Goal: Task Accomplishment & Management: Complete application form

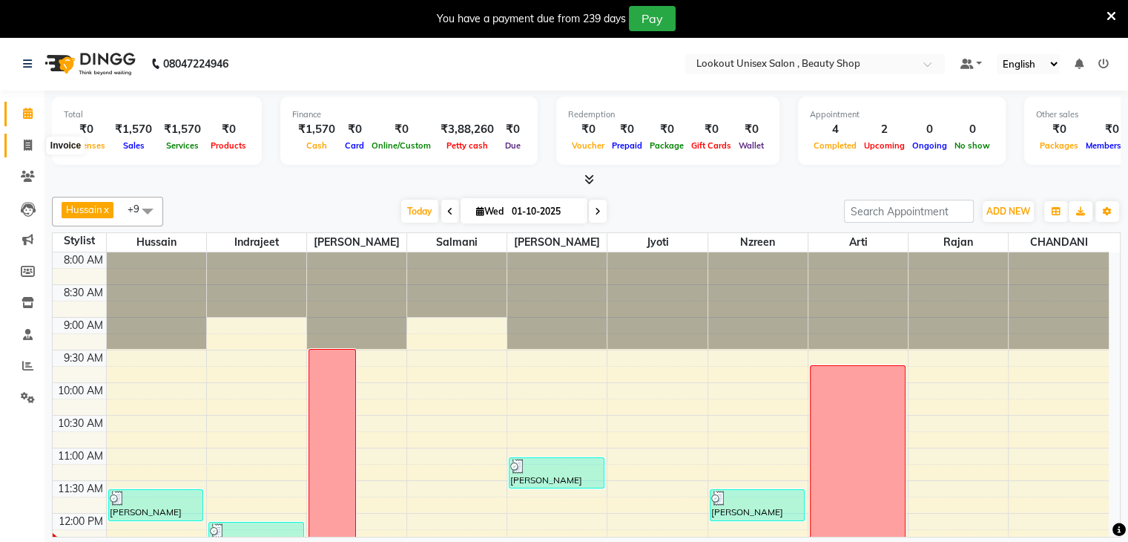
click at [37, 137] on span at bounding box center [28, 145] width 26 height 17
select select "service"
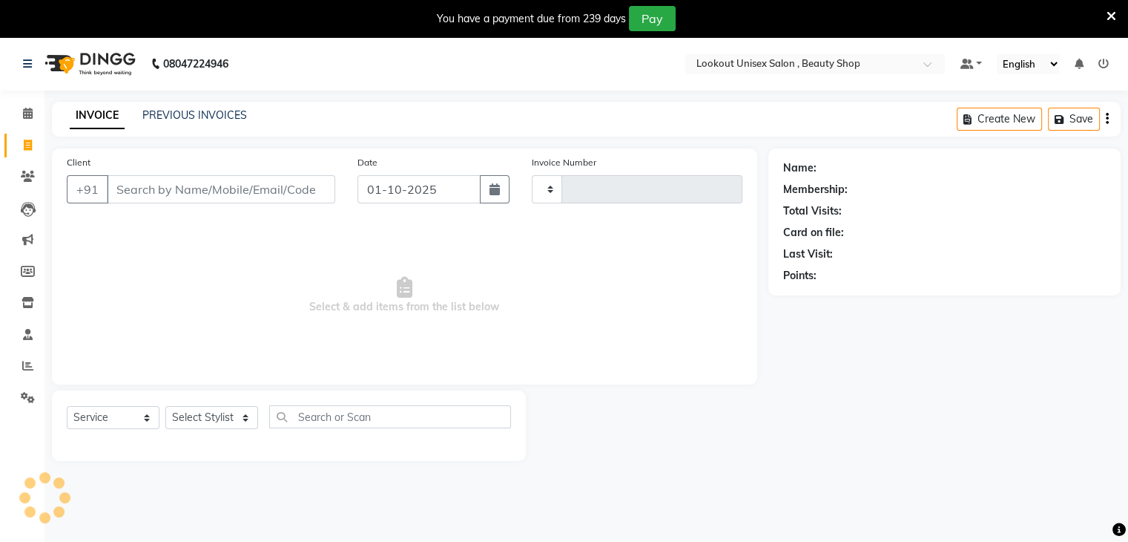
type input "4063"
select select "7658"
click at [187, 418] on select "Select Stylist" at bounding box center [211, 417] width 93 height 23
select select "67793"
click at [165, 407] on select "Select Stylist [PERSON_NAME] [PERSON_NAME] Sir Disha [PERSON_NAME] Jyoti Mahesh…" at bounding box center [211, 417] width 93 height 23
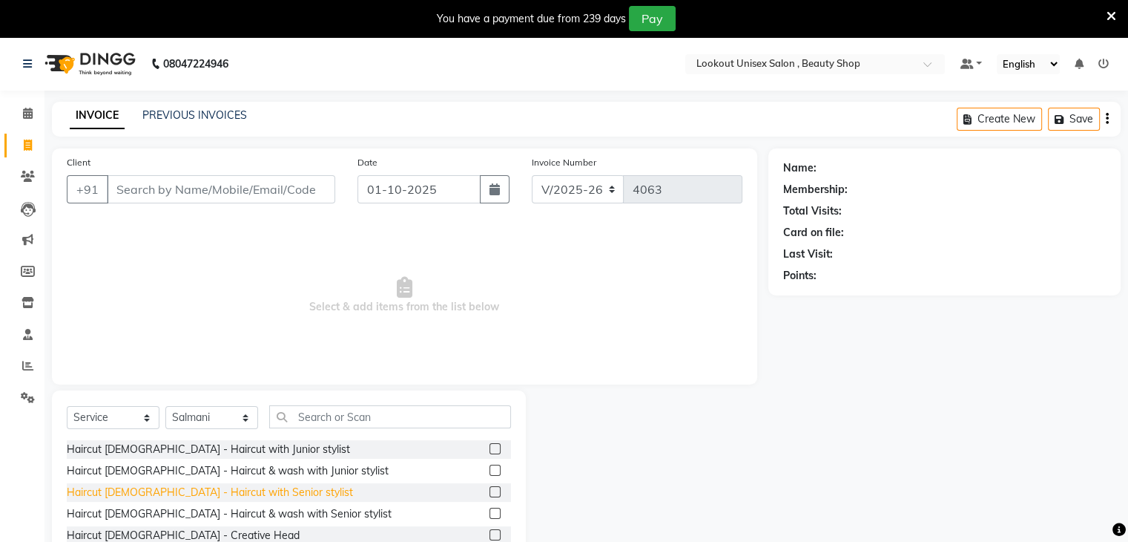
click at [217, 490] on div "Haircut Male - Haircut with Senior stylist" at bounding box center [210, 492] width 286 height 16
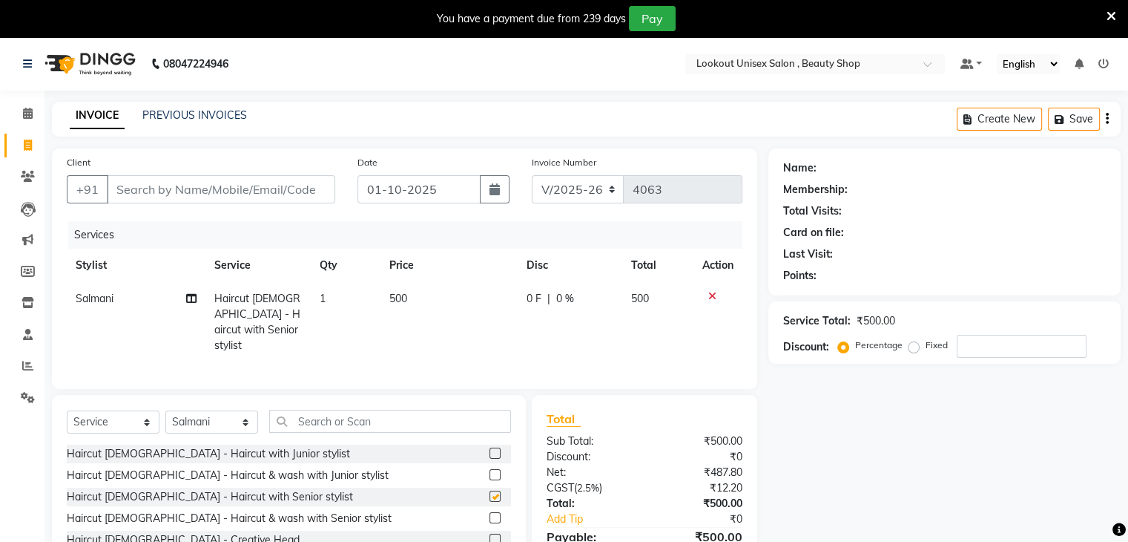
checkbox input "false"
click at [290, 423] on input "text" at bounding box center [390, 421] width 242 height 23
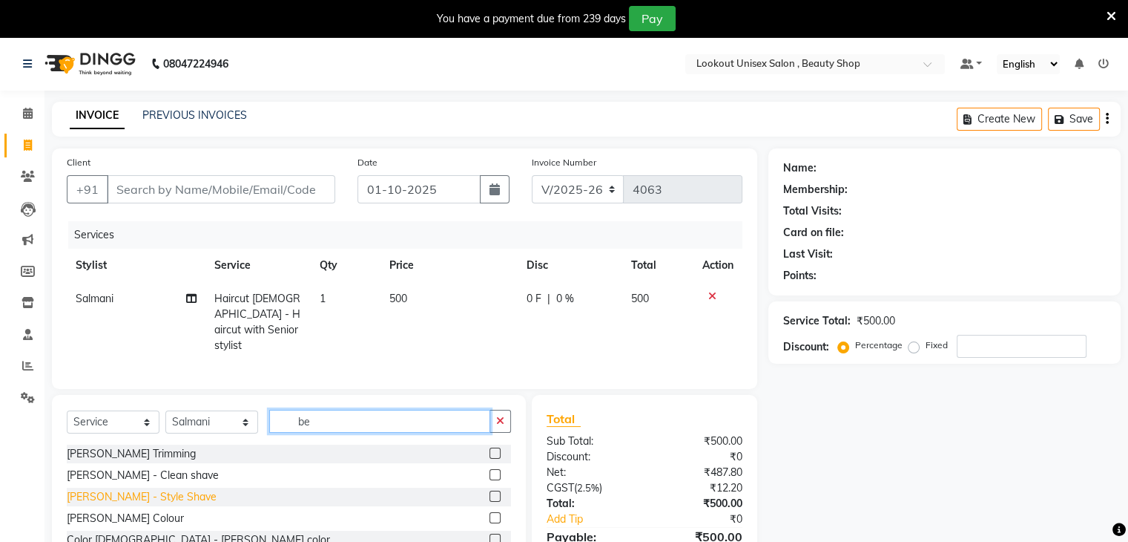
type input "be"
click at [137, 493] on div "Beard - Style Shave" at bounding box center [142, 497] width 150 height 16
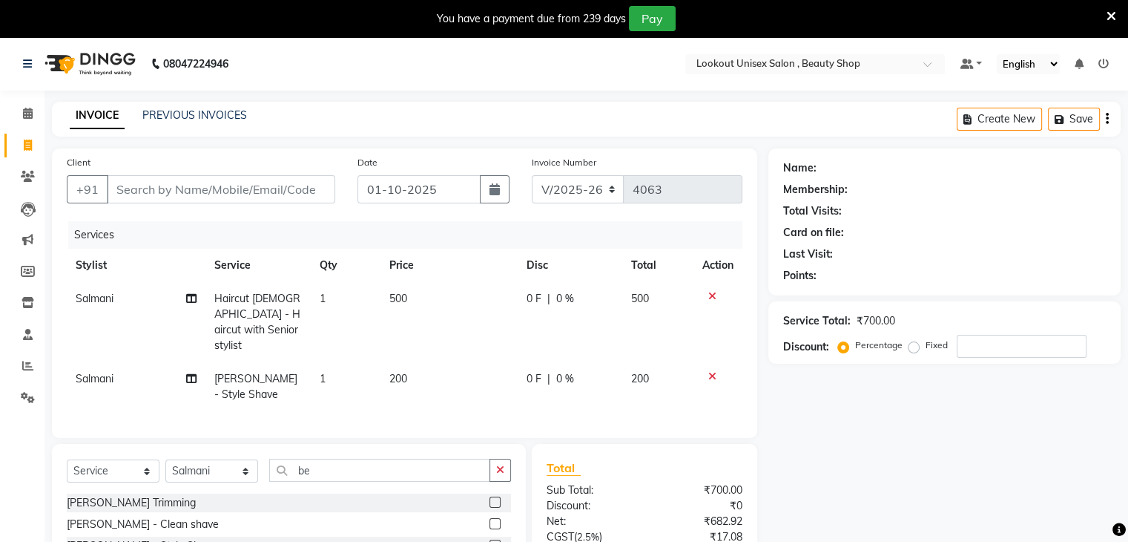
checkbox input "false"
click at [172, 188] on input "Client" at bounding box center [221, 189] width 228 height 28
type input "9"
type input "0"
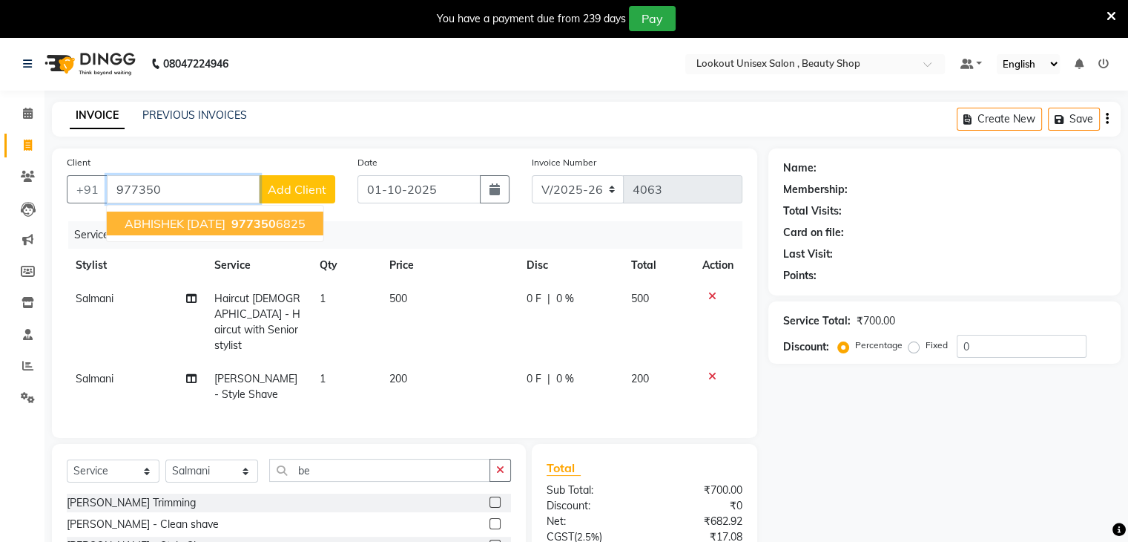
click at [151, 220] on span "ABHISHEK 28/6/2026" at bounding box center [175, 223] width 101 height 15
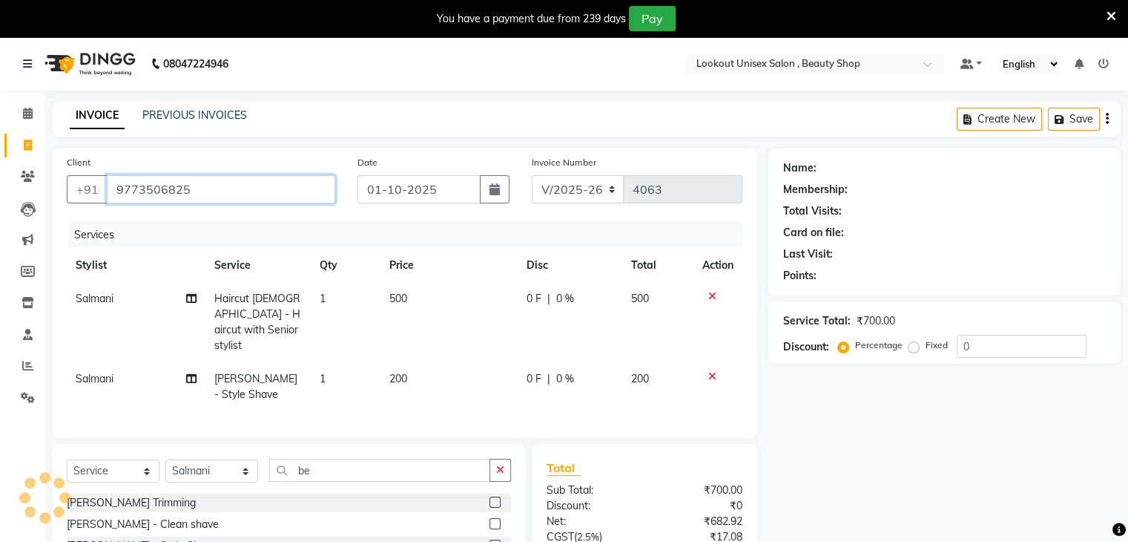
type input "9773506825"
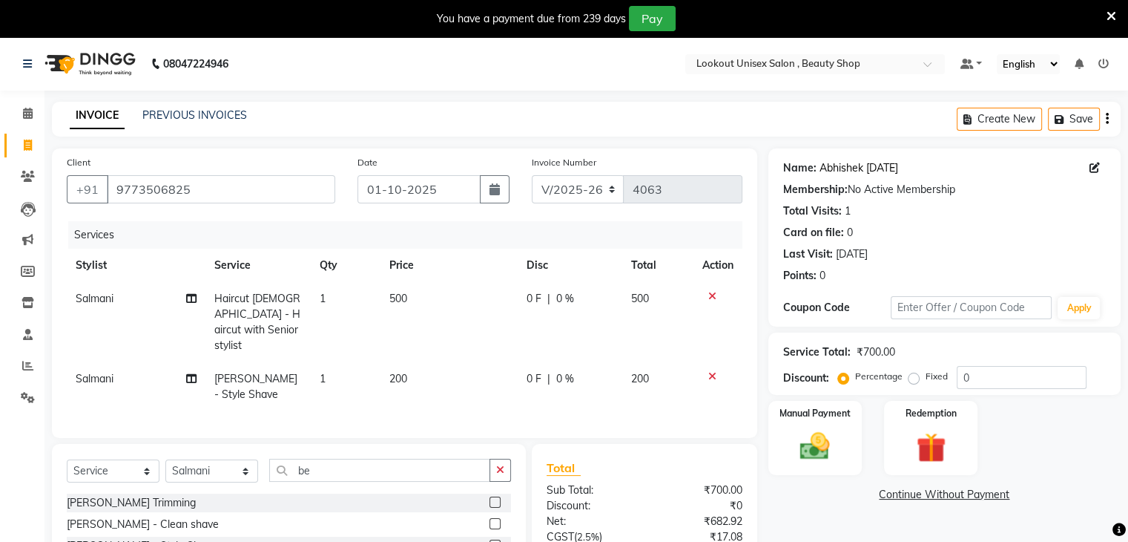
click at [872, 168] on link "Abhishek 28/6/2026" at bounding box center [859, 168] width 79 height 16
click at [961, 376] on input "0" at bounding box center [1022, 377] width 130 height 23
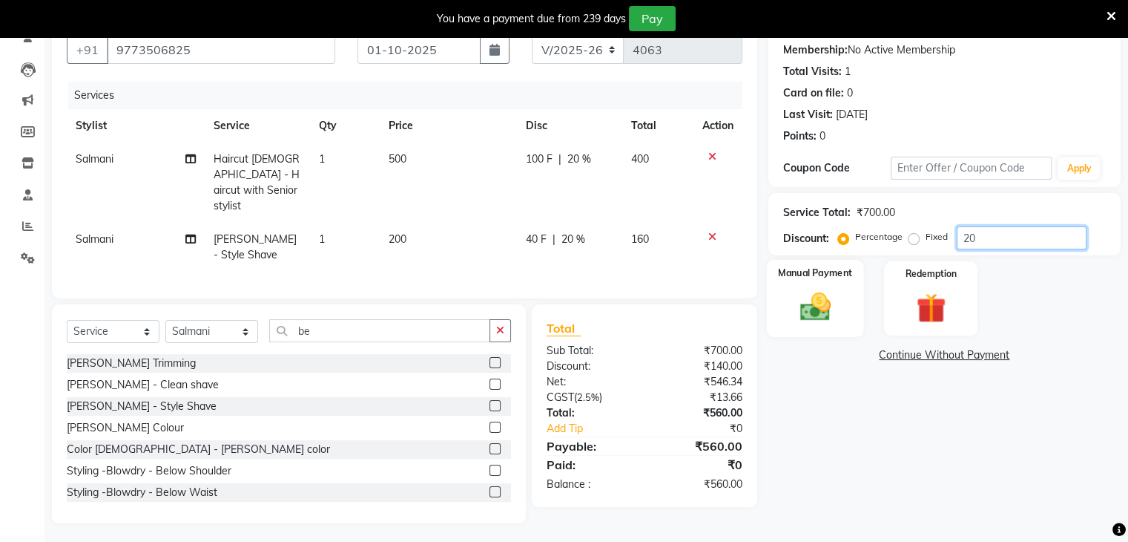
type input "20"
click at [809, 292] on img at bounding box center [815, 307] width 50 height 36
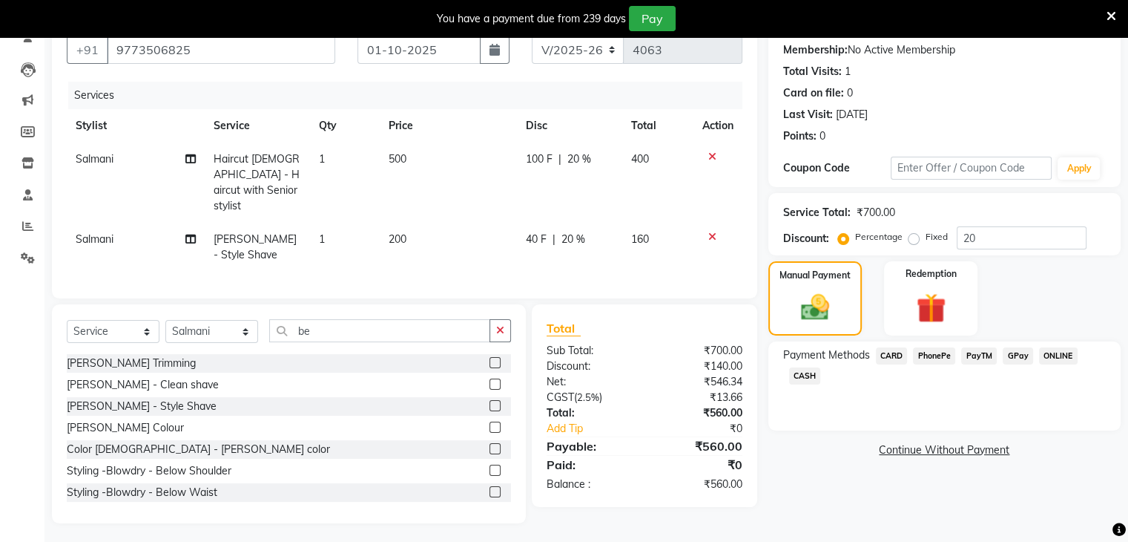
click at [969, 353] on span "PayTM" at bounding box center [979, 355] width 36 height 17
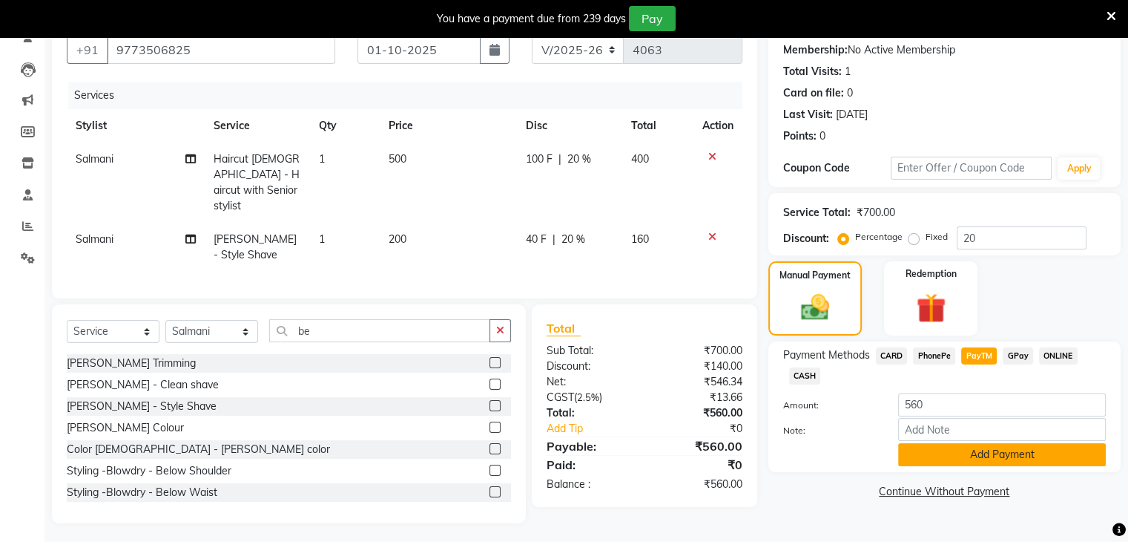
click at [985, 460] on button "Add Payment" at bounding box center [1002, 454] width 208 height 23
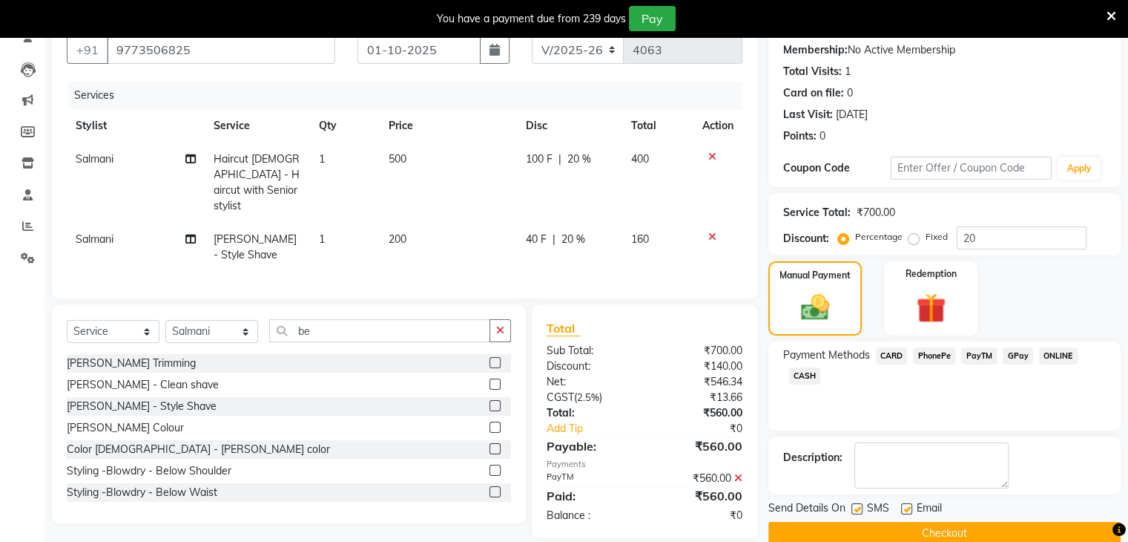
scroll to position [163, 0]
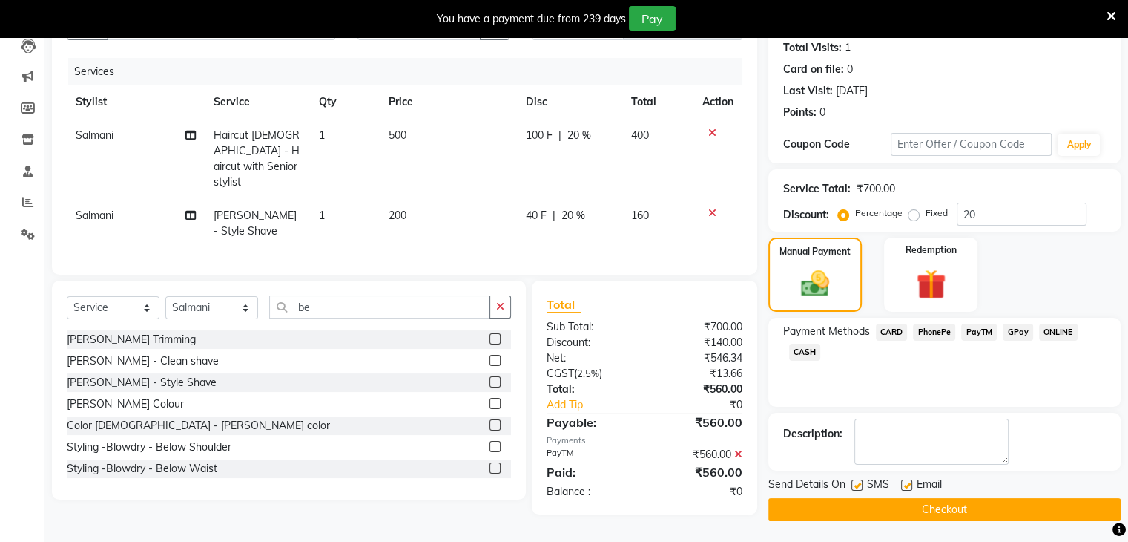
click at [904, 483] on label at bounding box center [906, 484] width 11 height 11
click at [904, 483] on input "checkbox" at bounding box center [906, 486] width 10 height 10
checkbox input "false"
click at [740, 449] on icon at bounding box center [738, 454] width 8 height 10
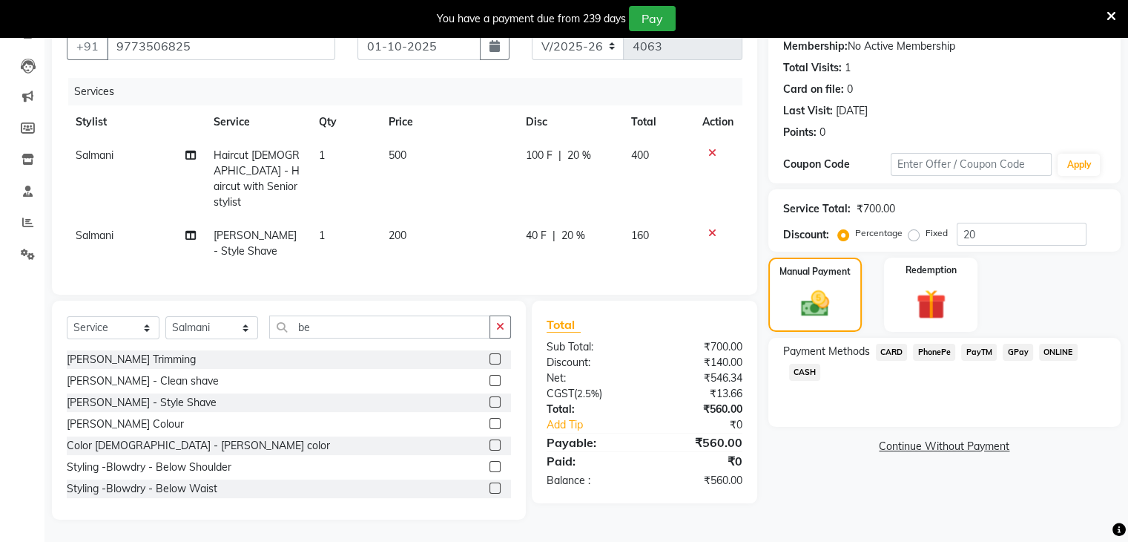
scroll to position [139, 0]
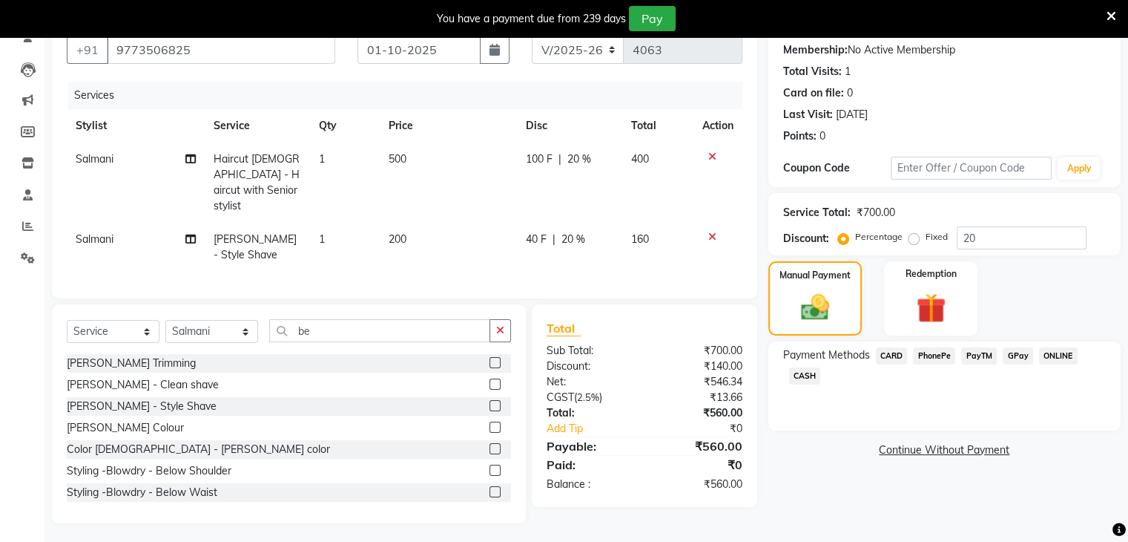
click at [891, 343] on div "Payment Methods CARD PhonePe PayTM GPay ONLINE CASH" at bounding box center [945, 385] width 352 height 89
click at [892, 348] on span "CARD" at bounding box center [892, 355] width 32 height 17
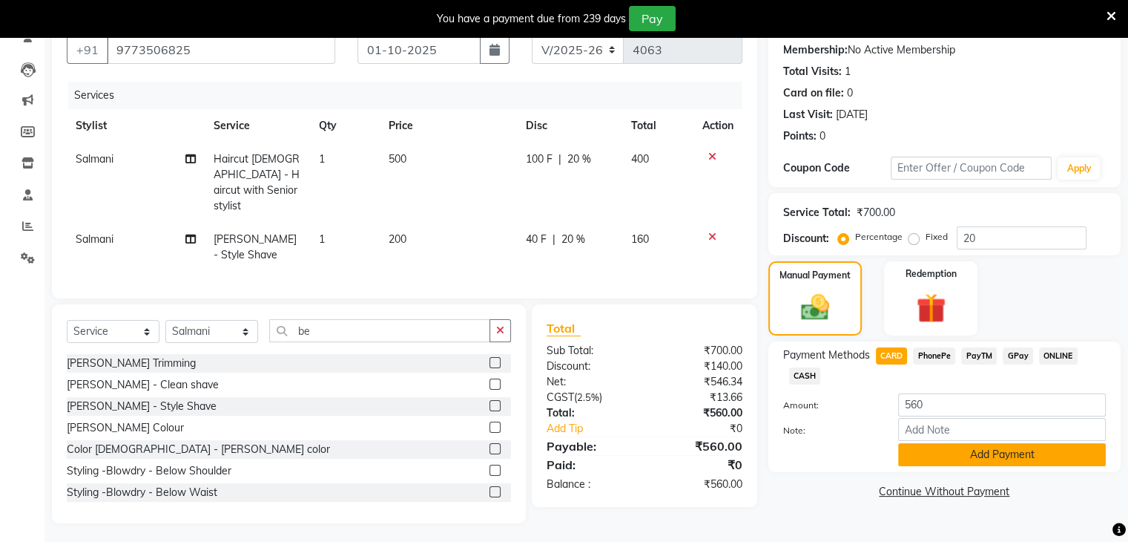
click at [935, 445] on button "Add Payment" at bounding box center [1002, 454] width 208 height 23
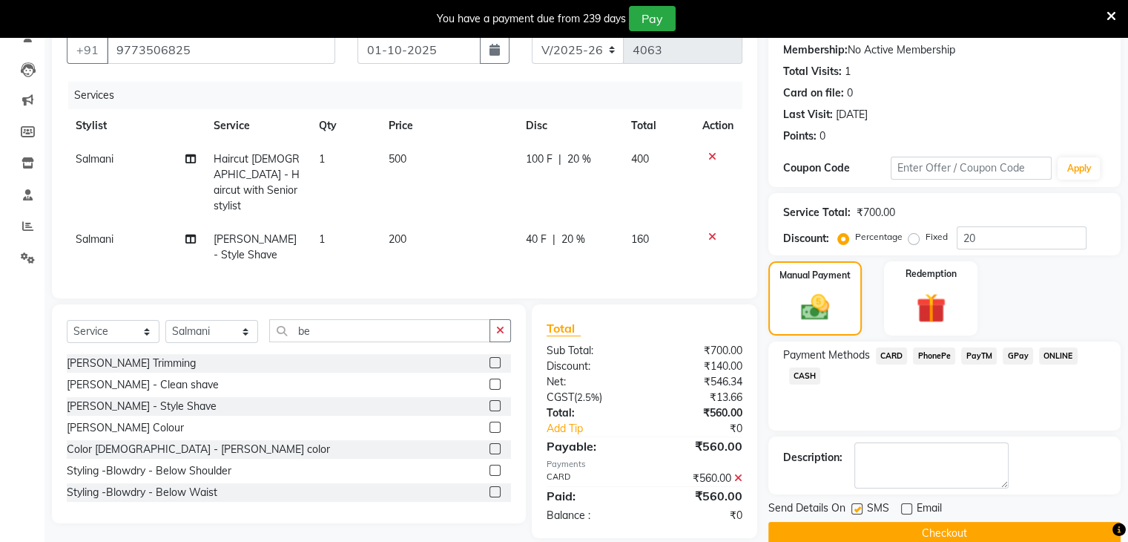
scroll to position [163, 0]
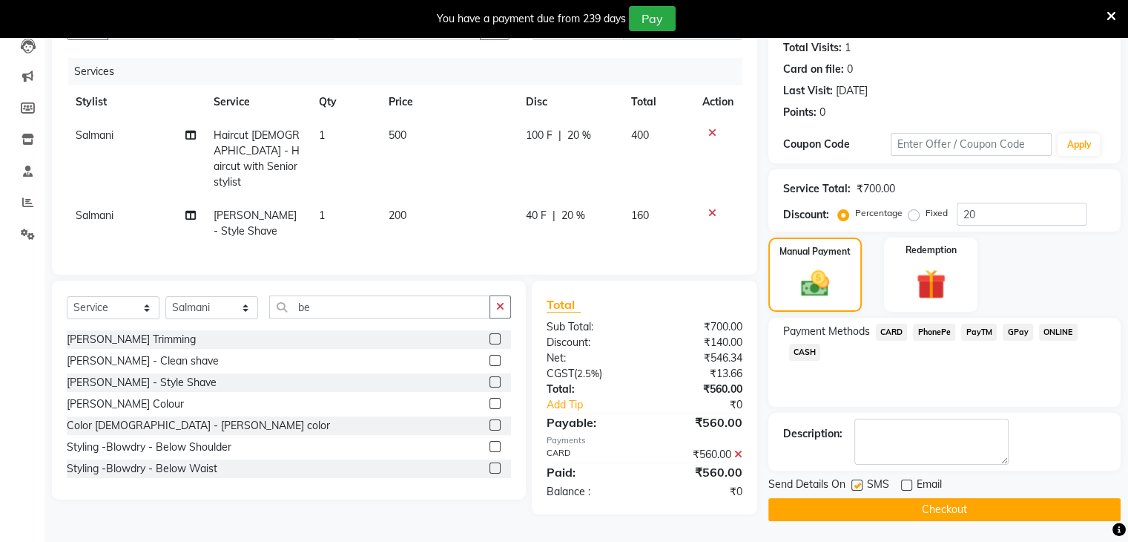
click at [893, 505] on button "Checkout" at bounding box center [945, 509] width 352 height 23
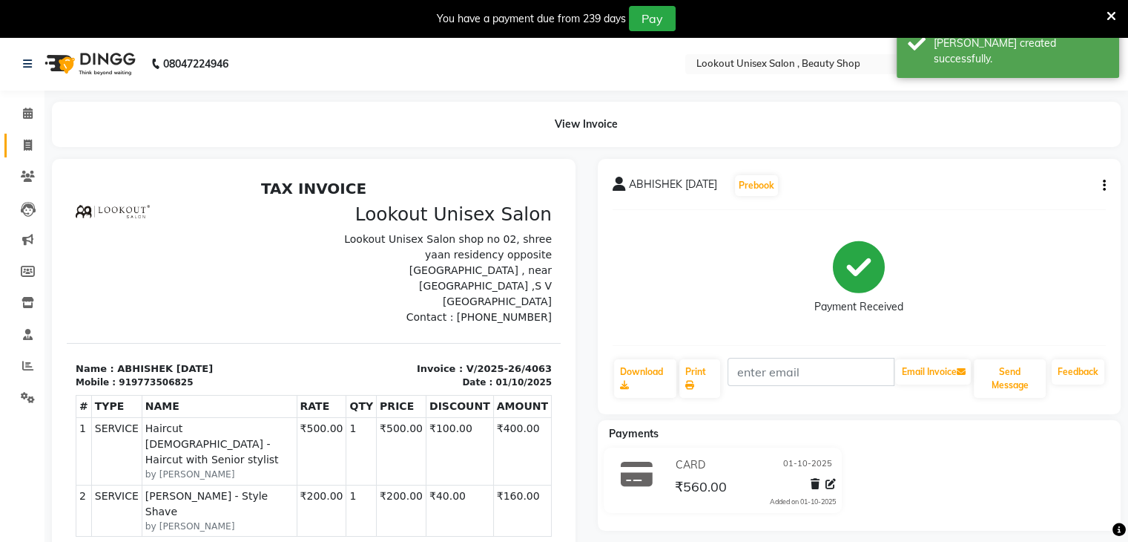
click at [20, 136] on link "Invoice" at bounding box center [22, 146] width 36 height 24
select select "7658"
select select "service"
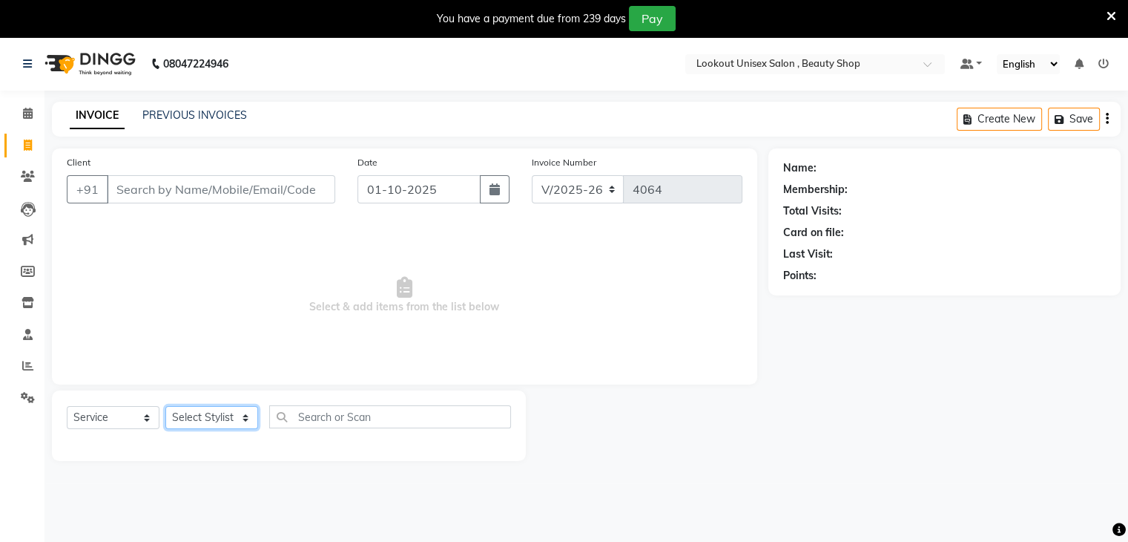
click at [235, 418] on select "Select Stylist Abid Arti CHANDANI Dhaval Sir Disha Hussain Indrajeet Jyoti Mahe…" at bounding box center [211, 417] width 93 height 23
select select "85645"
click at [165, 407] on select "Select Stylist Abid Arti CHANDANI Dhaval Sir Disha Hussain Indrajeet Jyoti Mahe…" at bounding box center [211, 417] width 93 height 23
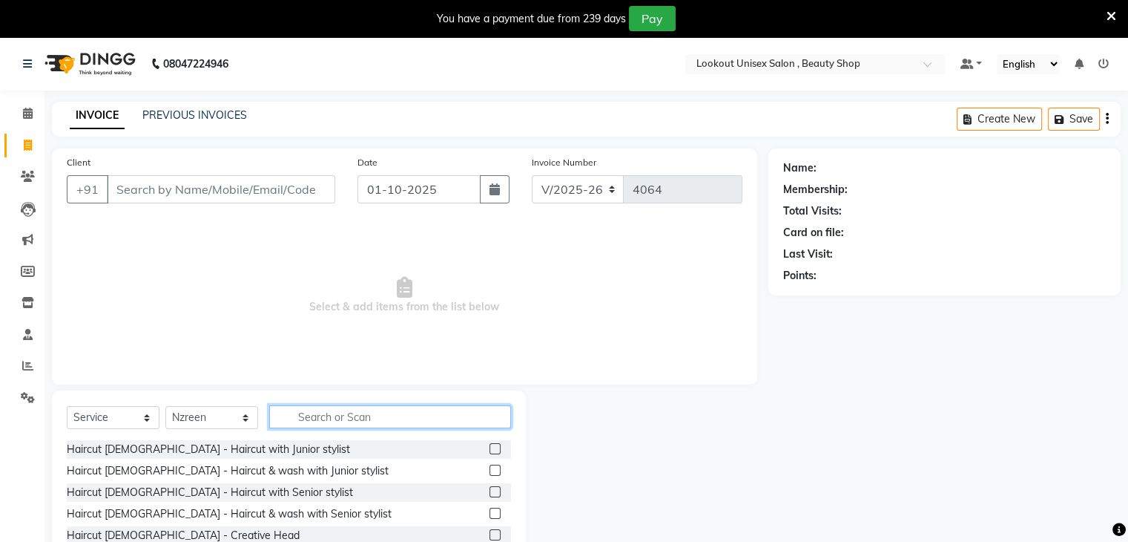
click at [398, 413] on input "text" at bounding box center [390, 416] width 242 height 23
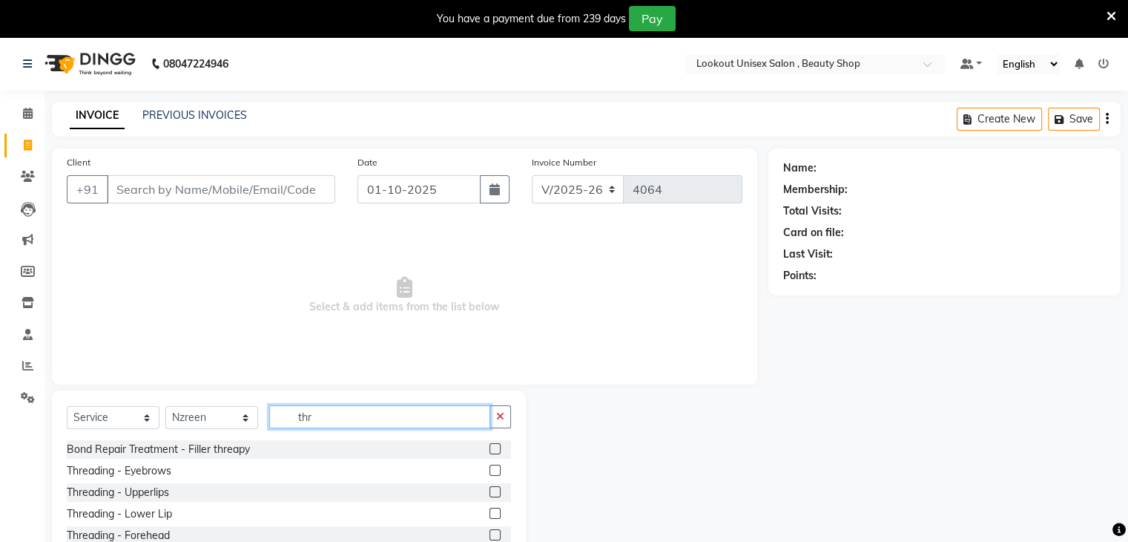
type input "thr"
click at [490, 470] on label at bounding box center [495, 469] width 11 height 11
click at [490, 470] on input "checkbox" at bounding box center [495, 471] width 10 height 10
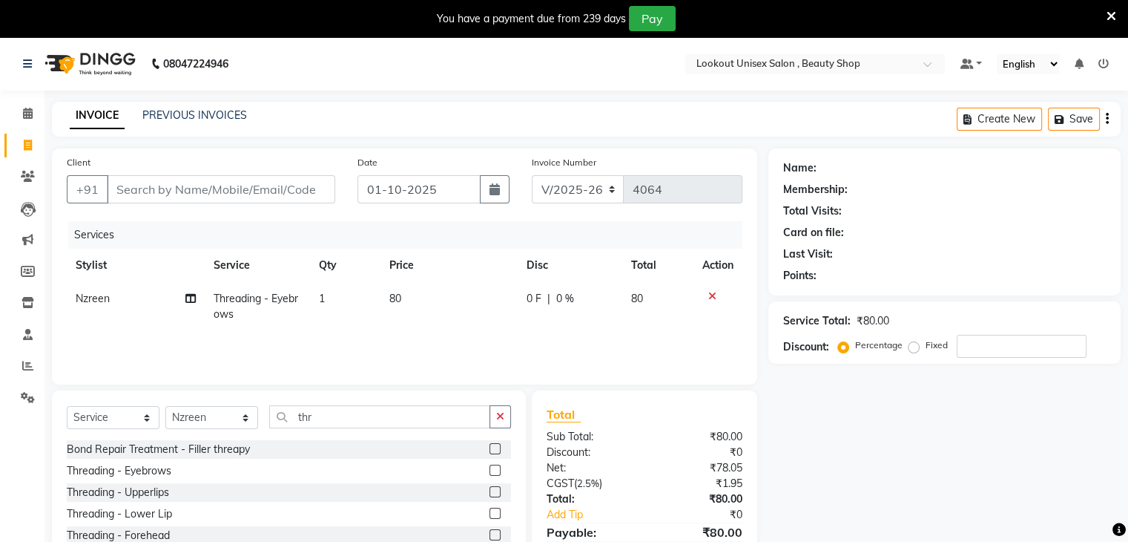
checkbox input "false"
click at [490, 490] on label at bounding box center [495, 491] width 11 height 11
click at [490, 490] on input "checkbox" at bounding box center [495, 492] width 10 height 10
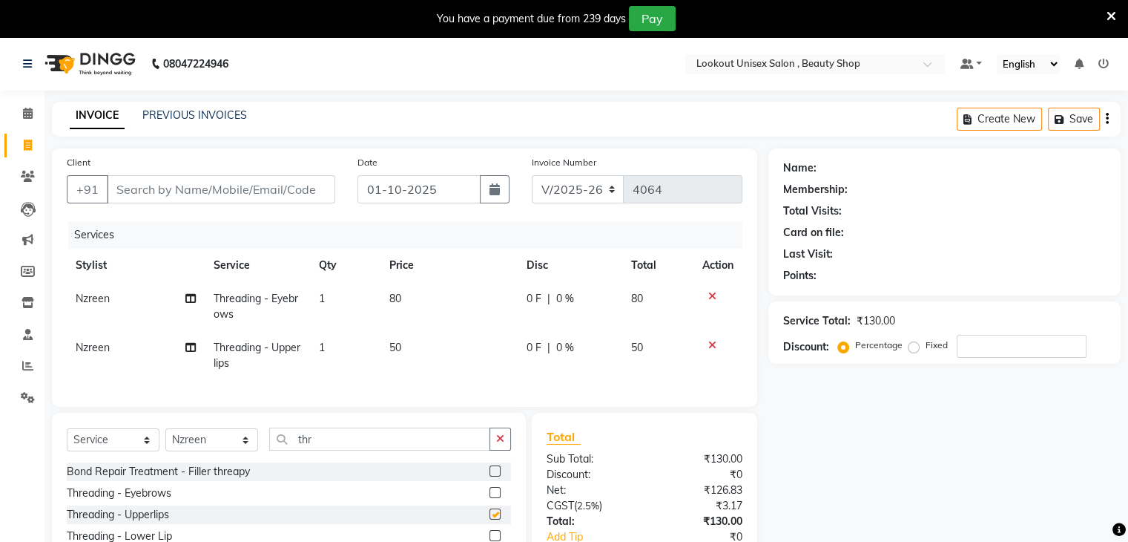
checkbox input "false"
drag, startPoint x: 184, startPoint y: 182, endPoint x: 0, endPoint y: 272, distance: 204.7
click at [184, 182] on input "Client" at bounding box center [221, 189] width 228 height 28
type input "9"
type input "0"
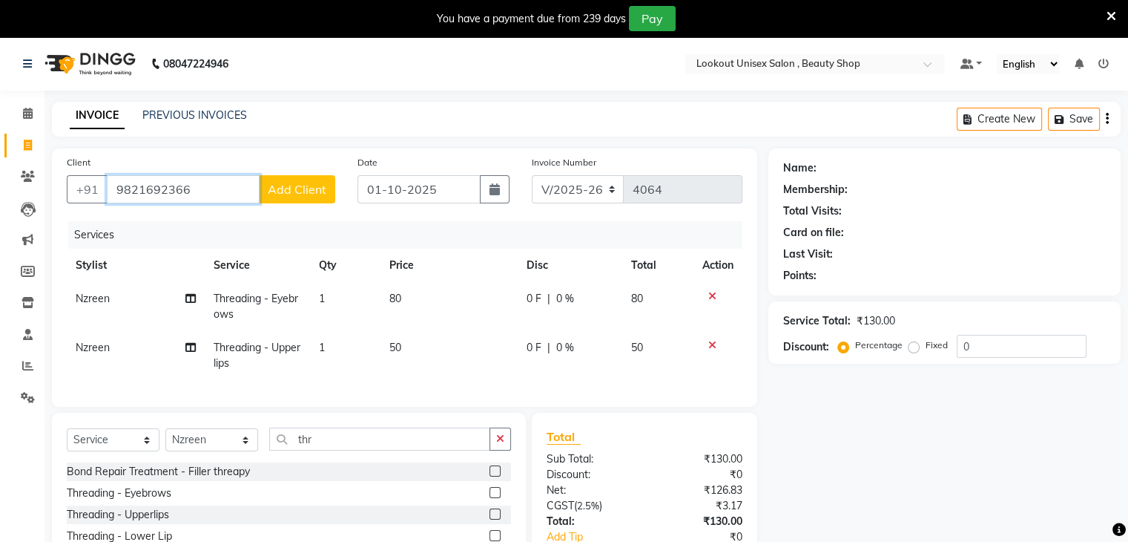
type input "9821692366"
click at [297, 191] on span "Add Client" at bounding box center [297, 189] width 59 height 15
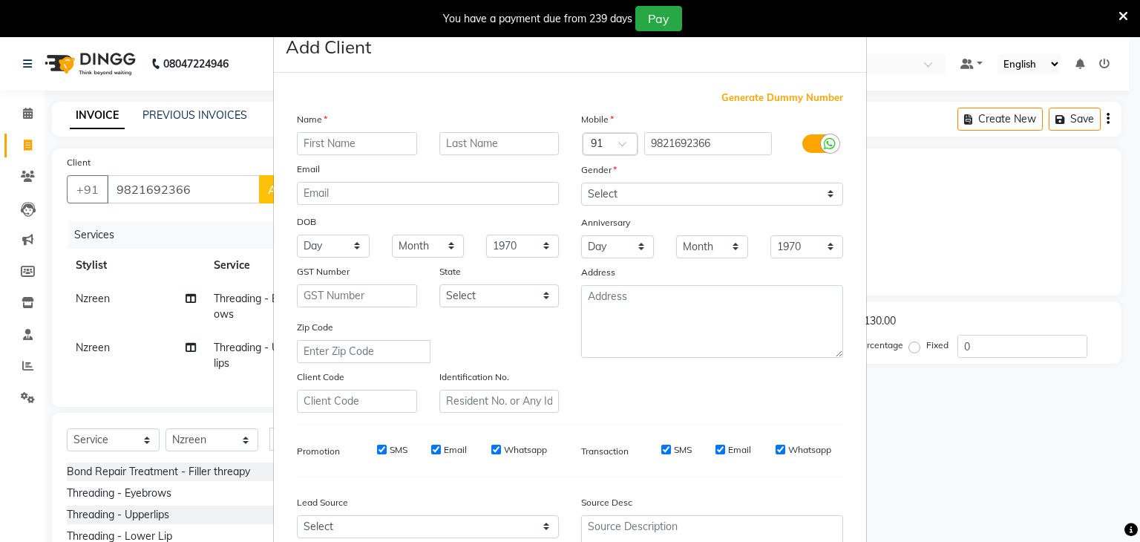
click at [323, 139] on input "text" at bounding box center [357, 143] width 120 height 23
type input "moshmi"
drag, startPoint x: 817, startPoint y: 197, endPoint x: 813, endPoint y: 204, distance: 8.3
click at [817, 197] on select "Select Male Female Other Prefer Not To Say" at bounding box center [712, 193] width 262 height 23
select select "female"
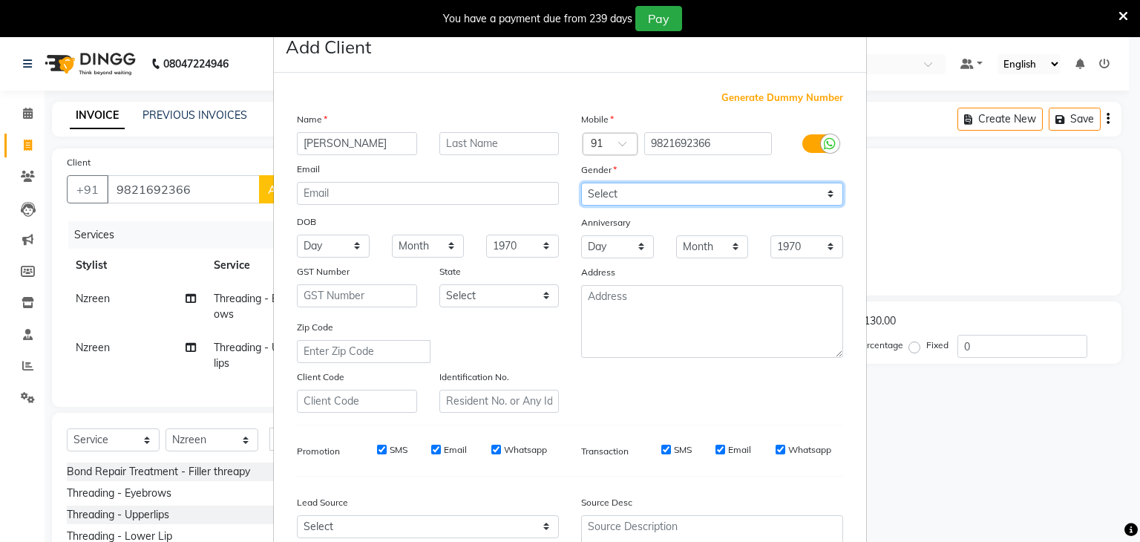
click at [581, 183] on select "Select Male Female Other Prefer Not To Say" at bounding box center [712, 193] width 262 height 23
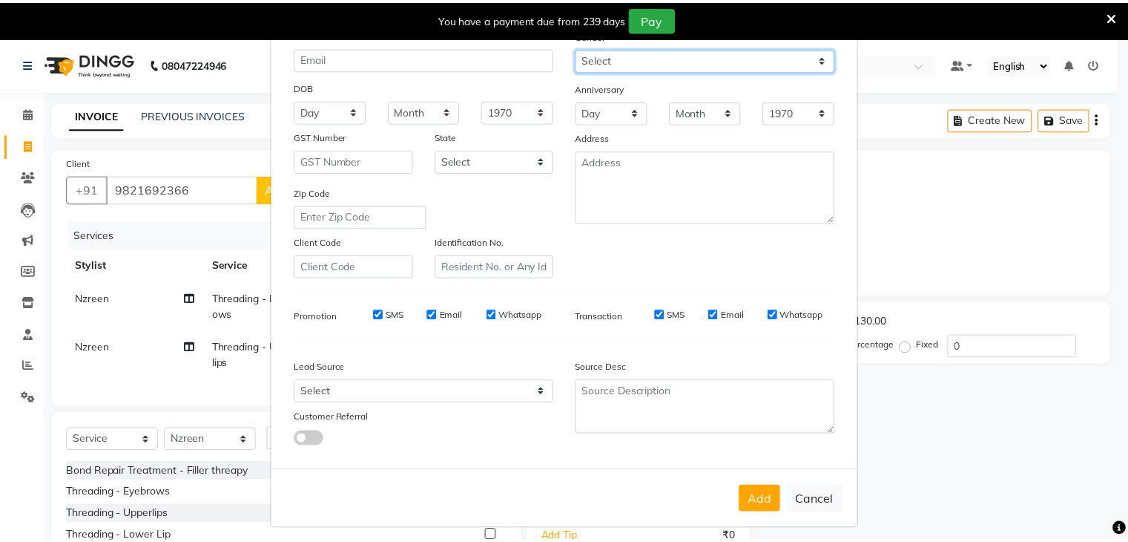
scroll to position [151, 0]
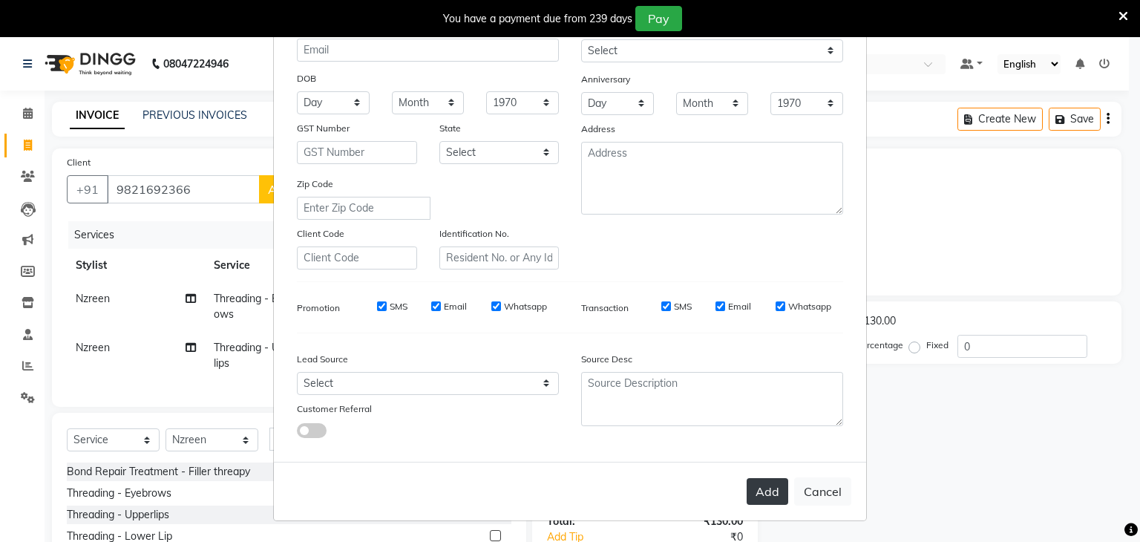
click at [766, 490] on button "Add" at bounding box center [767, 491] width 42 height 27
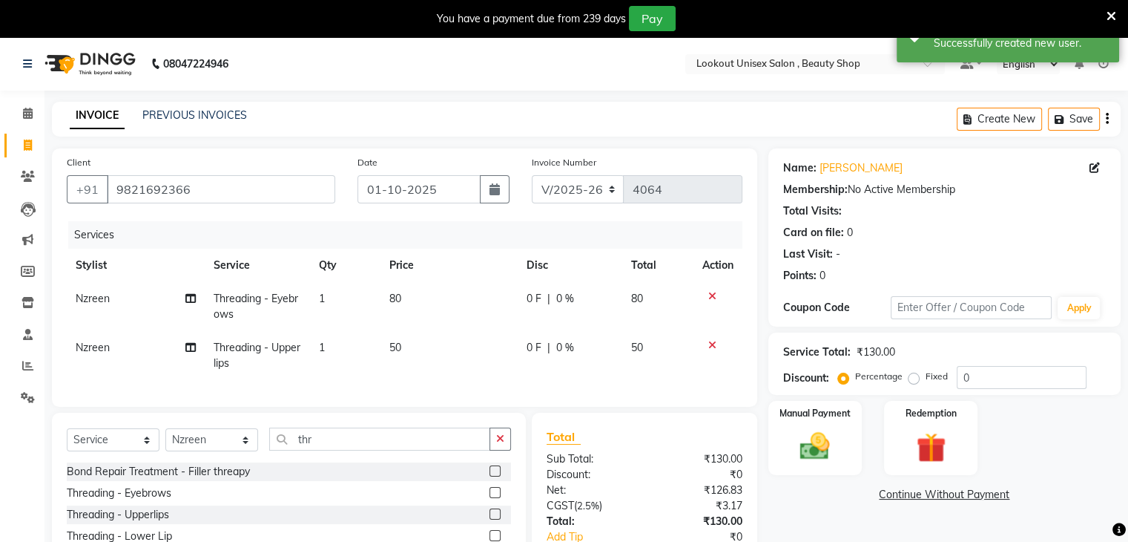
scroll to position [124, 0]
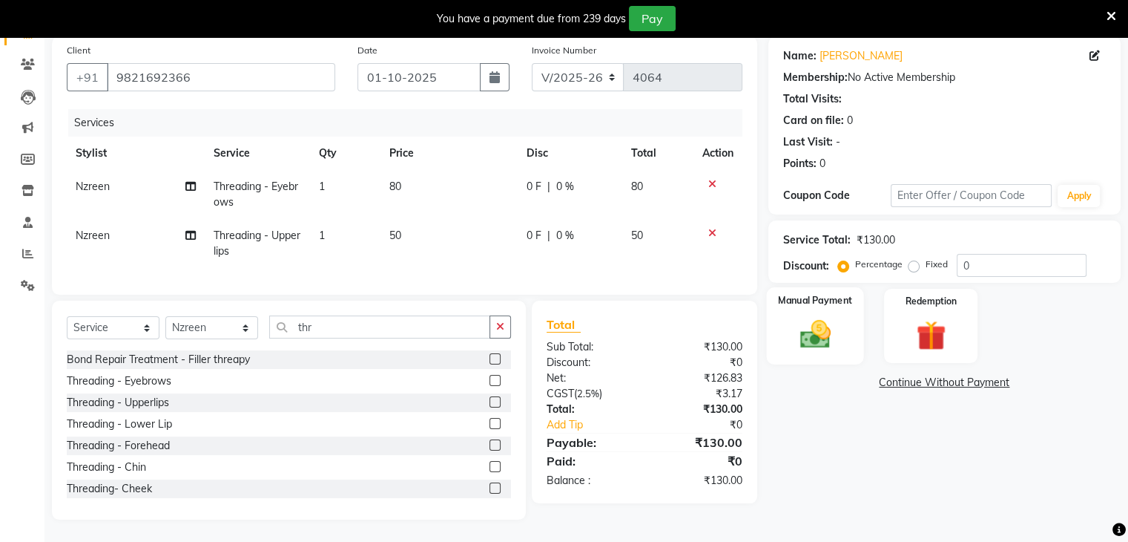
click at [801, 321] on img at bounding box center [815, 335] width 50 height 36
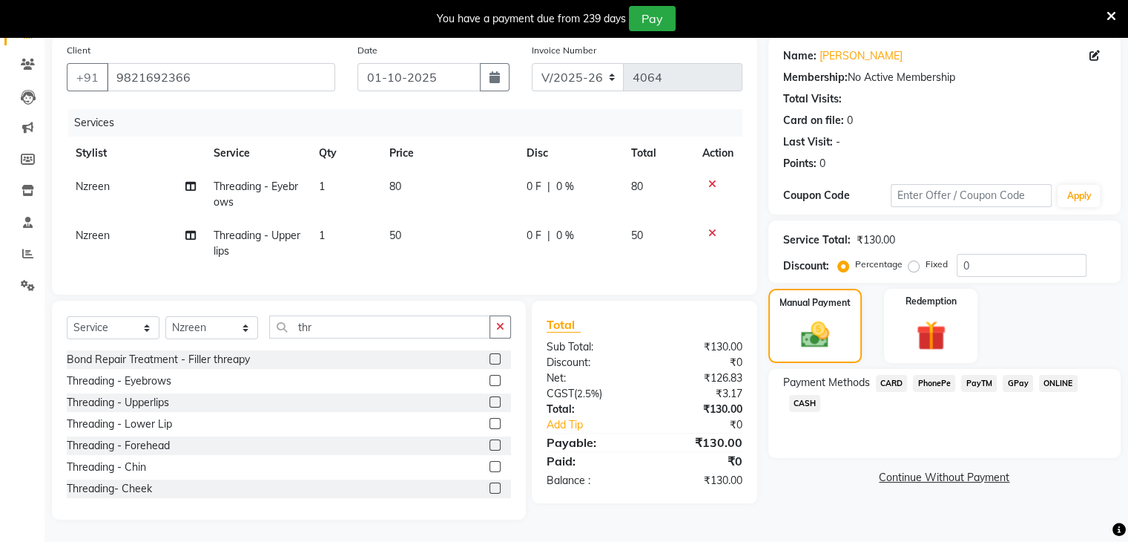
click at [810, 395] on span "CASH" at bounding box center [805, 403] width 32 height 17
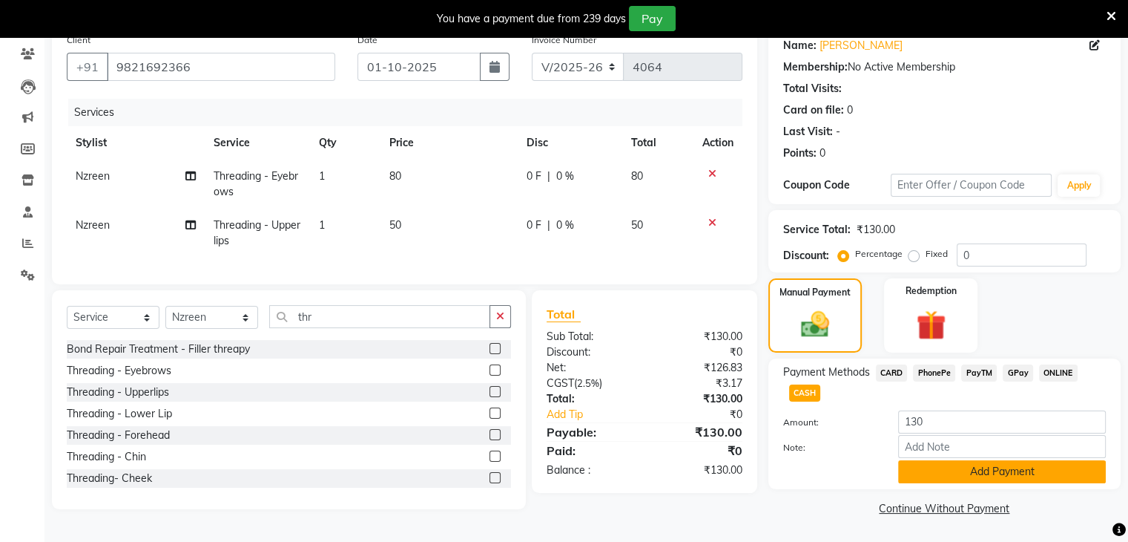
click at [970, 470] on button "Add Payment" at bounding box center [1002, 471] width 208 height 23
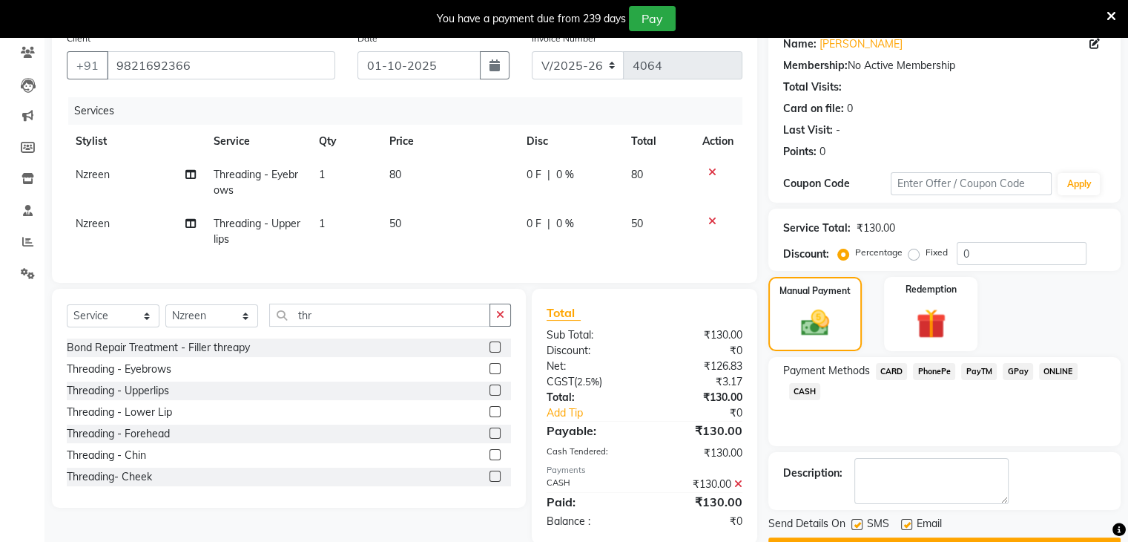
scroll to position [163, 0]
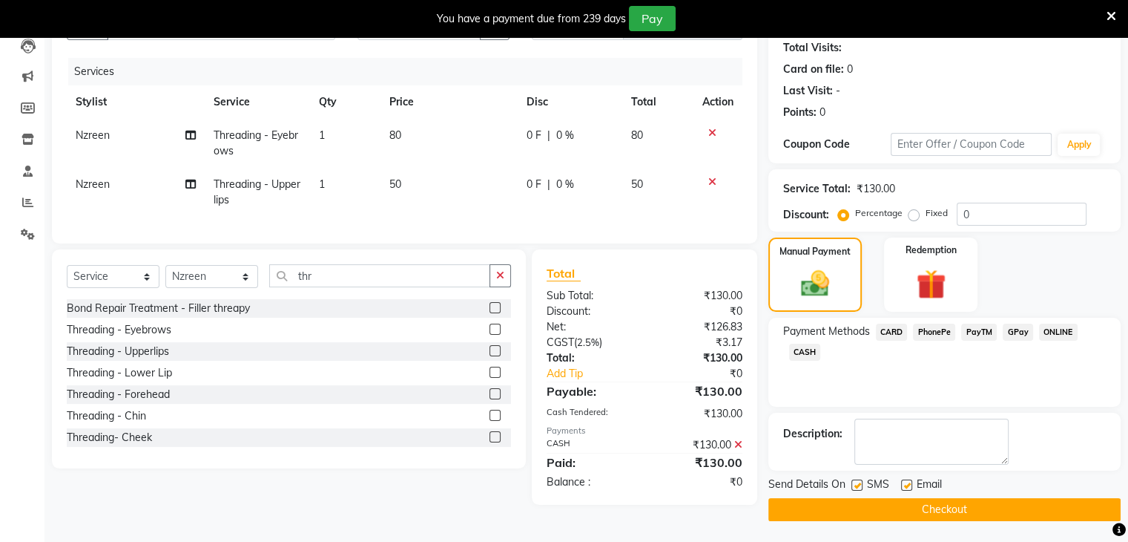
click at [909, 484] on label at bounding box center [906, 484] width 11 height 11
click at [909, 484] on input "checkbox" at bounding box center [906, 486] width 10 height 10
checkbox input "false"
click at [946, 511] on button "Checkout" at bounding box center [945, 509] width 352 height 23
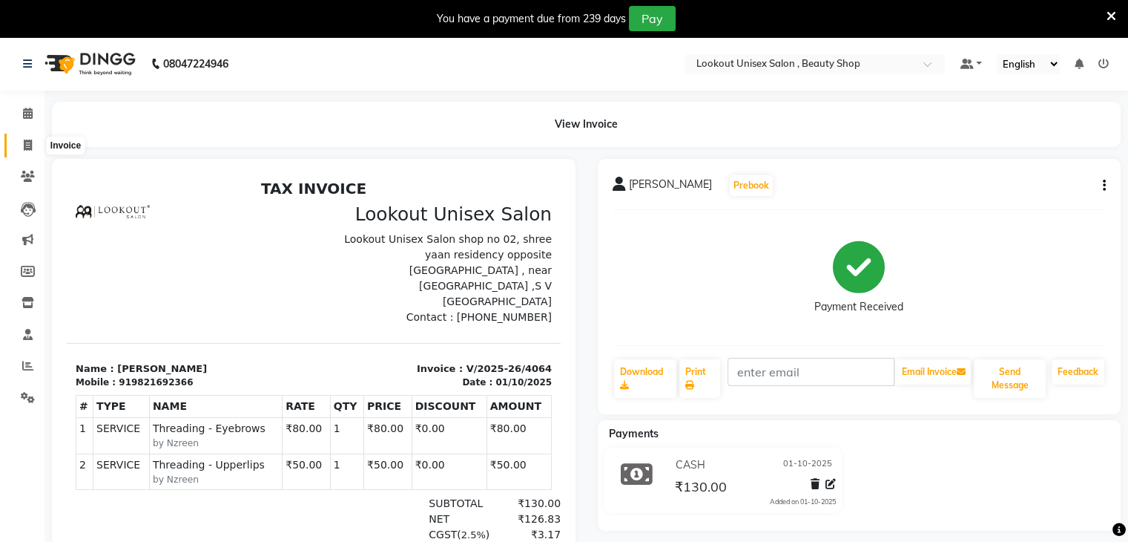
click at [27, 145] on icon at bounding box center [28, 144] width 8 height 11
select select "service"
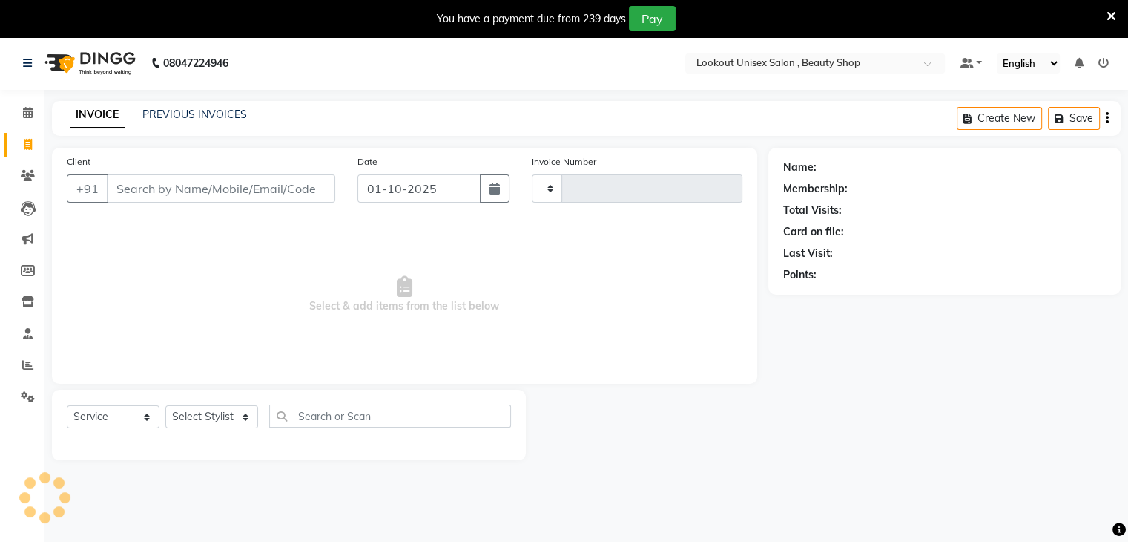
type input "4065"
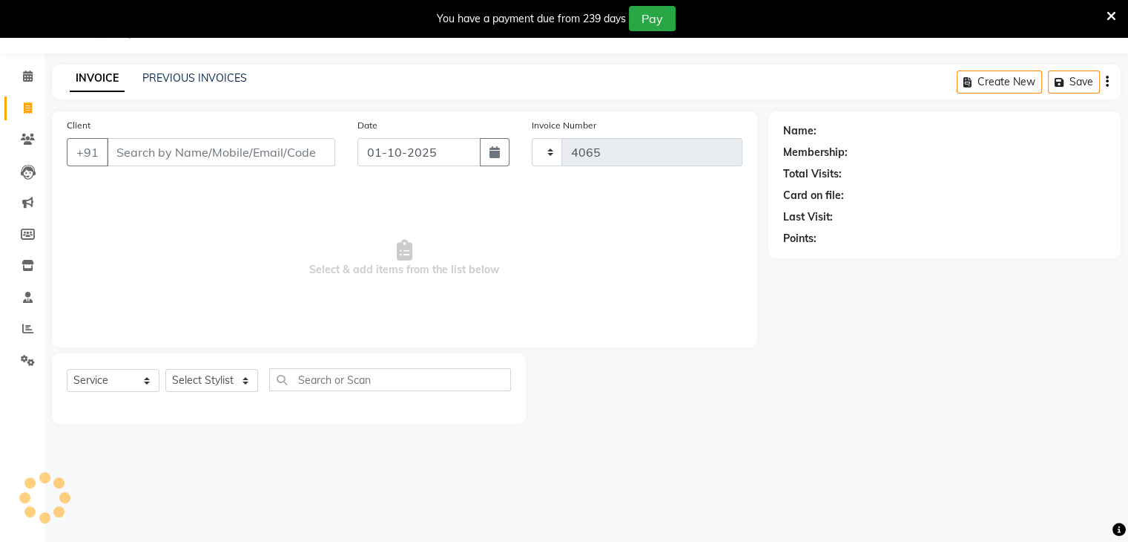
select select "7658"
click at [249, 378] on select "Select Stylist" at bounding box center [211, 380] width 93 height 23
select select "68259"
click at [165, 369] on select "Select Stylist Abid Arti CHANDANI Dhaval Sir Disha Hussain Indrajeet Jyoti Mahe…" at bounding box center [211, 380] width 93 height 23
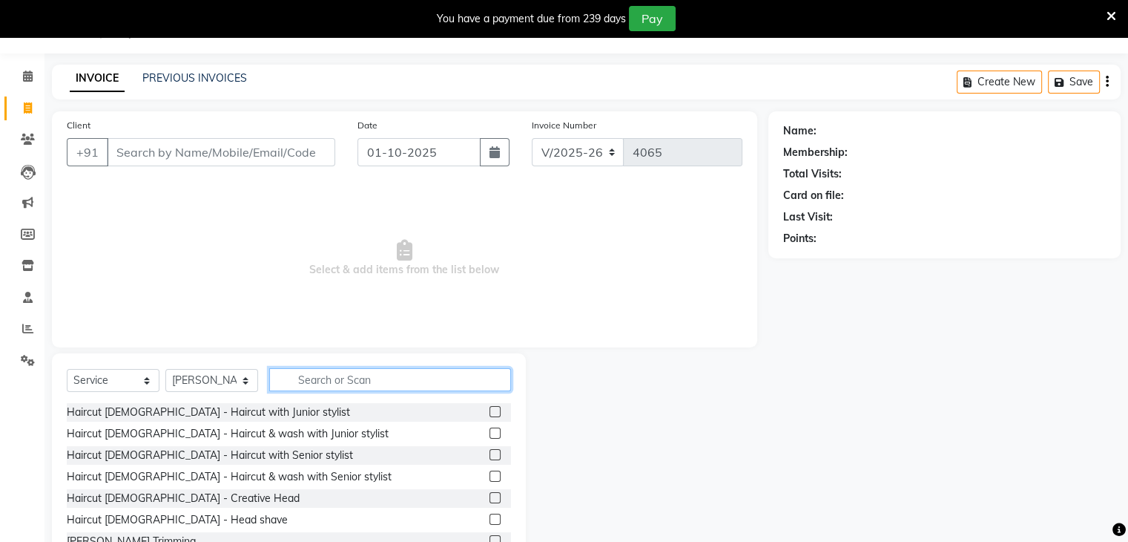
click at [309, 378] on input "text" at bounding box center [390, 379] width 242 height 23
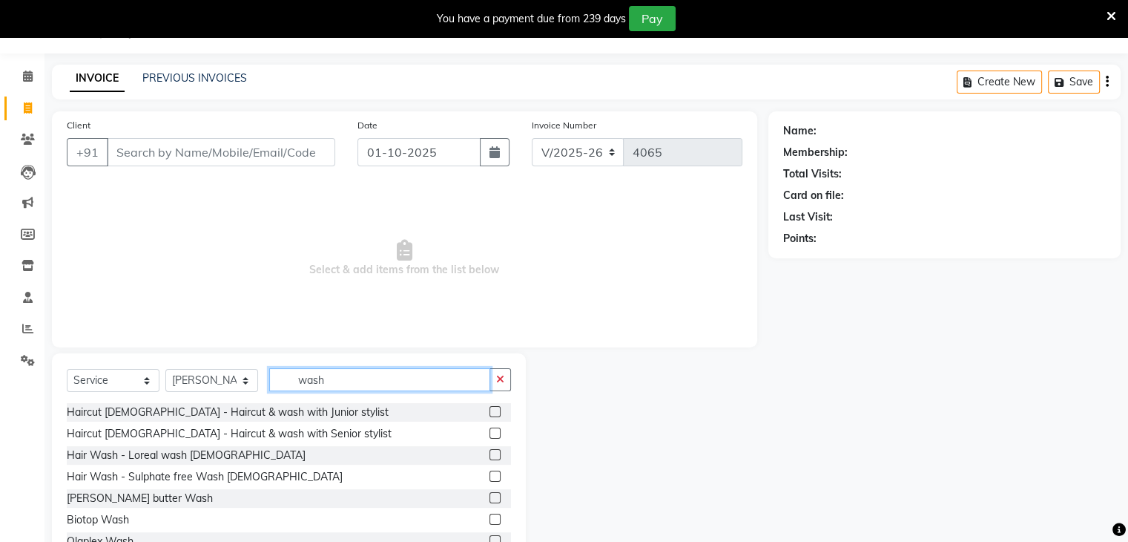
type input "wash"
click at [490, 452] on label at bounding box center [495, 454] width 11 height 11
click at [490, 452] on input "checkbox" at bounding box center [495, 455] width 10 height 10
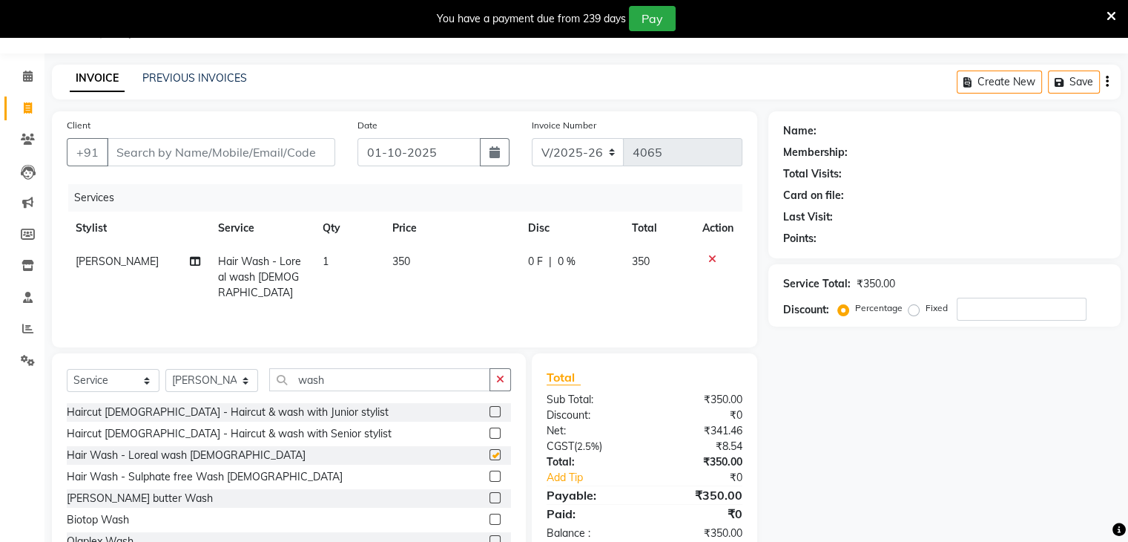
checkbox input "false"
click at [980, 308] on input "number" at bounding box center [1022, 308] width 130 height 23
type input "20"
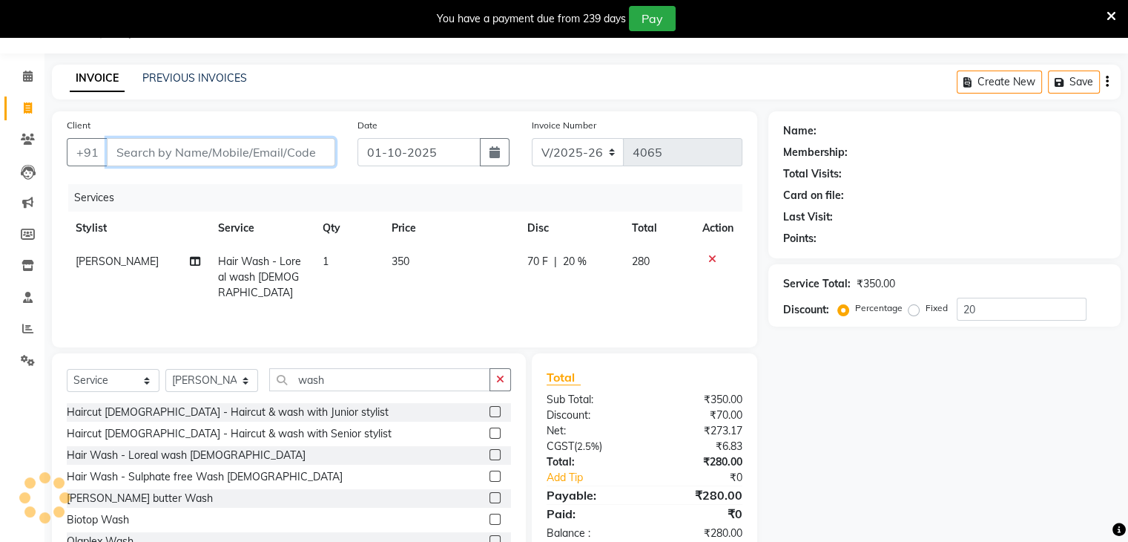
click at [205, 158] on input "Client" at bounding box center [221, 152] width 228 height 28
click at [131, 161] on input "Client" at bounding box center [221, 152] width 228 height 28
type input "d"
type input "0"
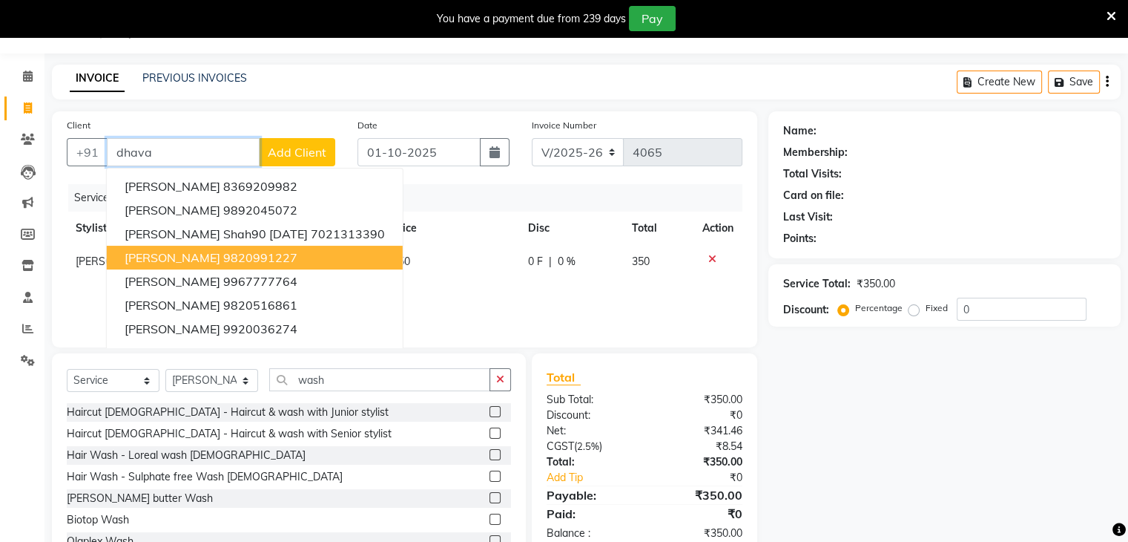
click at [160, 259] on span "[PERSON_NAME]" at bounding box center [173, 257] width 96 height 15
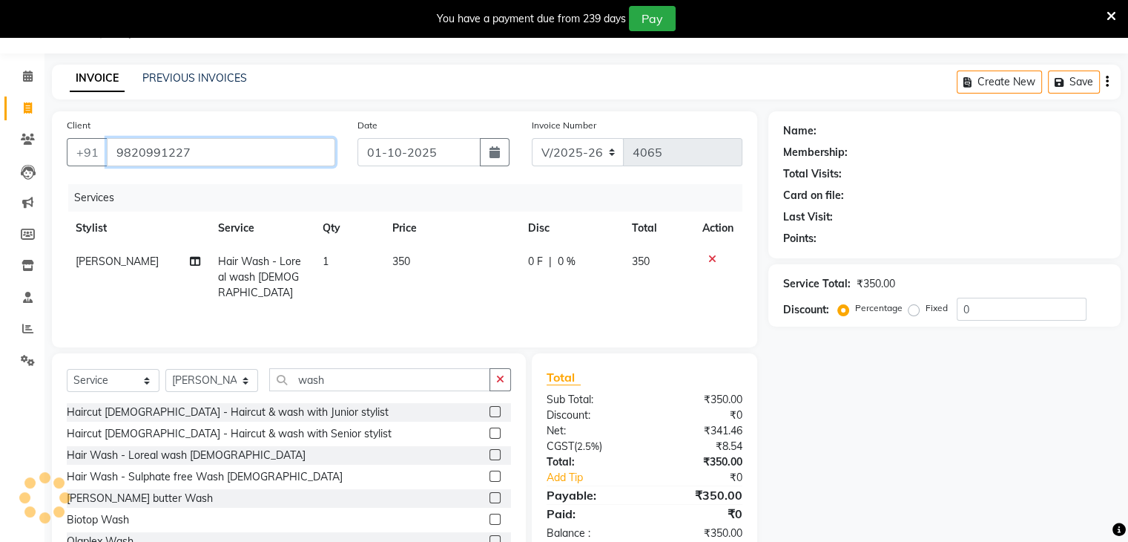
type input "9820991227"
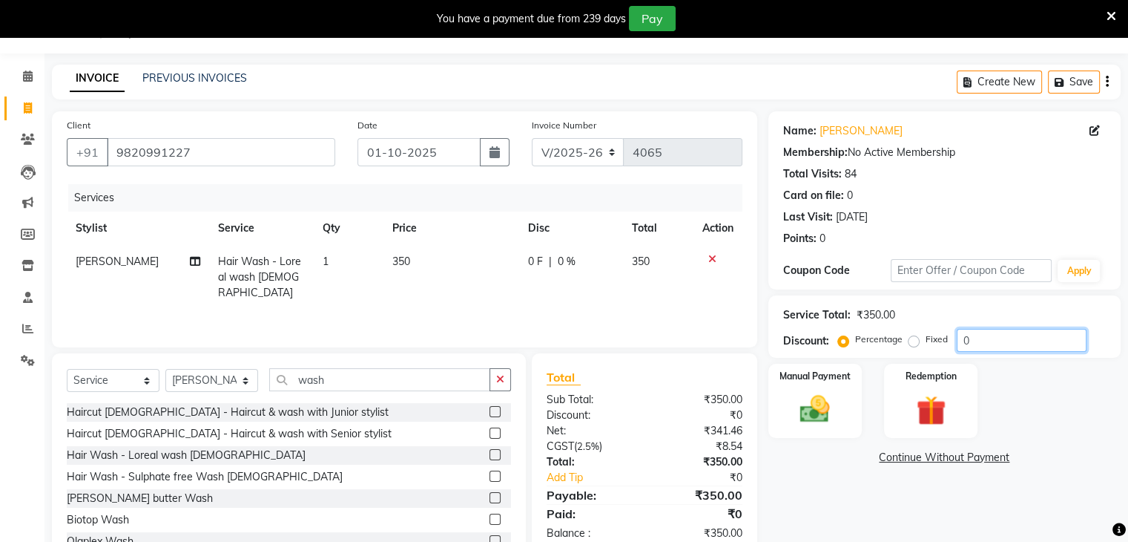
click at [962, 343] on input "0" at bounding box center [1022, 340] width 130 height 23
click at [1002, 329] on input "20" at bounding box center [1022, 340] width 130 height 23
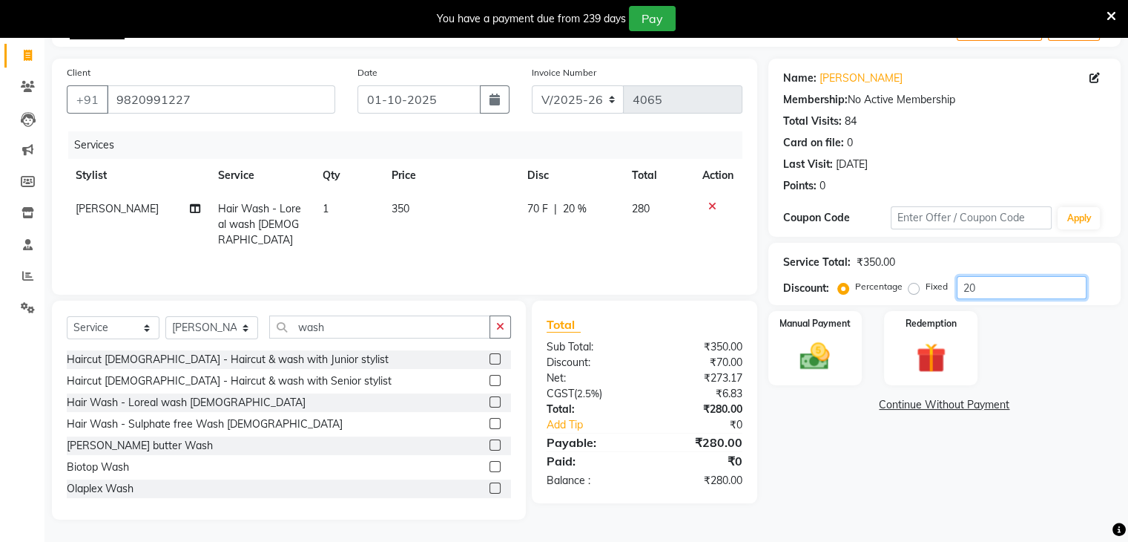
scroll to position [91, 0]
type input "20"
click at [818, 357] on img at bounding box center [815, 357] width 50 height 36
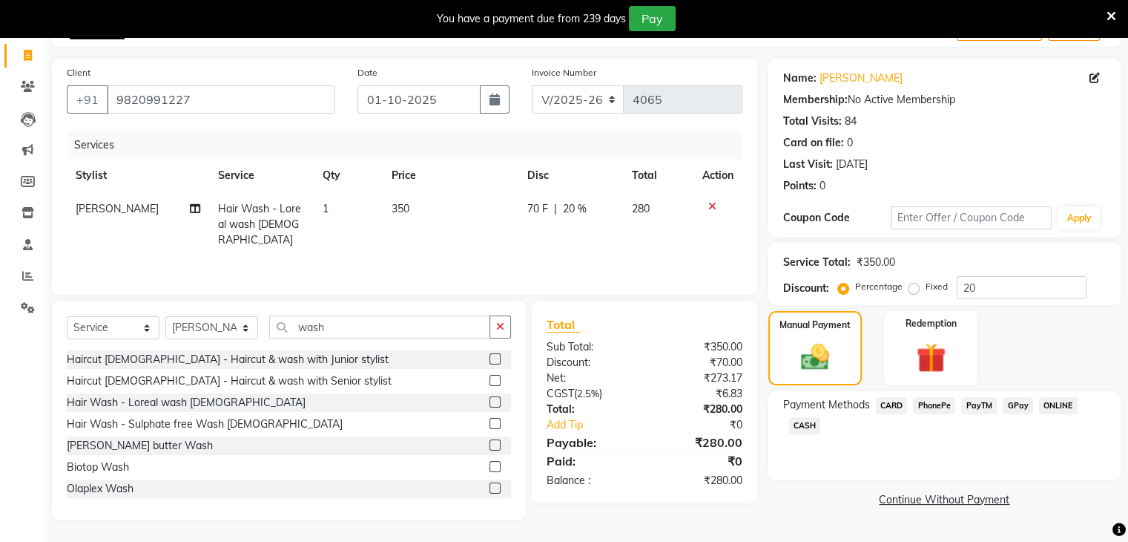
click at [802, 424] on span "CASH" at bounding box center [805, 425] width 32 height 17
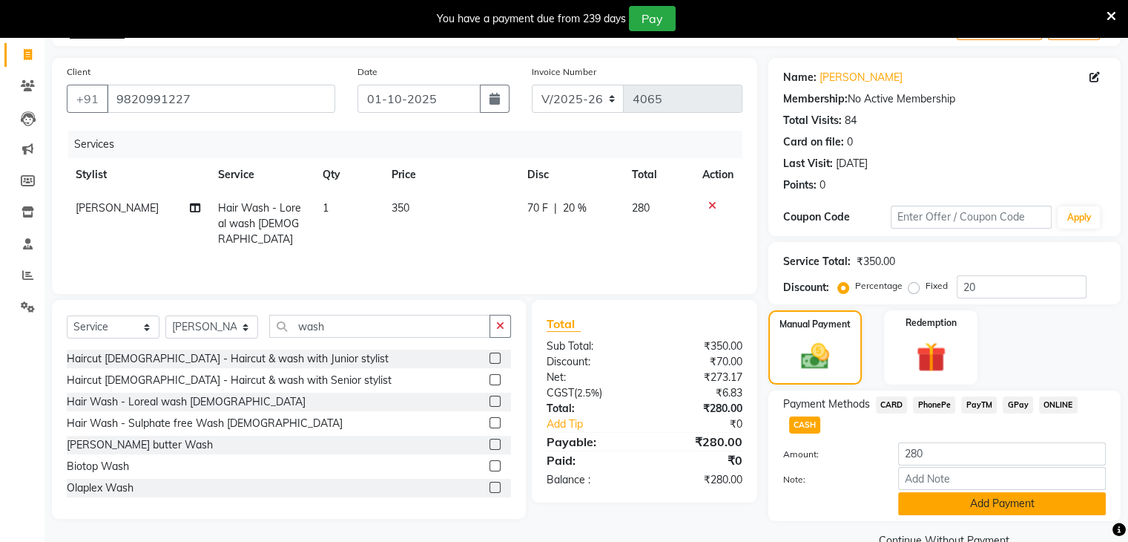
scroll to position [124, 0]
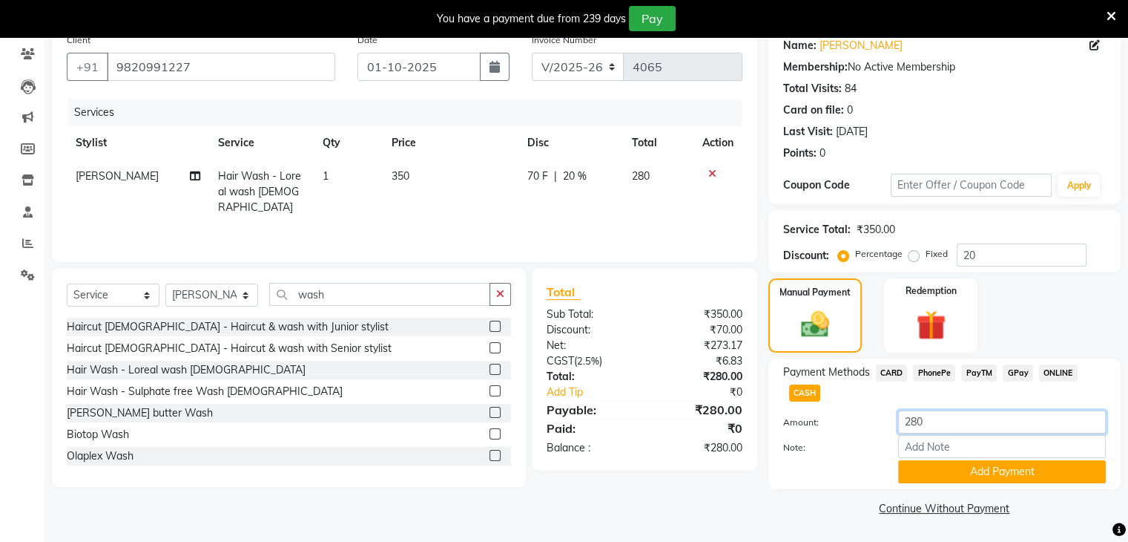
click at [928, 419] on input "280" at bounding box center [1002, 421] width 208 height 23
type input "270"
click at [962, 470] on button "Add Payment" at bounding box center [1002, 471] width 208 height 23
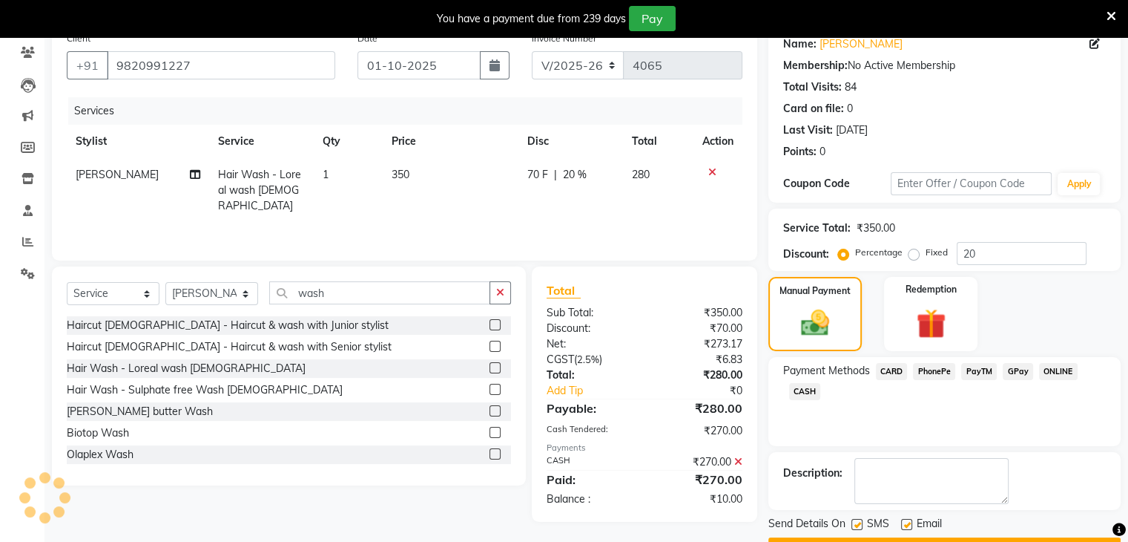
scroll to position [163, 0]
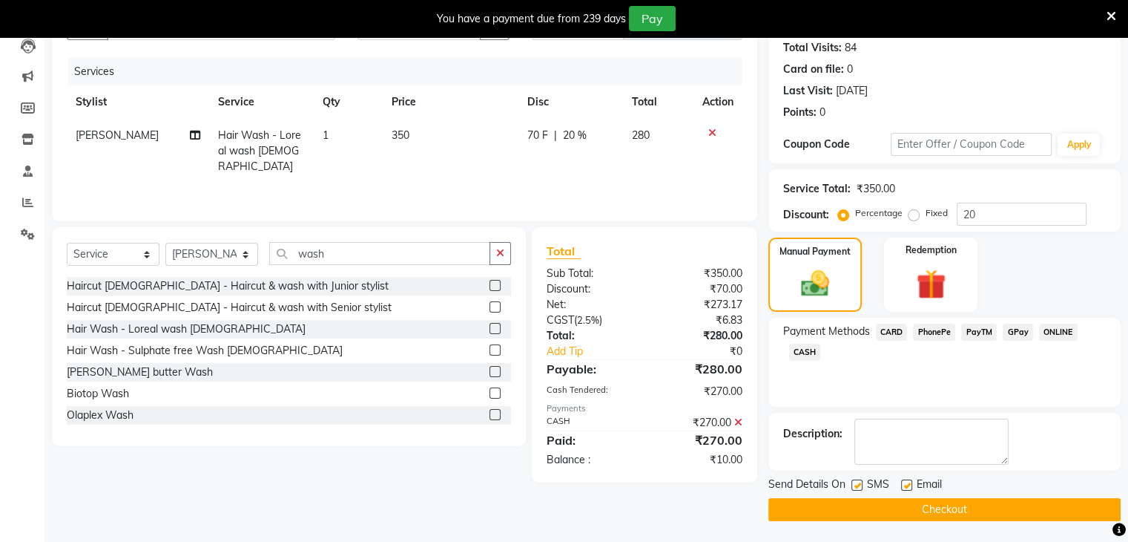
click at [907, 484] on label at bounding box center [906, 484] width 11 height 11
click at [907, 484] on input "checkbox" at bounding box center [906, 486] width 10 height 10
checkbox input "false"
click at [855, 484] on label at bounding box center [857, 484] width 11 height 11
click at [855, 484] on input "checkbox" at bounding box center [857, 486] width 10 height 10
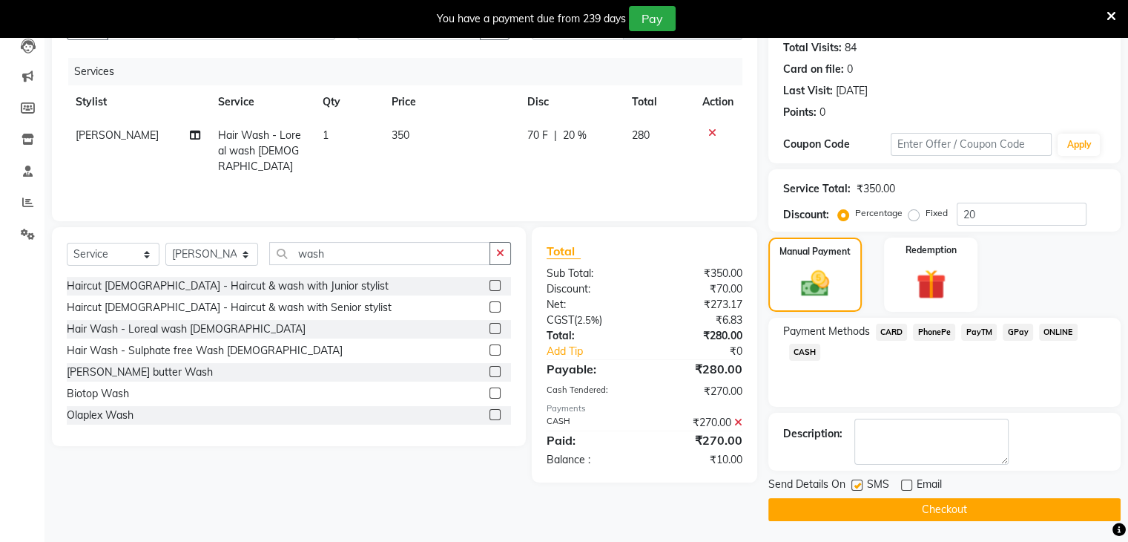
checkbox input "false"
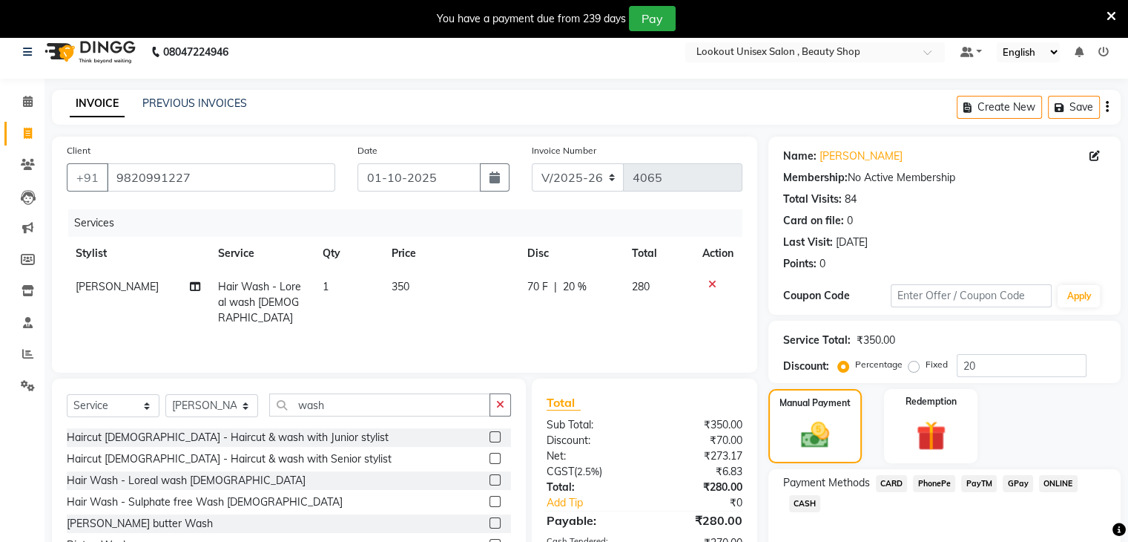
scroll to position [0, 0]
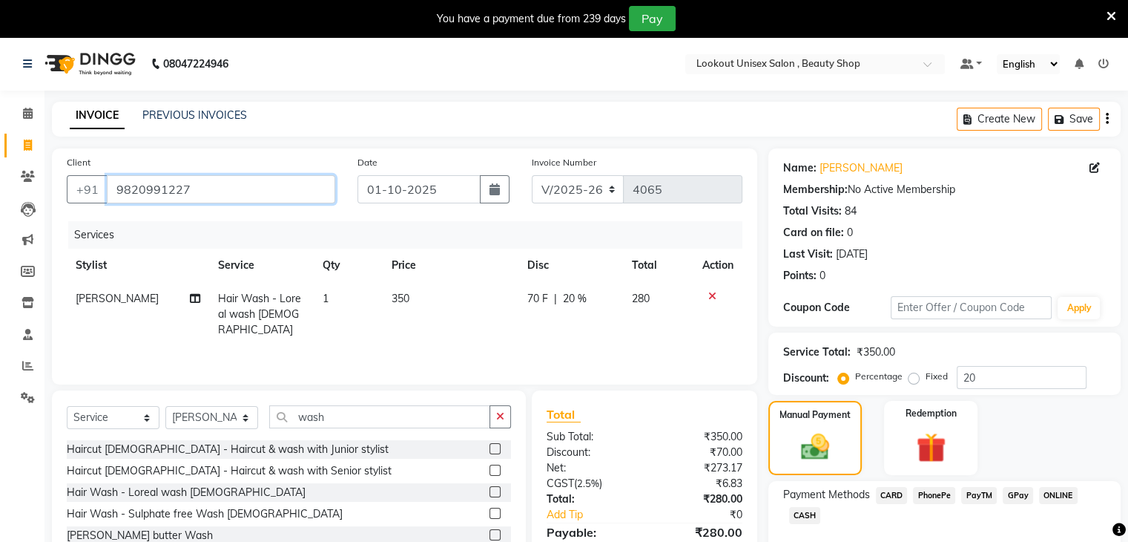
click at [239, 188] on input "9820991227" at bounding box center [221, 189] width 228 height 28
type input "982099122"
type input "0"
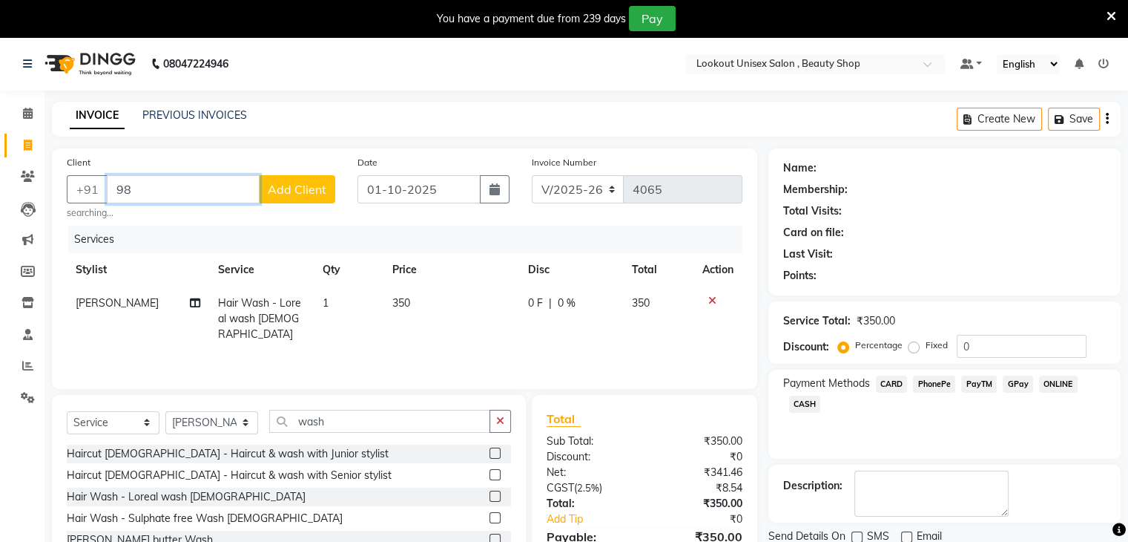
type input "9"
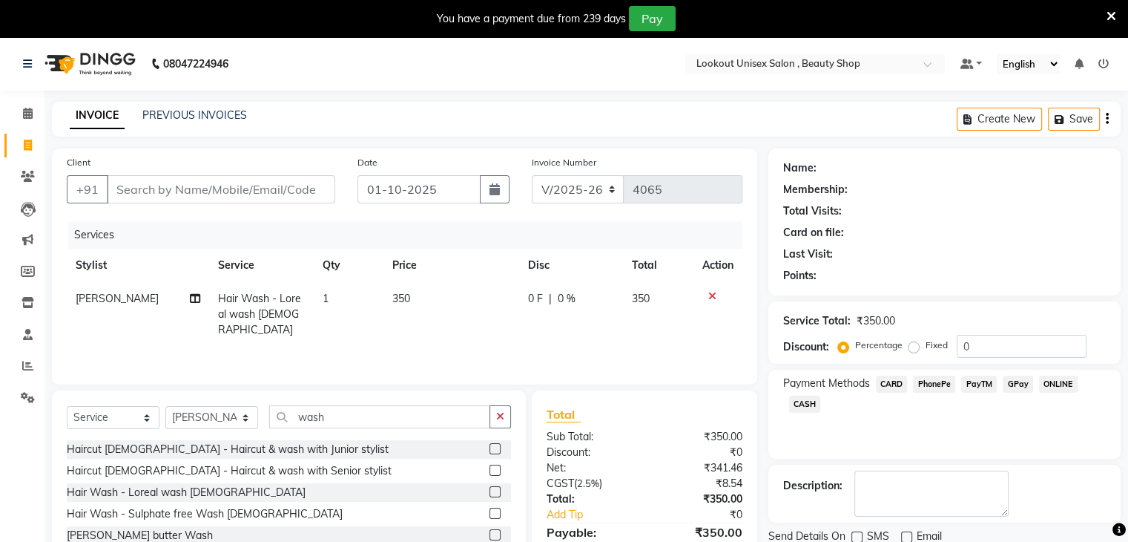
click at [410, 303] on td "350" at bounding box center [452, 314] width 136 height 65
select select "68259"
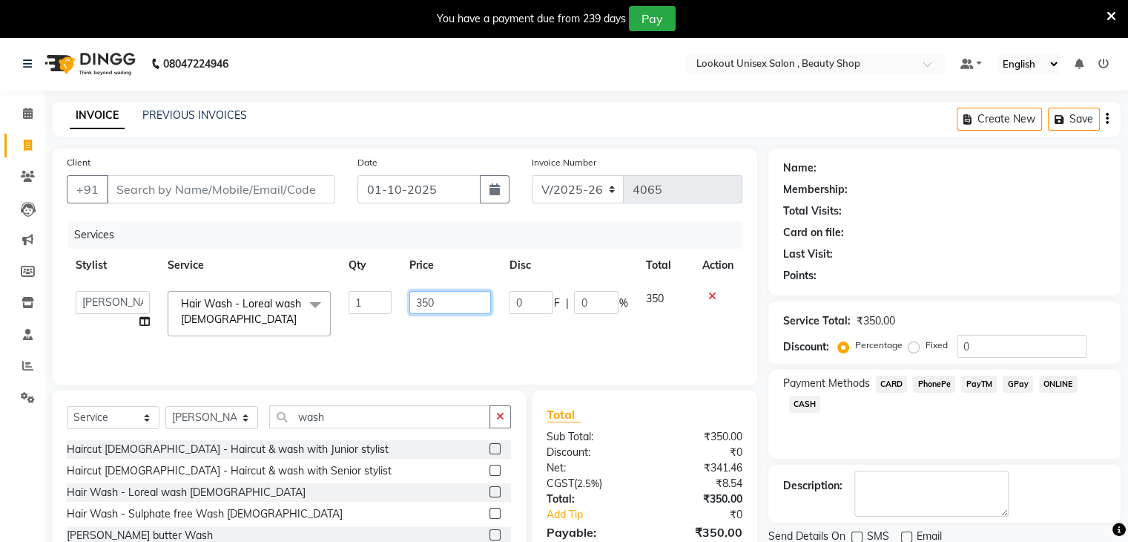
click at [445, 308] on input "350" at bounding box center [451, 302] width 82 height 23
type input "3"
type input "270"
click at [567, 346] on div "Services Stylist Service Qty Price Disc Total Action Abid Arti CHANDANI Dhaval …" at bounding box center [405, 295] width 676 height 148
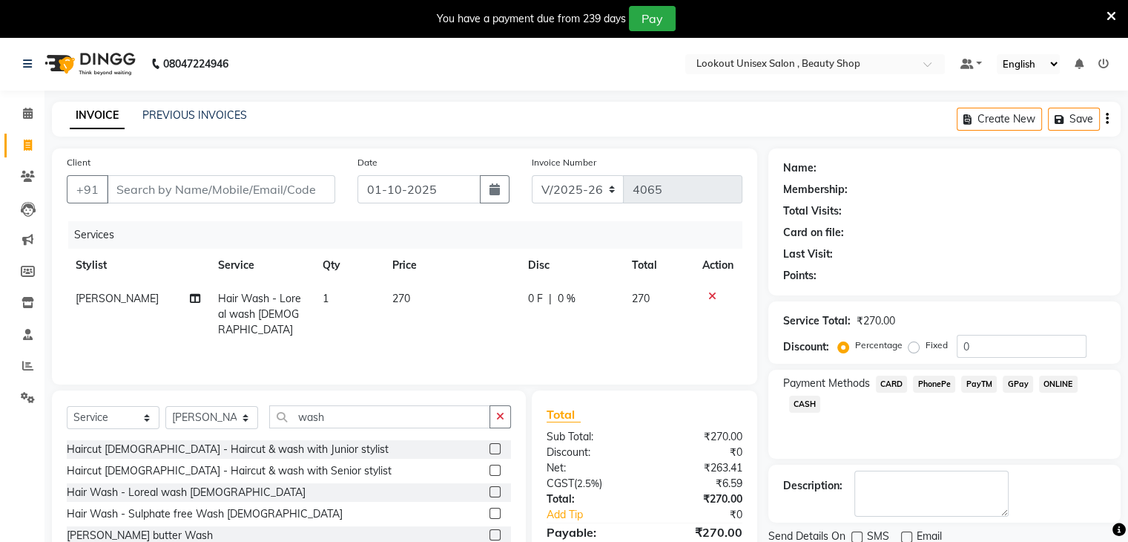
scroll to position [126, 0]
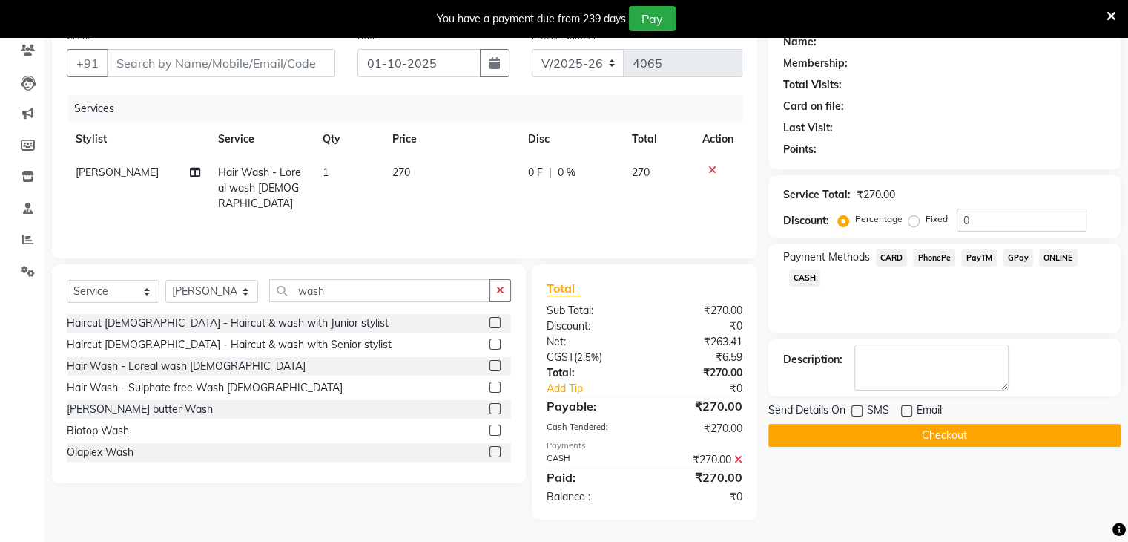
click at [895, 437] on button "Checkout" at bounding box center [945, 435] width 352 height 23
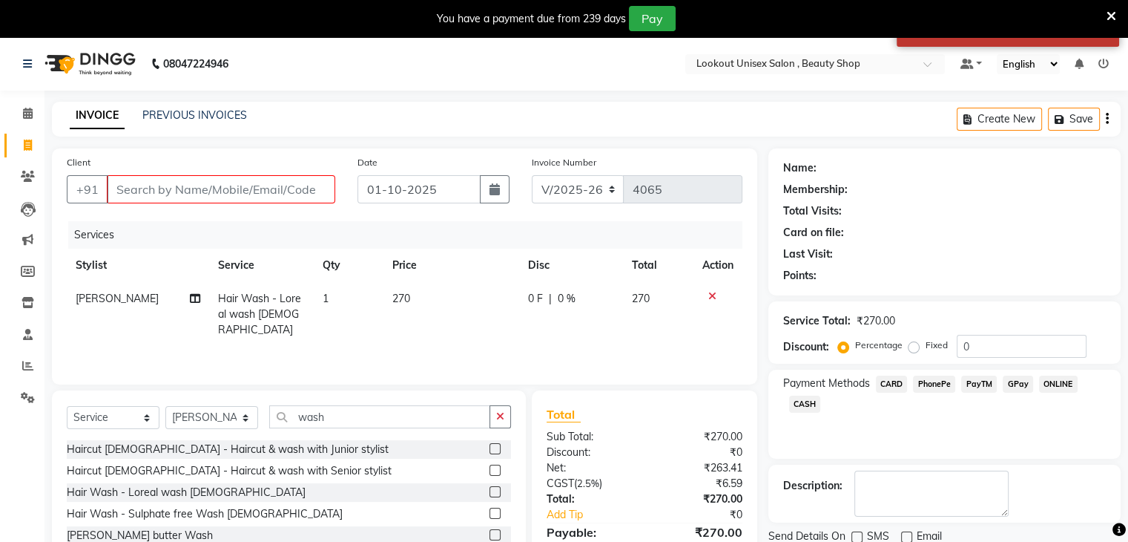
scroll to position [0, 0]
drag, startPoint x: 143, startPoint y: 186, endPoint x: 154, endPoint y: 189, distance: 11.5
click at [148, 188] on input "Client" at bounding box center [221, 189] width 228 height 28
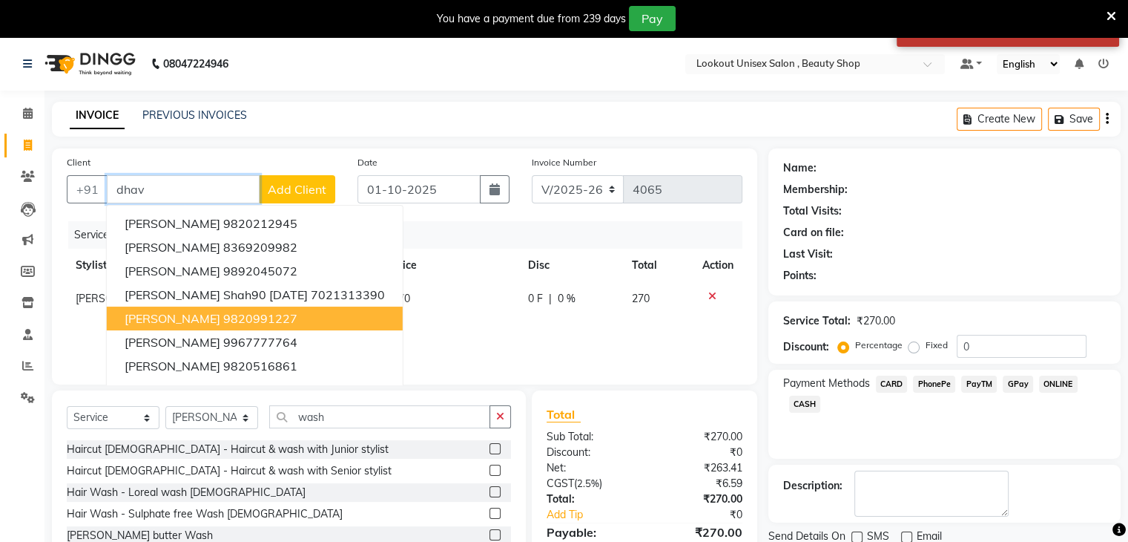
click at [203, 326] on button "Dhaval Solanki 9820991227" at bounding box center [255, 318] width 296 height 24
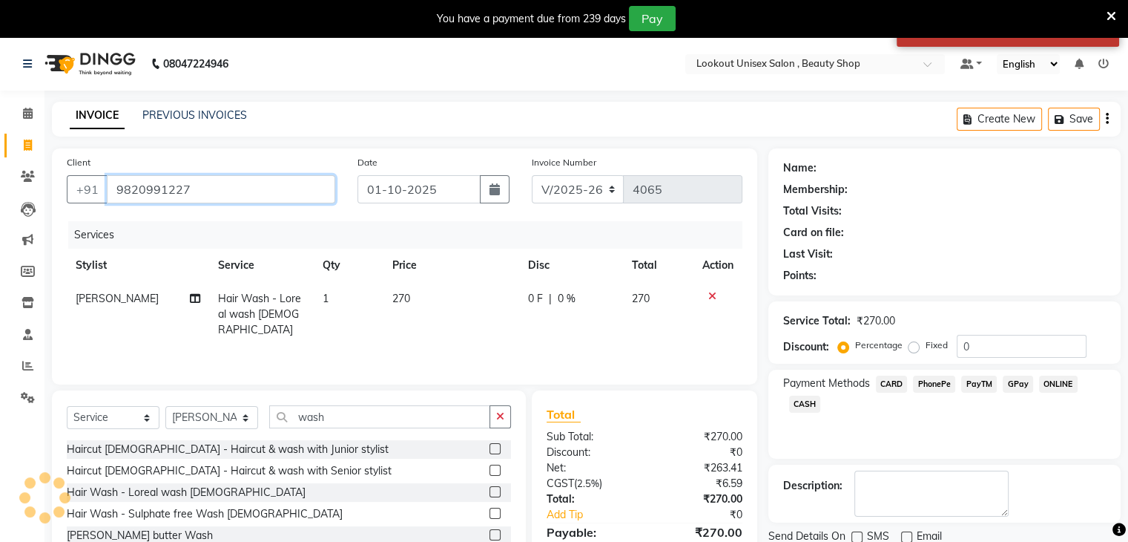
type input "9820991227"
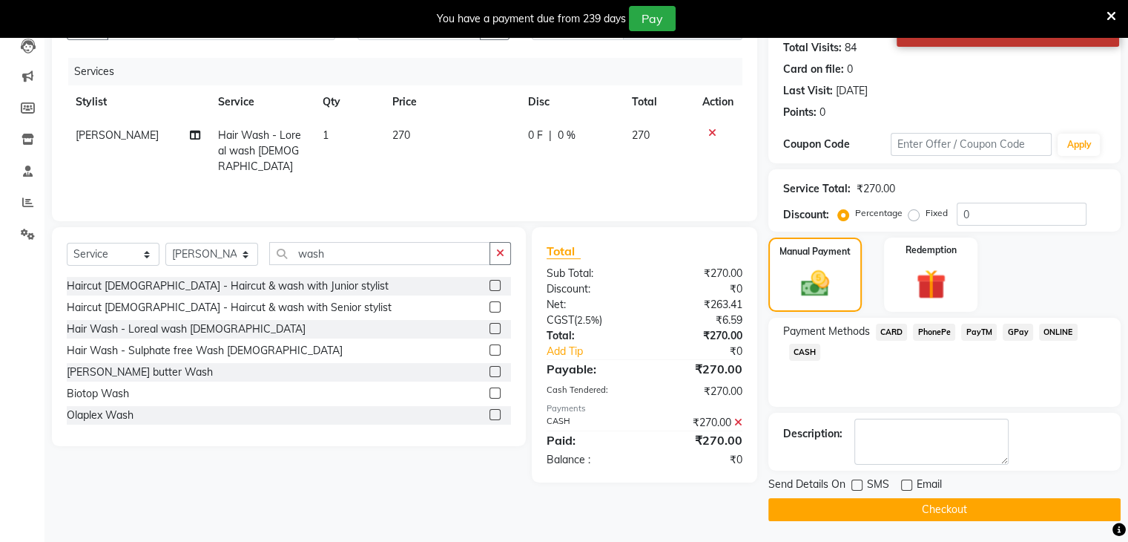
scroll to position [163, 0]
click at [872, 505] on button "Checkout" at bounding box center [945, 509] width 352 height 23
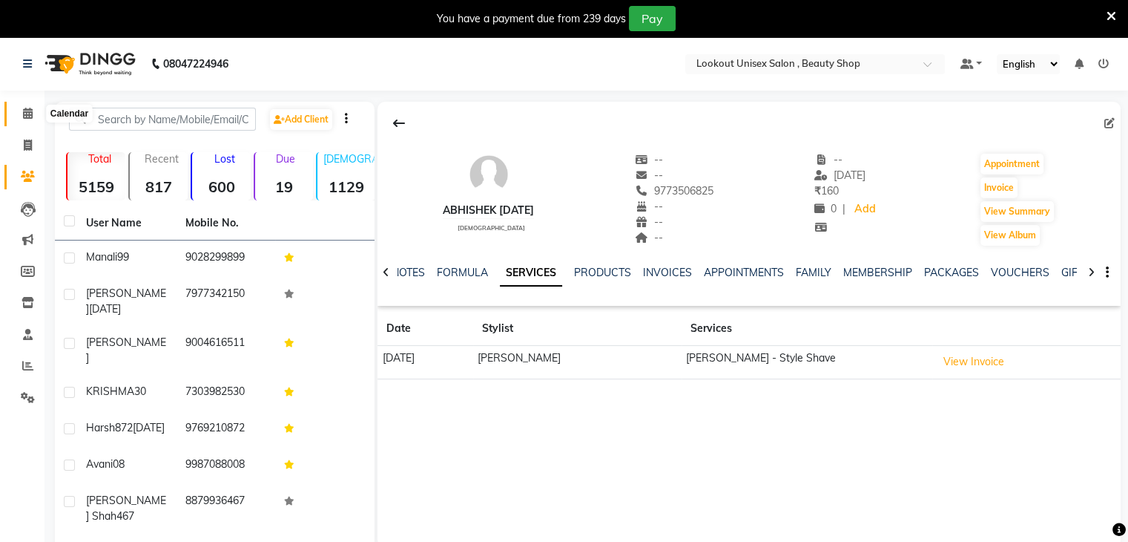
click at [27, 116] on icon at bounding box center [28, 113] width 10 height 11
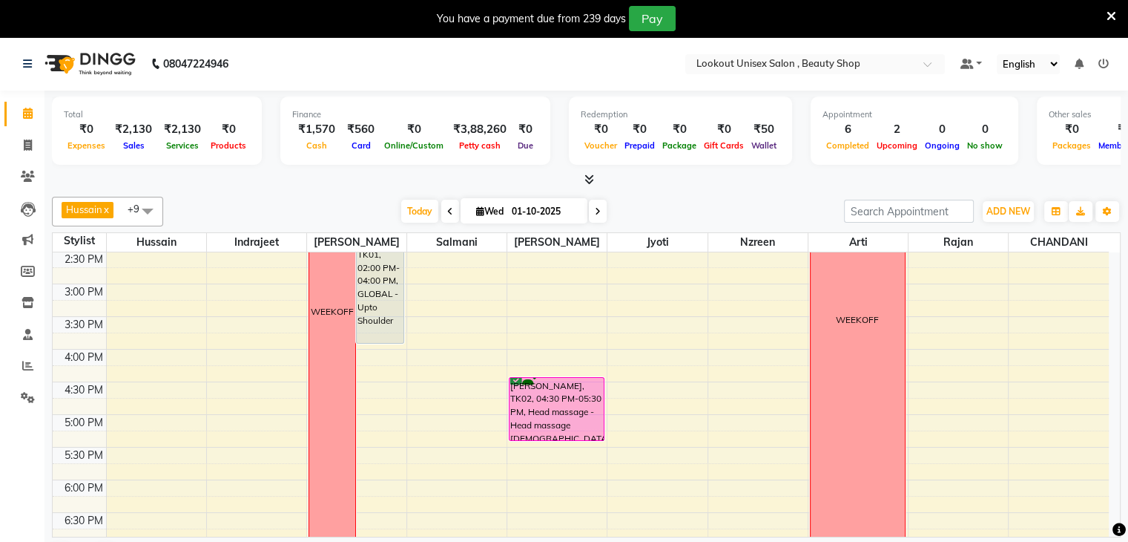
scroll to position [398, 0]
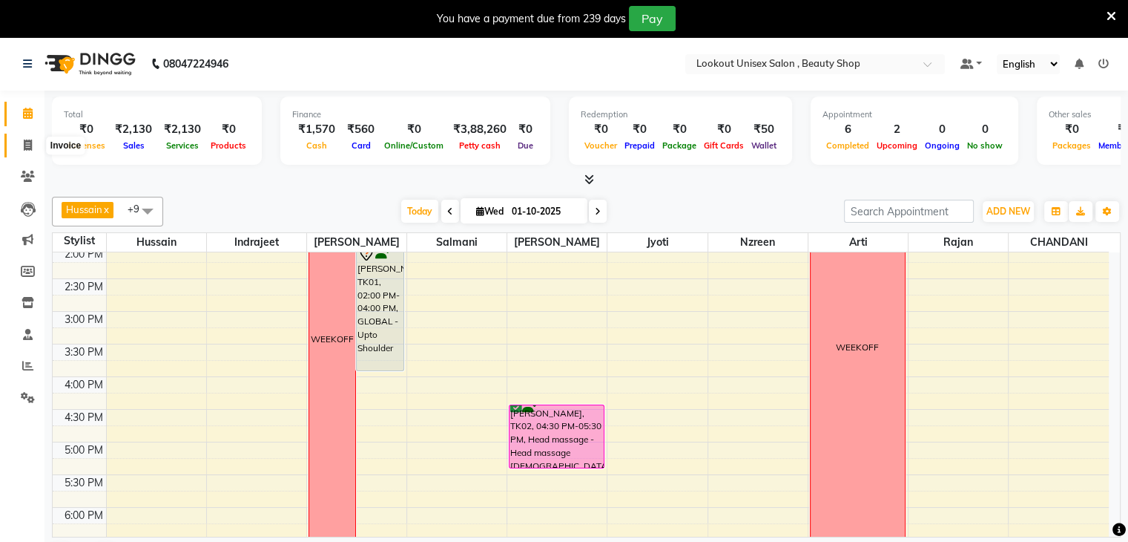
click at [29, 145] on icon at bounding box center [28, 144] width 8 height 11
select select "service"
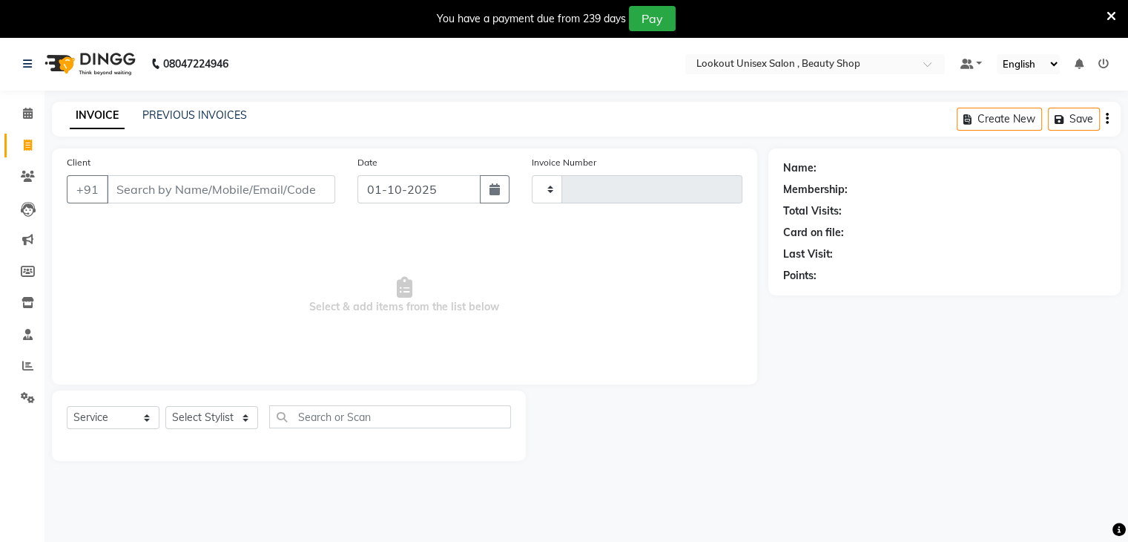
type input "4064"
select select "7658"
click at [27, 111] on icon at bounding box center [28, 113] width 10 height 11
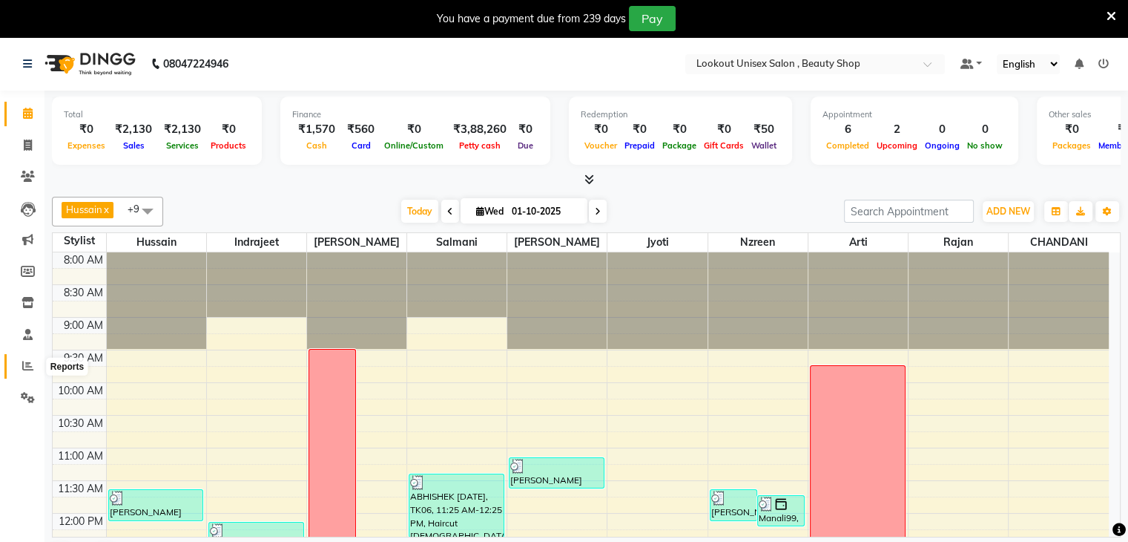
click at [25, 371] on icon at bounding box center [27, 365] width 11 height 11
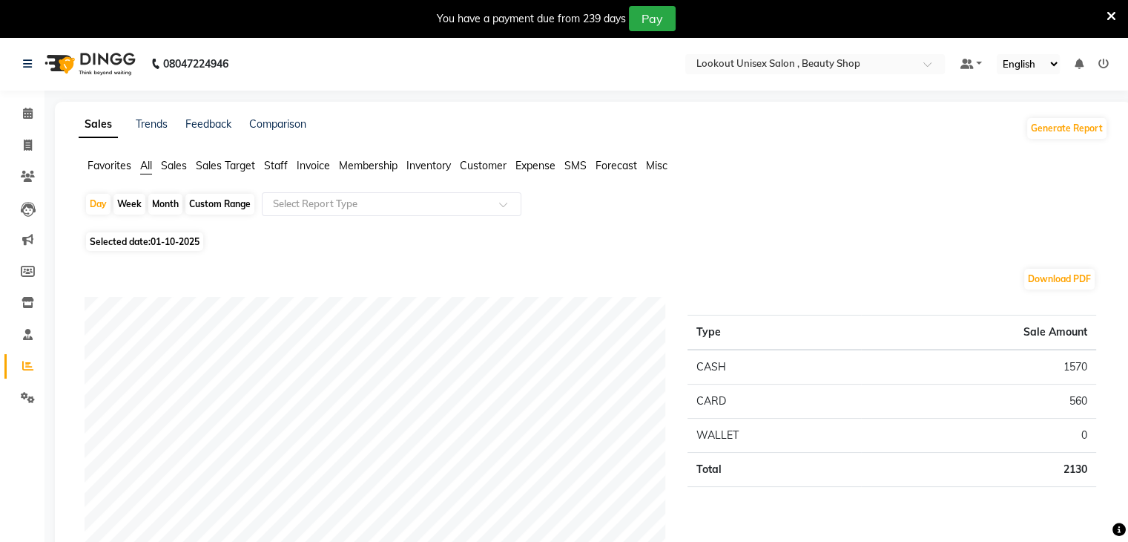
click at [154, 243] on span "01-10-2025" at bounding box center [175, 241] width 49 height 11
select select "10"
select select "2025"
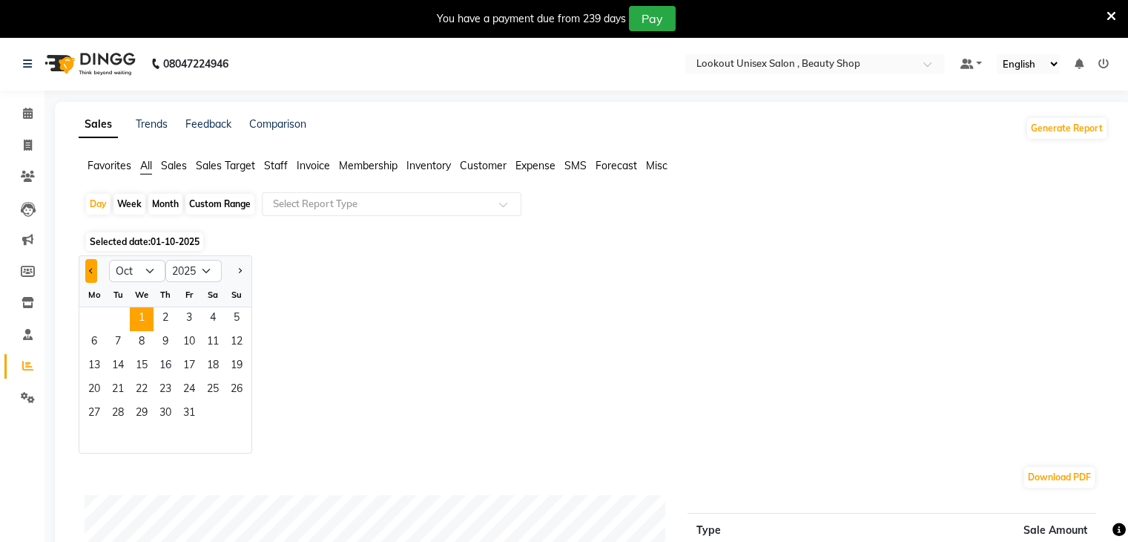
click at [92, 276] on button "Previous month" at bounding box center [91, 271] width 12 height 24
select select "9"
click at [125, 412] on span "30" at bounding box center [118, 414] width 24 height 24
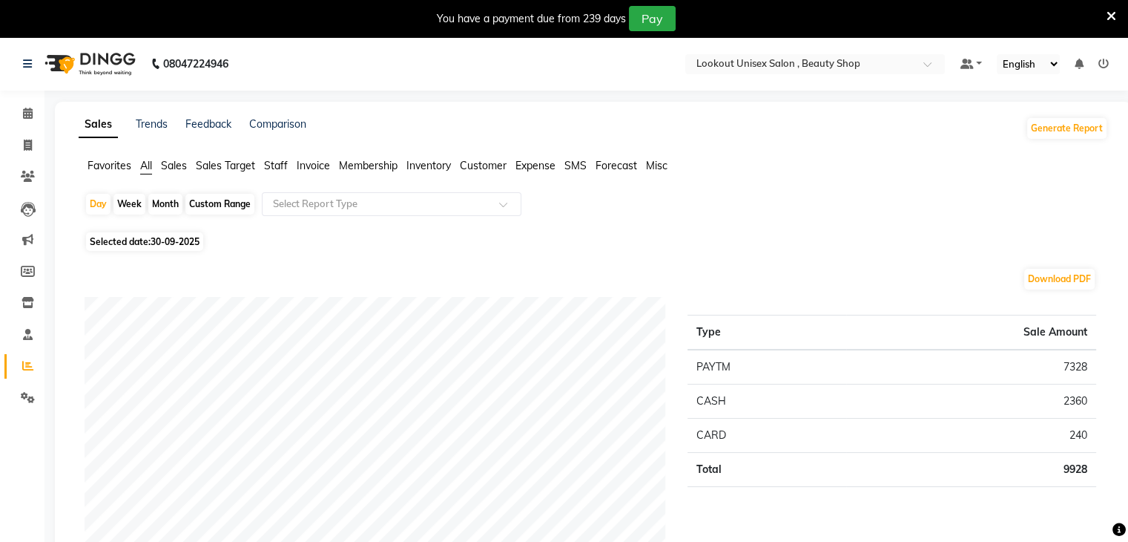
click at [173, 165] on span "Sales" at bounding box center [174, 165] width 26 height 13
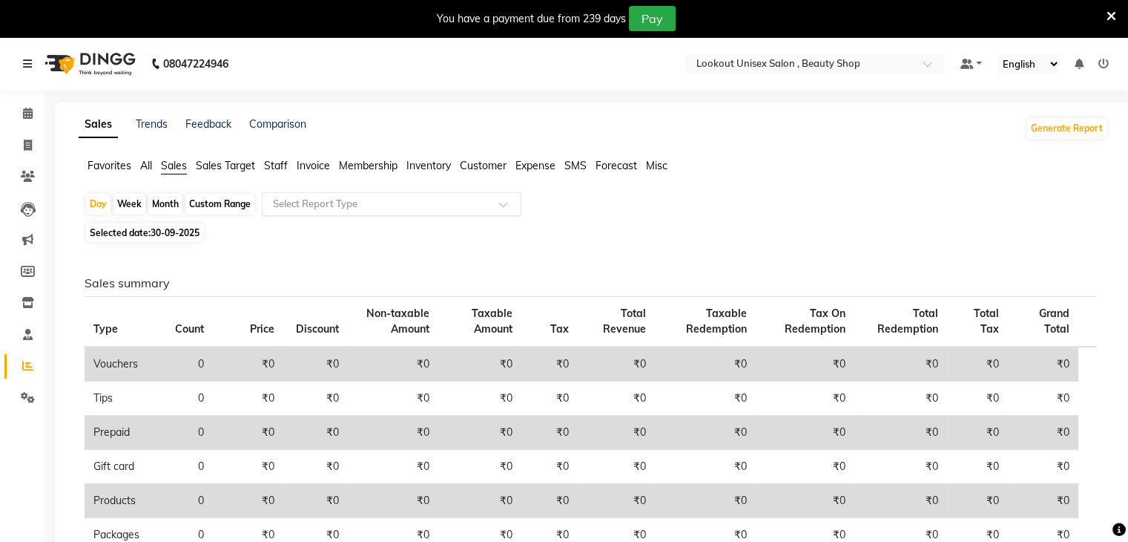
click at [499, 205] on div at bounding box center [392, 204] width 258 height 15
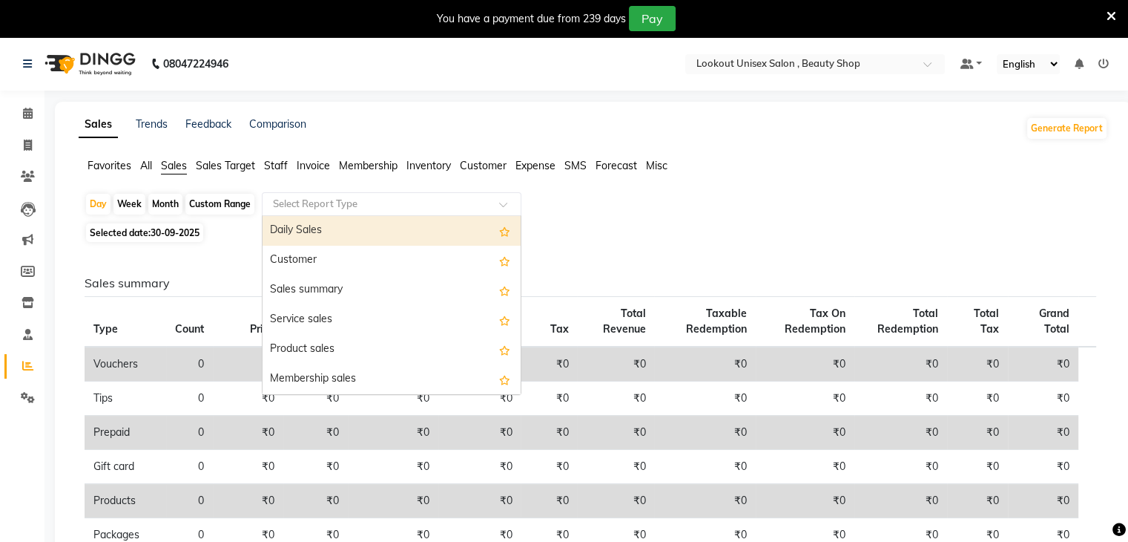
click at [279, 162] on span "Staff" at bounding box center [276, 165] width 24 height 13
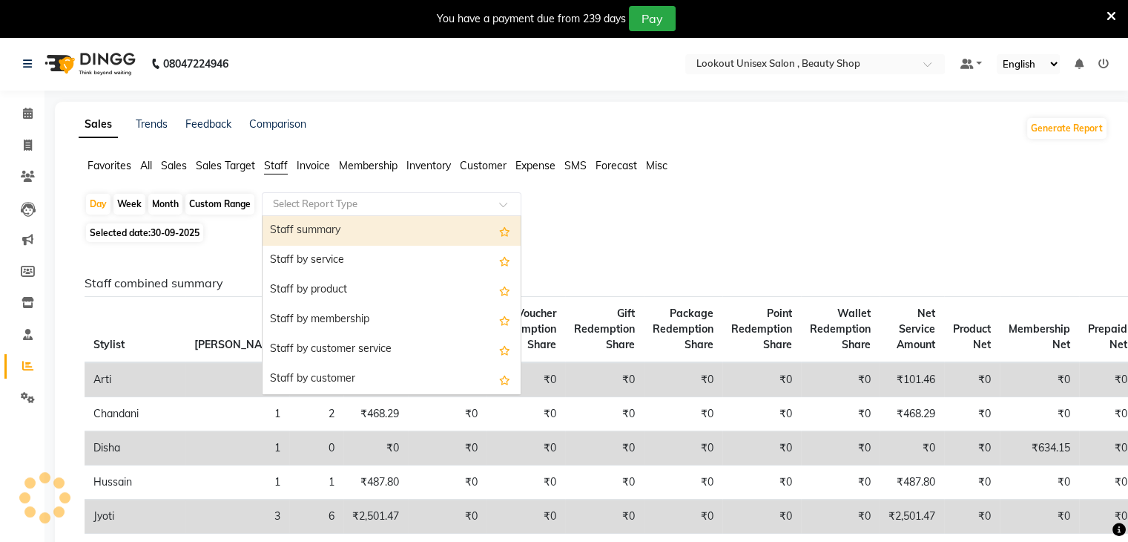
click at [506, 201] on span at bounding box center [508, 208] width 19 height 15
click at [28, 412] on li "Settings" at bounding box center [22, 398] width 45 height 32
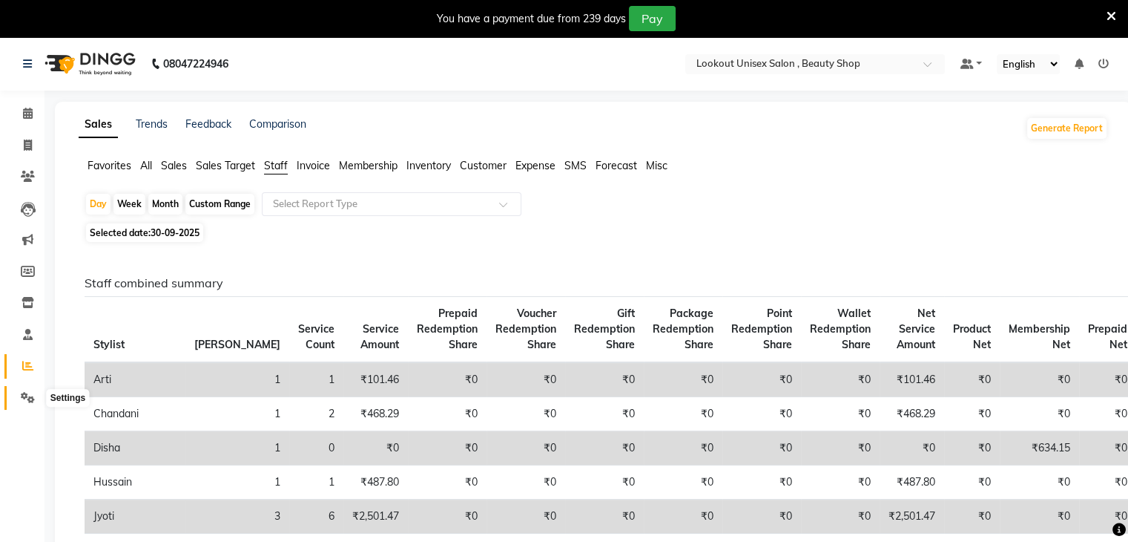
click at [31, 398] on icon at bounding box center [28, 397] width 14 height 11
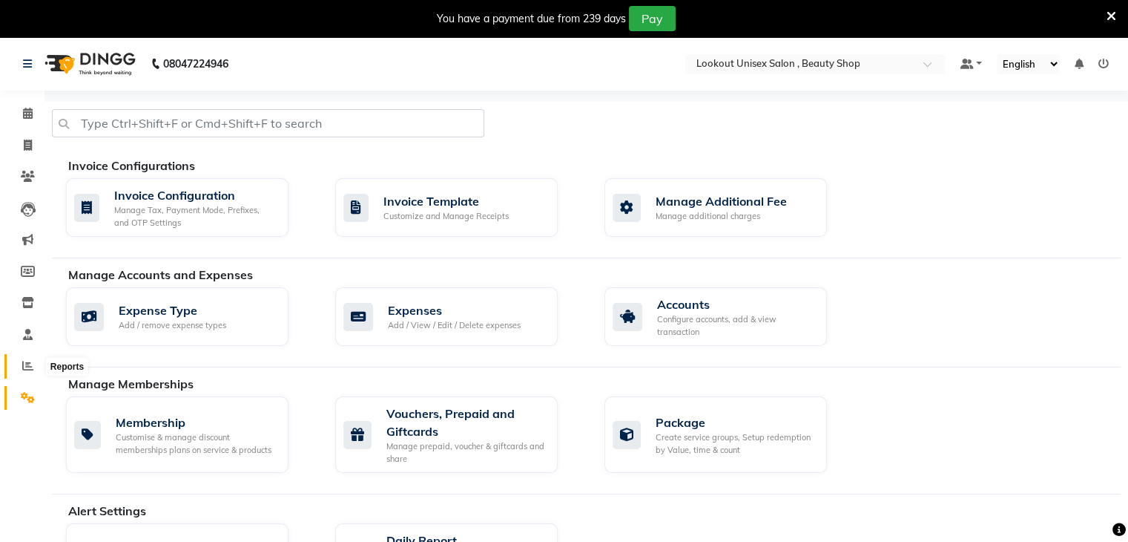
click at [27, 368] on icon at bounding box center [27, 365] width 11 height 11
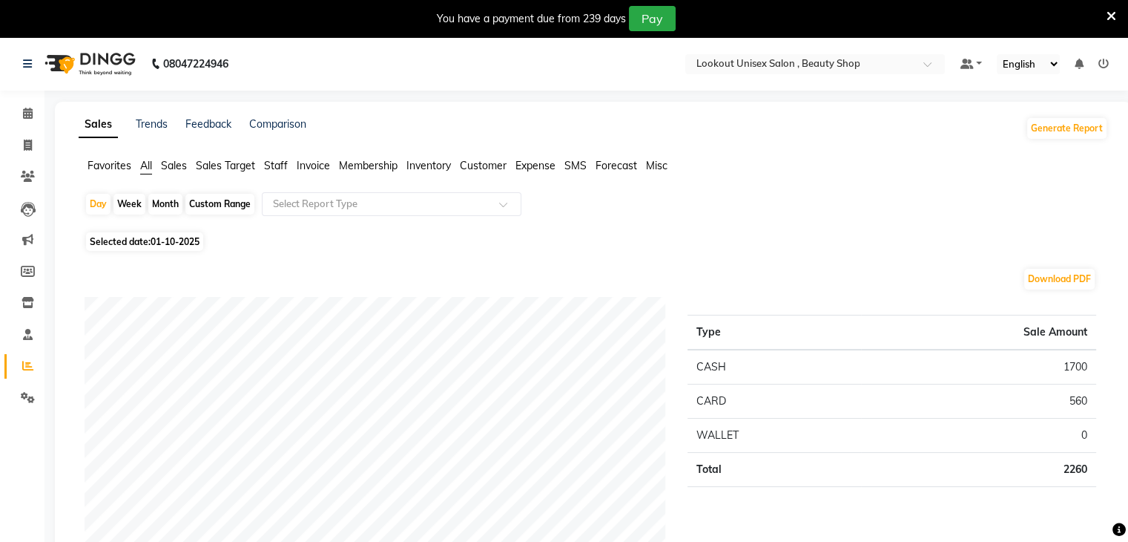
click at [276, 162] on span "Staff" at bounding box center [276, 165] width 24 height 13
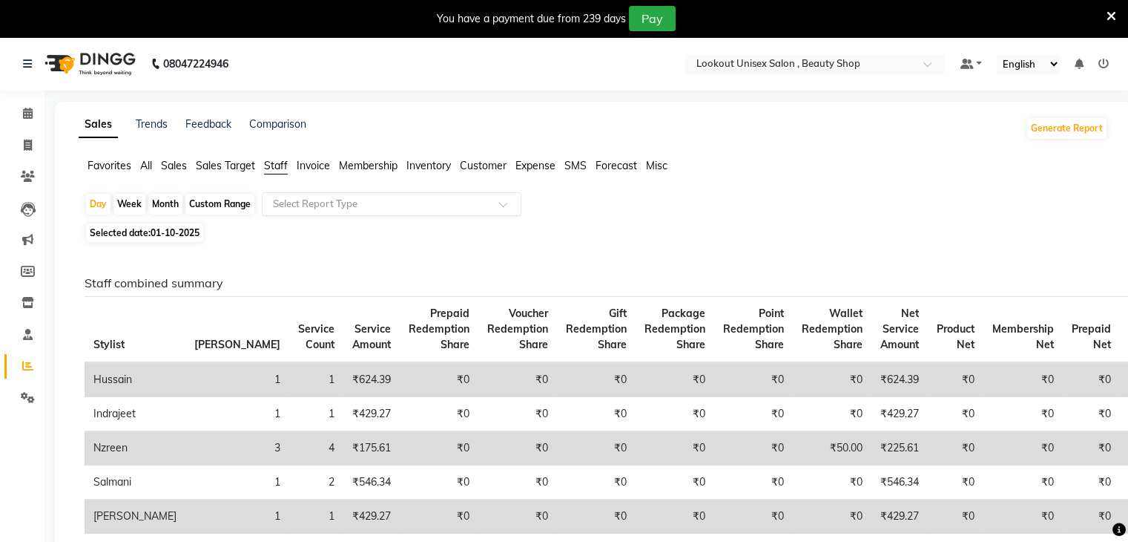
click at [511, 205] on span at bounding box center [508, 208] width 19 height 15
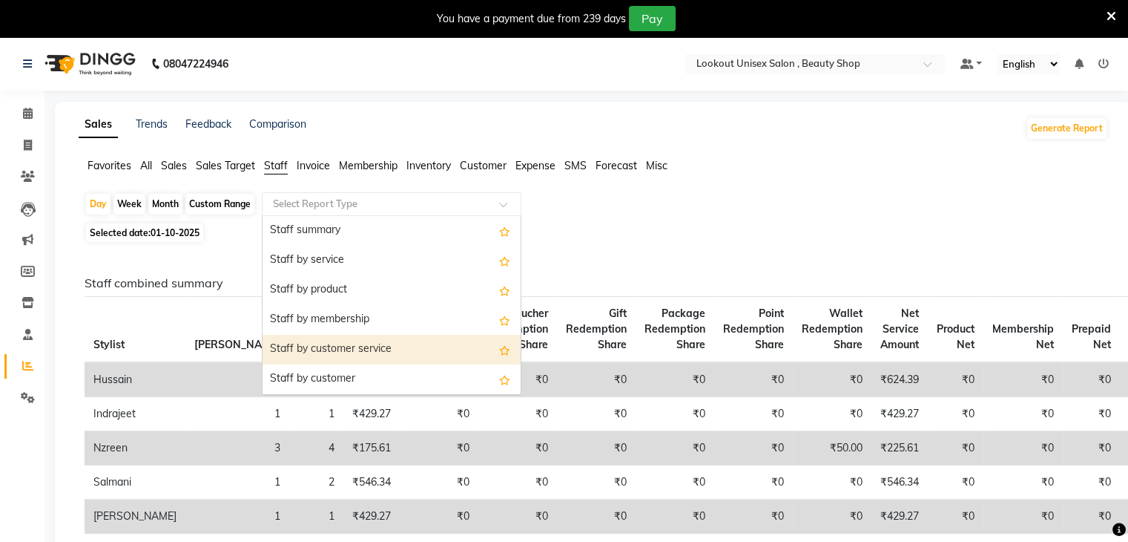
click at [358, 355] on div "Staff by customer service" at bounding box center [392, 350] width 258 height 30
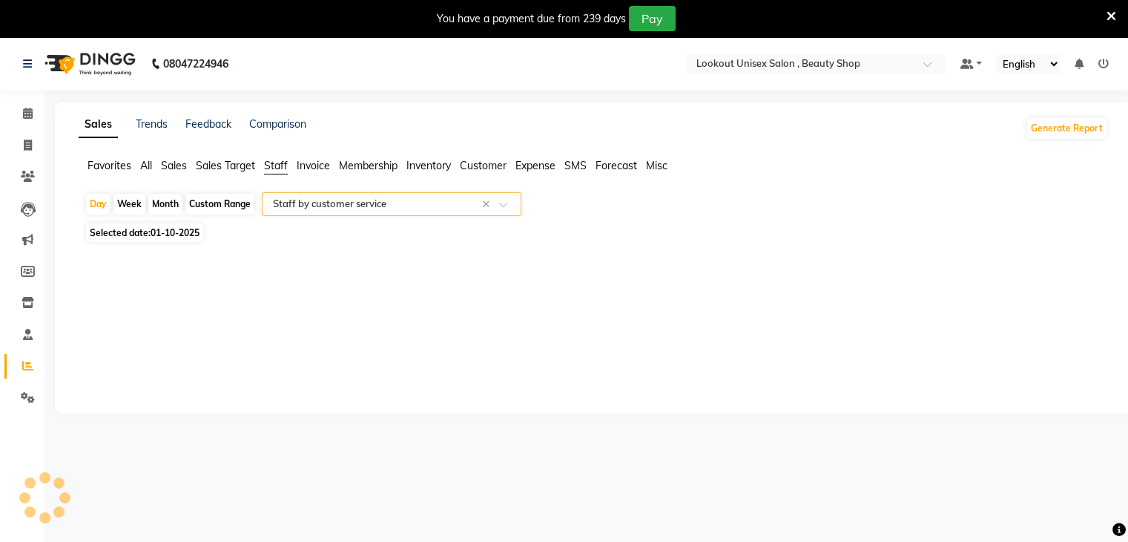
select select "full_report"
select select "csv"
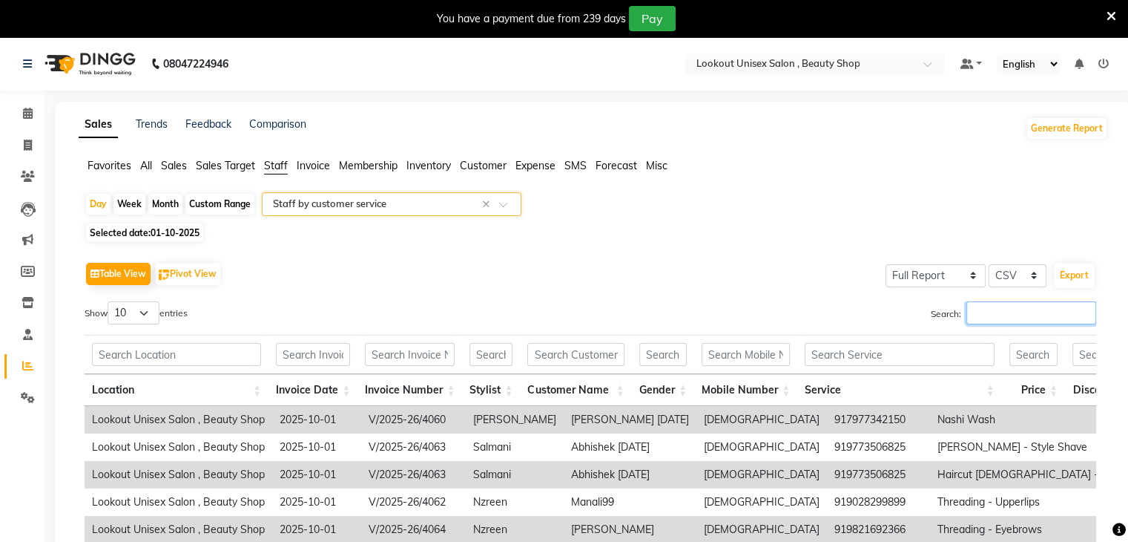
click at [982, 312] on input "Search:" at bounding box center [1032, 312] width 130 height 23
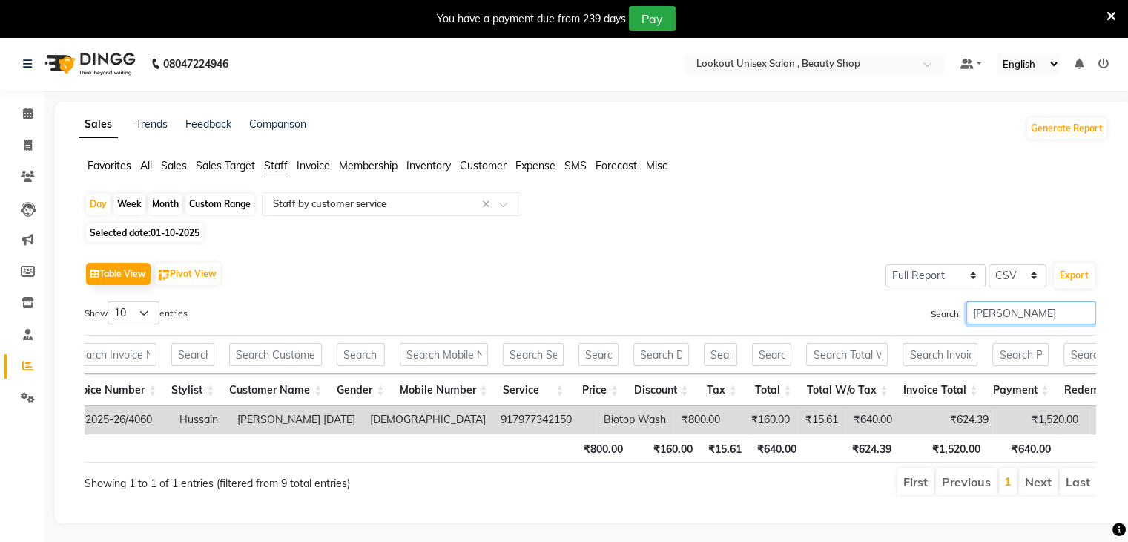
scroll to position [0, 389]
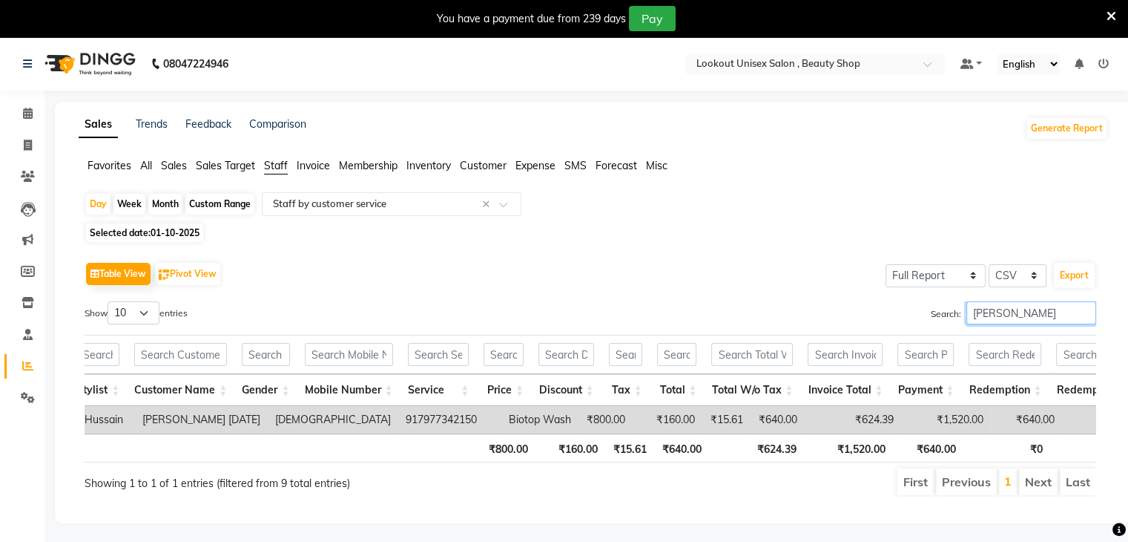
type input "huss"
click at [155, 234] on span "01-10-2025" at bounding box center [175, 232] width 49 height 11
select select "10"
select select "2025"
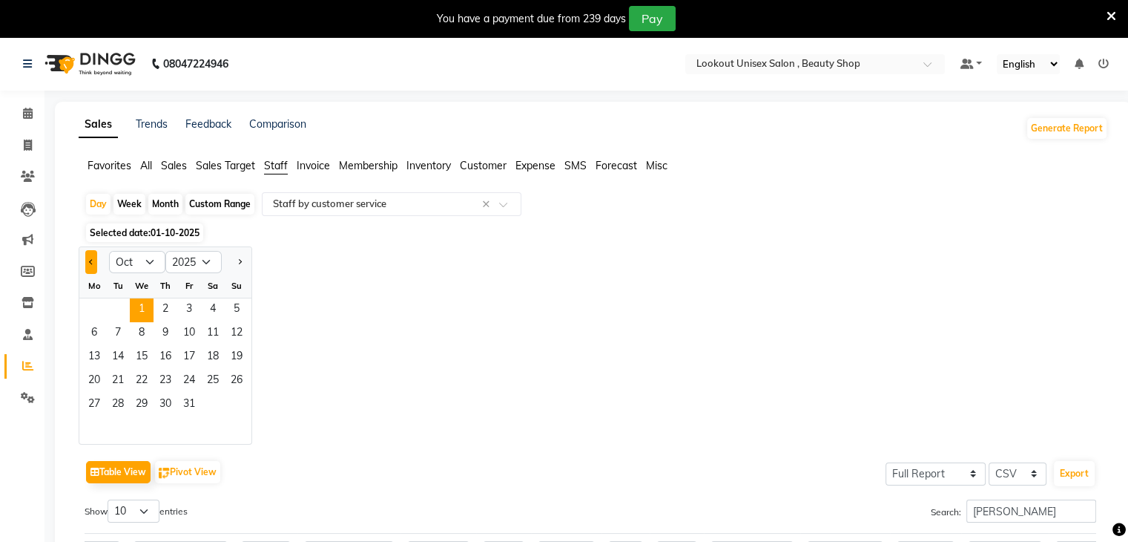
click at [86, 262] on button "Previous month" at bounding box center [91, 262] width 12 height 24
select select "9"
click at [119, 405] on span "30" at bounding box center [118, 405] width 24 height 24
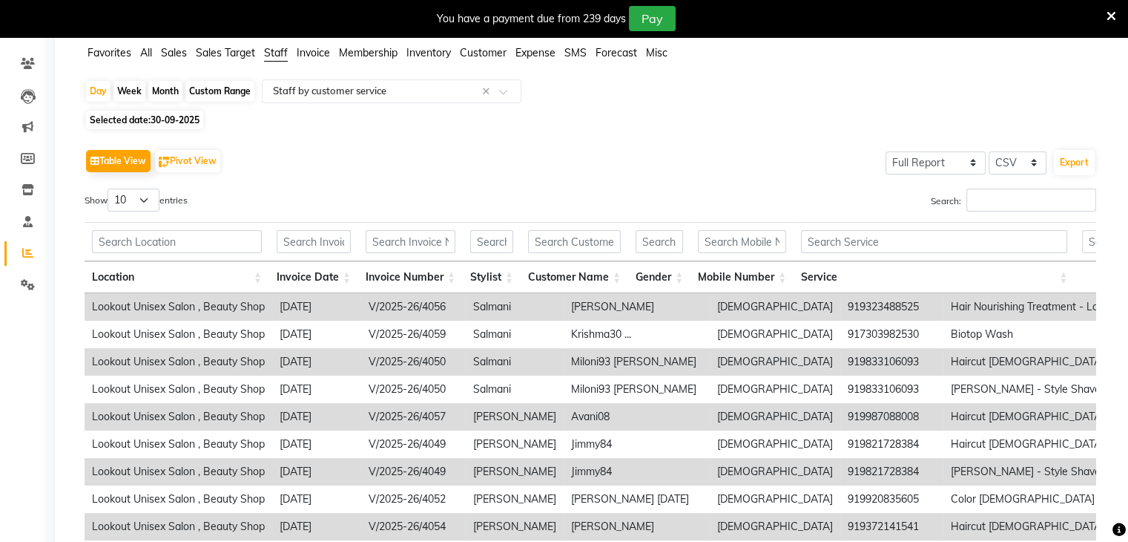
scroll to position [223, 0]
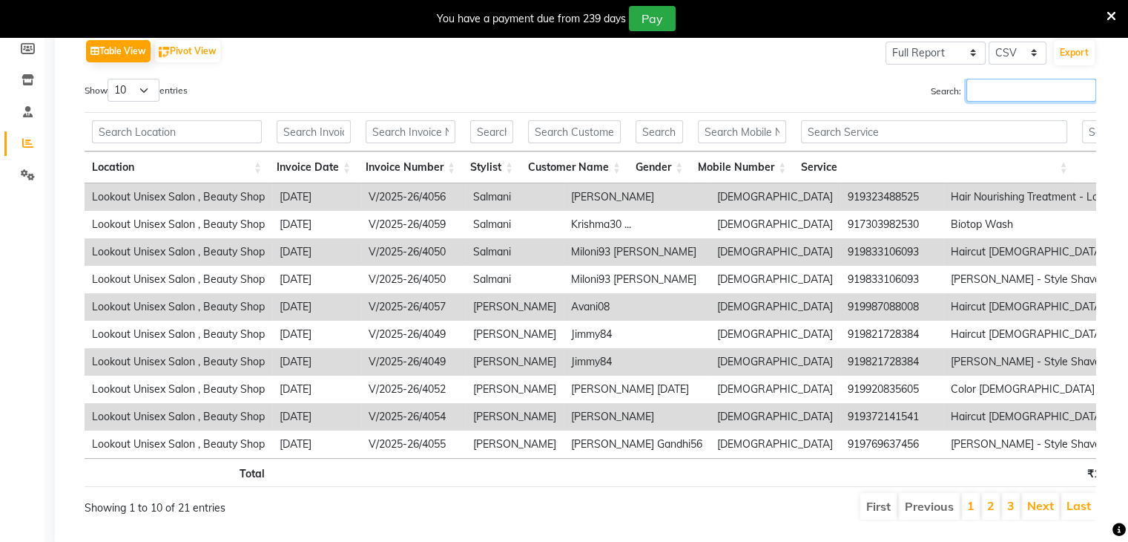
drag, startPoint x: 1003, startPoint y: 92, endPoint x: 1139, endPoint y: 74, distance: 136.9
click at [1003, 89] on input "Search:" at bounding box center [1032, 90] width 130 height 23
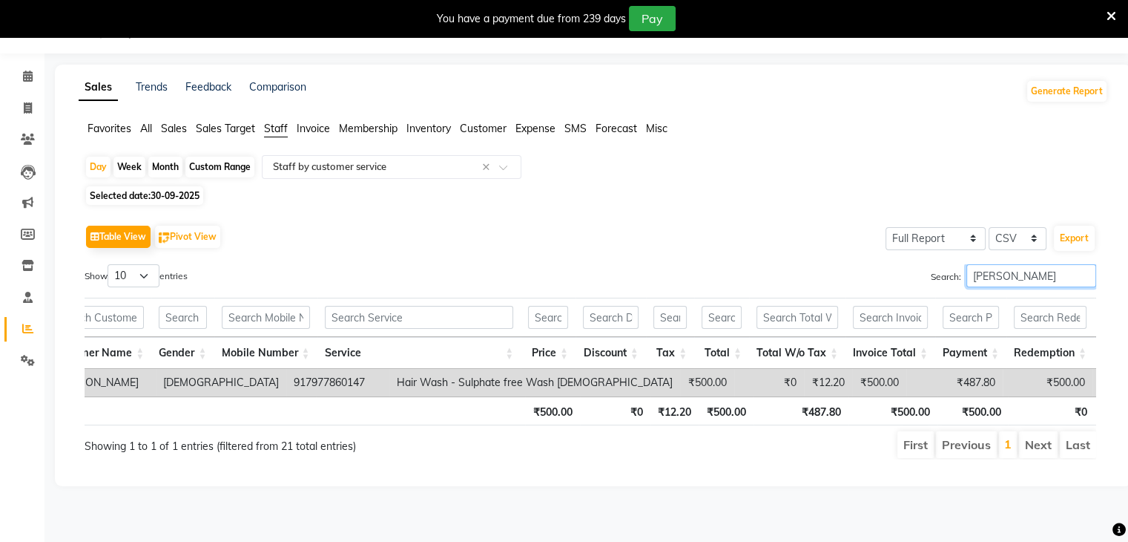
scroll to position [0, 0]
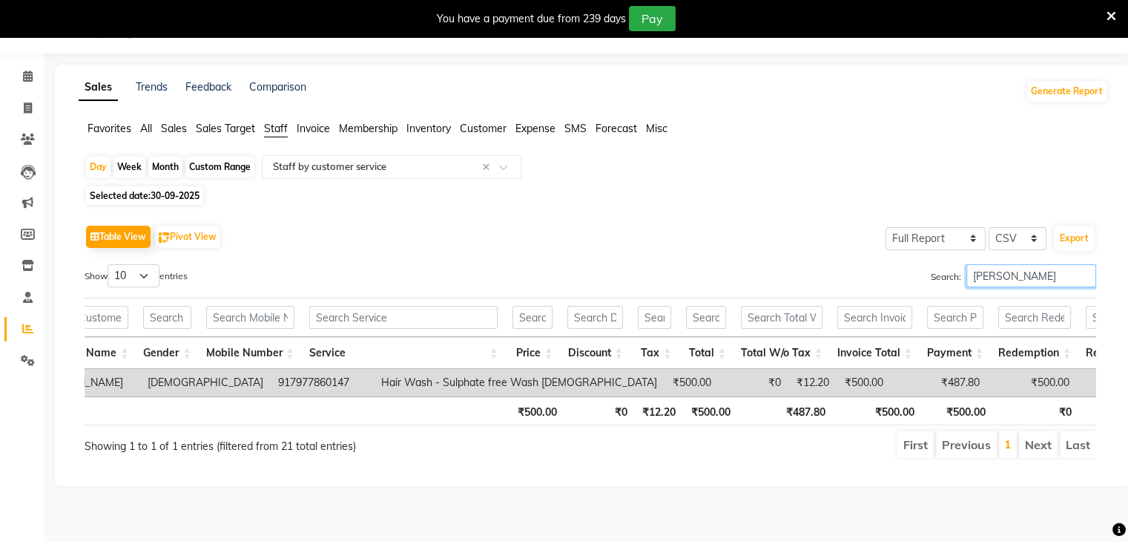
drag, startPoint x: 1033, startPoint y: 268, endPoint x: 1139, endPoint y: 273, distance: 105.5
click at [1036, 268] on input "huss" at bounding box center [1032, 275] width 130 height 23
type input "h"
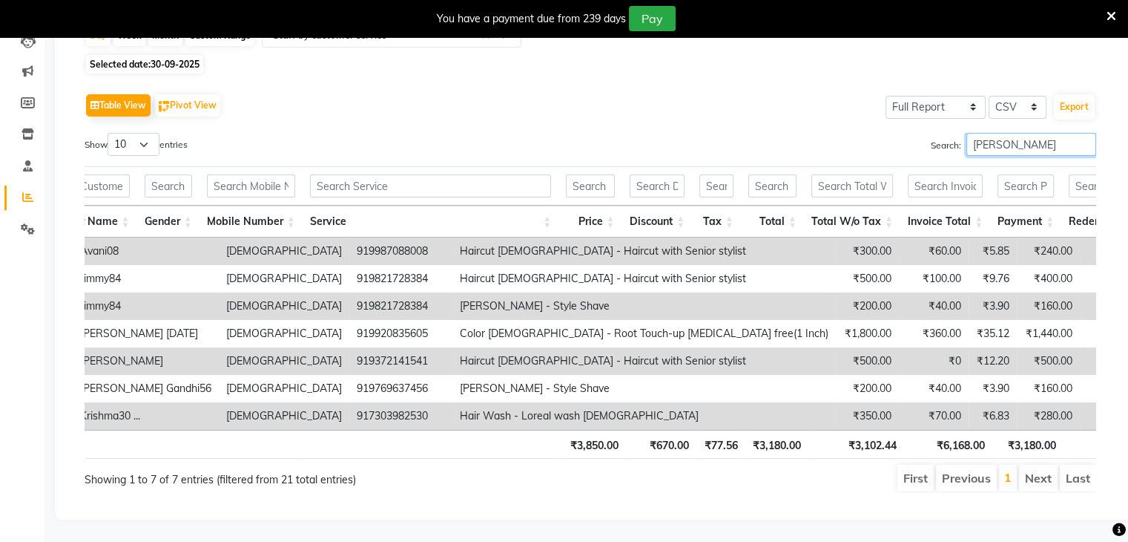
scroll to position [0, 361]
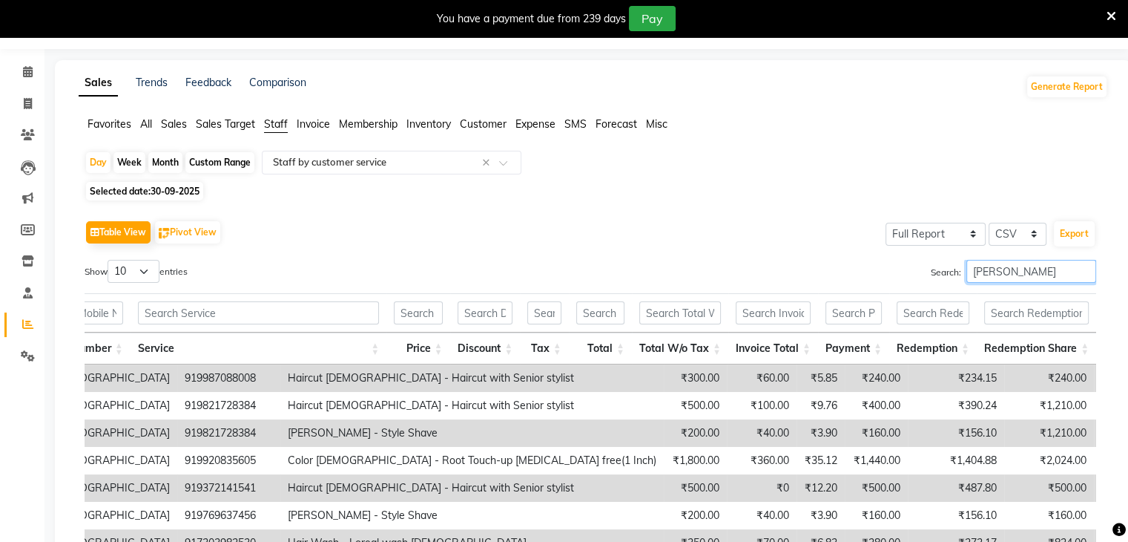
type input "nabil"
drag, startPoint x: 150, startPoint y: 272, endPoint x: 163, endPoint y: 318, distance: 47.9
click at [150, 272] on select "10 25 50 100" at bounding box center [134, 271] width 52 height 23
select select "100"
click at [110, 260] on select "10 25 50 100" at bounding box center [134, 271] width 52 height 23
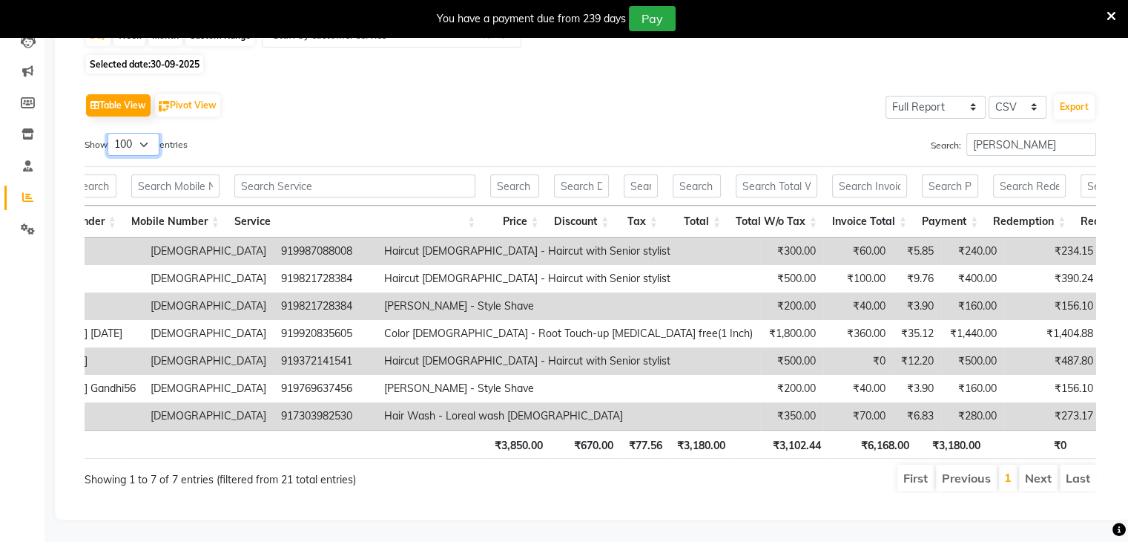
scroll to position [0, 610]
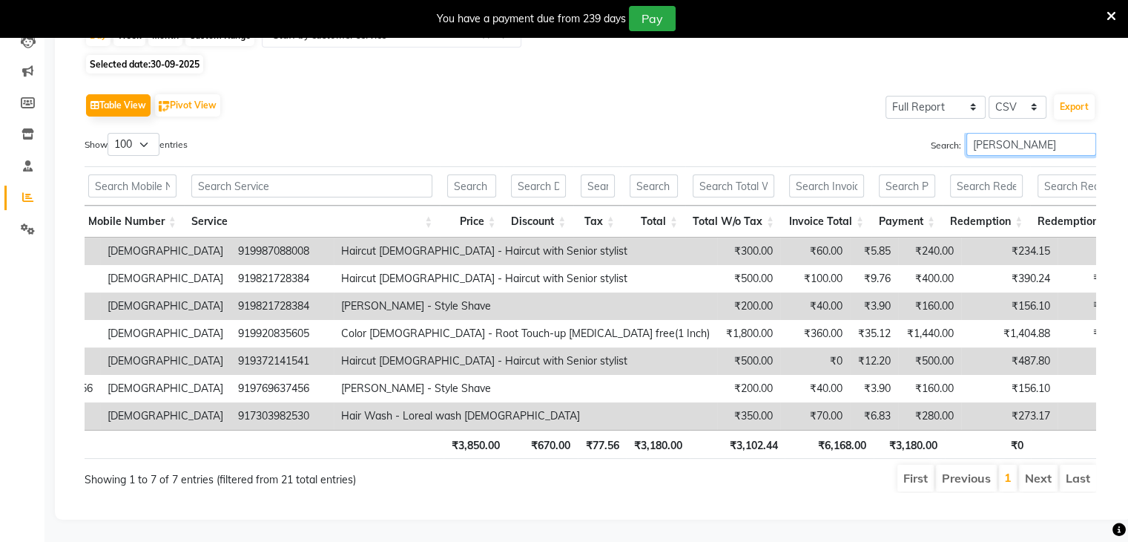
click at [1027, 133] on input "nabil" at bounding box center [1032, 144] width 130 height 23
type input "n"
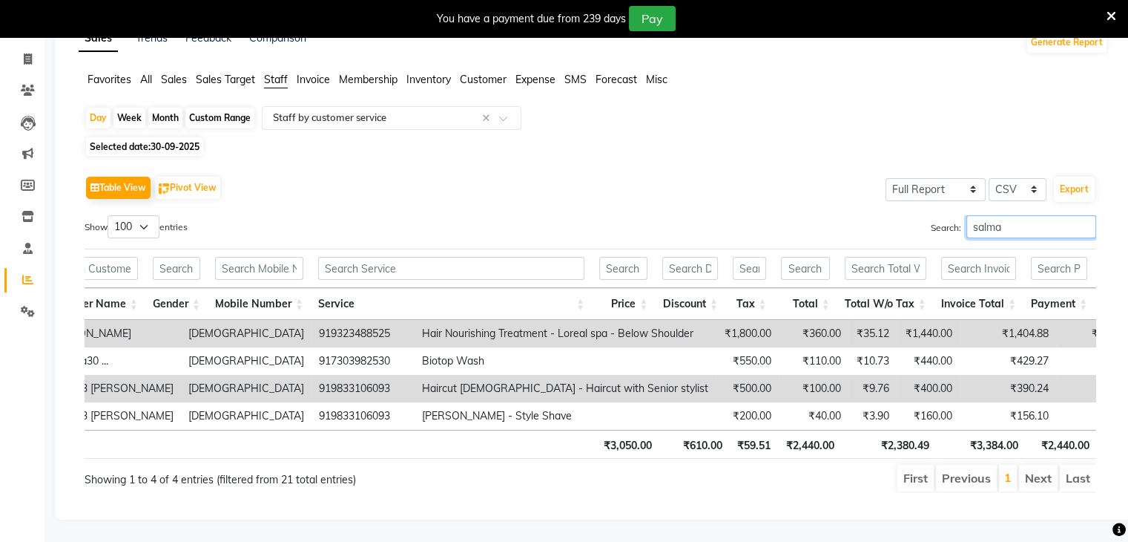
scroll to position [0, 620]
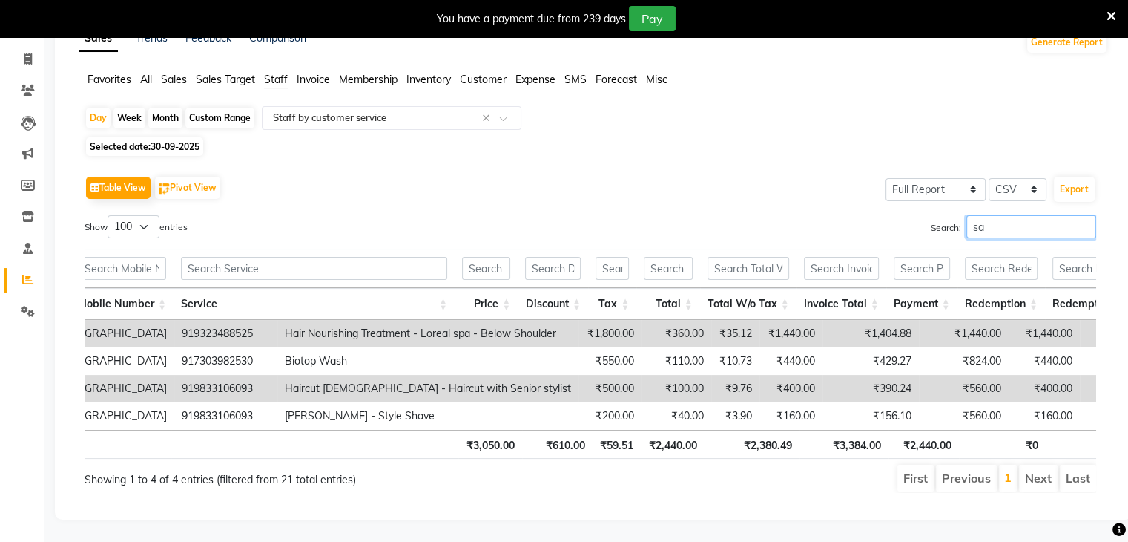
type input "s"
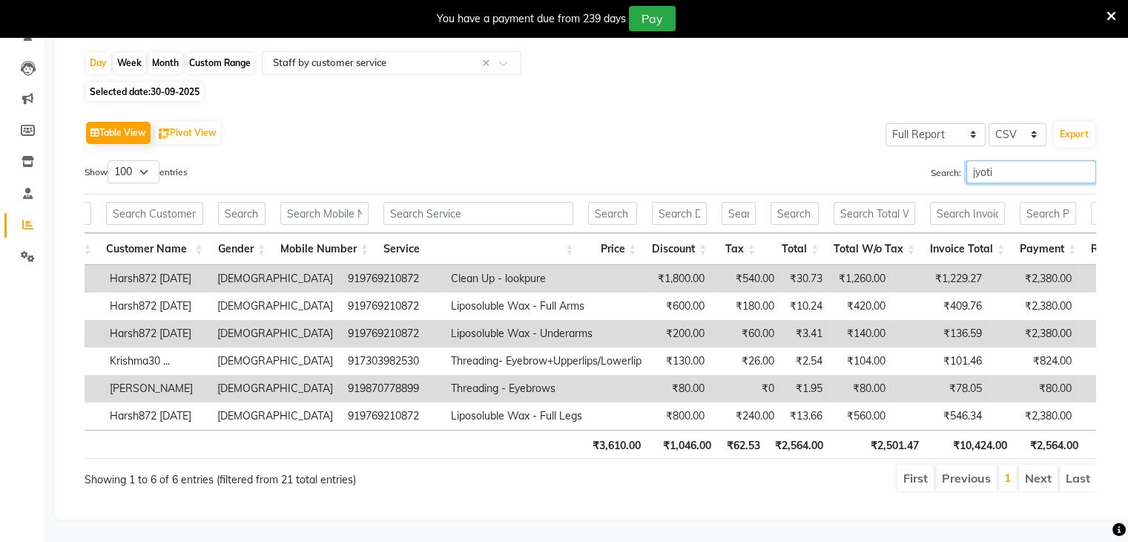
scroll to position [0, 449]
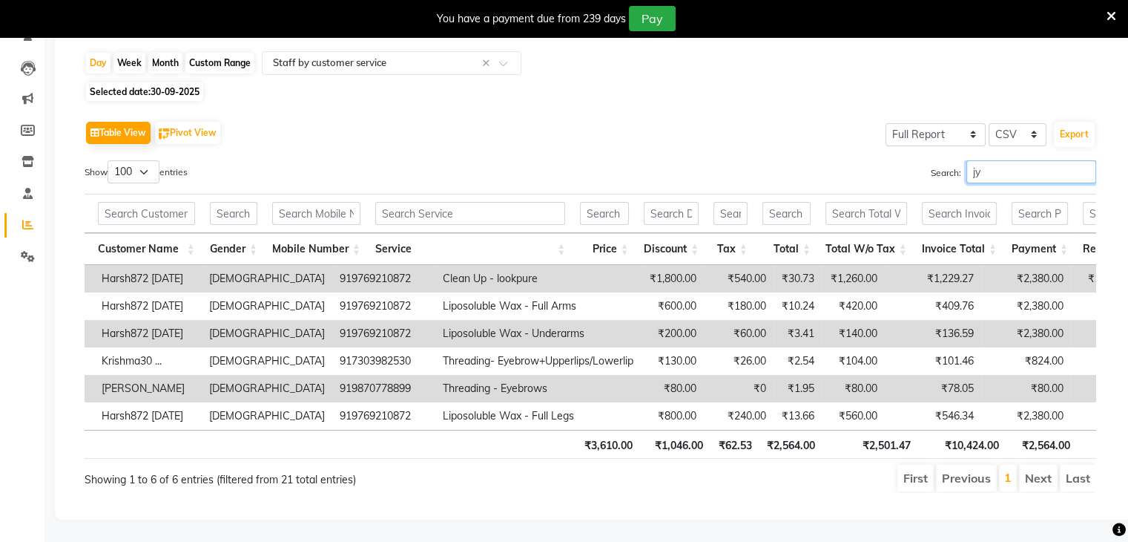
type input "j"
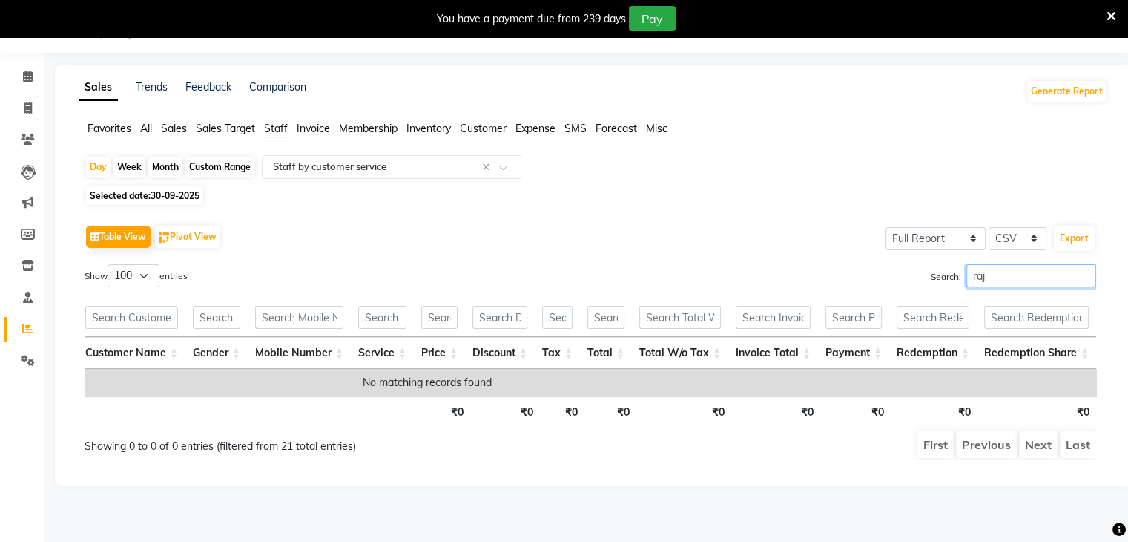
scroll to position [0, 317]
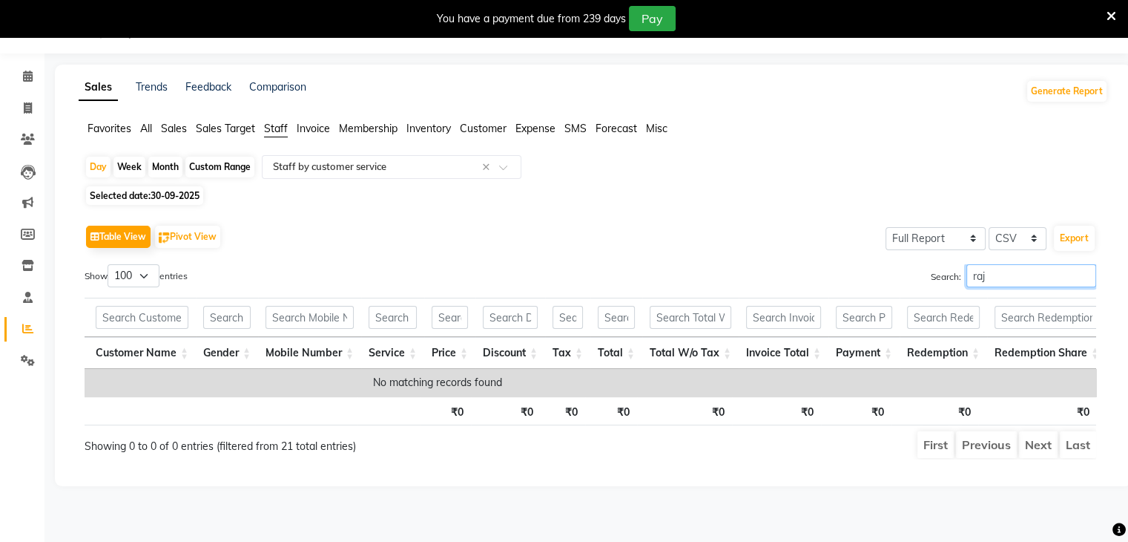
type input "raj"
click at [162, 165] on div "Month" at bounding box center [165, 167] width 34 height 21
select select "9"
select select "2025"
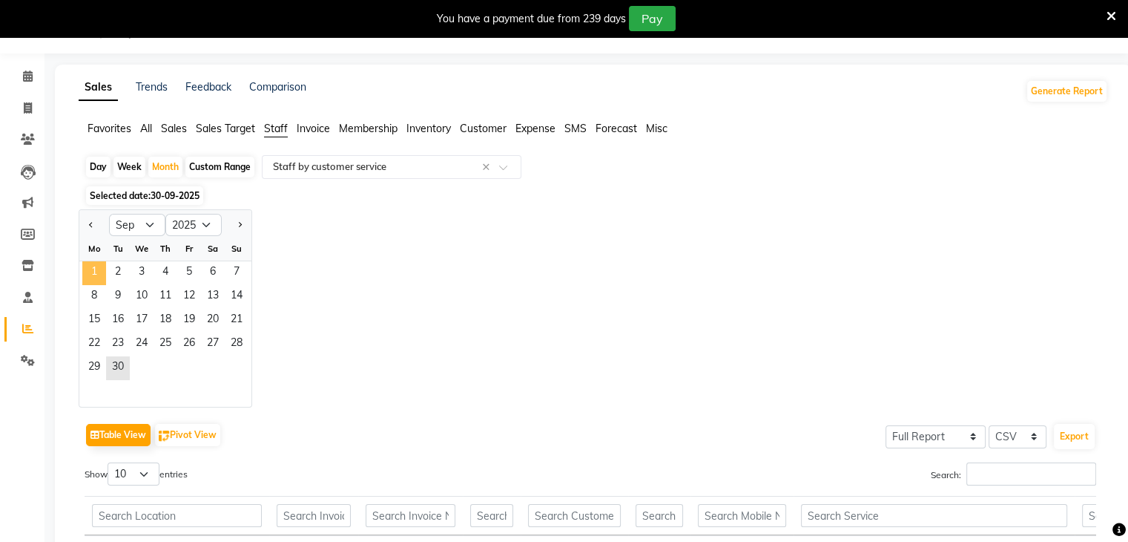
click at [95, 271] on span "1" at bounding box center [94, 273] width 24 height 24
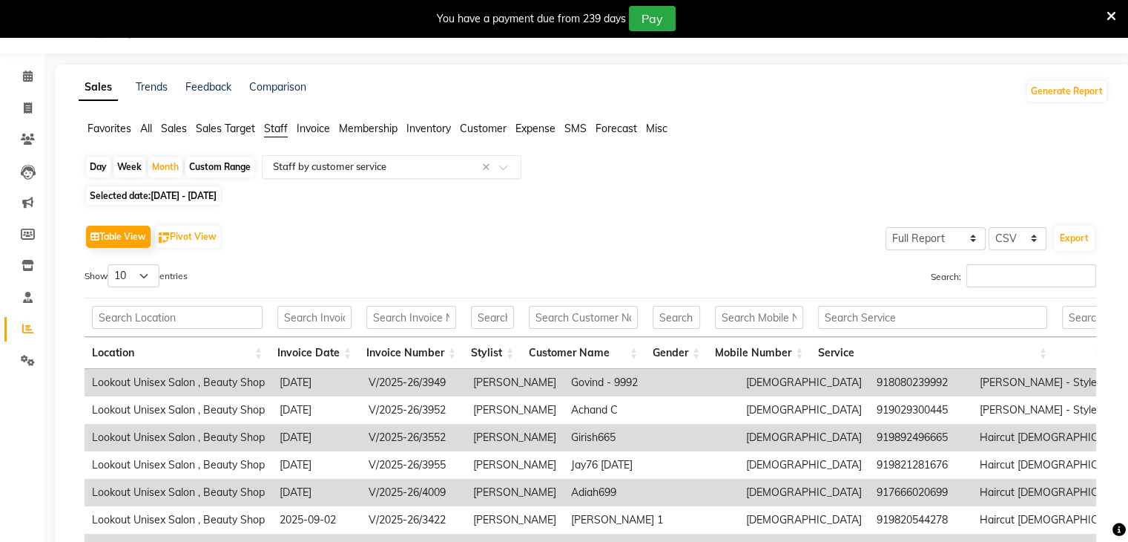
click at [502, 164] on span at bounding box center [508, 171] width 19 height 15
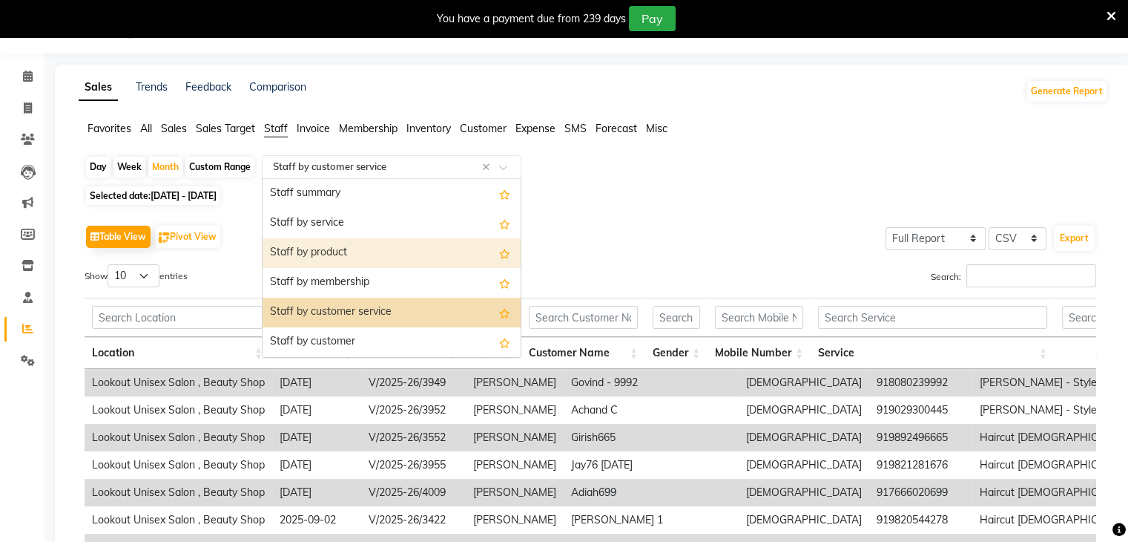
click at [341, 246] on div "Staff by product" at bounding box center [392, 253] width 258 height 30
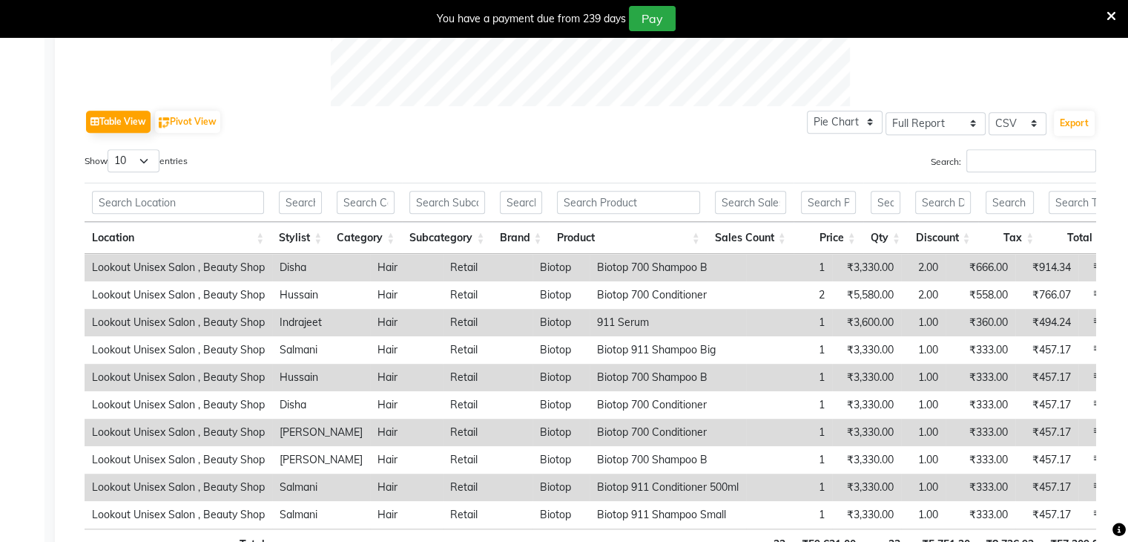
scroll to position [705, 0]
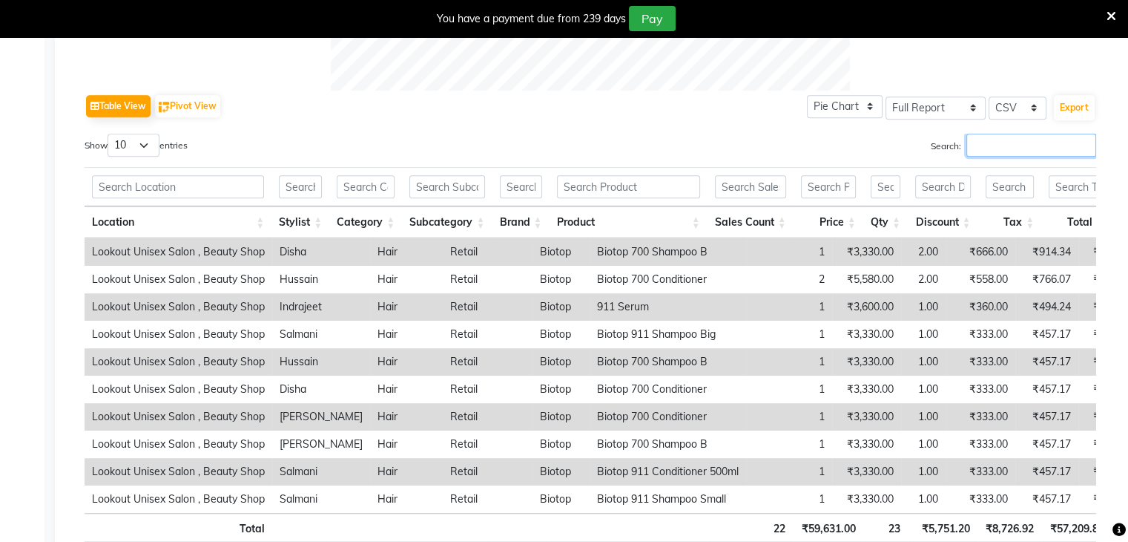
click at [989, 145] on input "Search:" at bounding box center [1032, 145] width 130 height 23
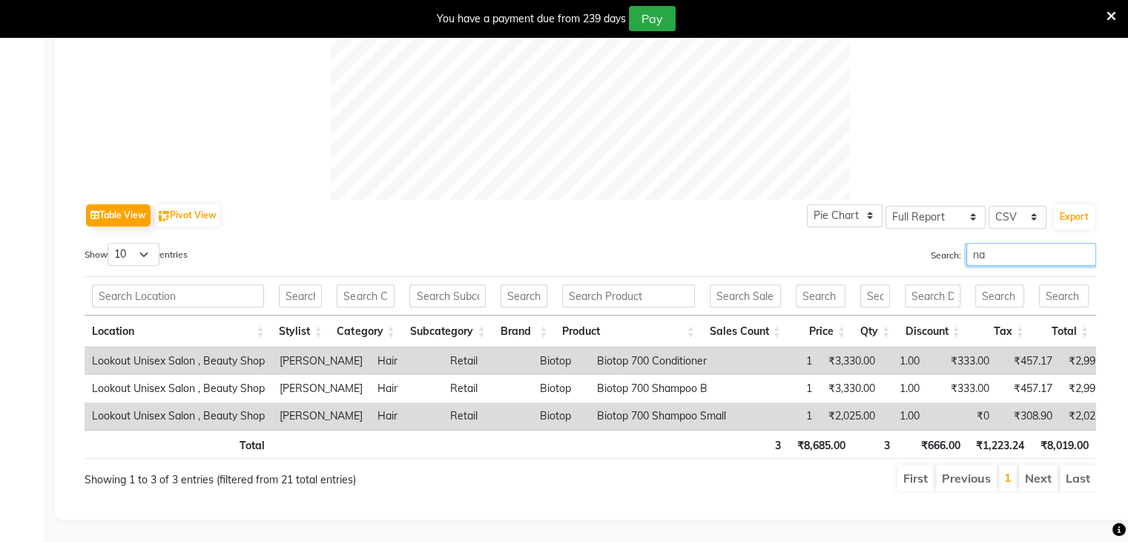
scroll to position [606, 0]
type input "n"
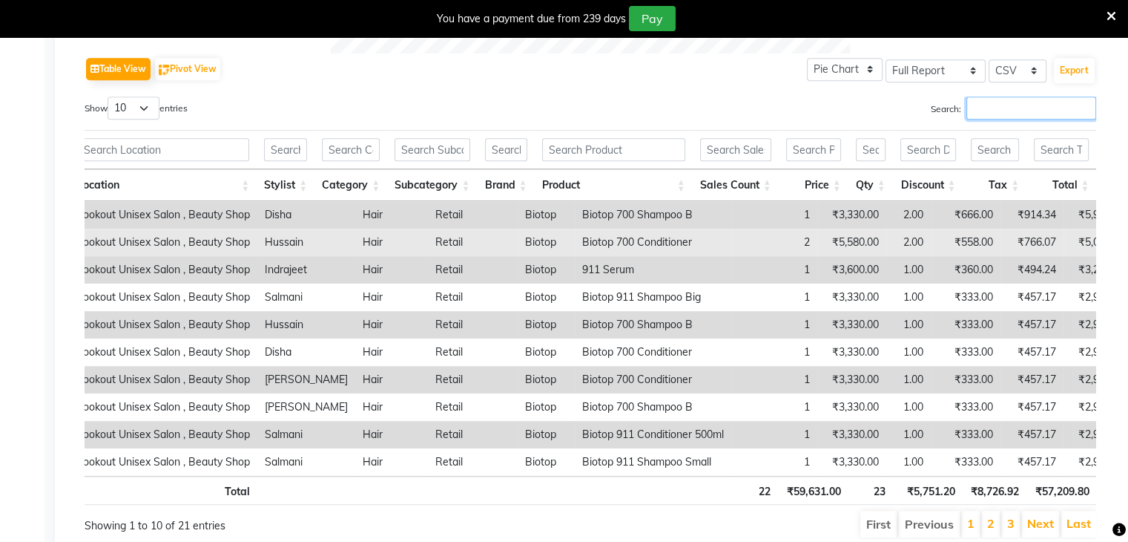
scroll to position [661, 0]
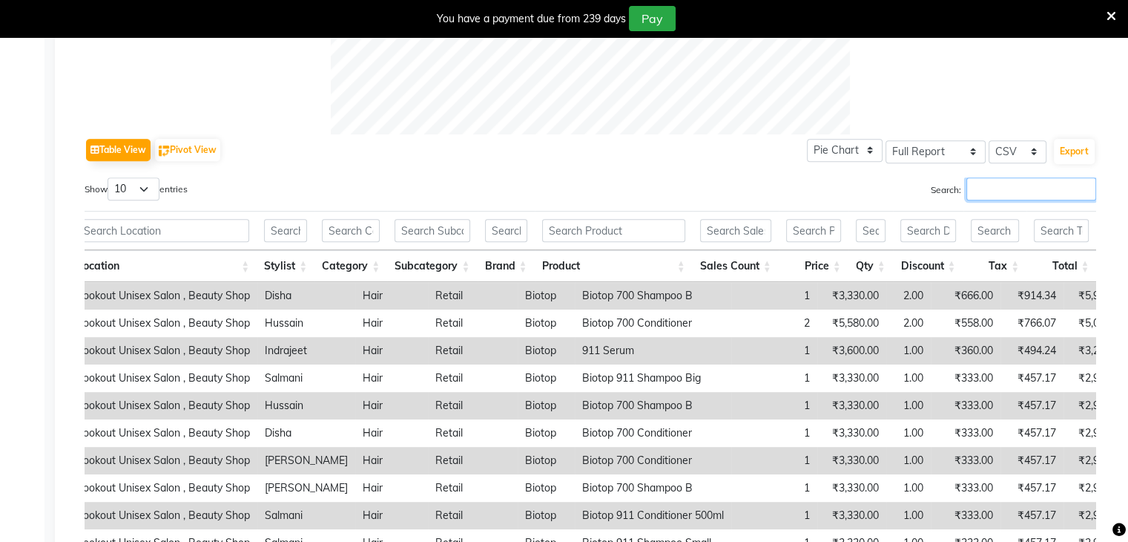
click at [1009, 179] on input "Search:" at bounding box center [1032, 188] width 130 height 23
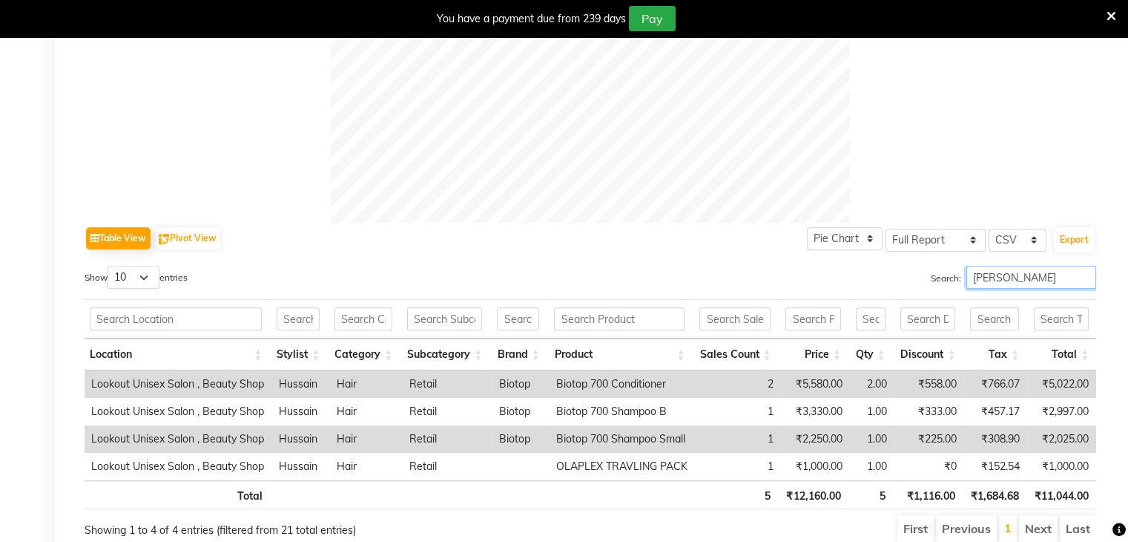
scroll to position [570, 0]
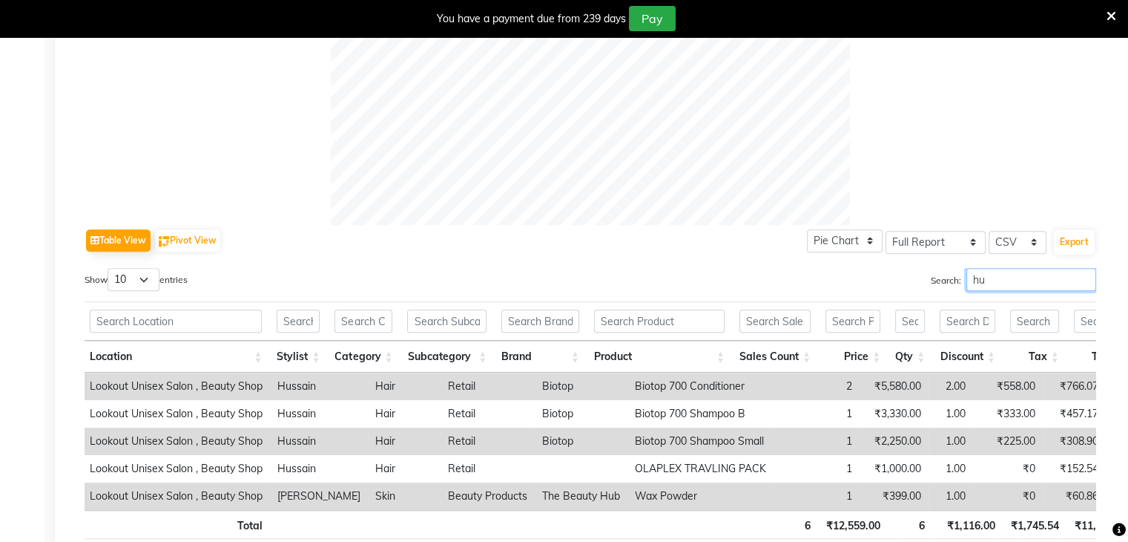
type input "h"
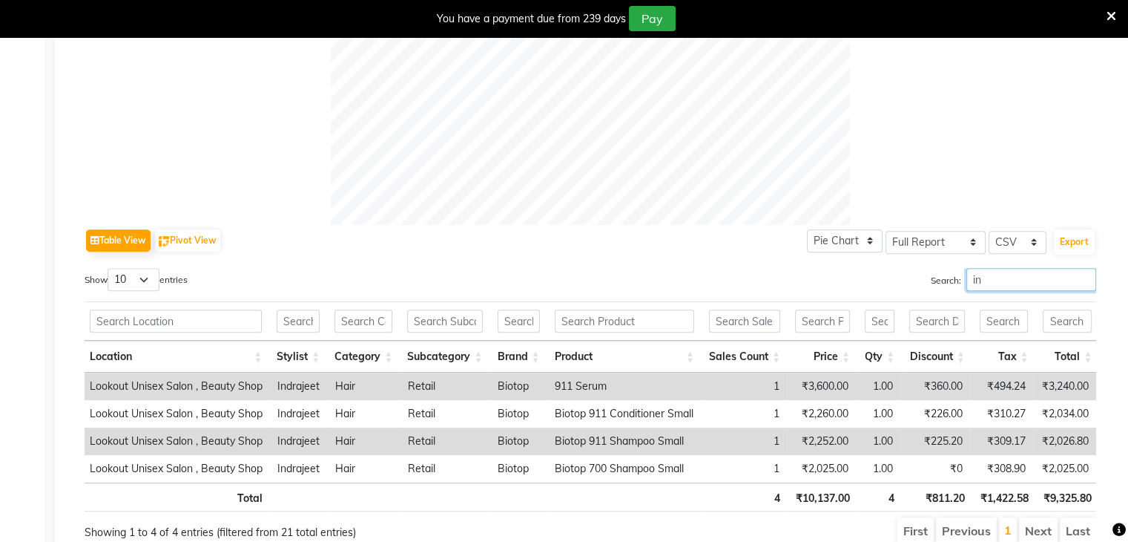
type input "i"
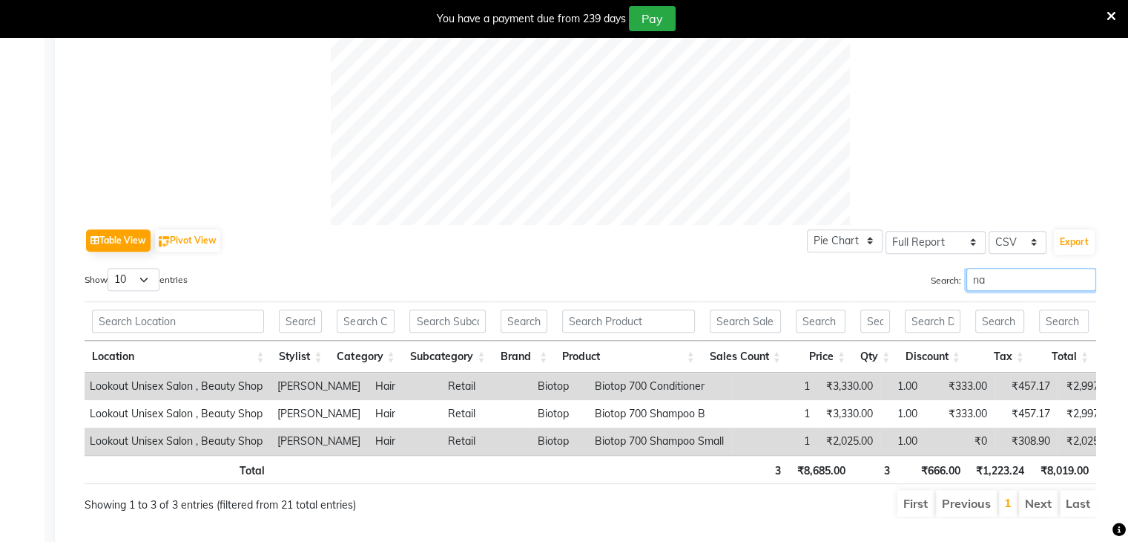
scroll to position [0, 0]
click at [1019, 284] on input "nabil" at bounding box center [1032, 279] width 130 height 23
type input "n"
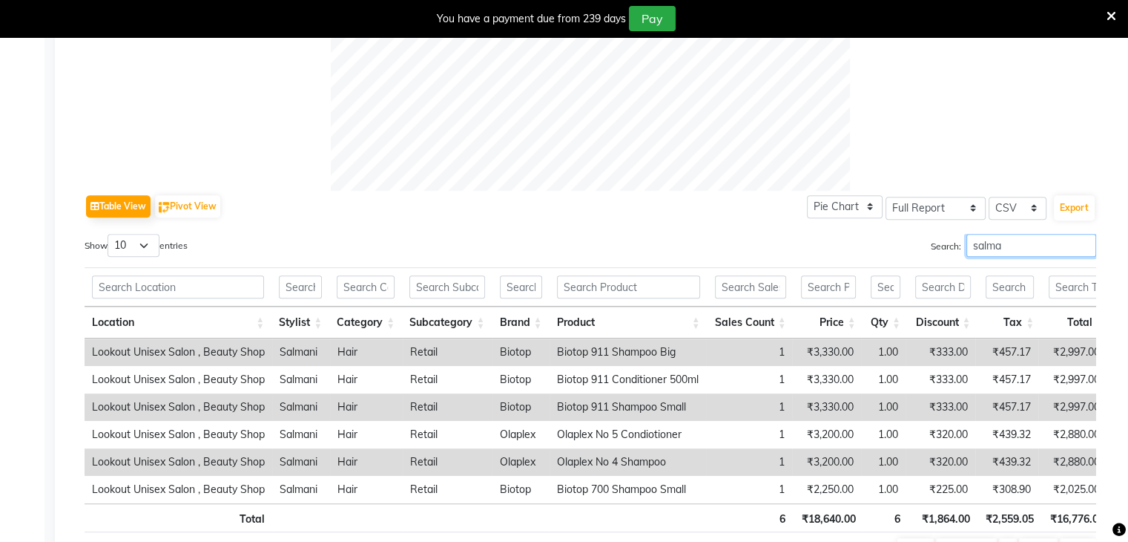
scroll to position [645, 0]
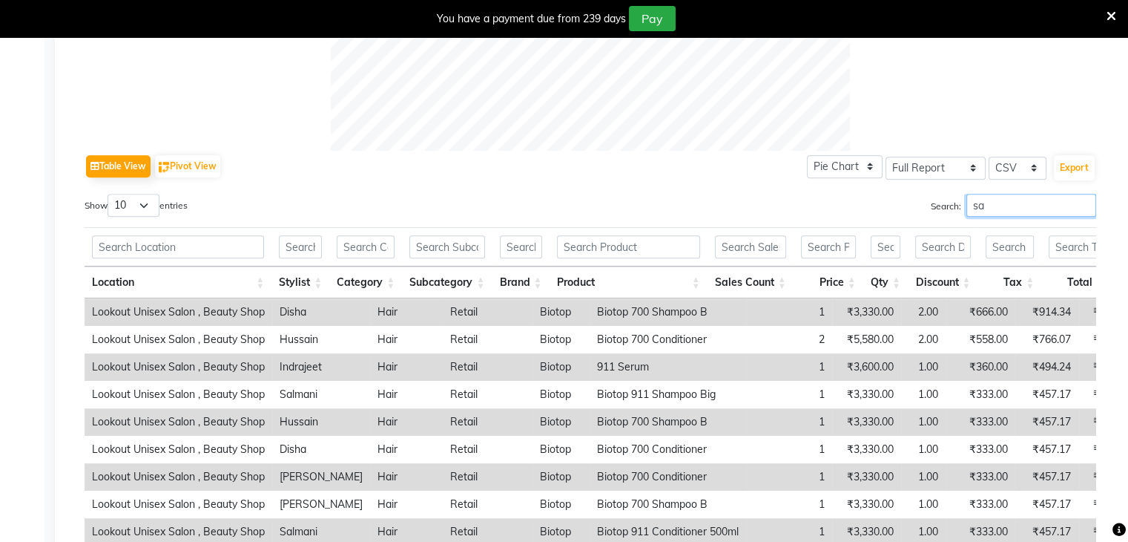
type input "s"
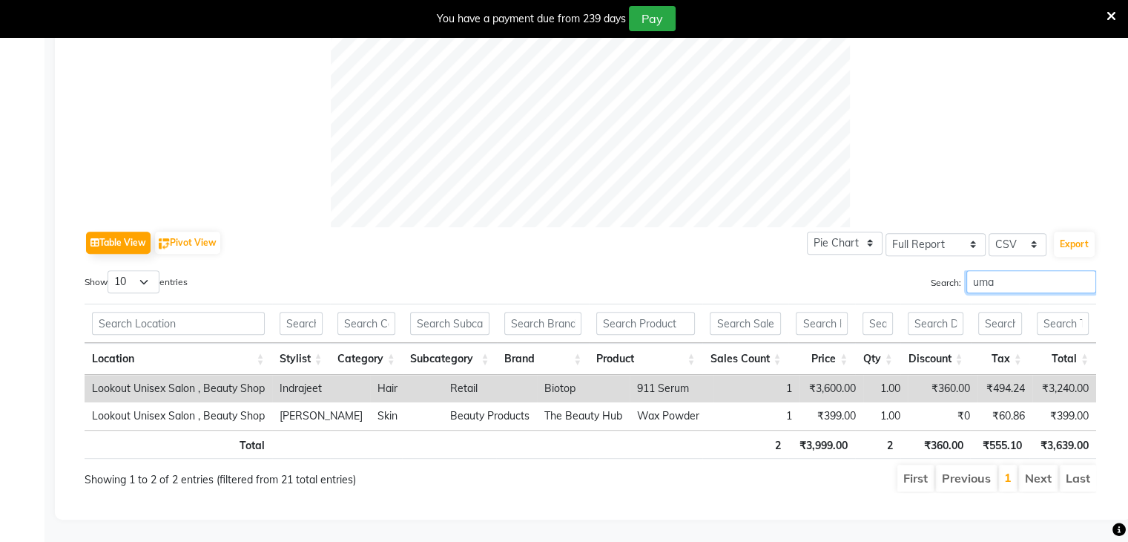
scroll to position [551, 0]
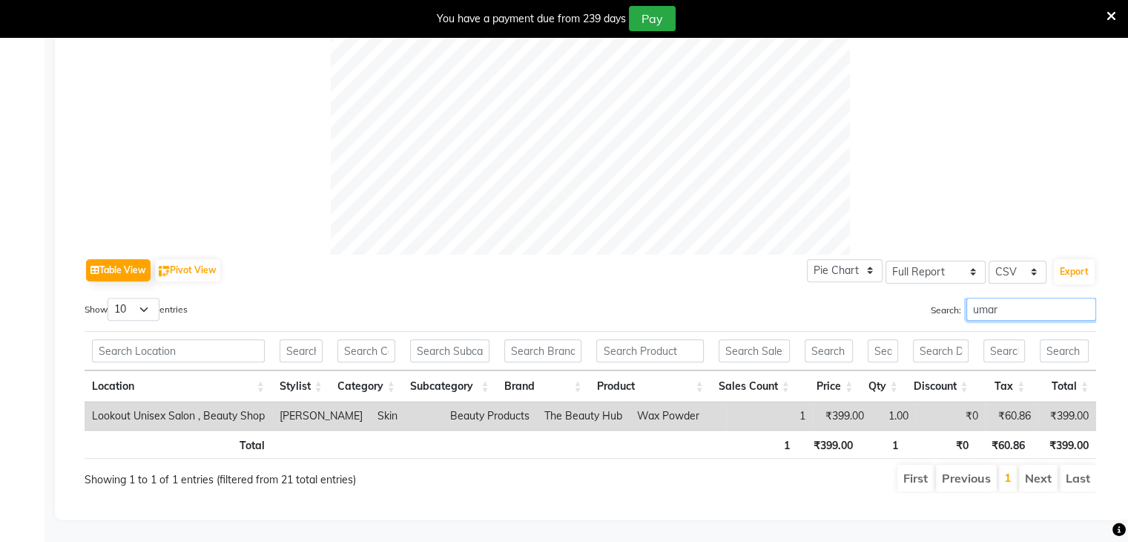
type input "umar"
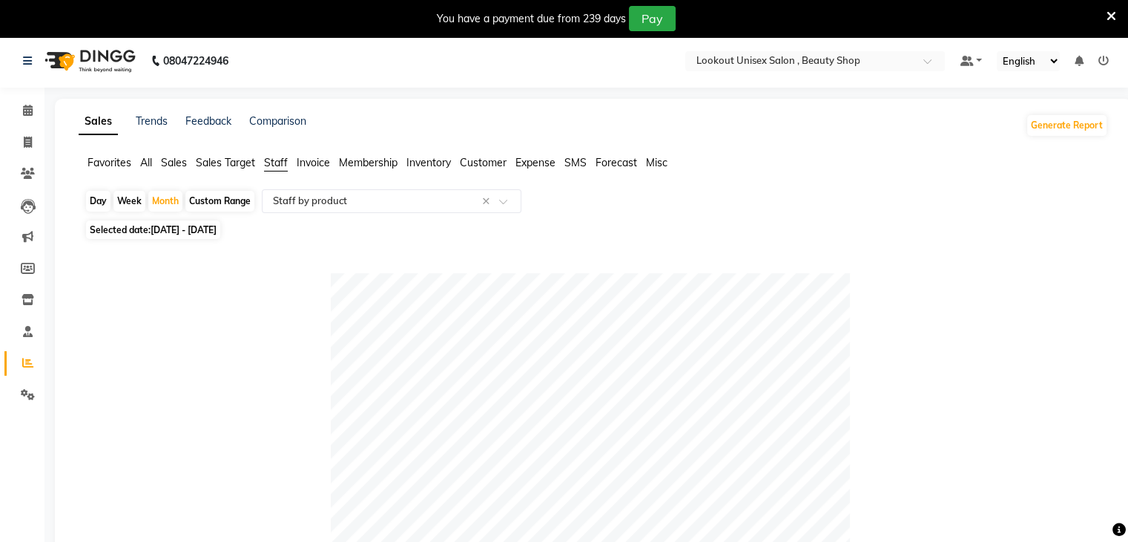
scroll to position [0, 0]
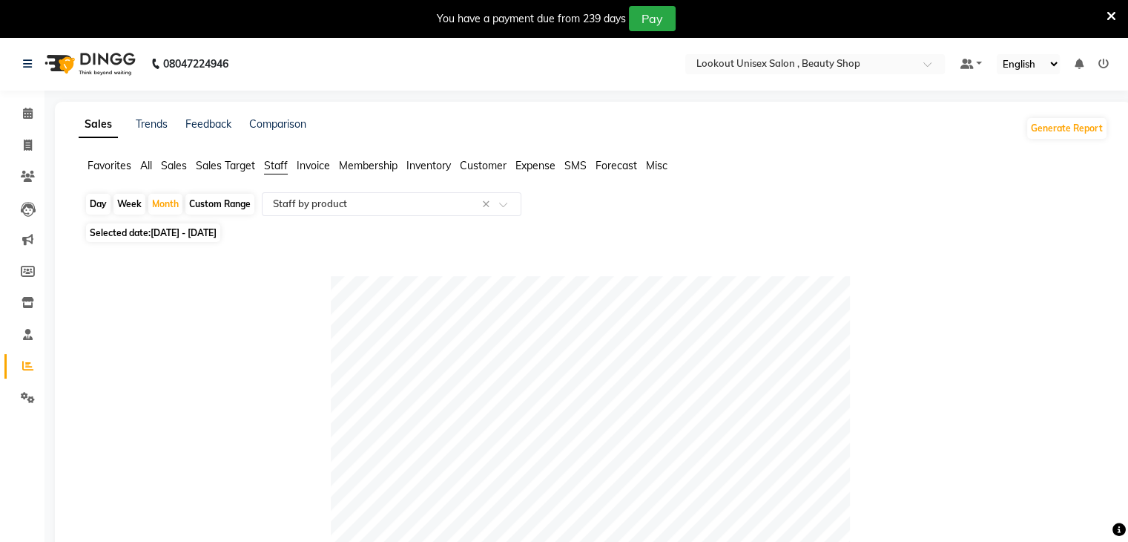
click at [180, 167] on span "Sales" at bounding box center [174, 165] width 26 height 13
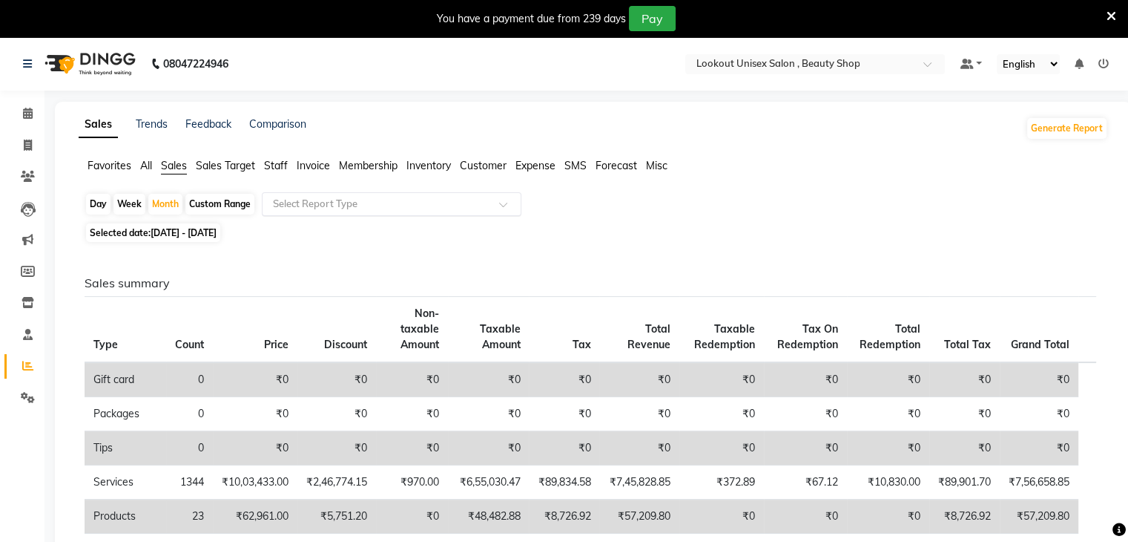
click at [493, 201] on div at bounding box center [392, 204] width 258 height 15
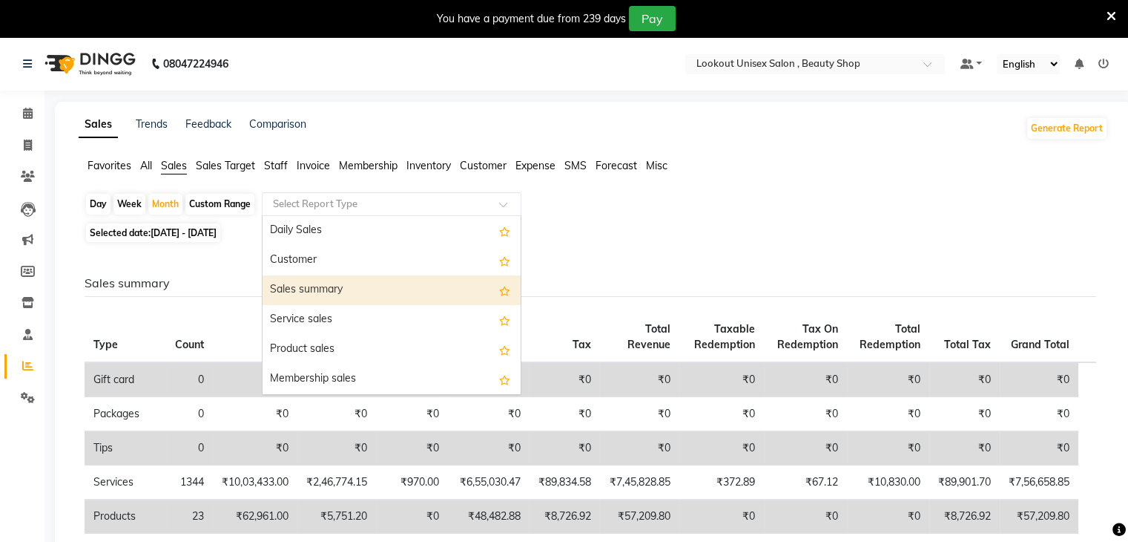
click at [346, 294] on div "Sales summary" at bounding box center [392, 290] width 258 height 30
select select "full_report"
select select "csv"
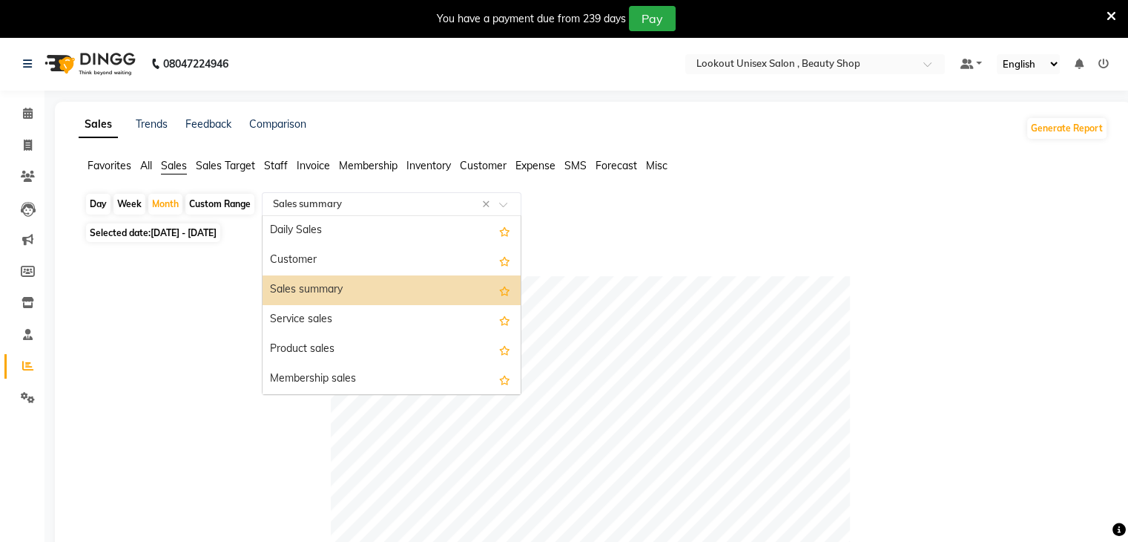
click at [510, 202] on span at bounding box center [508, 208] width 19 height 15
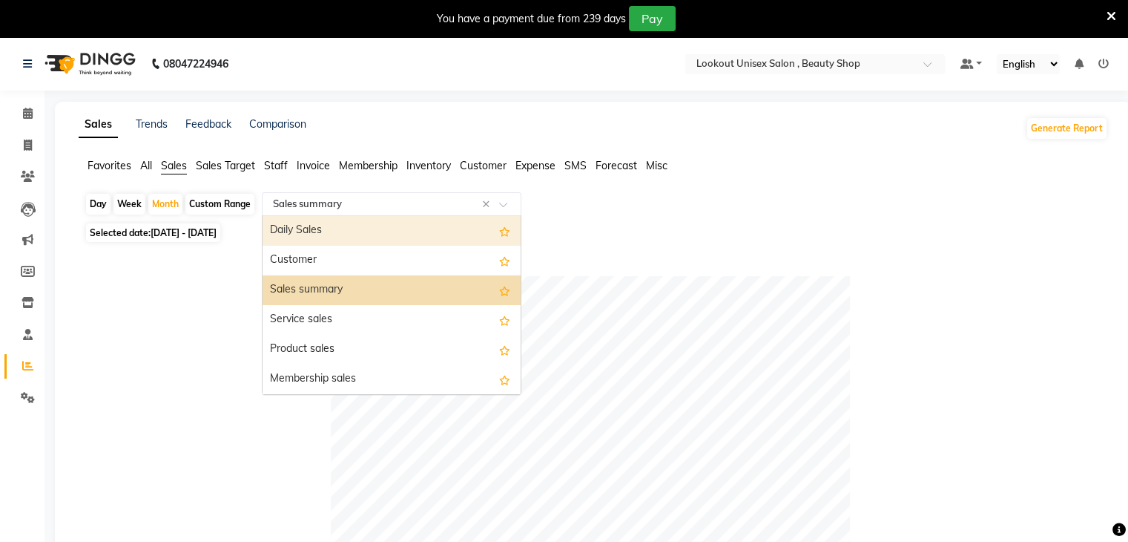
click at [343, 234] on div "Daily Sales" at bounding box center [392, 231] width 258 height 30
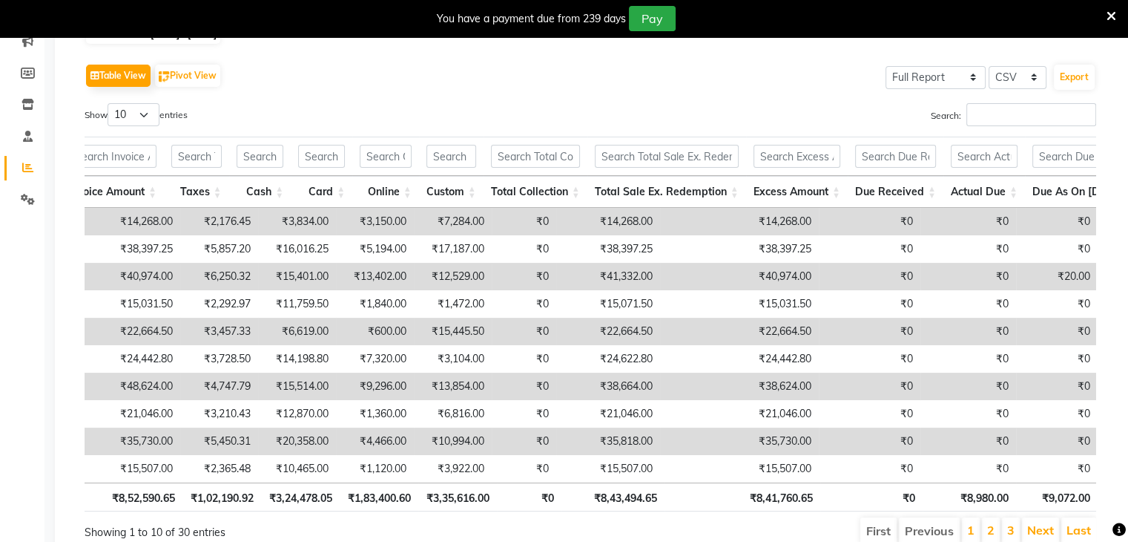
scroll to position [0, 124]
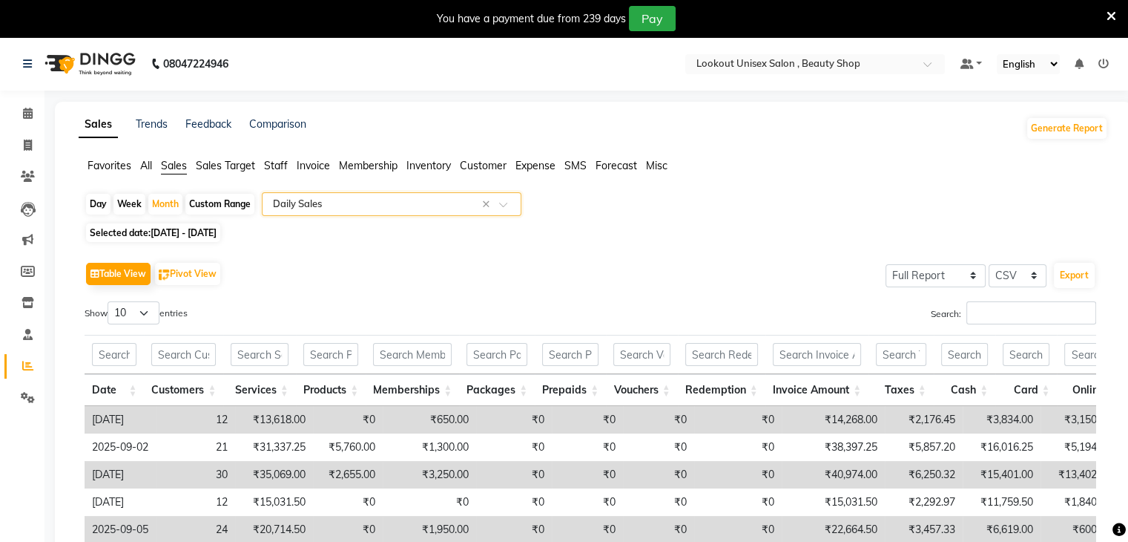
click at [148, 163] on span "All" at bounding box center [146, 165] width 12 height 13
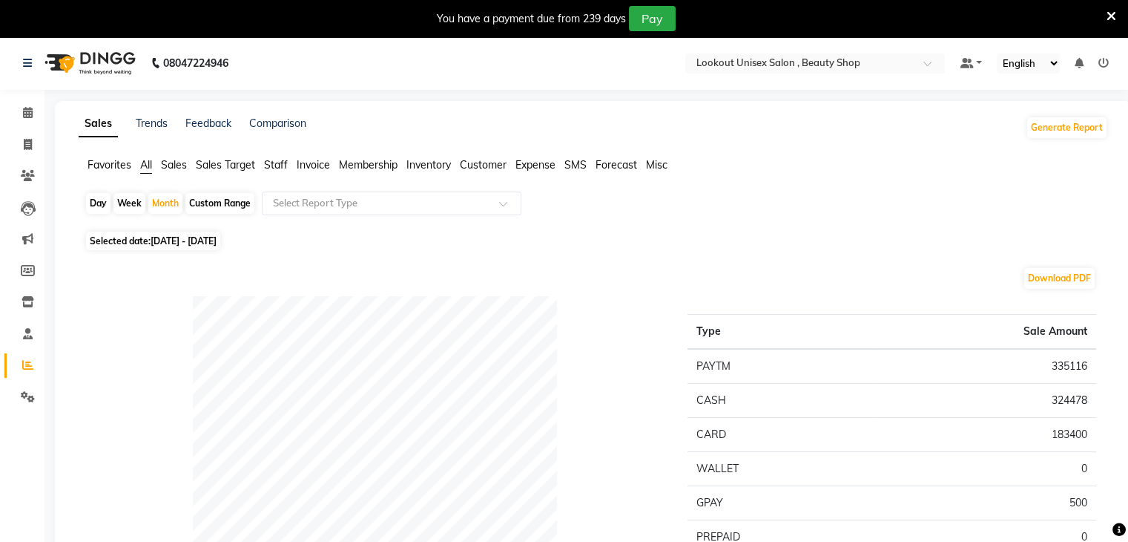
scroll to position [0, 0]
click at [171, 165] on span "Sales" at bounding box center [174, 165] width 26 height 13
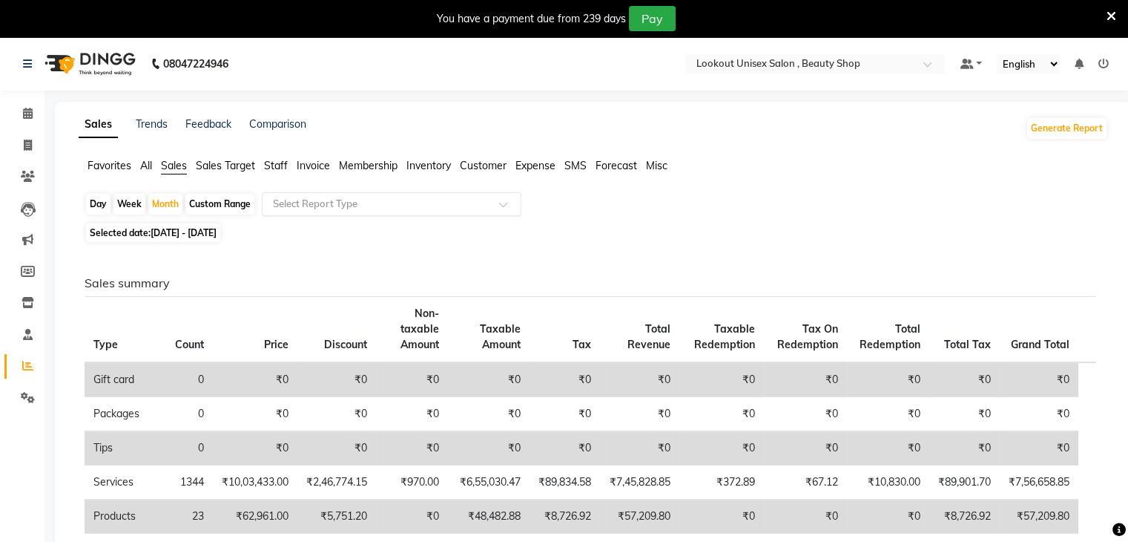
click at [493, 201] on div at bounding box center [392, 204] width 258 height 15
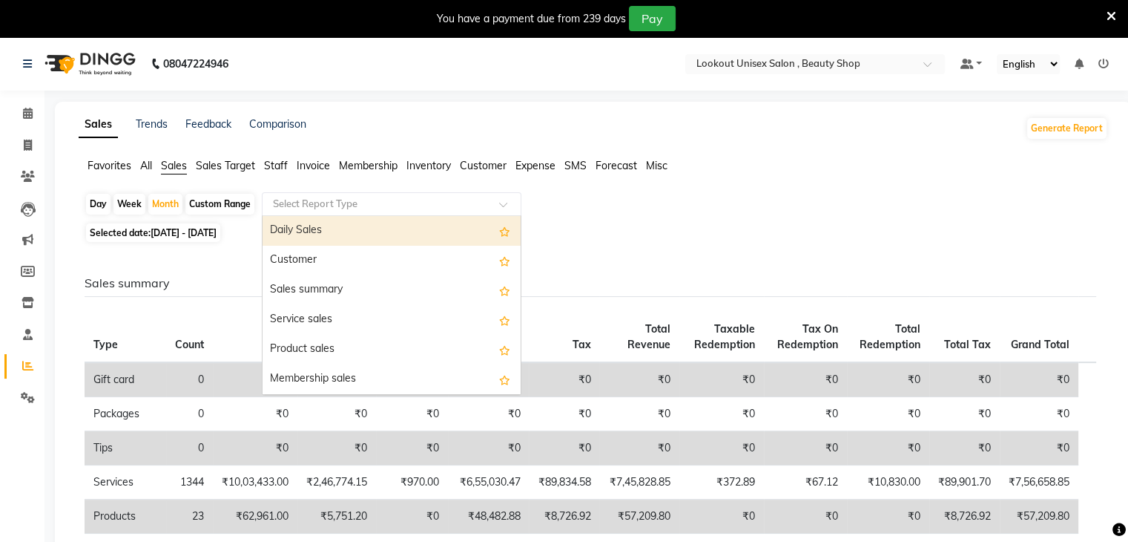
click at [388, 231] on div "Daily Sales" at bounding box center [392, 231] width 258 height 30
select select "full_report"
select select "csv"
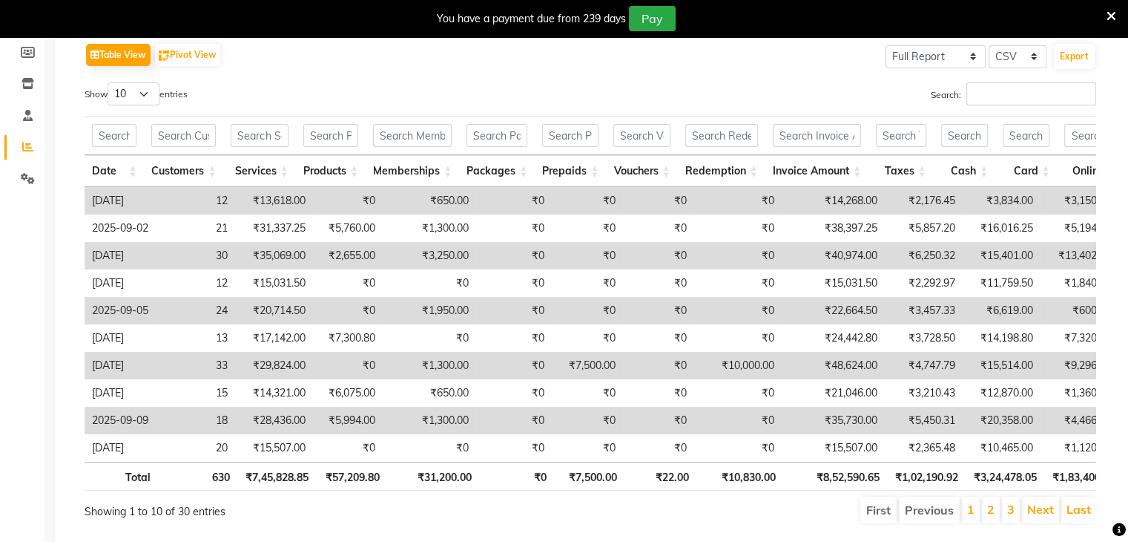
scroll to position [198, 0]
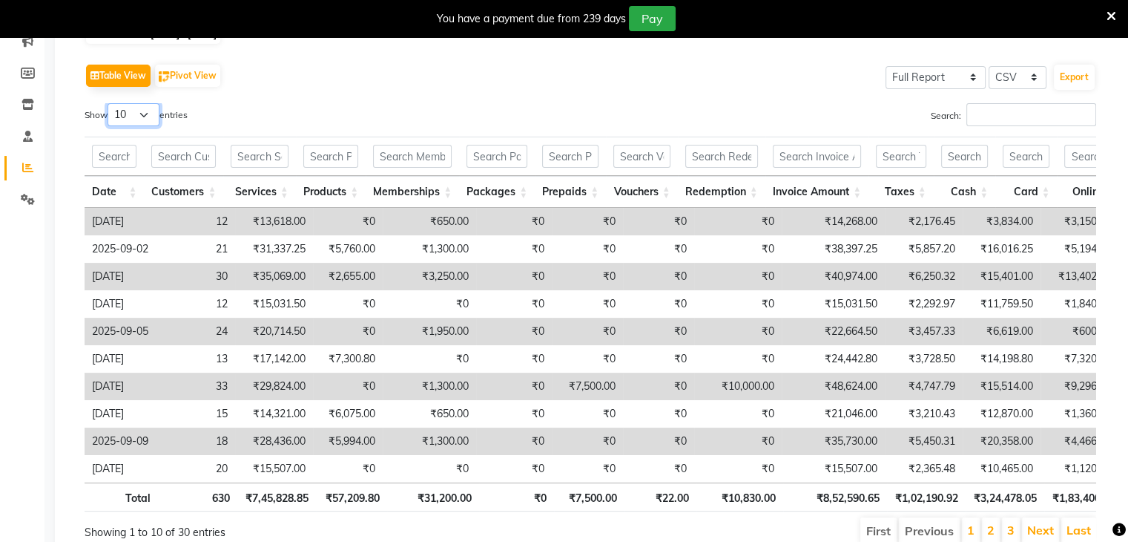
click at [148, 119] on select "10 25 50 100" at bounding box center [134, 114] width 52 height 23
select select "100"
click at [110, 103] on select "10 25 50 100" at bounding box center [134, 114] width 52 height 23
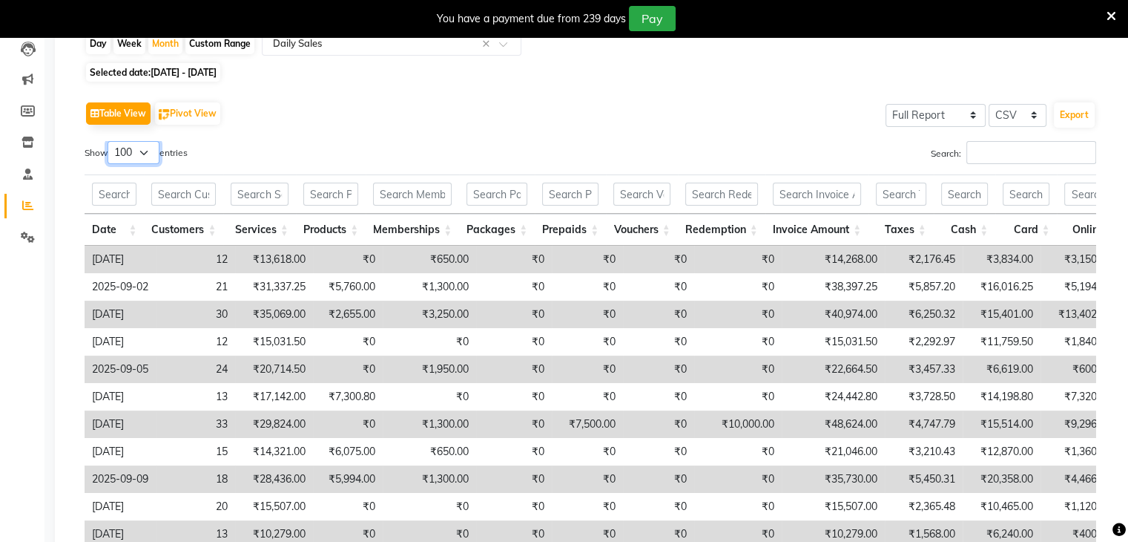
scroll to position [0, 0]
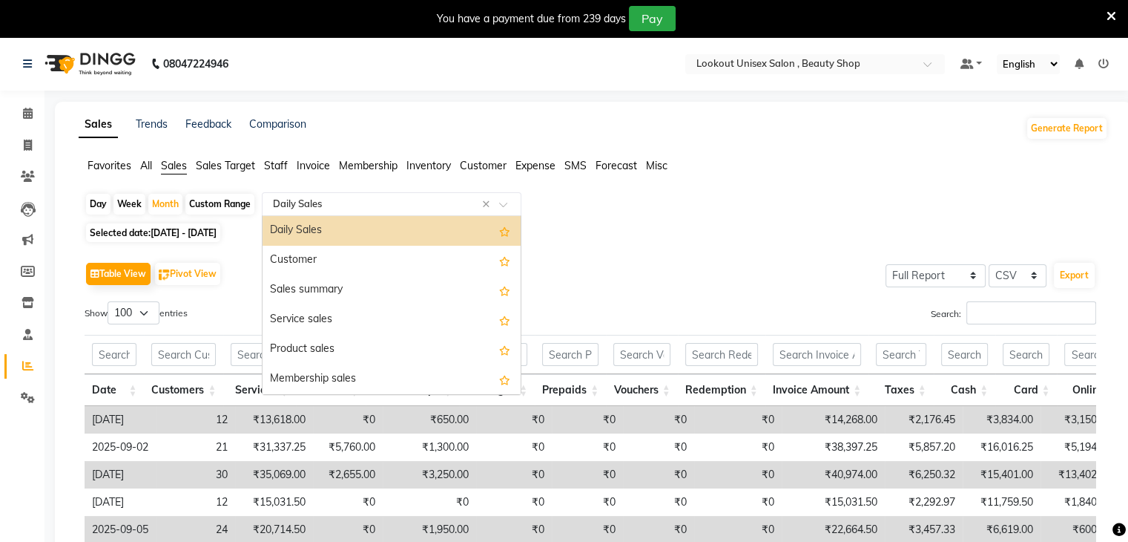
click at [503, 199] on div at bounding box center [392, 204] width 258 height 15
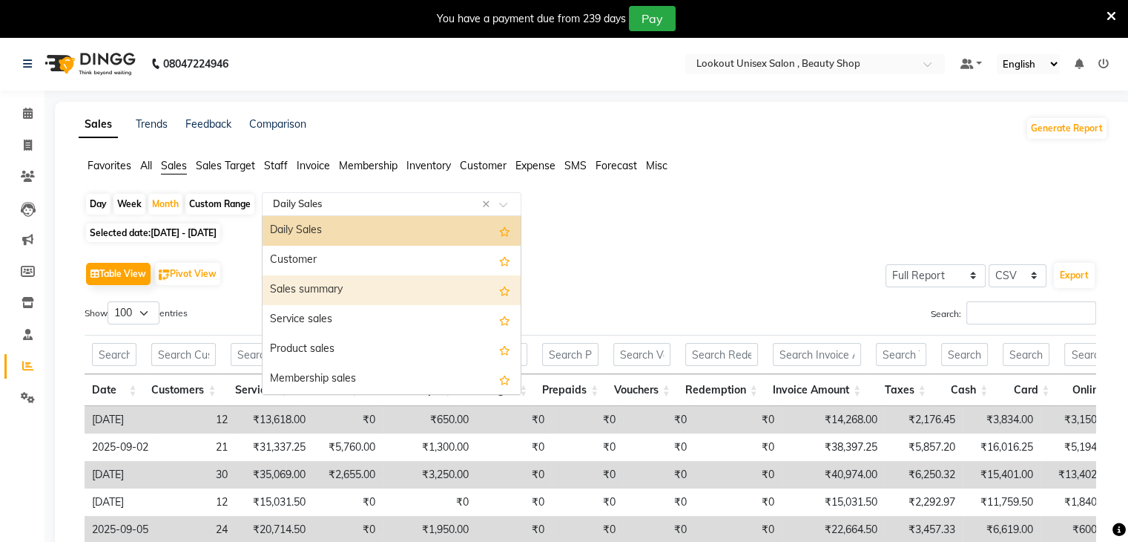
click at [329, 291] on div "Sales summary" at bounding box center [392, 290] width 258 height 30
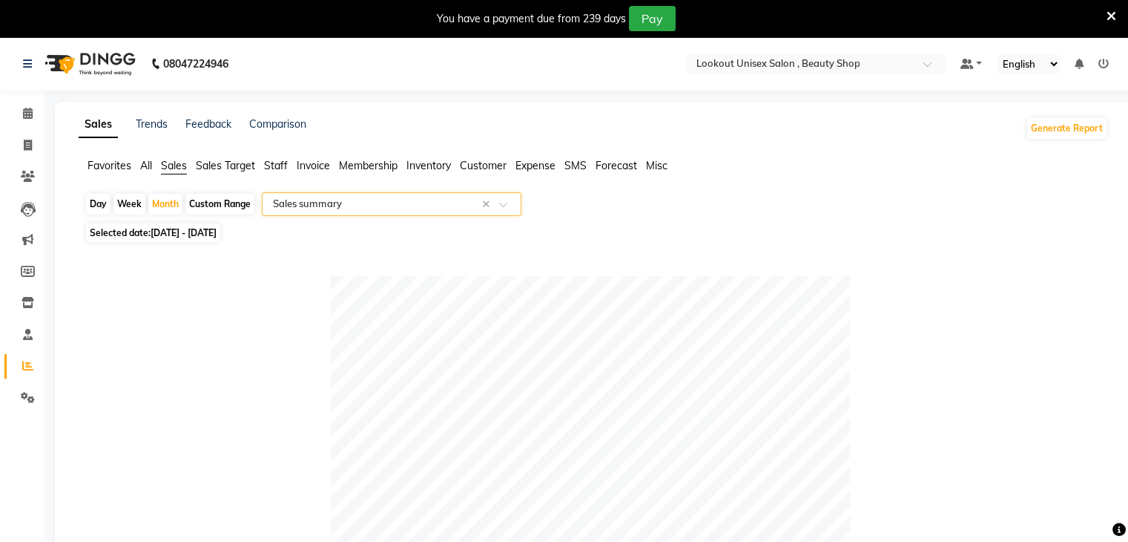
click at [204, 164] on span "Sales Target" at bounding box center [225, 165] width 59 height 13
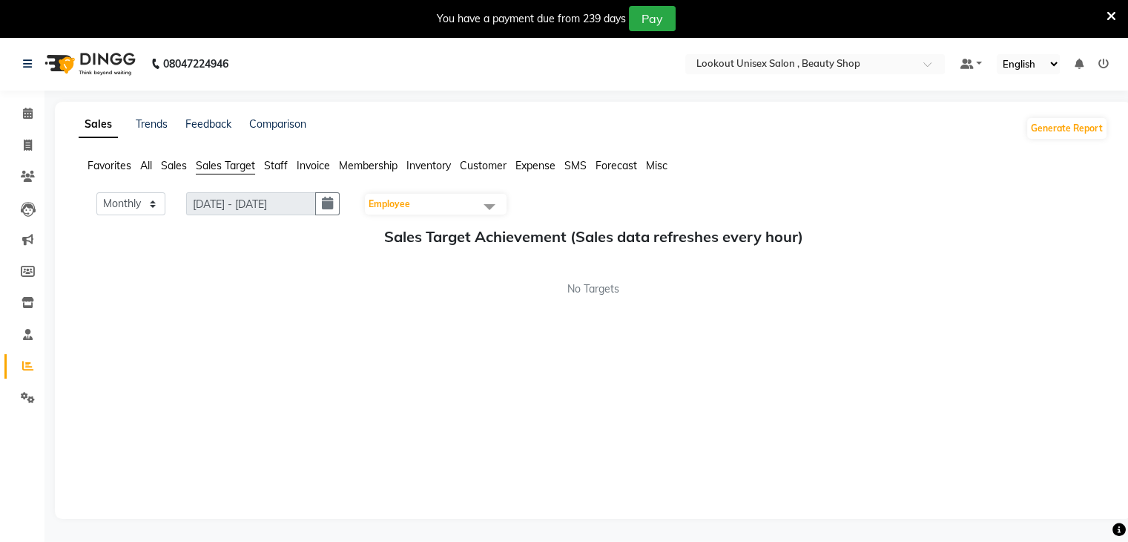
click at [272, 163] on span "Staff" at bounding box center [276, 165] width 24 height 13
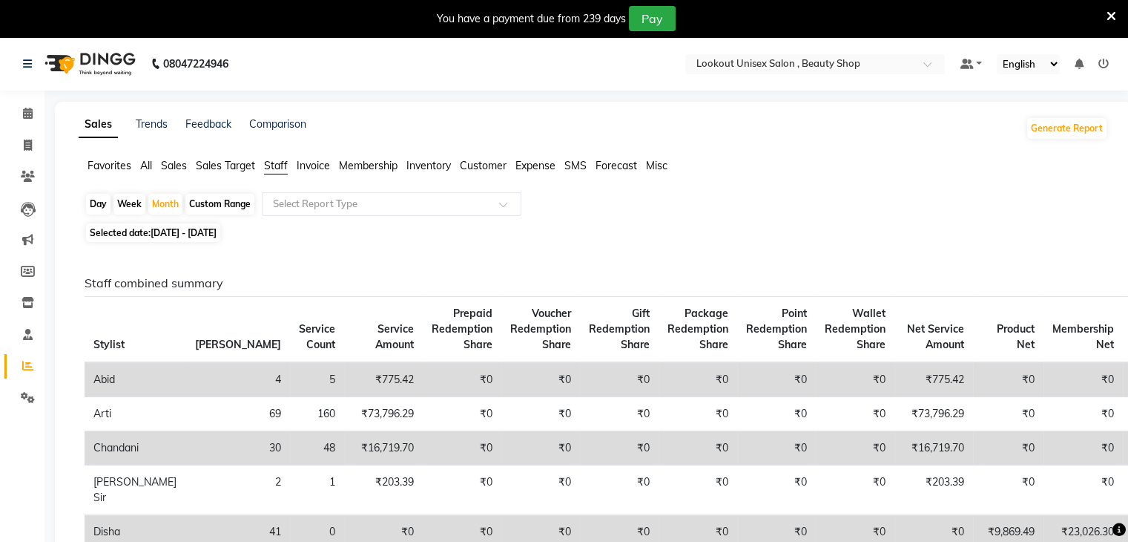
click at [142, 162] on span "All" at bounding box center [146, 165] width 12 height 13
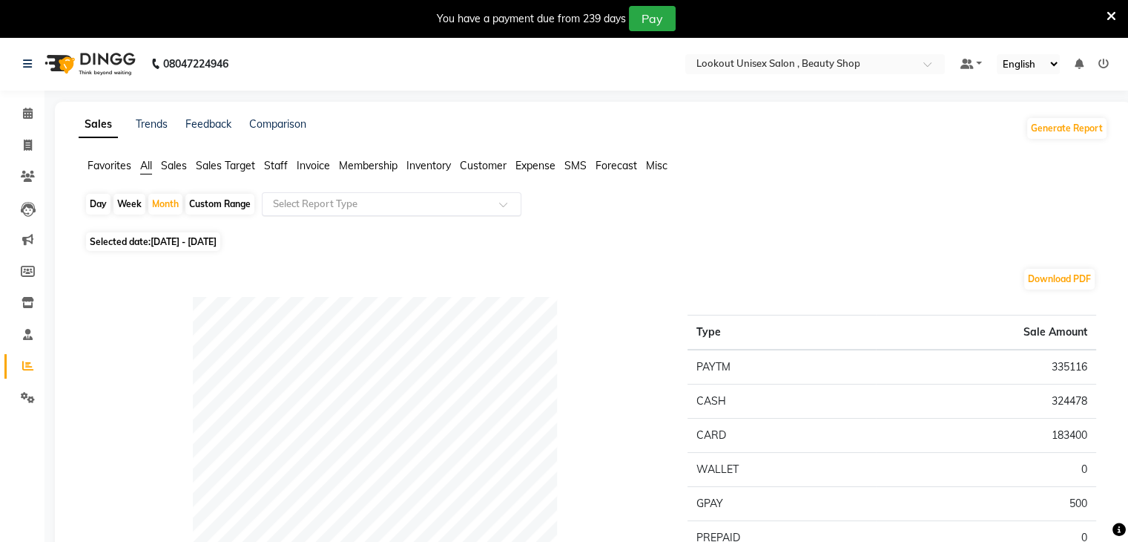
click at [434, 207] on input "text" at bounding box center [377, 204] width 214 height 15
type input "h"
click at [267, 165] on span "Staff" at bounding box center [276, 165] width 24 height 13
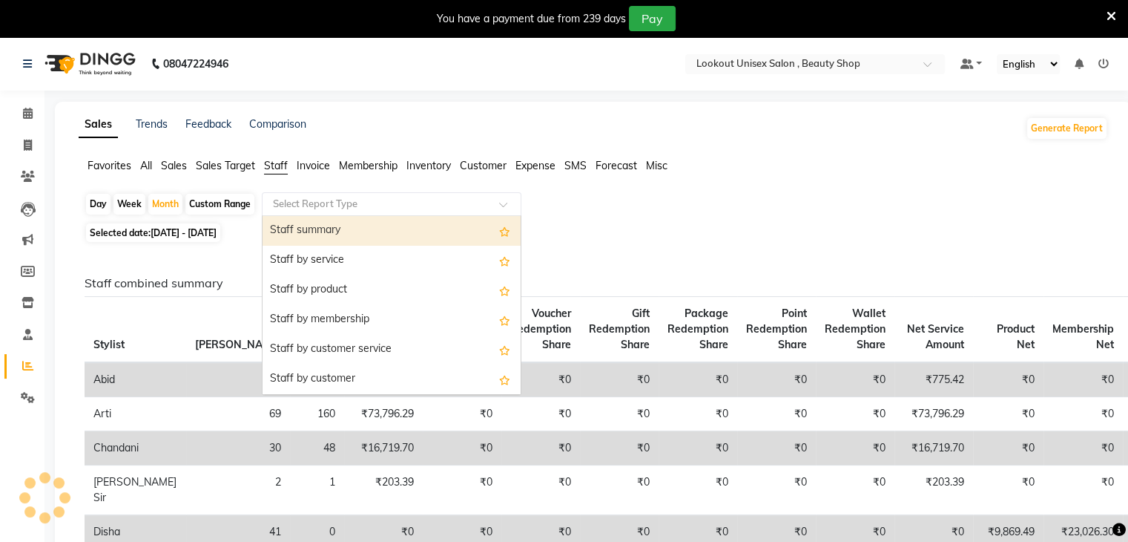
click at [476, 204] on input "text" at bounding box center [377, 204] width 214 height 15
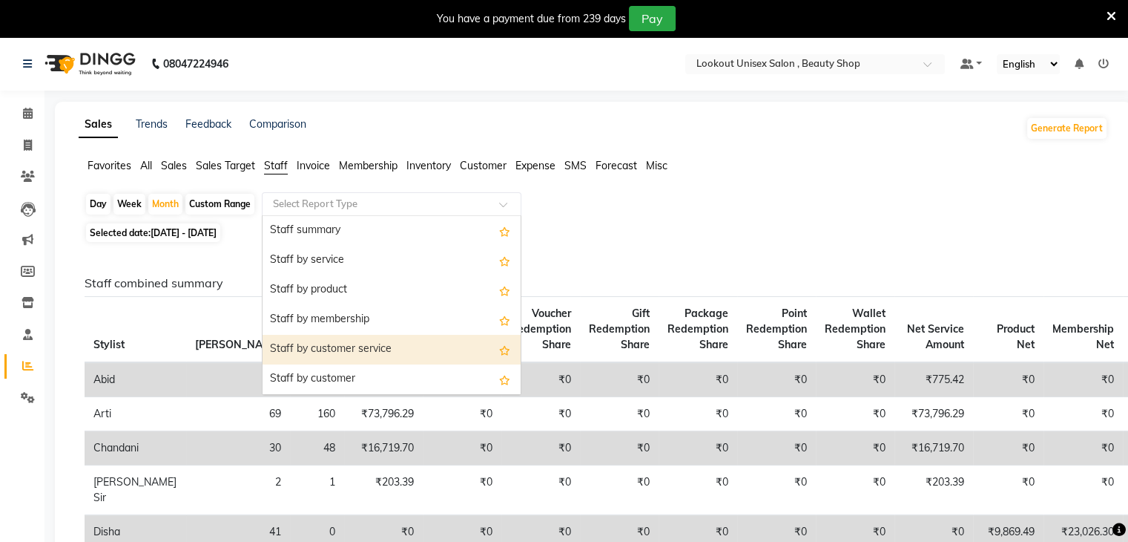
click at [341, 353] on div "Staff by customer service" at bounding box center [392, 350] width 258 height 30
select select "full_report"
select select "csv"
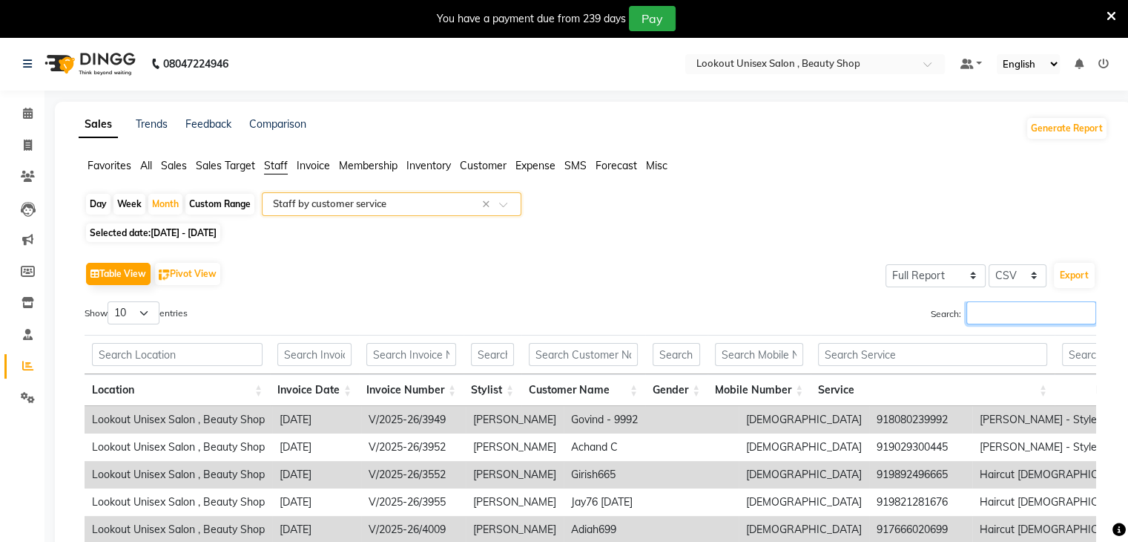
click at [968, 317] on input "Search:" at bounding box center [1032, 312] width 130 height 23
type input "h"
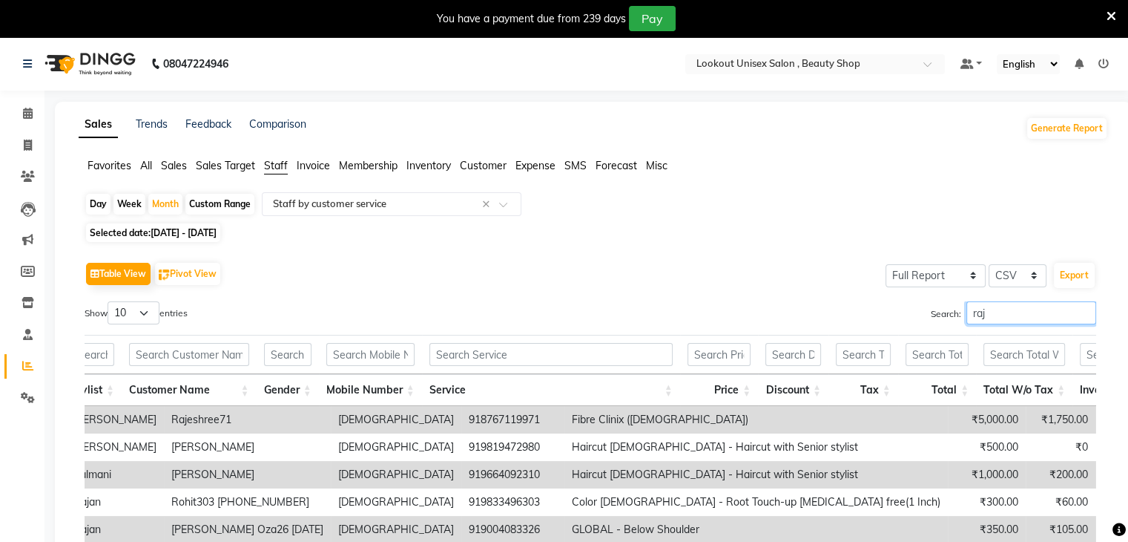
type input "raj"
click at [180, 167] on span "Sales" at bounding box center [174, 165] width 26 height 13
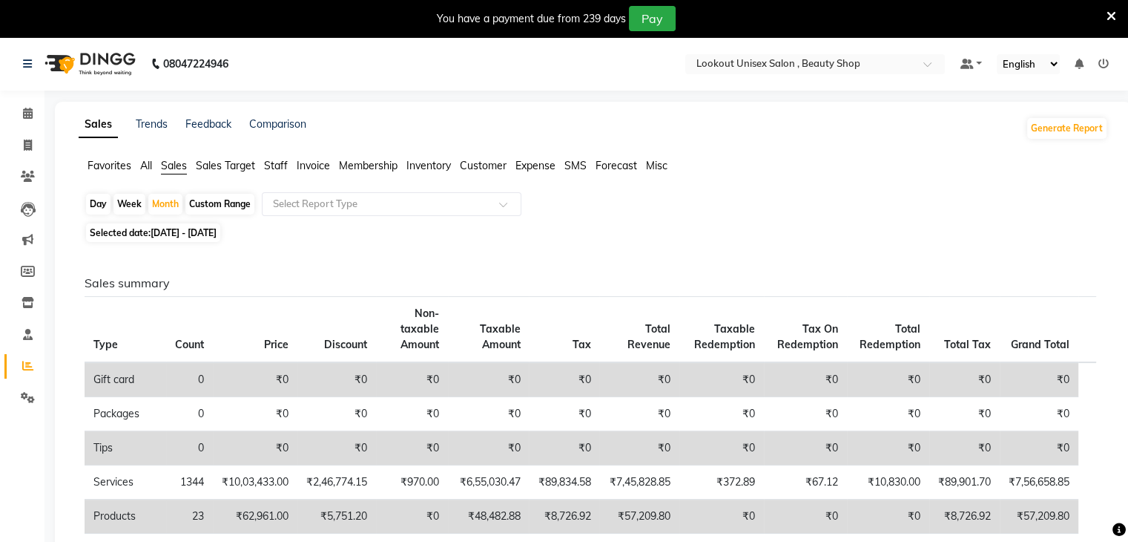
click at [279, 164] on span "Staff" at bounding box center [276, 165] width 24 height 13
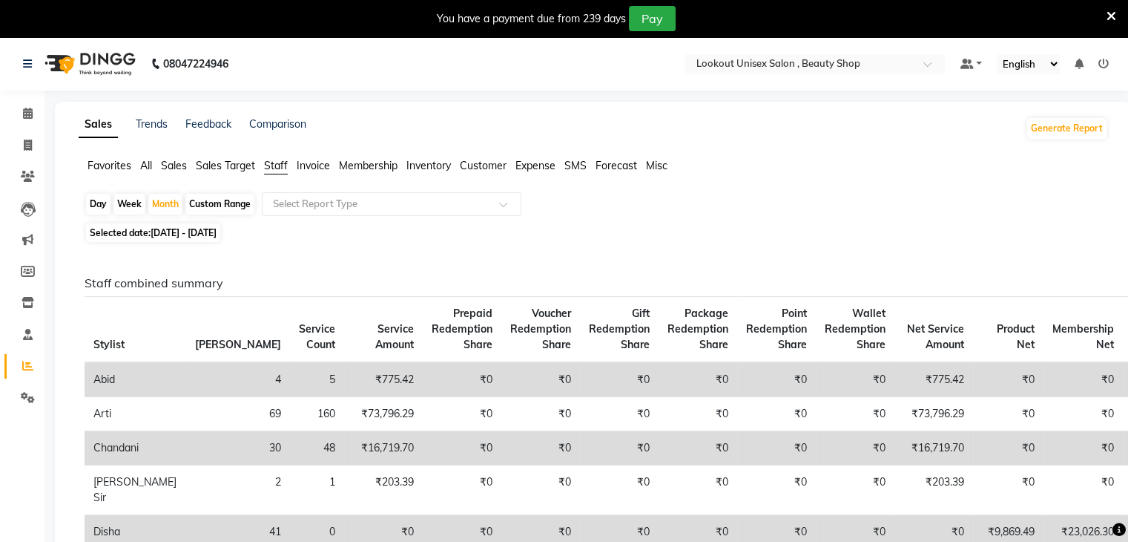
click at [141, 162] on span "All" at bounding box center [146, 165] width 12 height 13
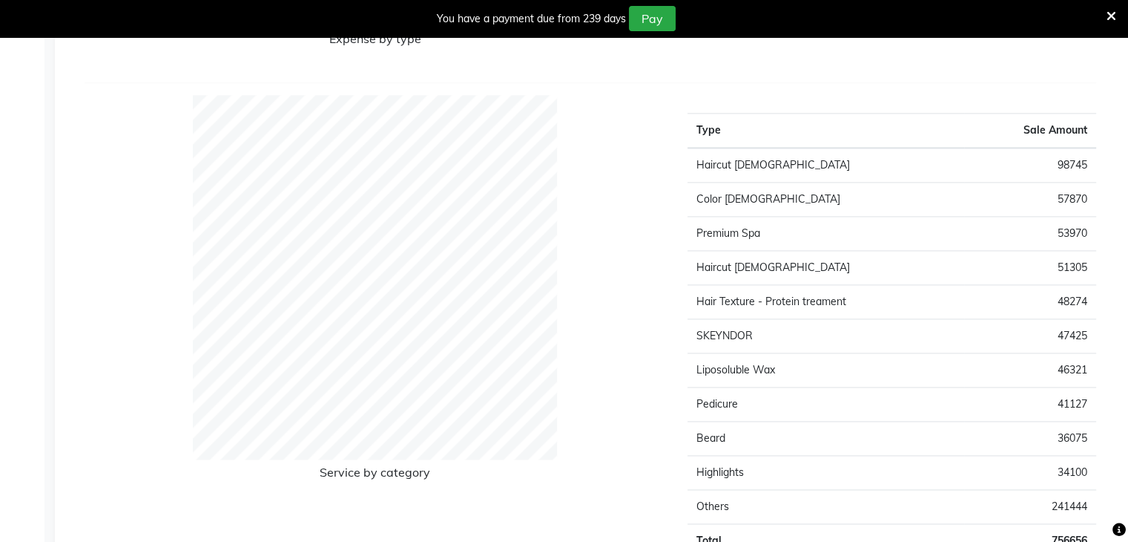
scroll to position [2003, 0]
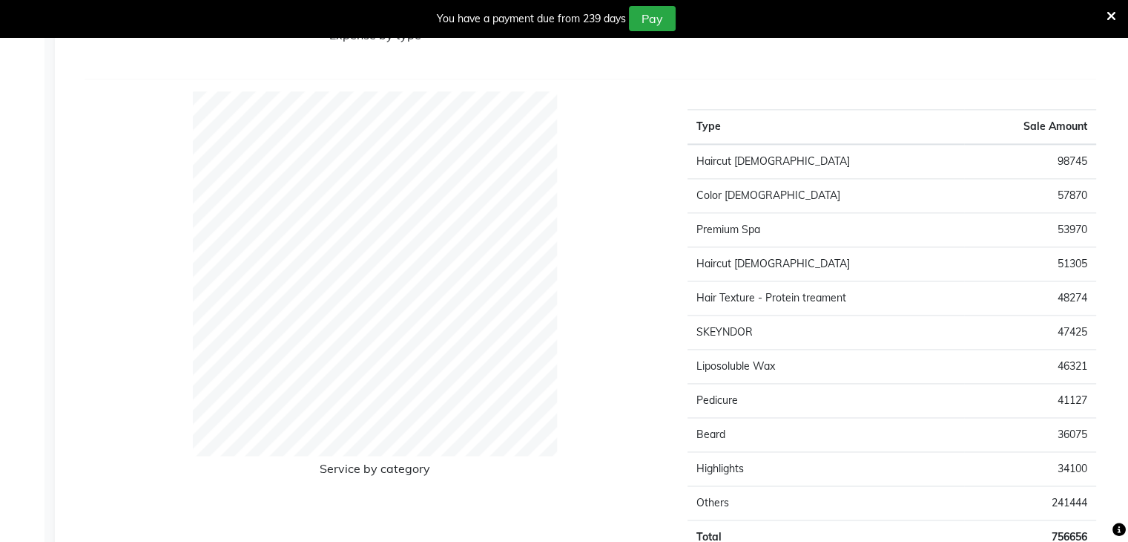
click at [1083, 367] on td "46321" at bounding box center [1030, 366] width 132 height 34
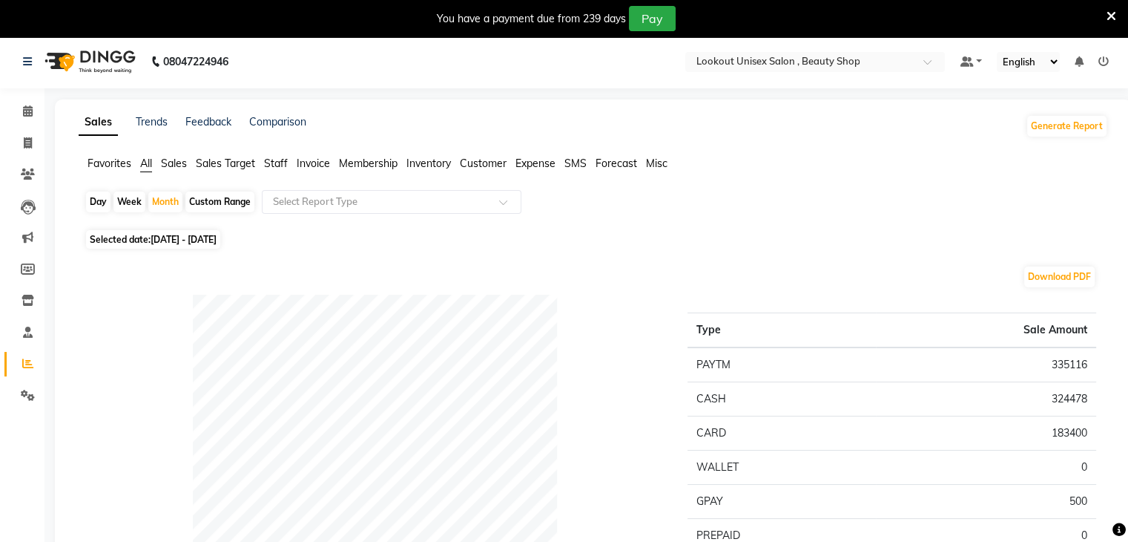
scroll to position [0, 0]
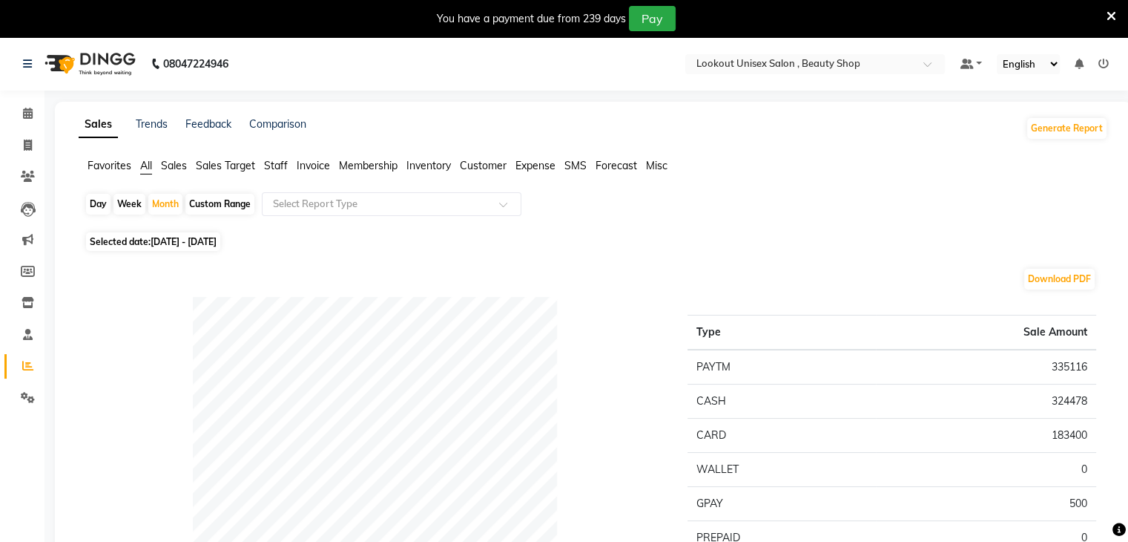
click at [178, 165] on span "Sales" at bounding box center [174, 165] width 26 height 13
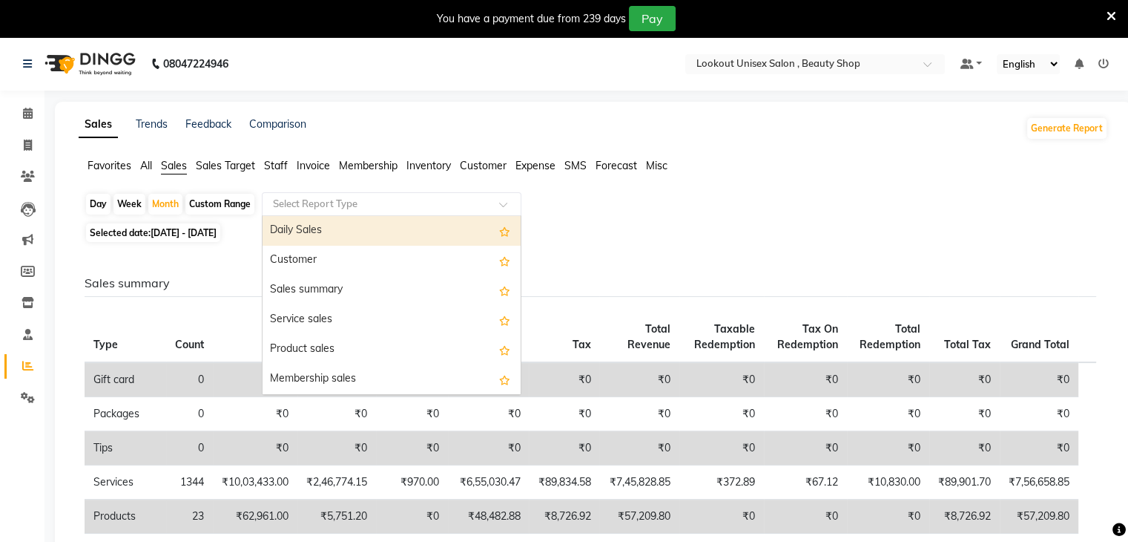
click at [508, 200] on div at bounding box center [392, 204] width 258 height 15
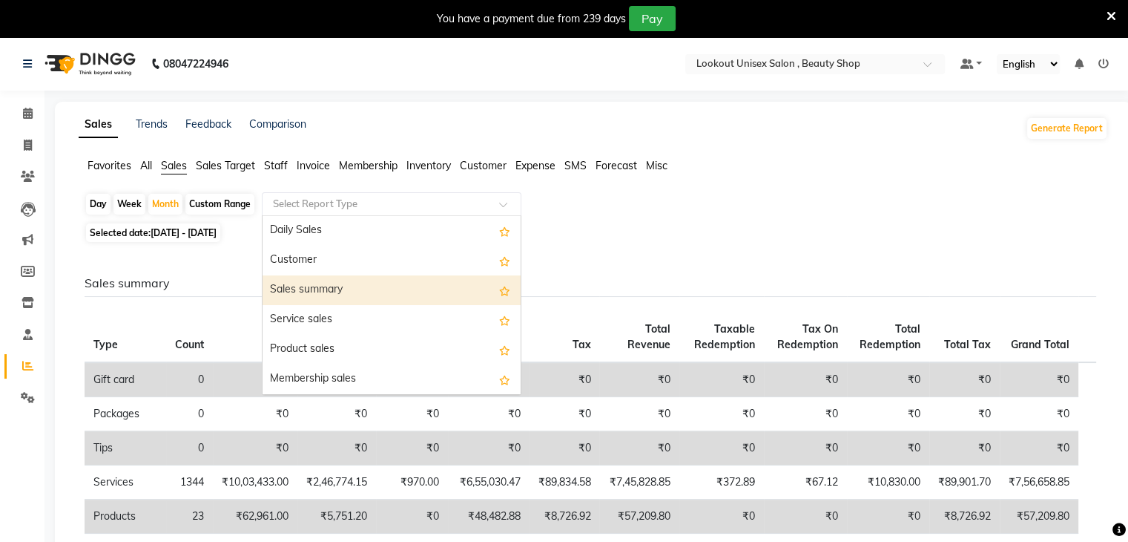
click at [368, 284] on div "Sales summary" at bounding box center [392, 290] width 258 height 30
select select "full_report"
select select "csv"
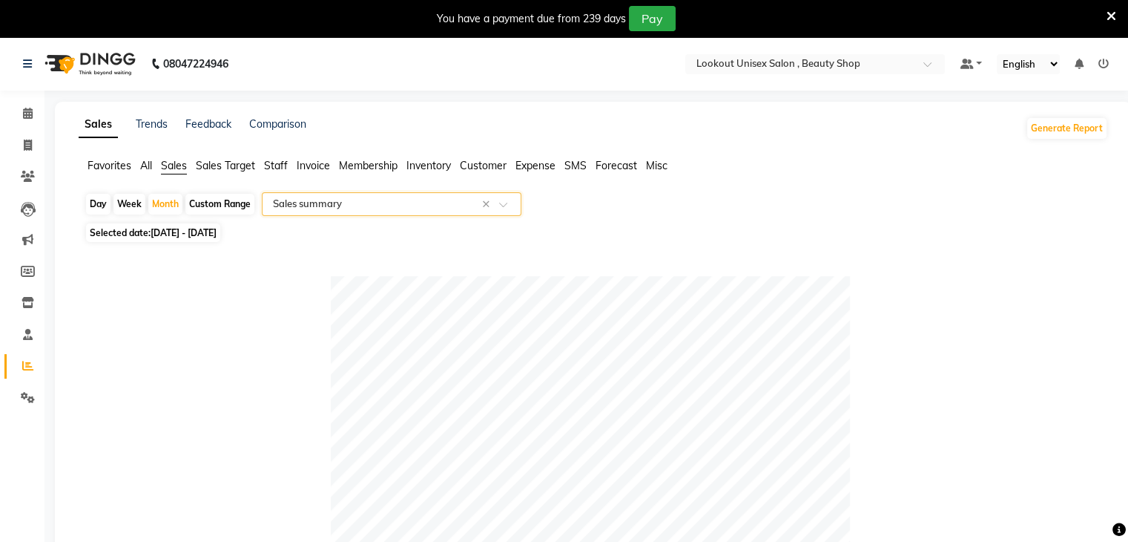
click at [499, 203] on div at bounding box center [392, 204] width 258 height 15
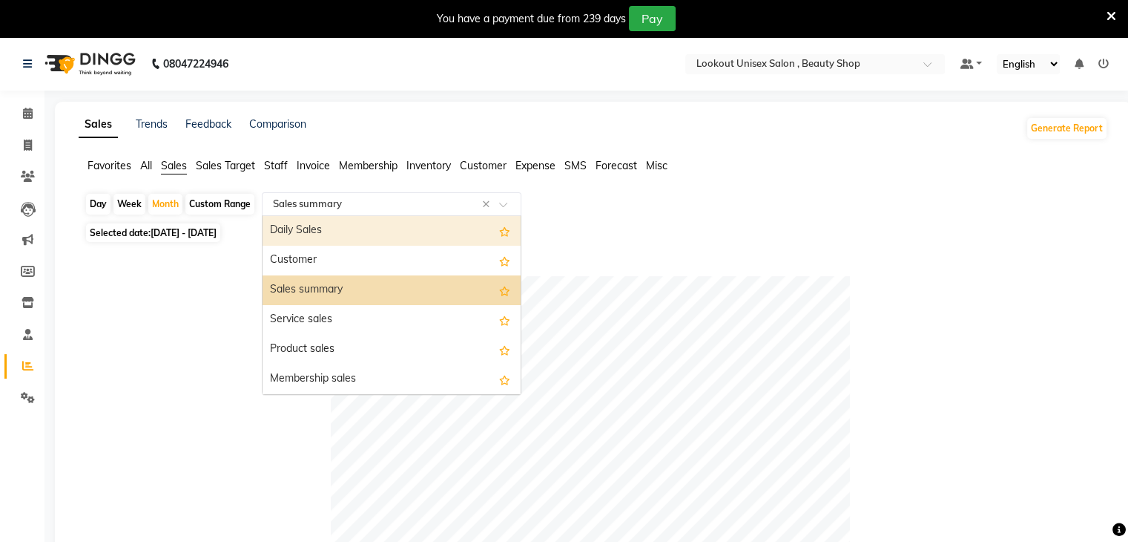
click at [326, 229] on div "Daily Sales" at bounding box center [392, 231] width 258 height 30
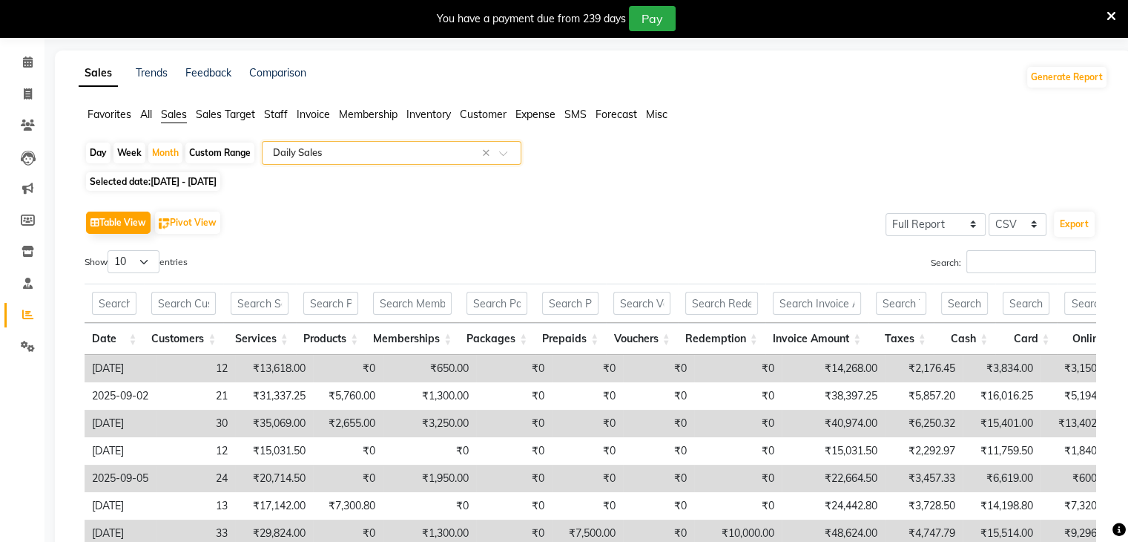
scroll to position [50, 0]
click at [1071, 224] on button "Export" at bounding box center [1074, 225] width 41 height 25
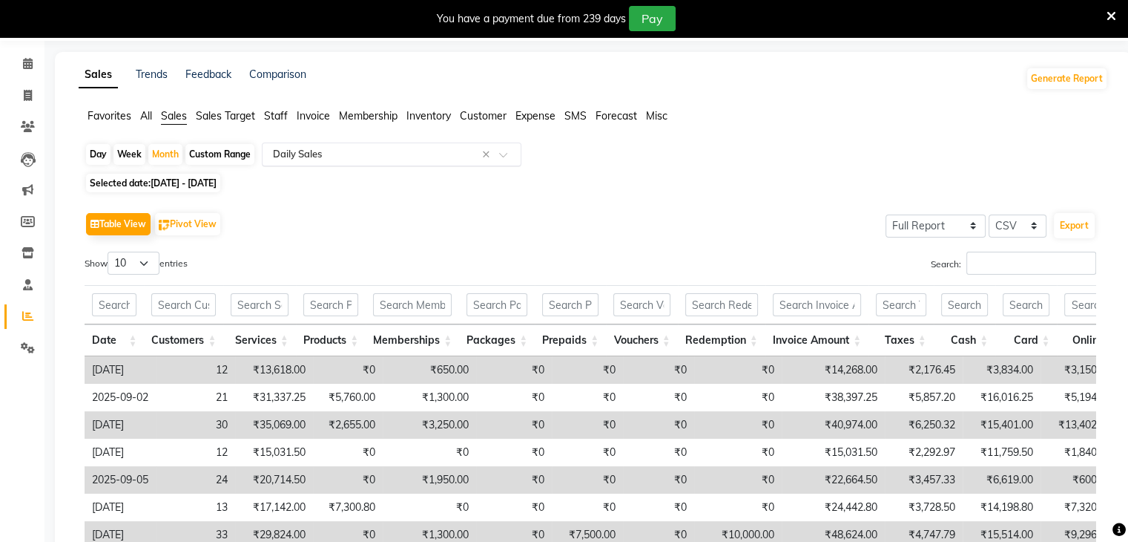
click at [513, 148] on div at bounding box center [392, 154] width 258 height 15
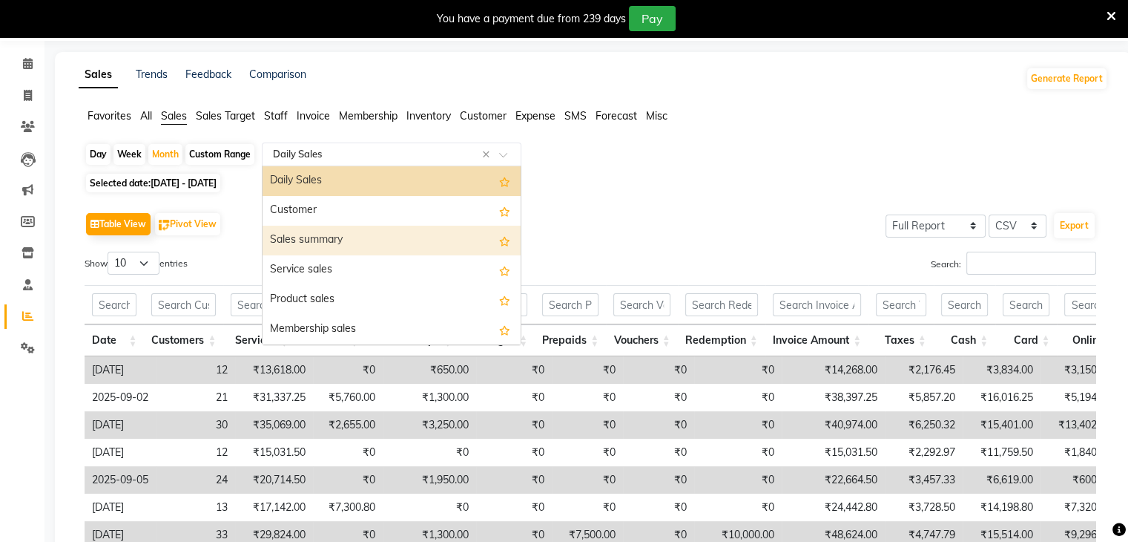
click at [308, 234] on div "Sales summary" at bounding box center [392, 241] width 258 height 30
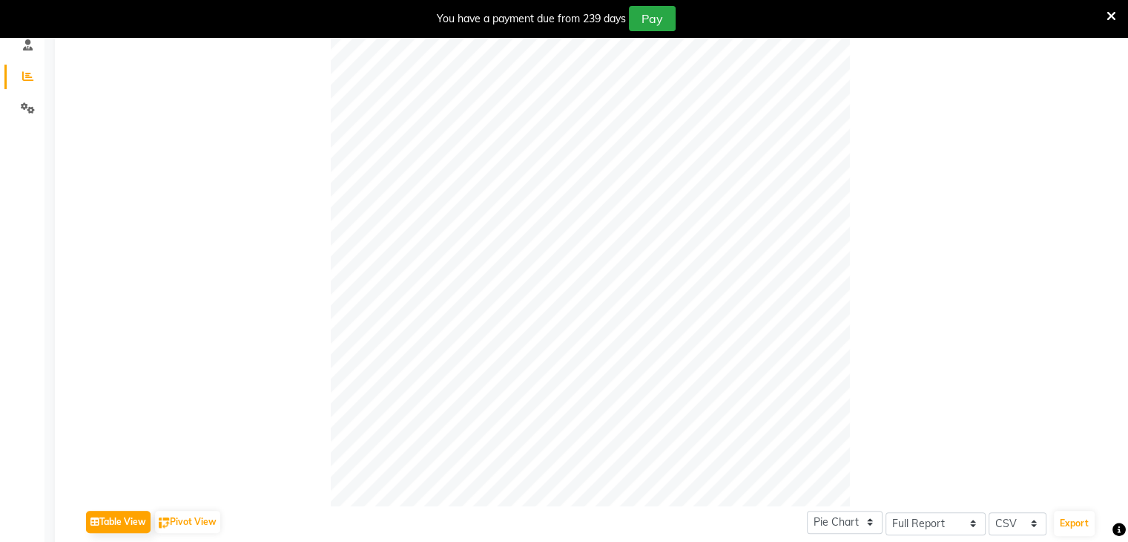
scroll to position [346, 0]
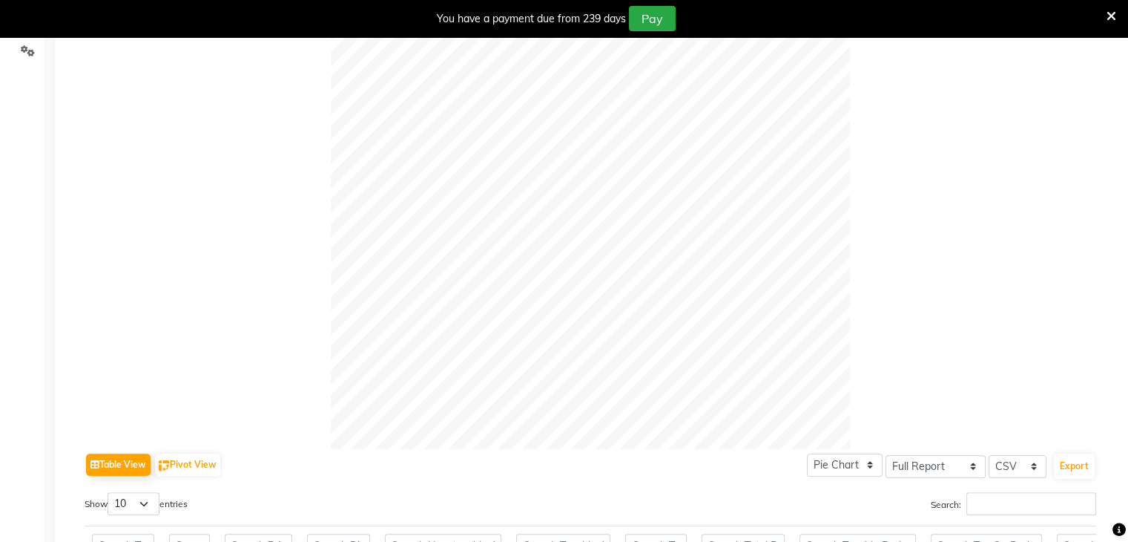
click at [1117, 530] on div at bounding box center [1117, 530] width 0 height 0
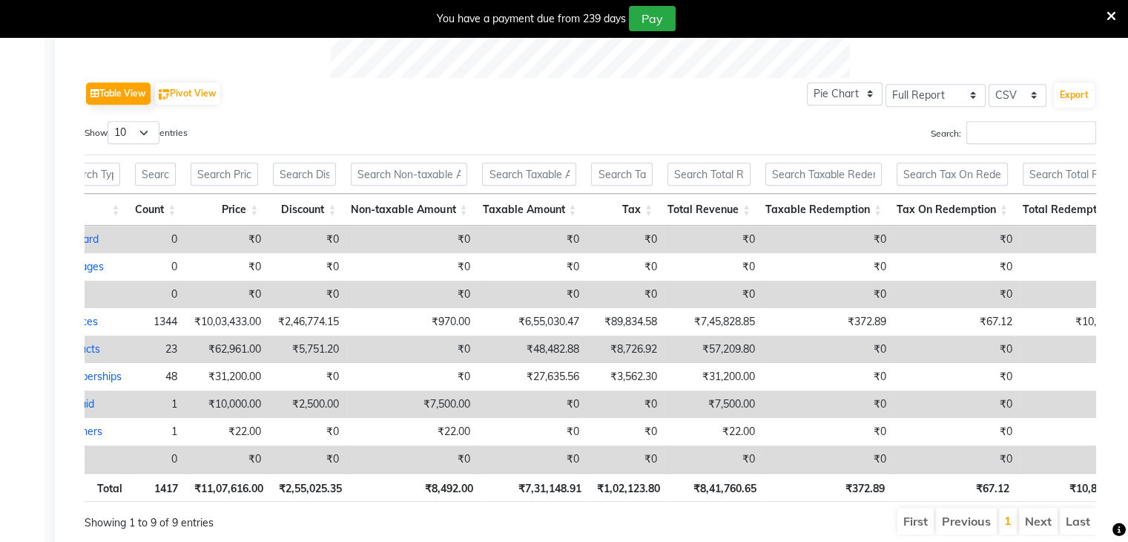
scroll to position [0, 24]
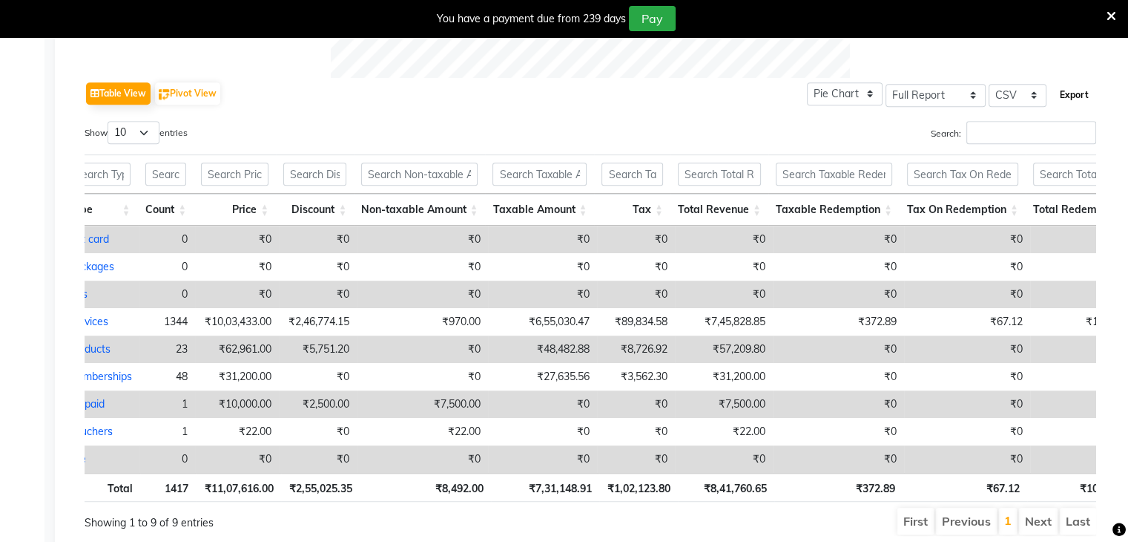
click at [1077, 91] on button "Export" at bounding box center [1074, 94] width 41 height 25
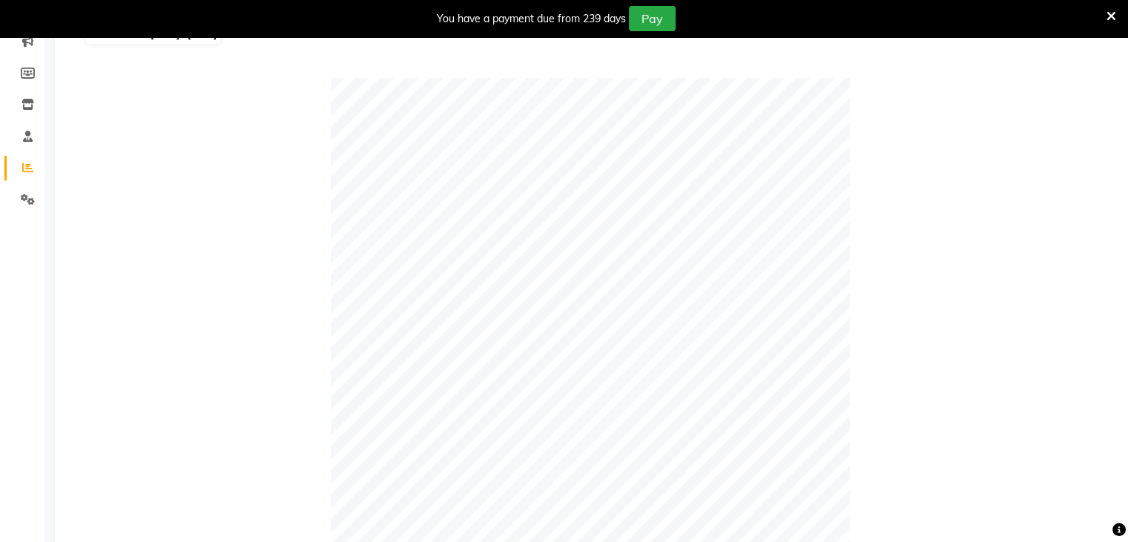
scroll to position [0, 0]
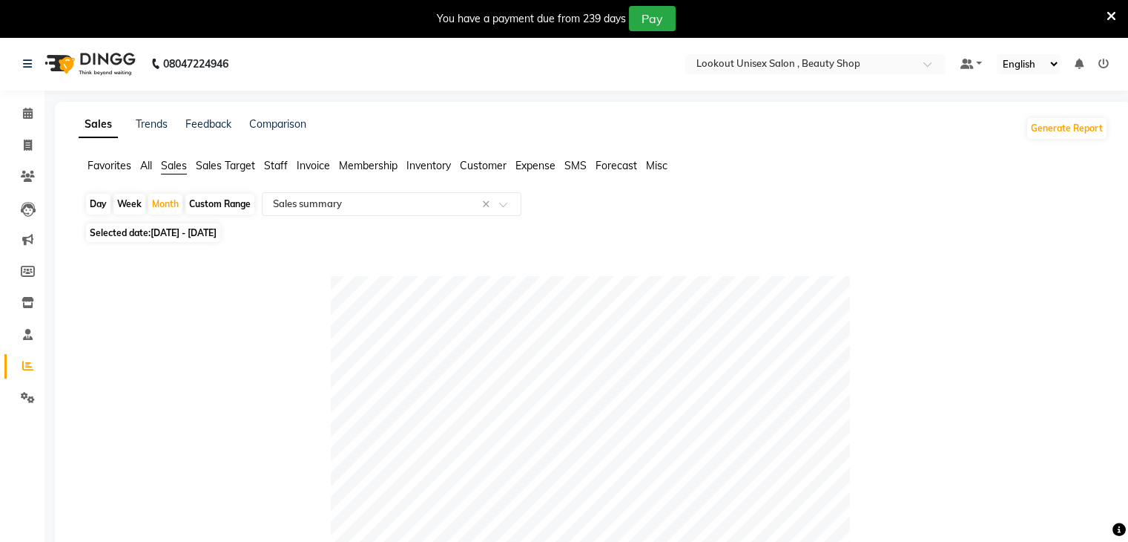
click at [147, 167] on span "All" at bounding box center [146, 165] width 12 height 13
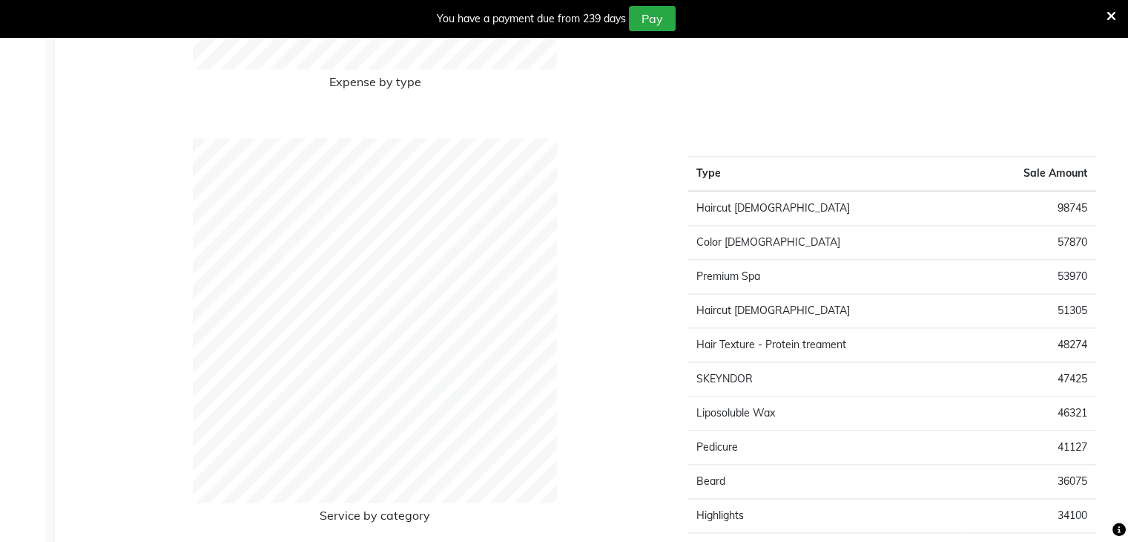
scroll to position [2003, 0]
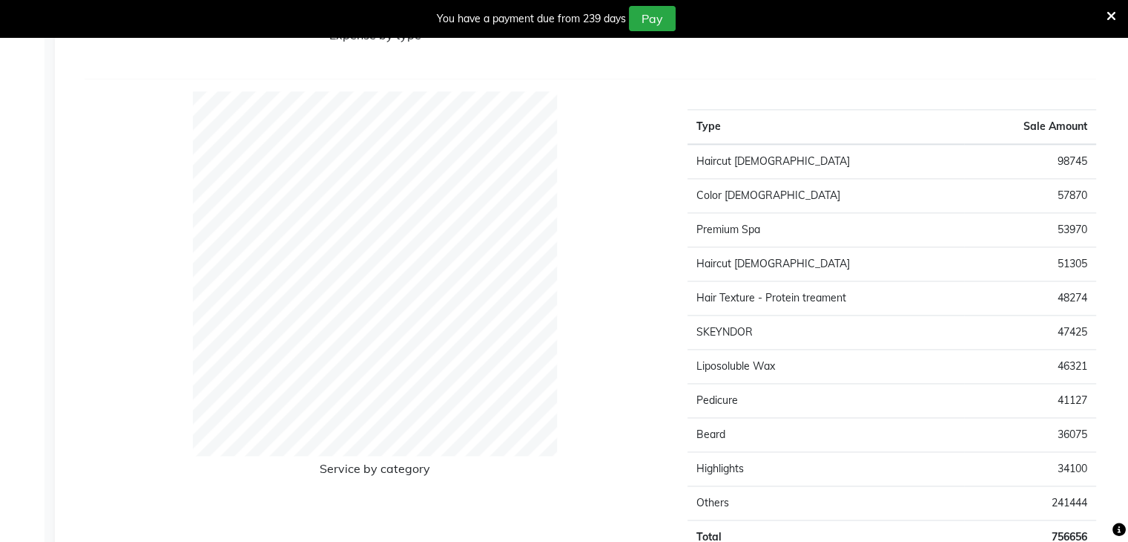
click at [1073, 398] on td "41127" at bounding box center [1030, 400] width 132 height 34
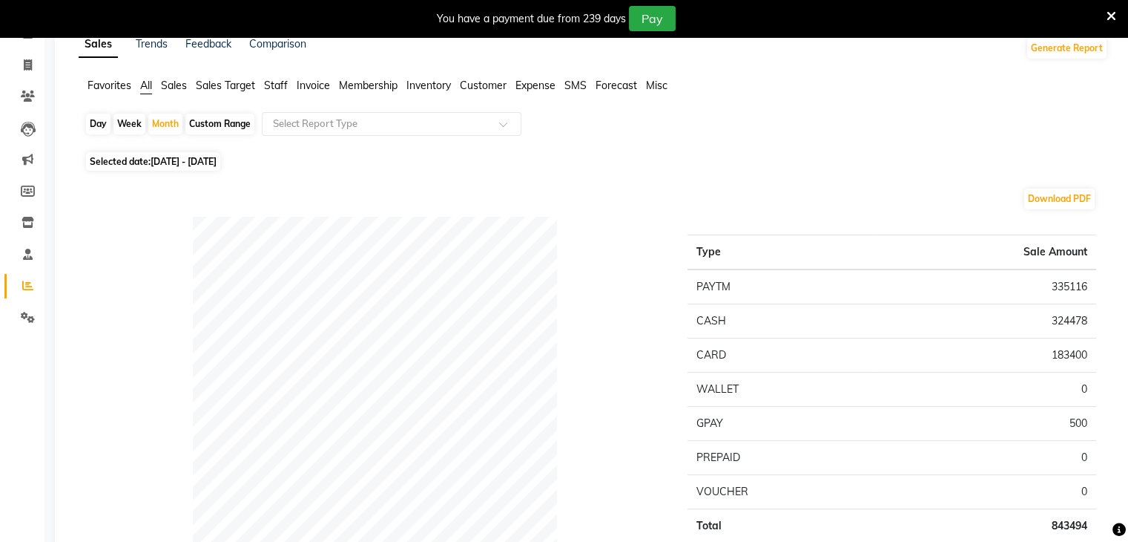
scroll to position [0, 0]
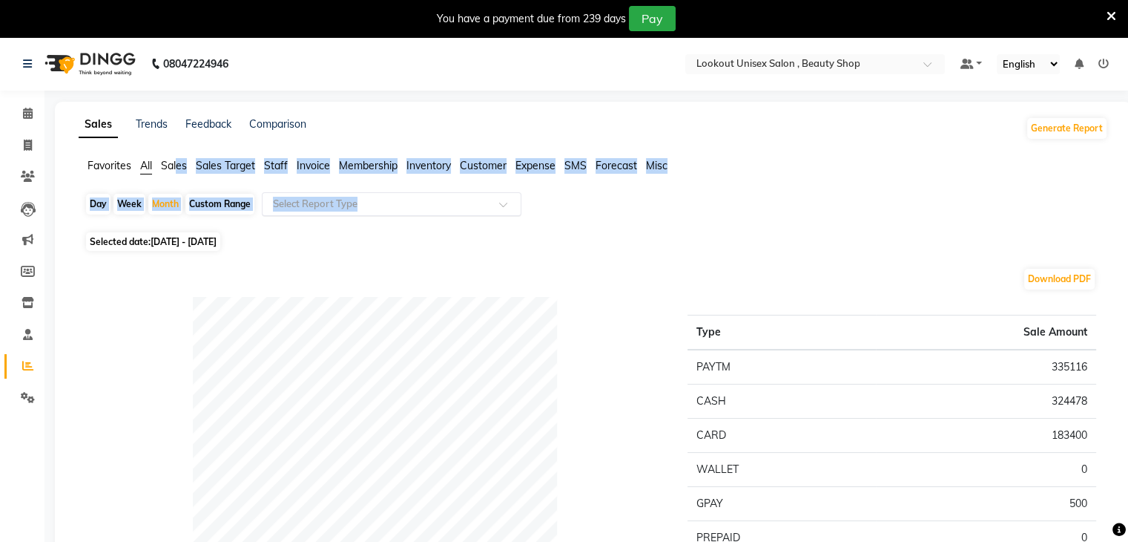
drag, startPoint x: 177, startPoint y: 165, endPoint x: 301, endPoint y: 204, distance: 130.5
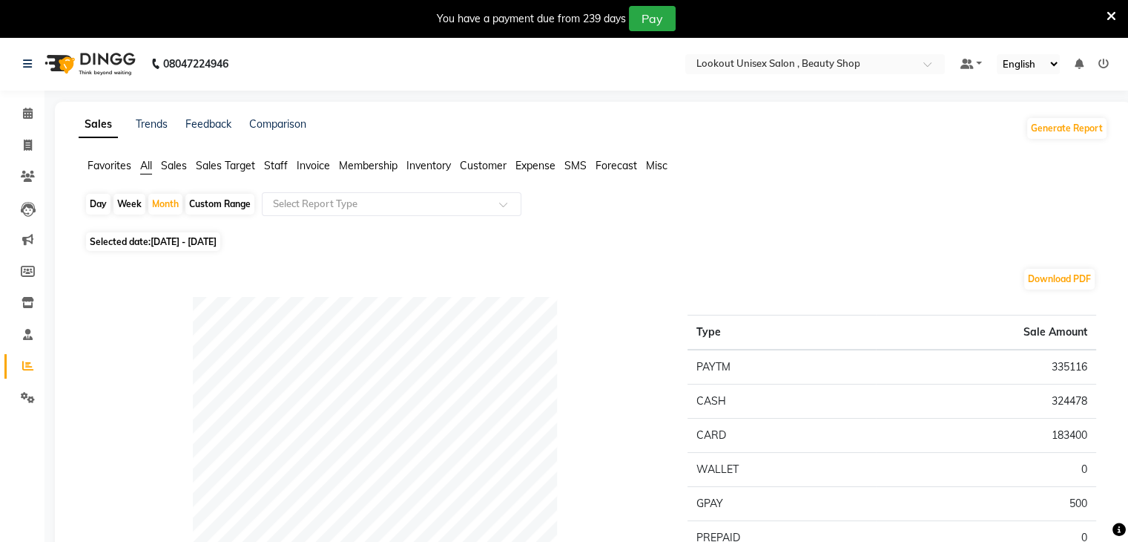
click at [165, 164] on span "Sales" at bounding box center [174, 165] width 26 height 13
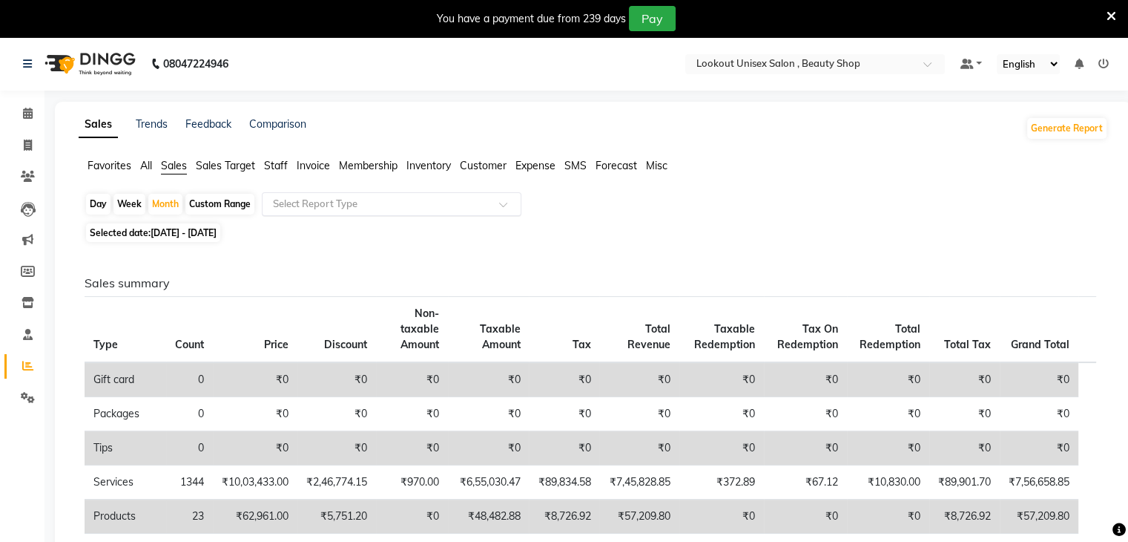
click at [299, 197] on input "text" at bounding box center [377, 204] width 214 height 15
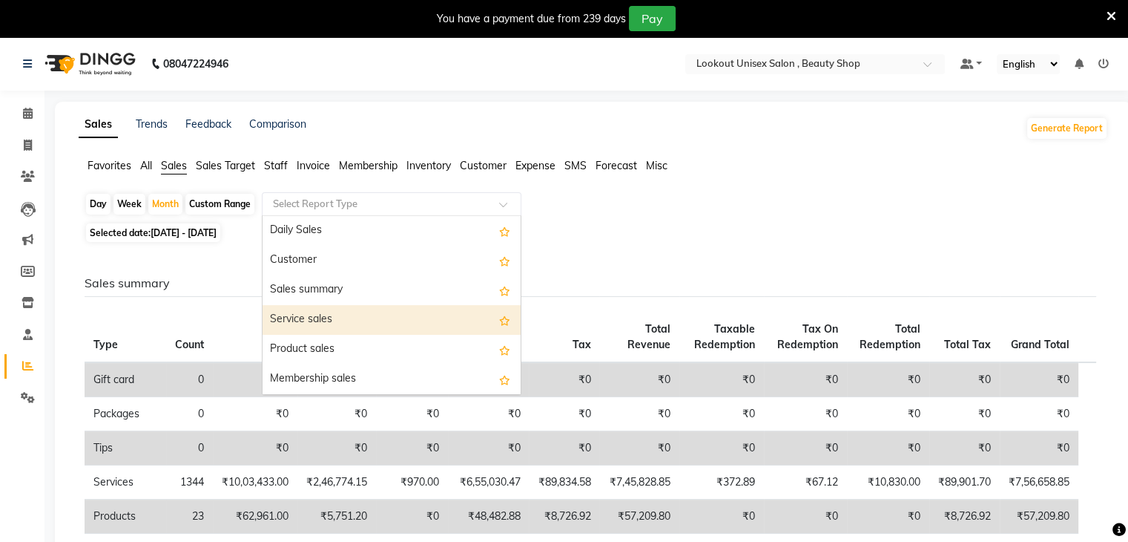
click at [319, 328] on div "Service sales" at bounding box center [392, 320] width 258 height 30
select select "full_report"
select select "csv"
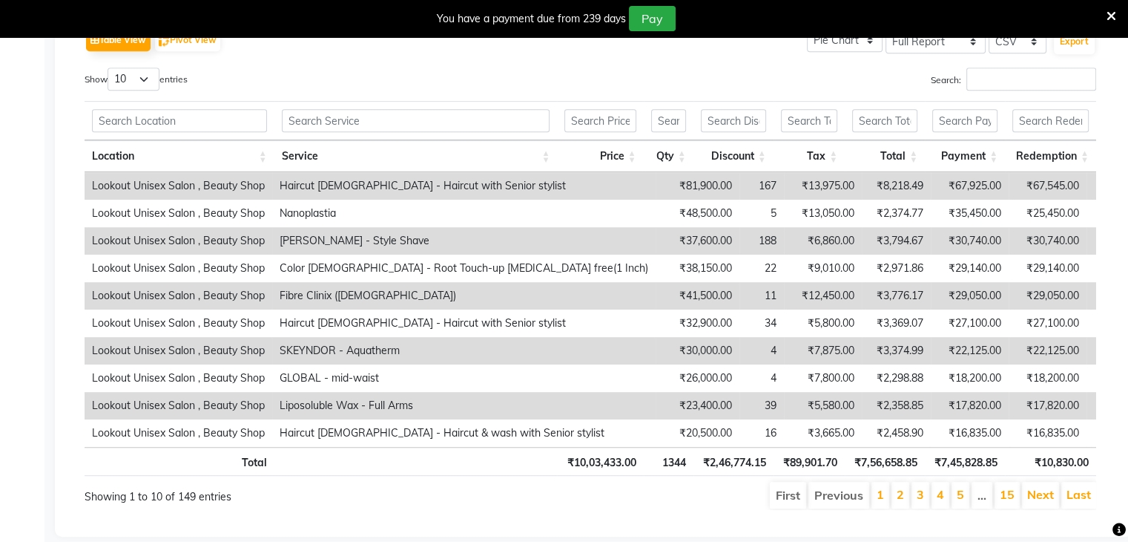
scroll to position [798, 0]
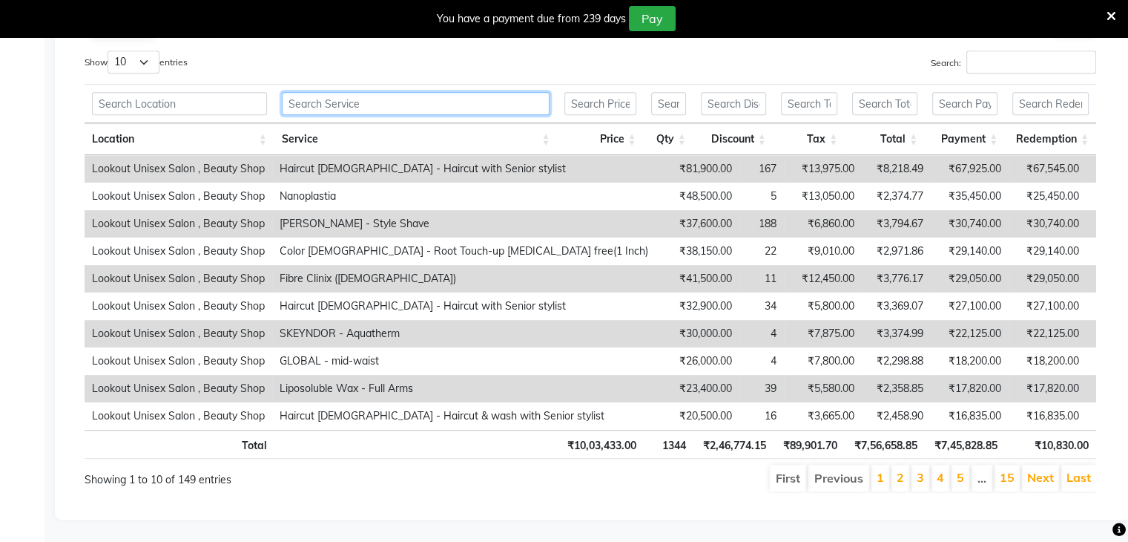
click at [381, 94] on input "text" at bounding box center [416, 103] width 269 height 23
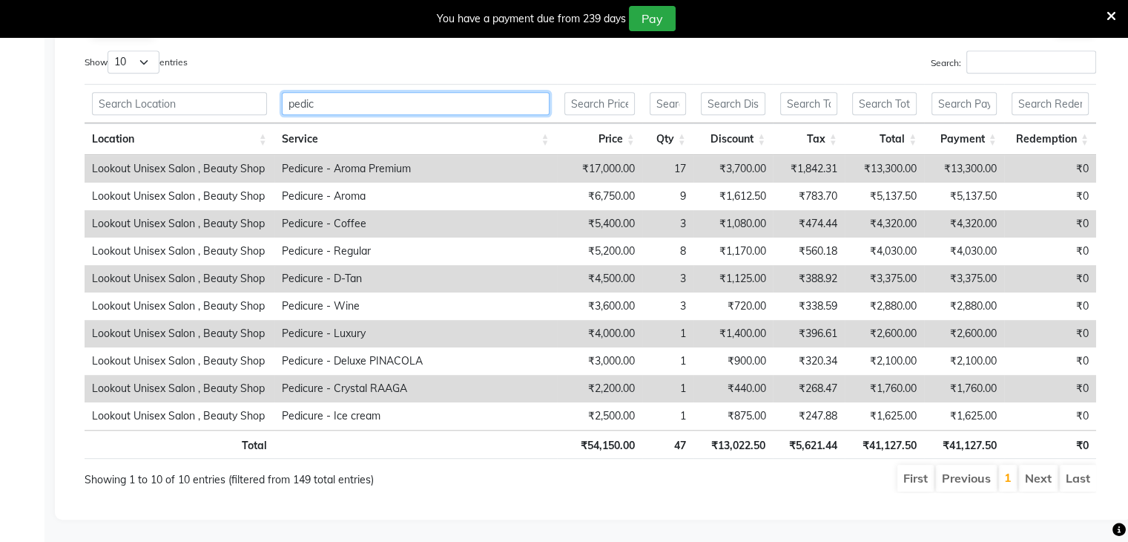
scroll to position [712, 0]
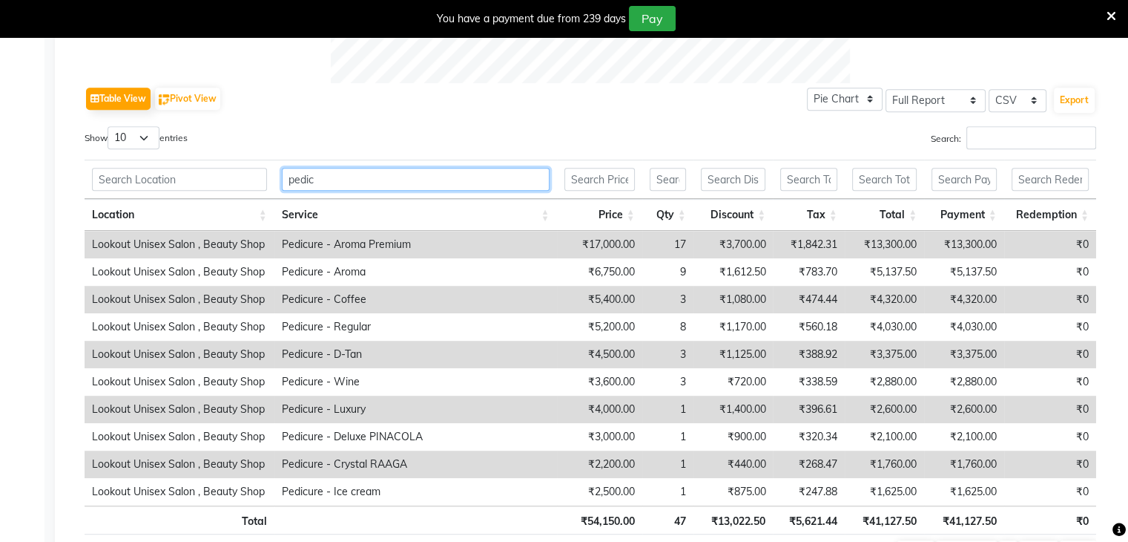
type input "pedic"
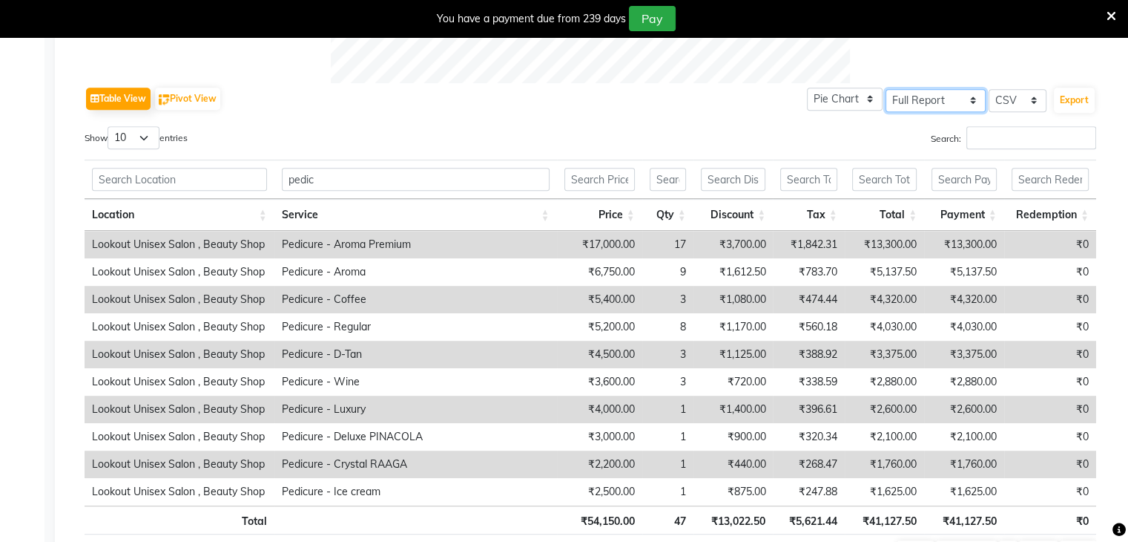
click at [941, 96] on select "Select Full Report Filtered Report" at bounding box center [936, 100] width 100 height 23
click at [888, 89] on select "Select Full Report Filtered Report" at bounding box center [936, 100] width 100 height 23
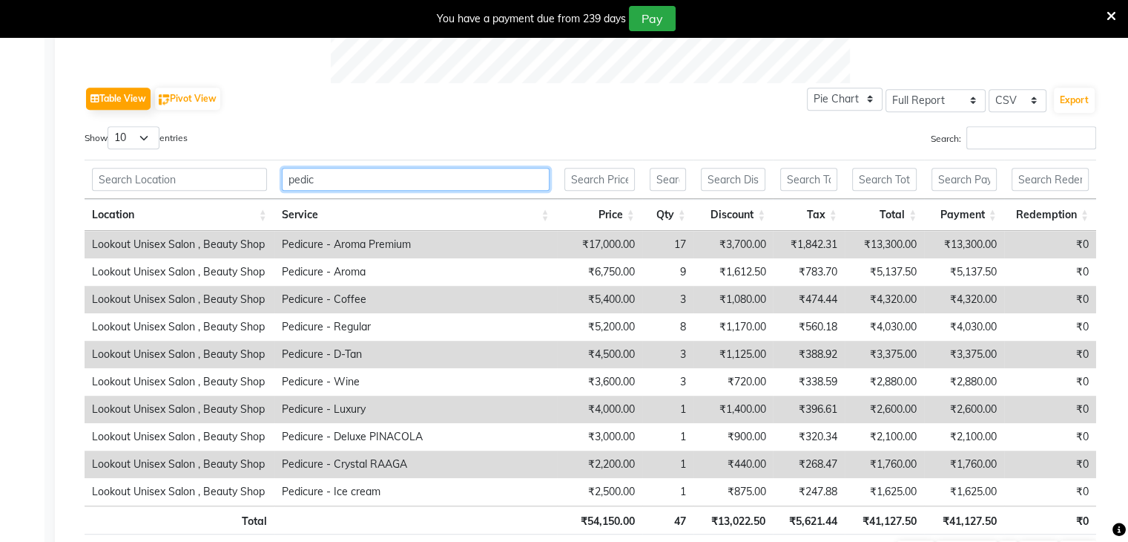
click at [347, 183] on input "pedic" at bounding box center [416, 179] width 268 height 23
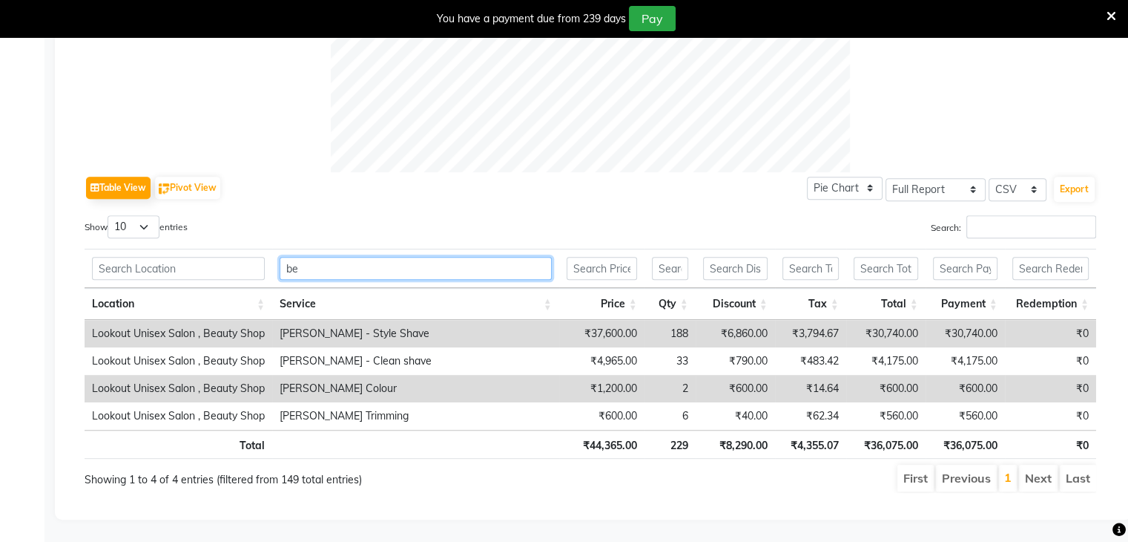
type input "b"
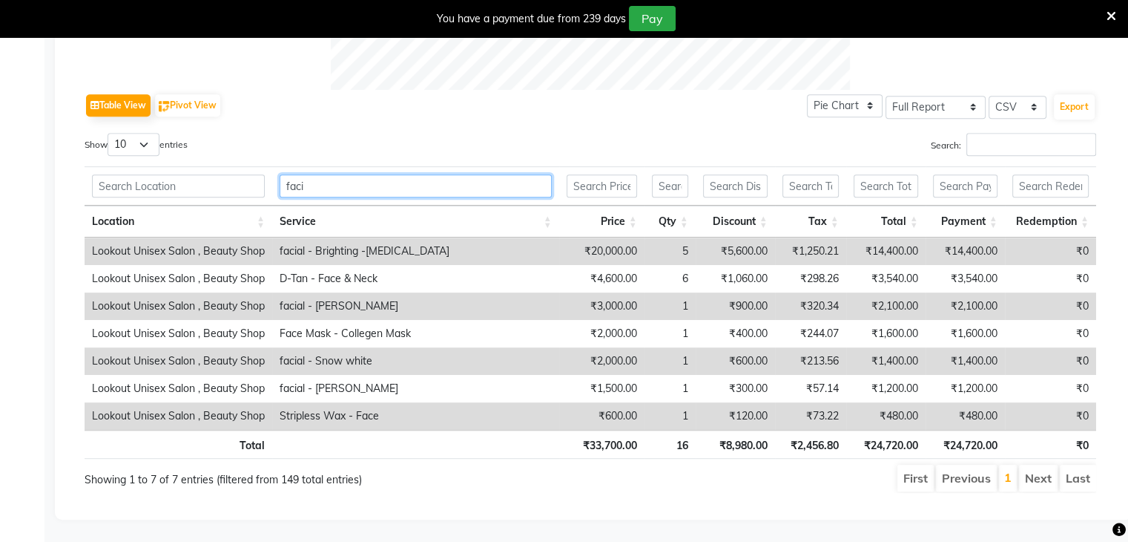
scroll to position [634, 0]
type input "f"
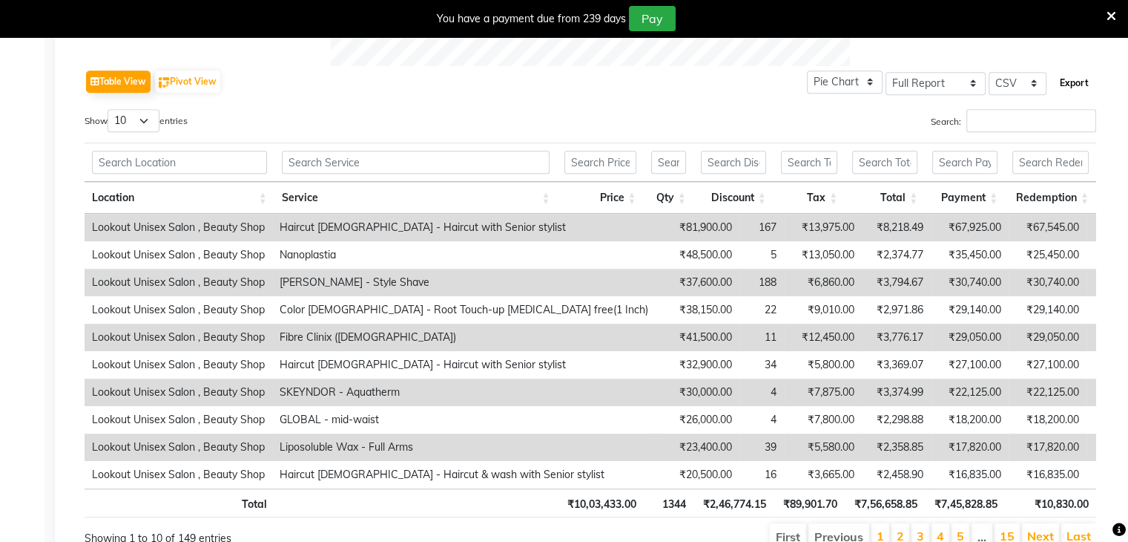
click at [1074, 83] on button "Export" at bounding box center [1074, 82] width 41 height 25
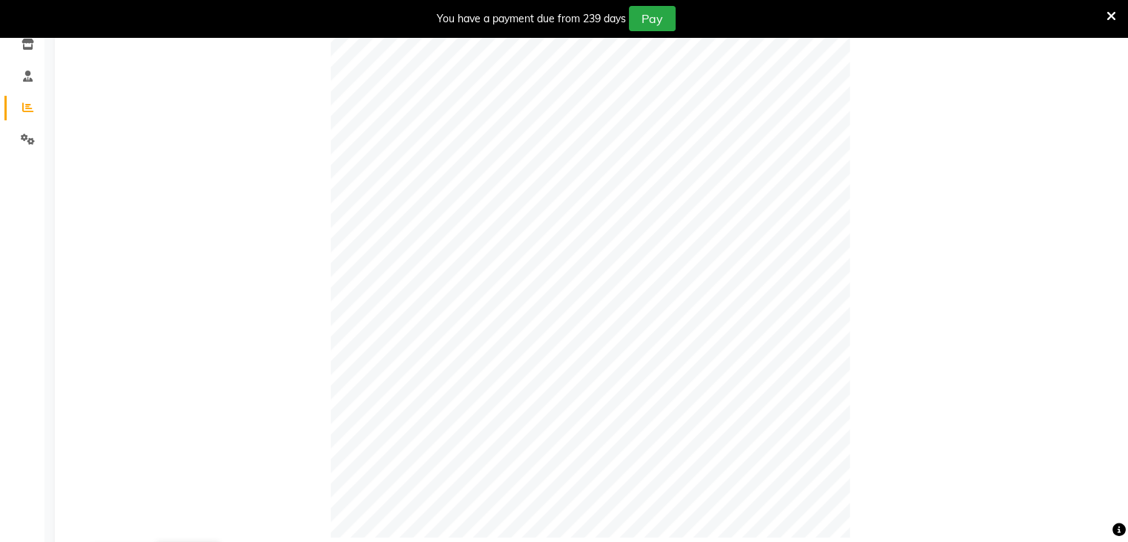
scroll to position [0, 0]
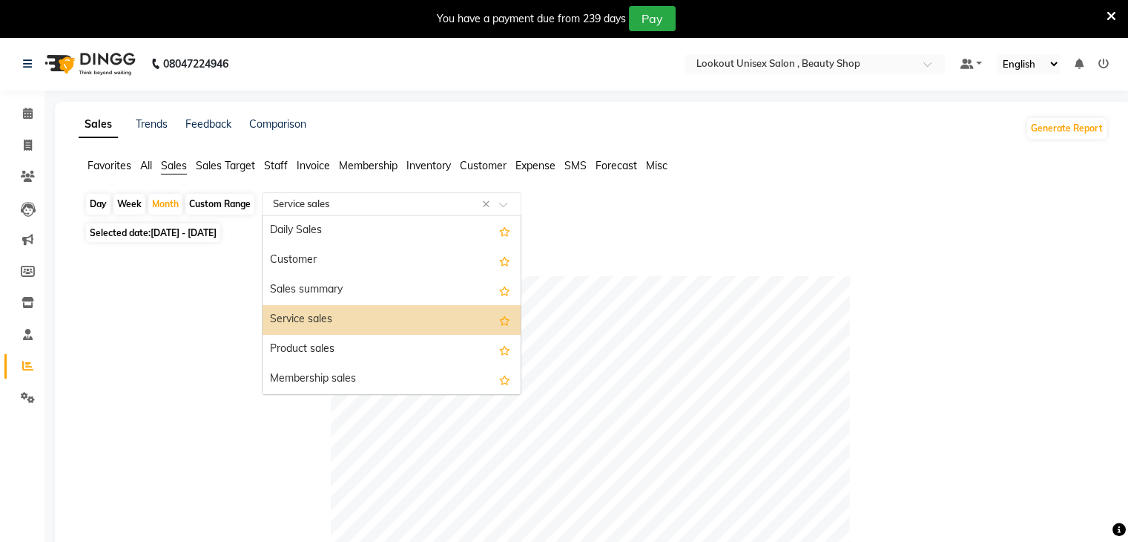
click at [278, 208] on input "text" at bounding box center [377, 204] width 214 height 15
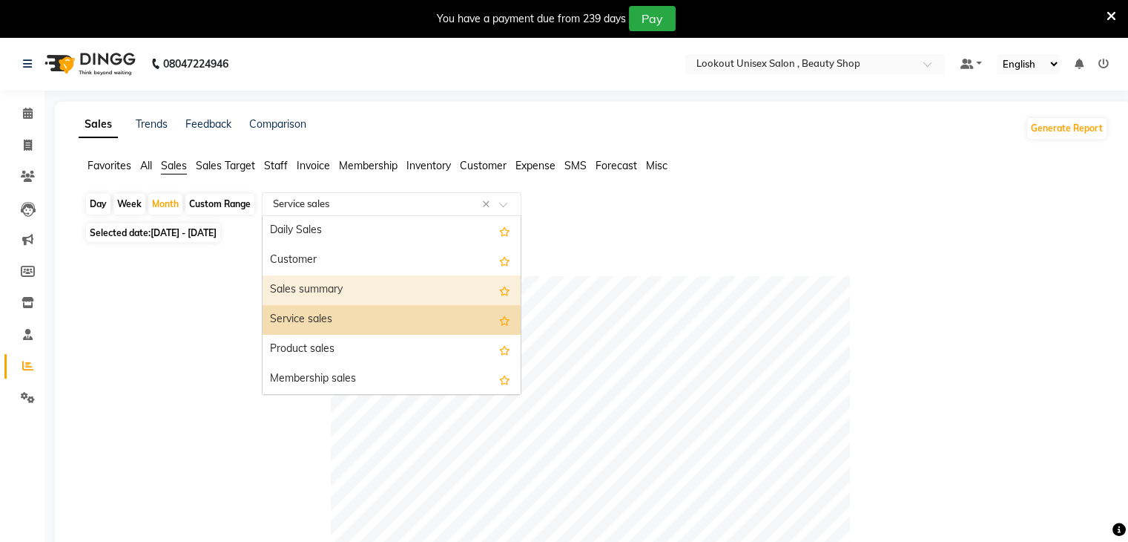
click at [322, 283] on div "Sales summary" at bounding box center [392, 290] width 258 height 30
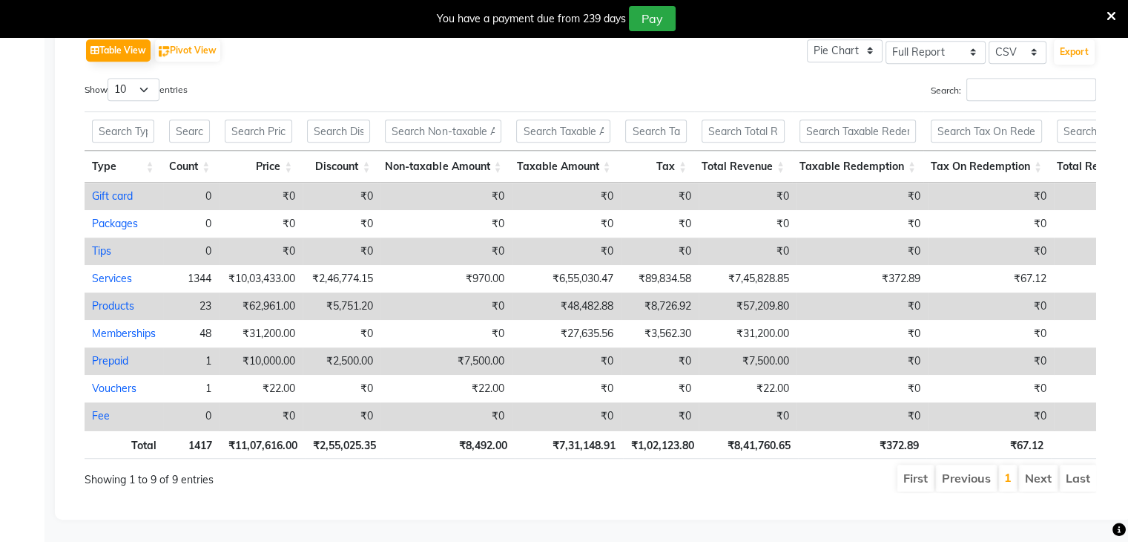
scroll to position [782, 0]
click at [763, 444] on th "₹8,41,760.65" at bounding box center [750, 444] width 96 height 29
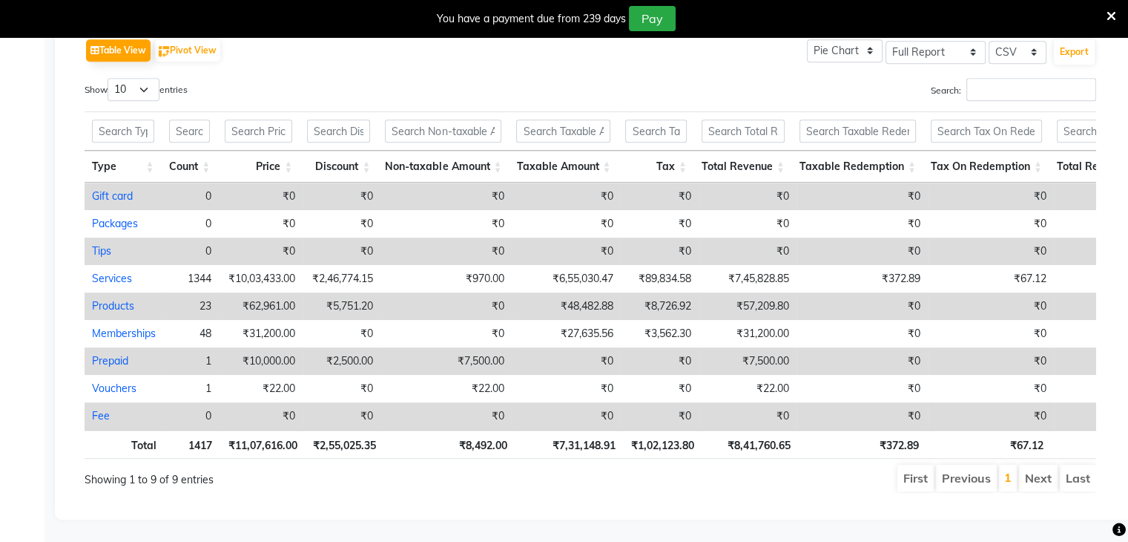
click at [661, 443] on th "₹1,02,123.80" at bounding box center [662, 444] width 79 height 29
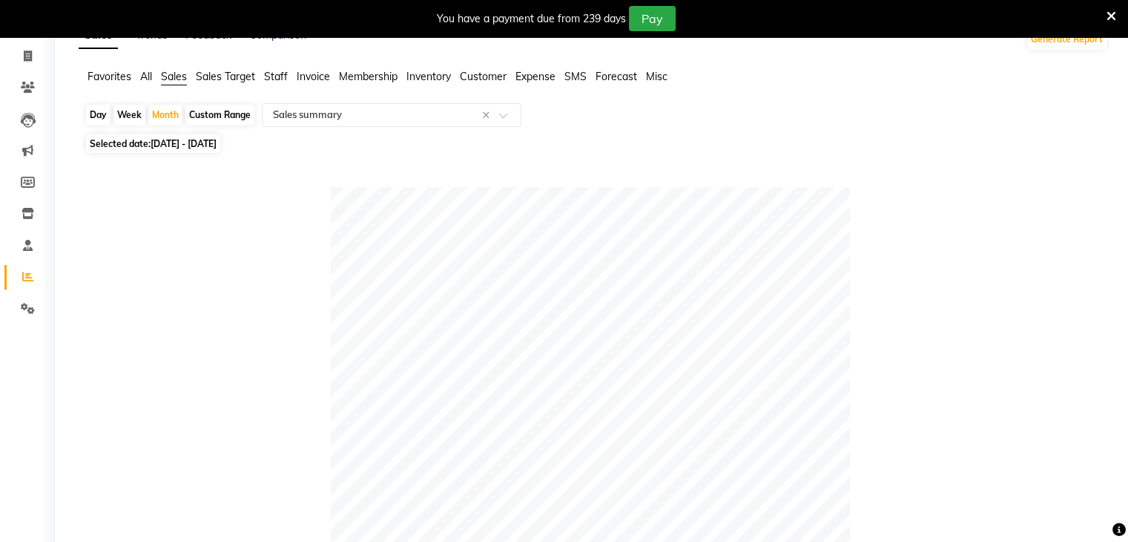
scroll to position [0, 0]
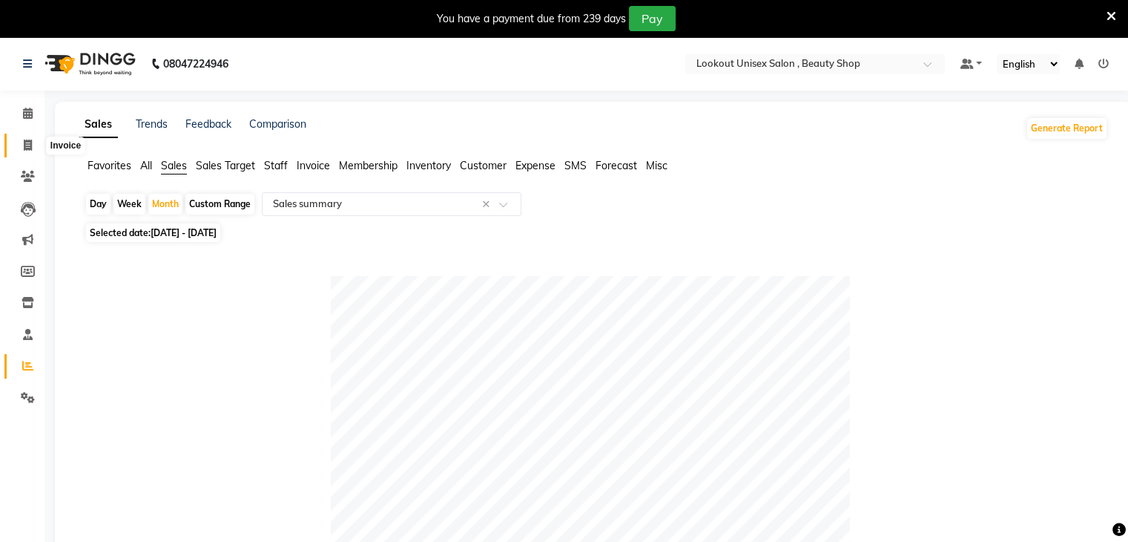
click at [34, 146] on span at bounding box center [28, 145] width 26 height 17
select select "service"
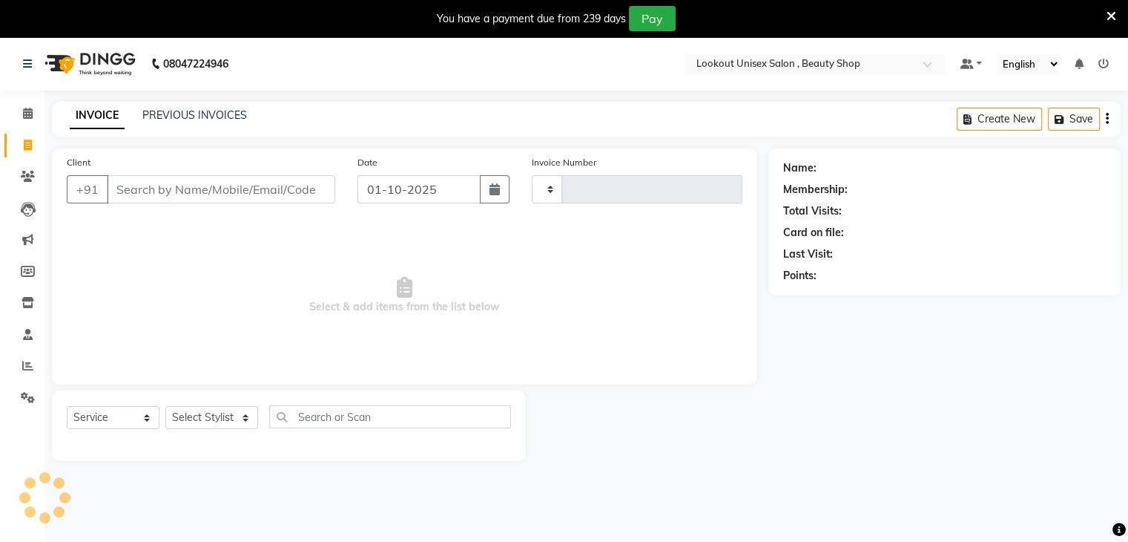
scroll to position [37, 0]
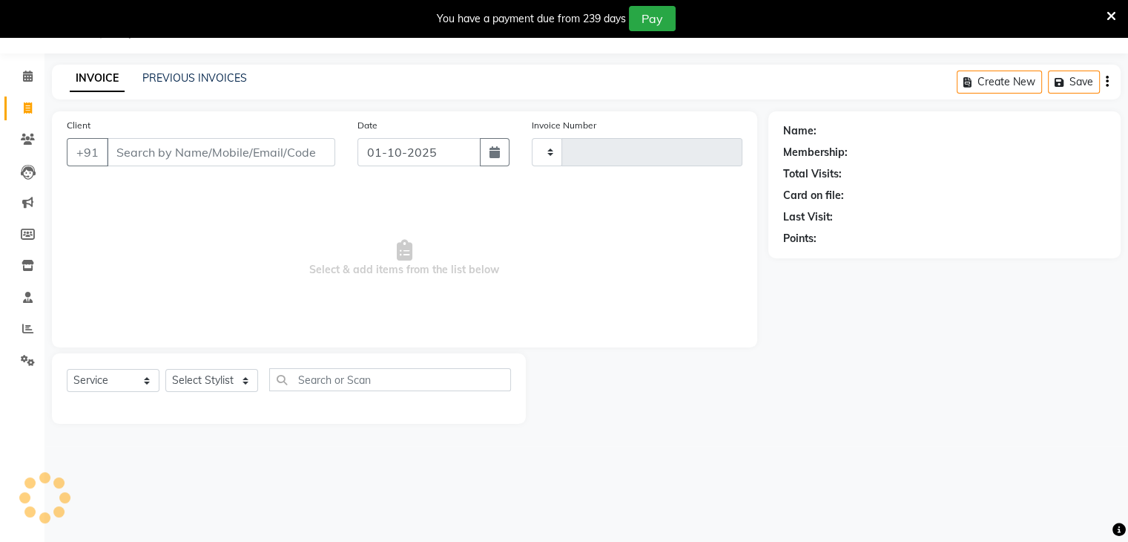
type input "4066"
select select "7658"
click at [198, 384] on select "Select Stylist Abid Arti CHANDANI Dhaval Sir Disha Hussain Indrajeet Jyoti Mahe…" at bounding box center [211, 380] width 93 height 23
select select "88195"
click at [165, 369] on select "Select Stylist Abid Arti CHANDANI Dhaval Sir Disha Hussain Indrajeet Jyoti Mahe…" at bounding box center [211, 380] width 93 height 23
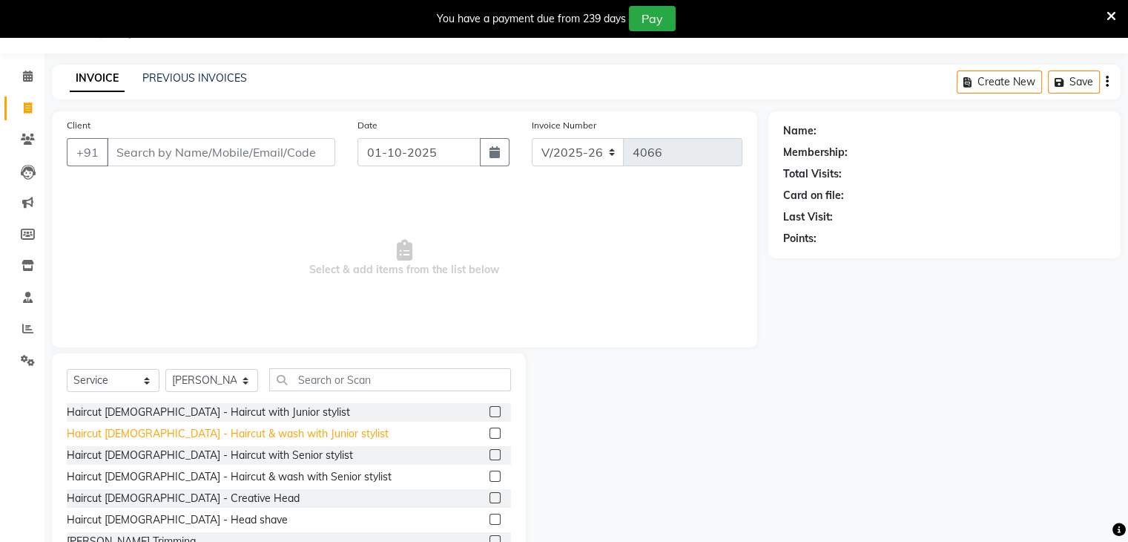
click at [138, 428] on div "Haircut Male - Haircut & wash with Junior stylist" at bounding box center [228, 434] width 322 height 16
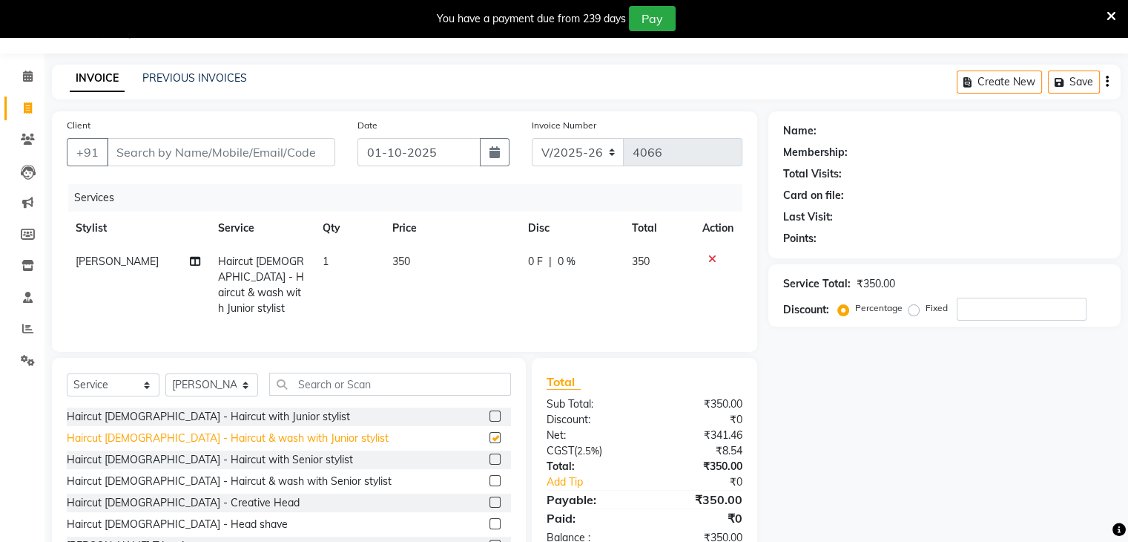
checkbox input "false"
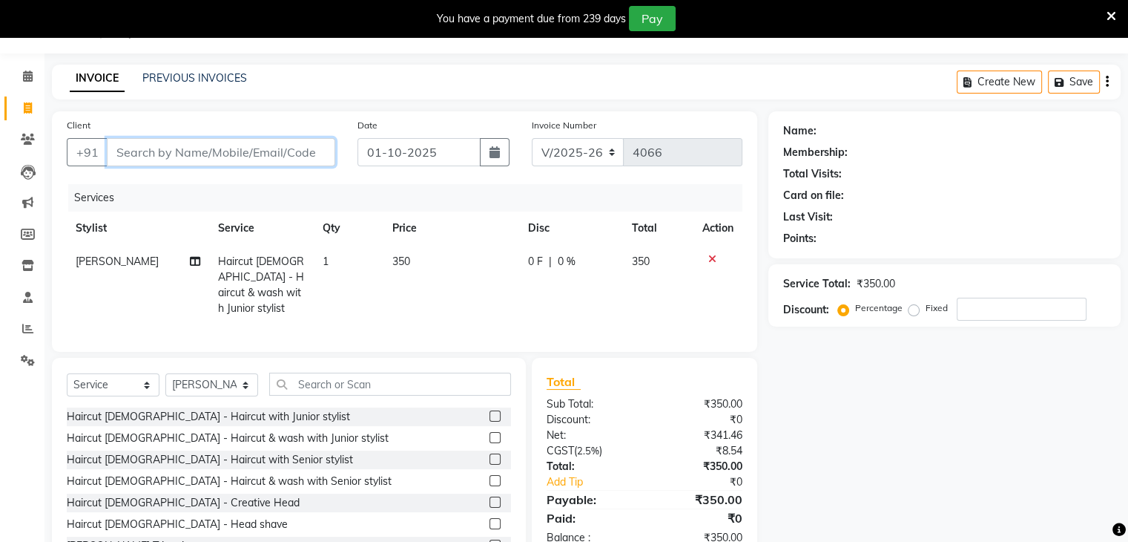
click at [293, 138] on input "Client" at bounding box center [221, 152] width 228 height 28
type input "w"
type input "0"
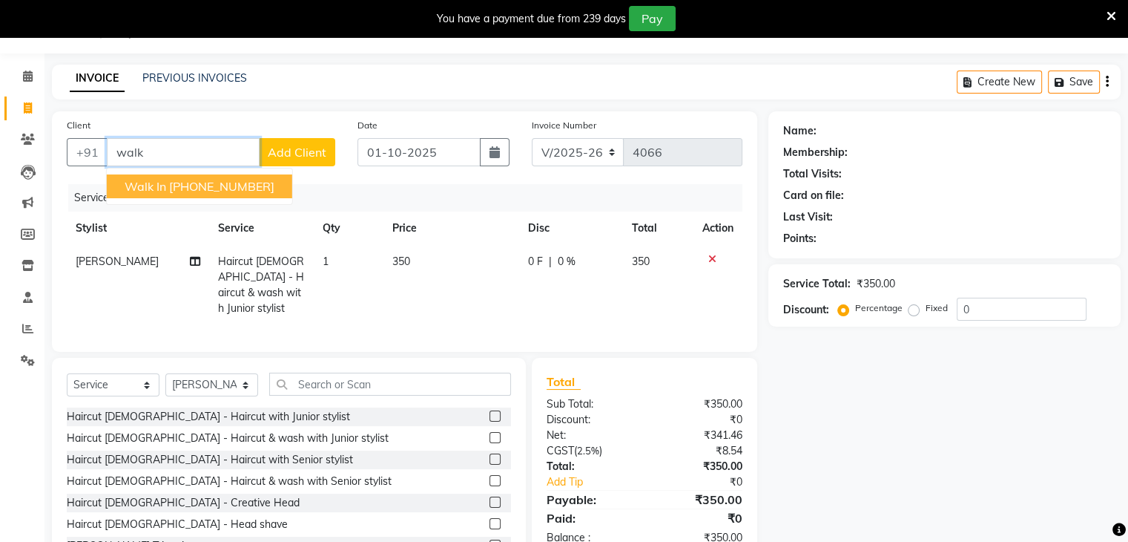
click at [237, 182] on ngb-highlight "+91 1338800000000" at bounding box center [221, 186] width 105 height 15
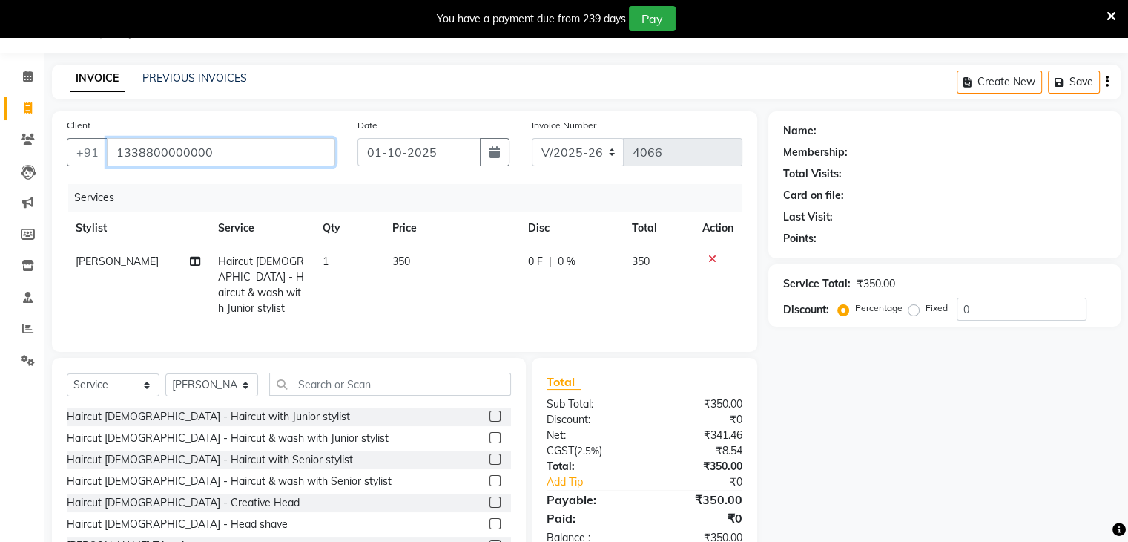
type input "1338800000000"
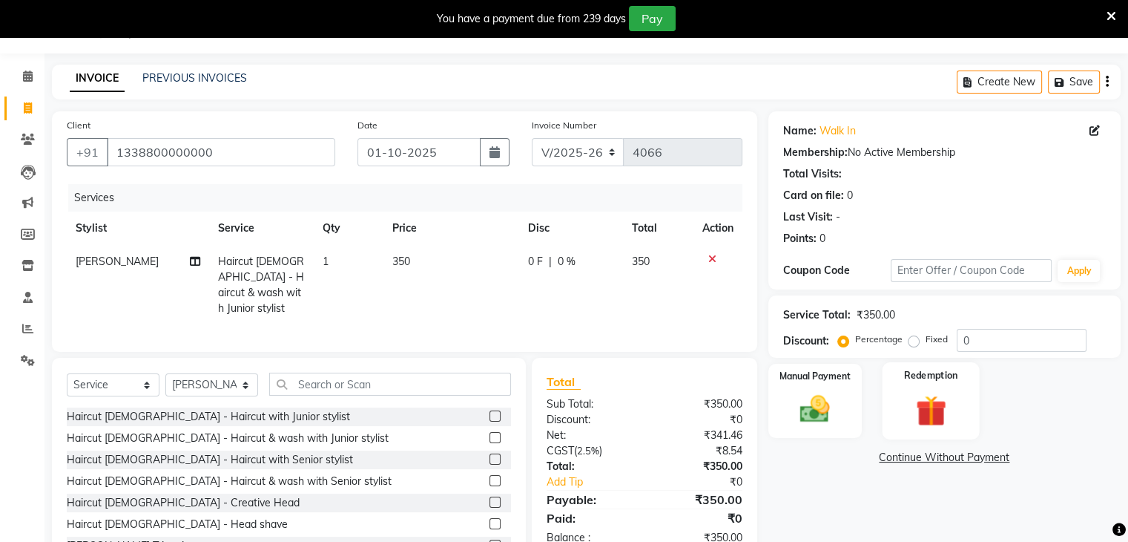
click at [908, 378] on label "Redemption" at bounding box center [930, 375] width 53 height 14
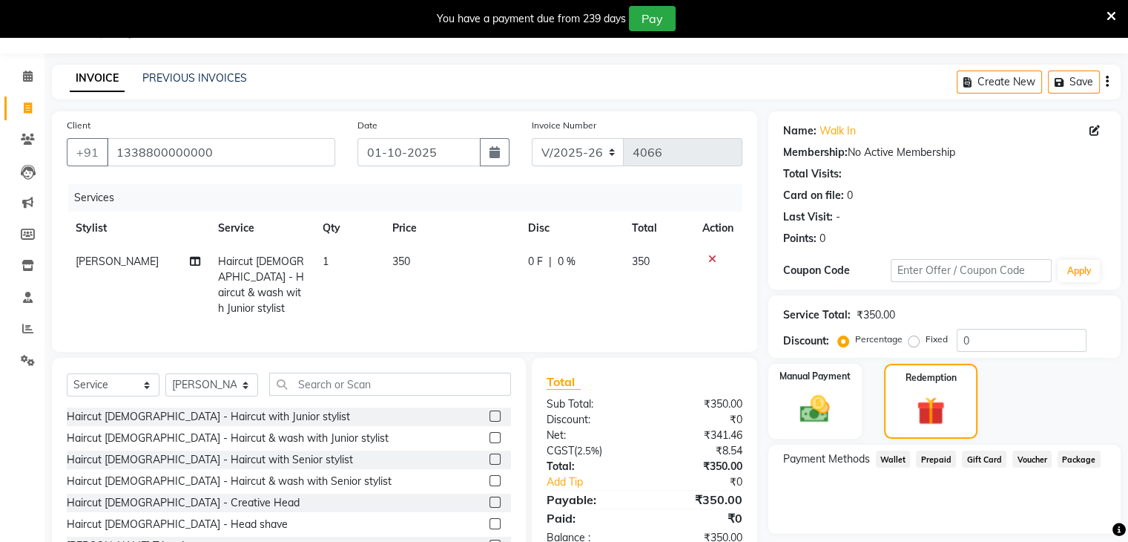
click at [927, 461] on span "Prepaid" at bounding box center [936, 458] width 40 height 17
click at [27, 234] on icon at bounding box center [28, 233] width 14 height 11
select select
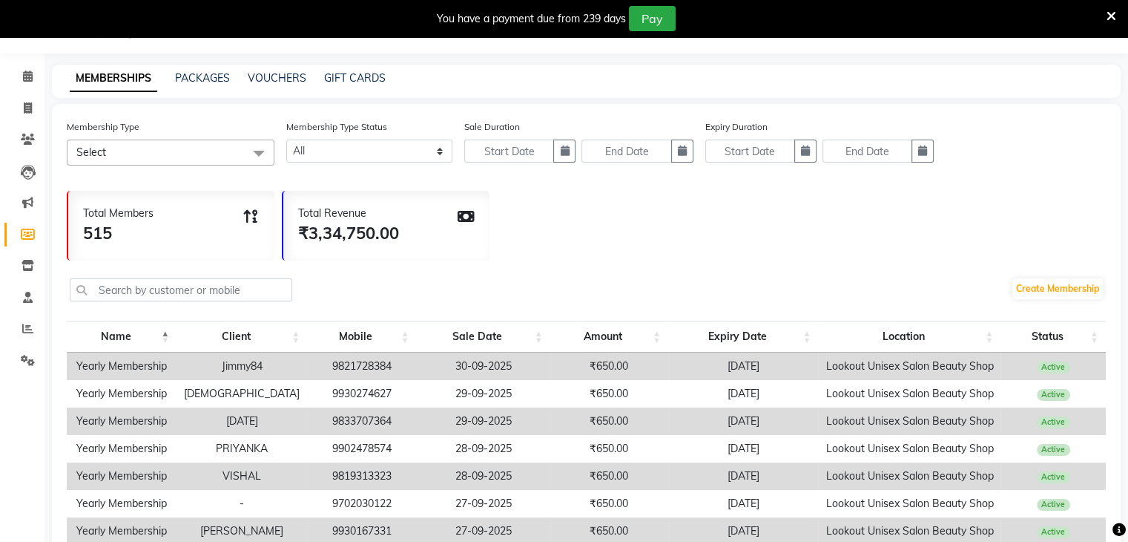
click at [280, 70] on div "VOUCHERS" at bounding box center [277, 78] width 59 height 16
click at [282, 80] on link "VOUCHERS" at bounding box center [277, 77] width 59 height 13
select select
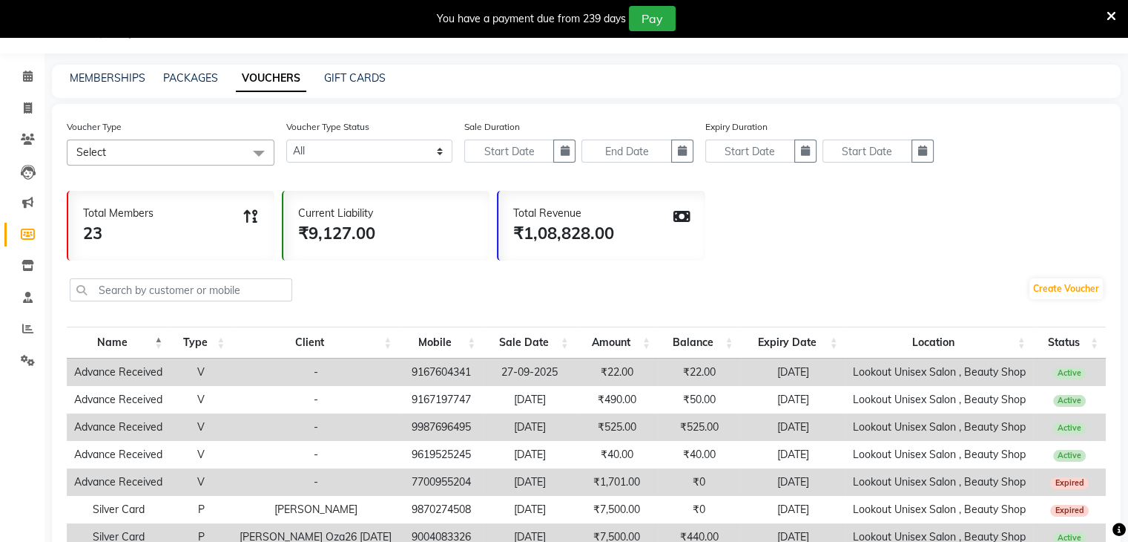
click at [399, 482] on td "7700955204" at bounding box center [441, 481] width 84 height 27
copy td "7700955204"
click at [24, 100] on span at bounding box center [28, 108] width 26 height 17
select select "7658"
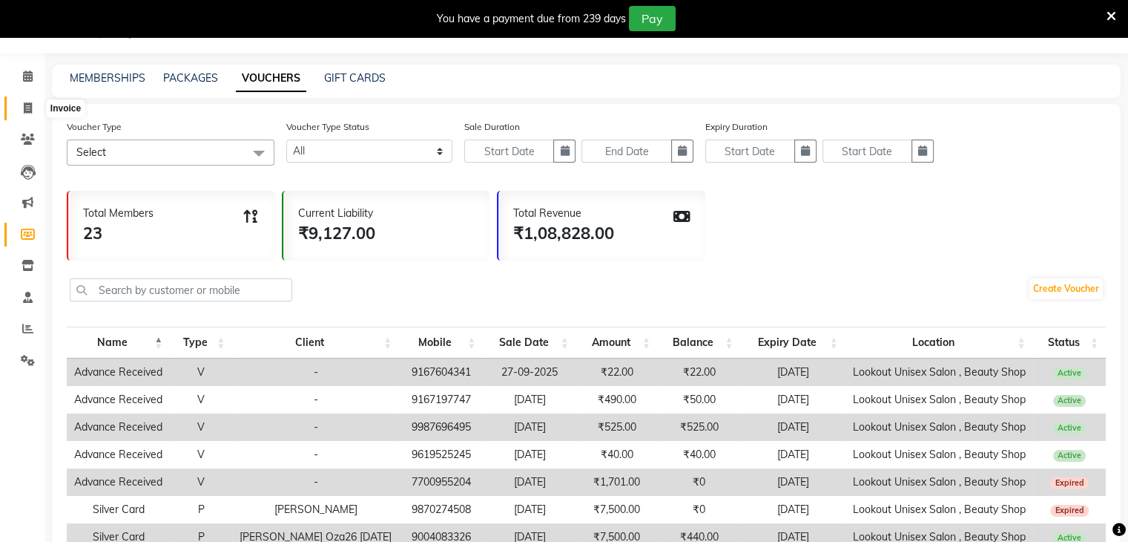
select select "service"
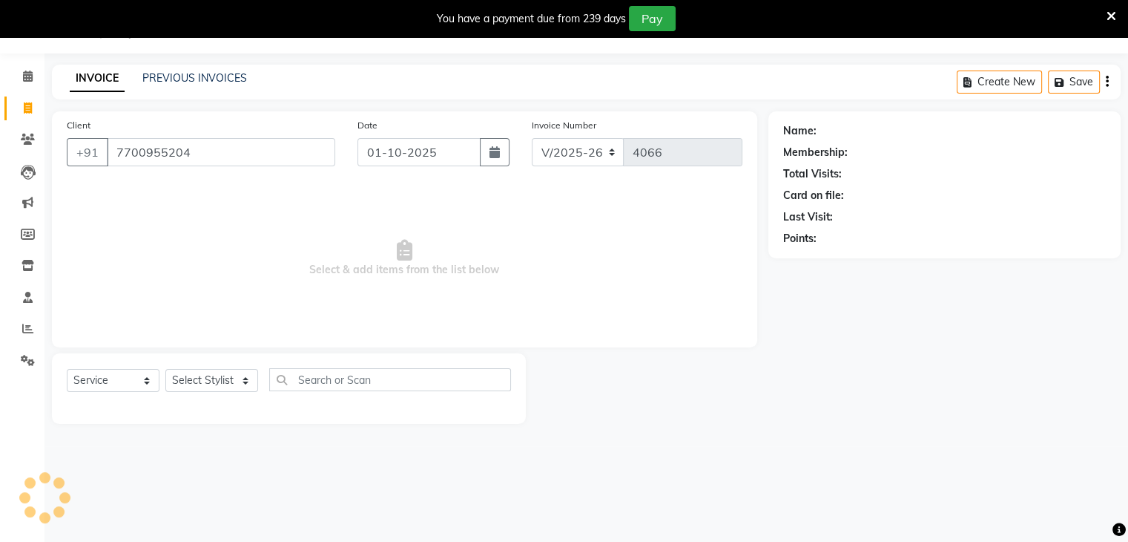
type input "7700955204"
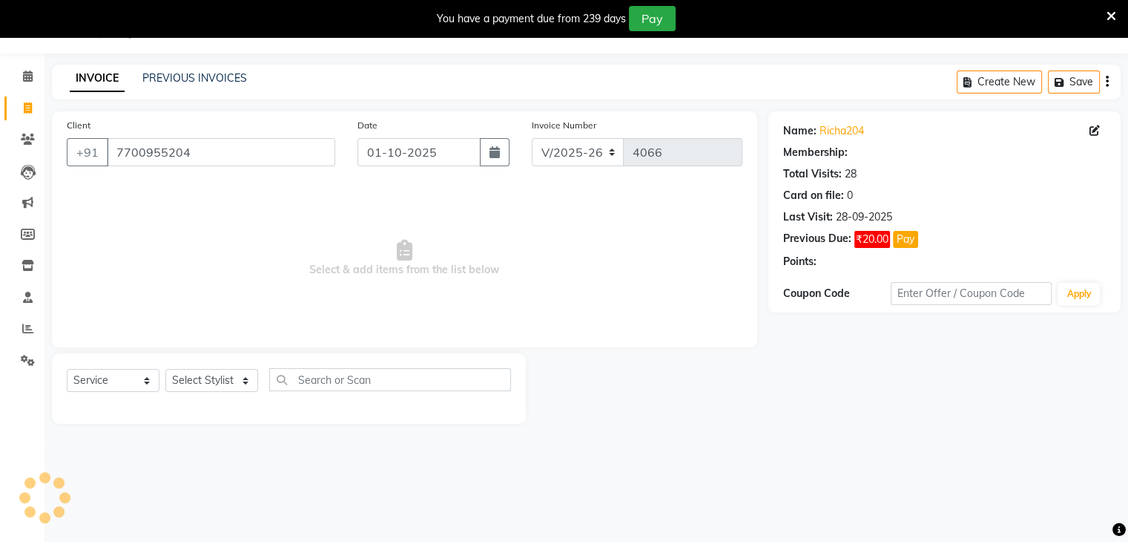
select select "1: Object"
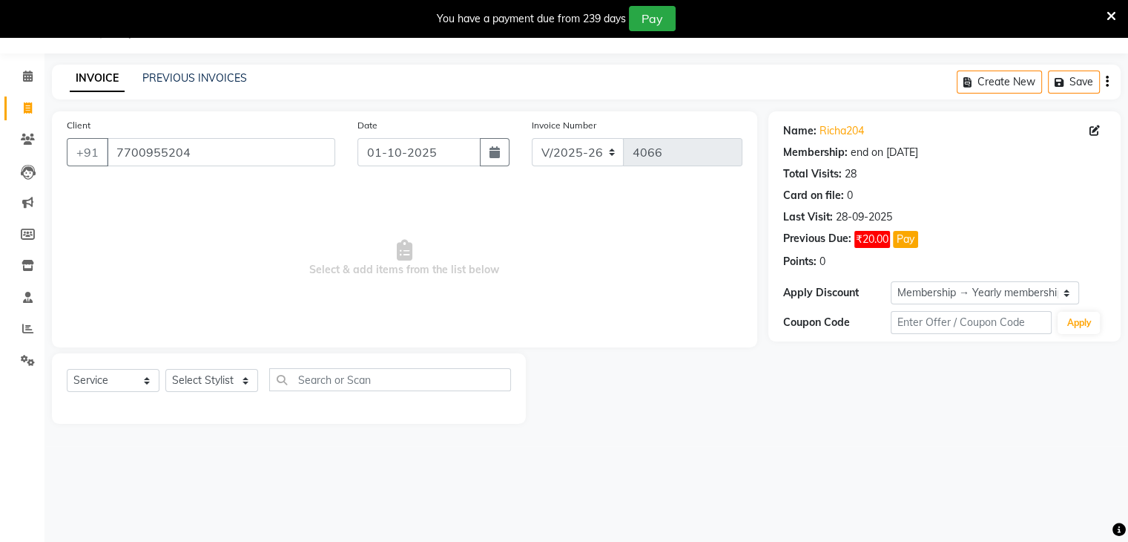
drag, startPoint x: 227, startPoint y: 363, endPoint x: 228, endPoint y: 370, distance: 7.6
click at [228, 369] on div "Select Service Product Membership Package Voucher Prepaid Gift Card Select Styl…" at bounding box center [289, 388] width 474 height 70
click at [228, 377] on select "Select Stylist Abid Arti CHANDANI Dhaval Sir Disha Hussain Indrajeet Jyoti Mahe…" at bounding box center [211, 380] width 93 height 23
click at [226, 377] on select "Select Stylist Abid Arti CHANDANI Dhaval Sir Disha Hussain Indrajeet Jyoti Mahe…" at bounding box center [211, 380] width 93 height 23
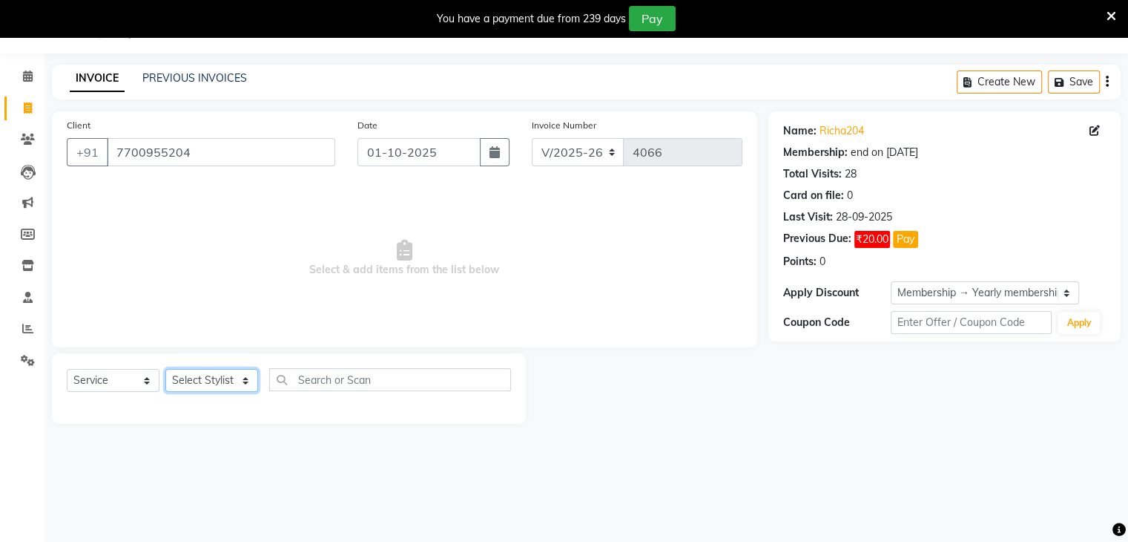
select select "68211"
click at [165, 369] on select "Select Stylist Abid Arti CHANDANI Dhaval Sir Disha Hussain Indrajeet Jyoti Mahe…" at bounding box center [211, 380] width 93 height 23
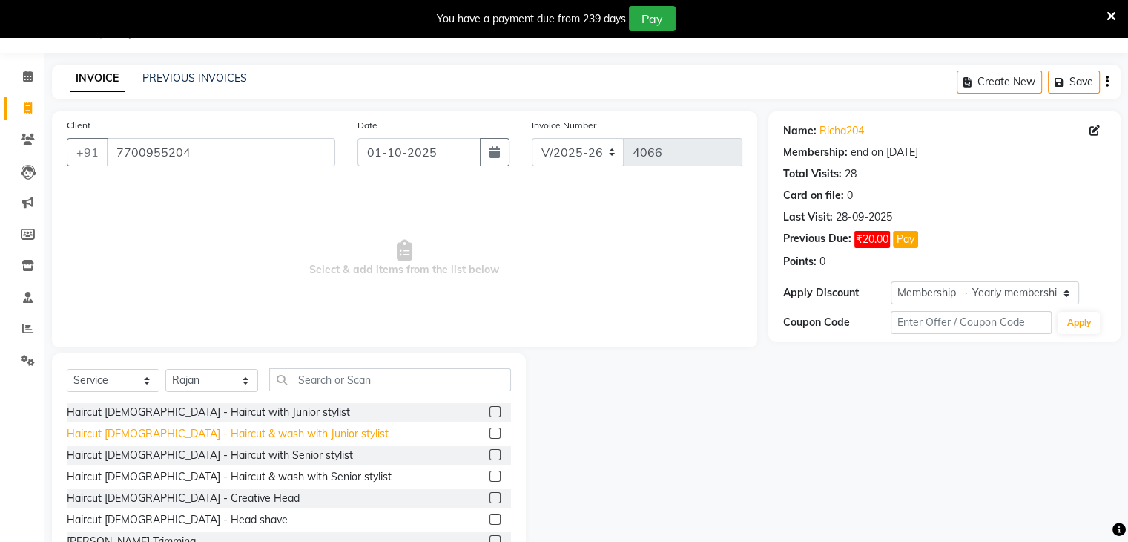
click at [176, 427] on div "Haircut Male - Haircut & wash with Junior stylist" at bounding box center [228, 434] width 322 height 16
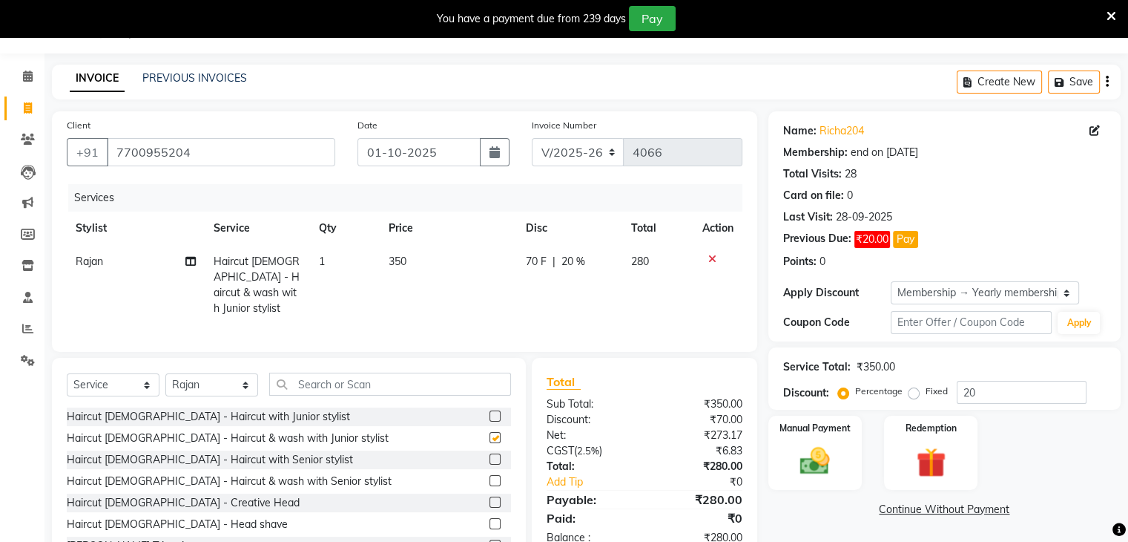
checkbox input "false"
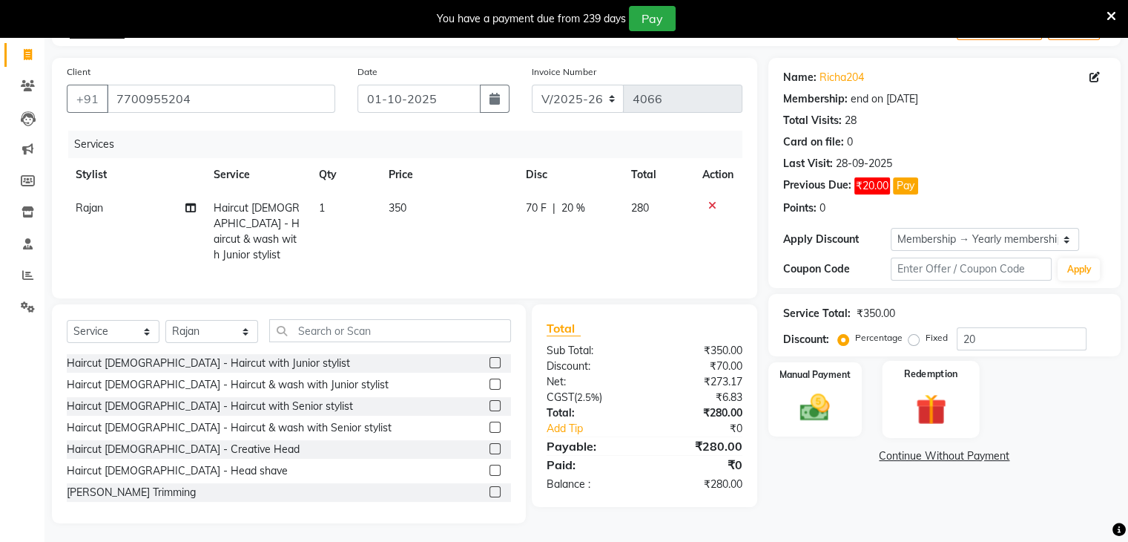
click at [926, 369] on label "Redemption" at bounding box center [930, 373] width 53 height 14
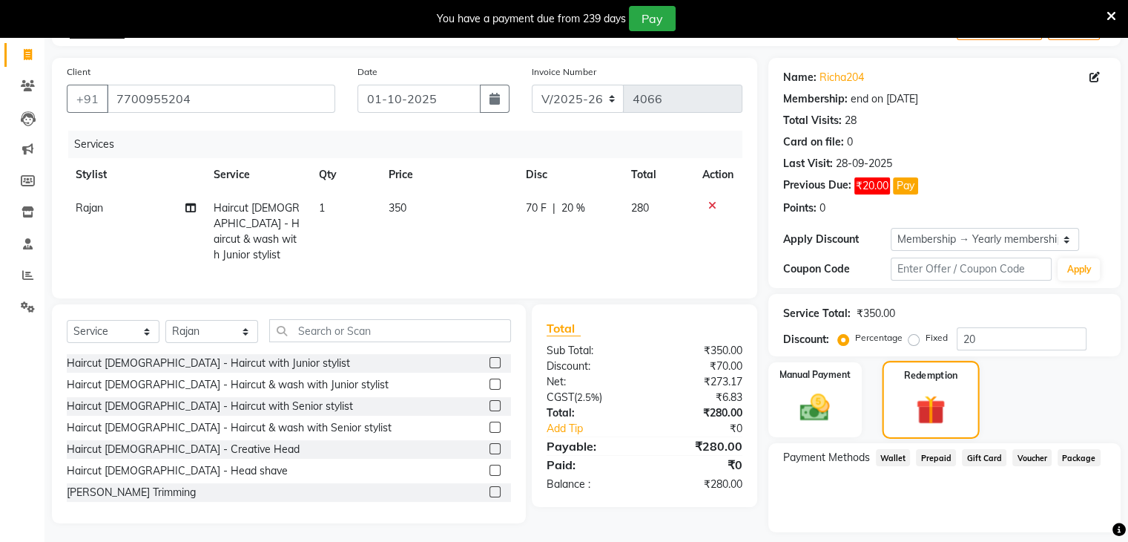
scroll to position [134, 0]
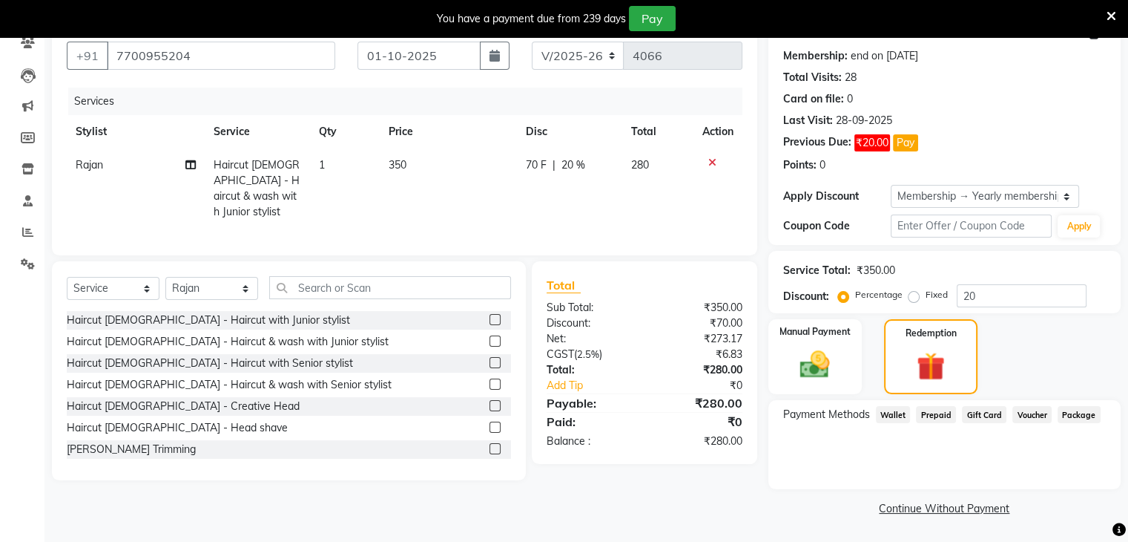
click at [938, 418] on span "Prepaid" at bounding box center [936, 414] width 40 height 17
click at [1027, 412] on span "Voucher" at bounding box center [1032, 414] width 39 height 17
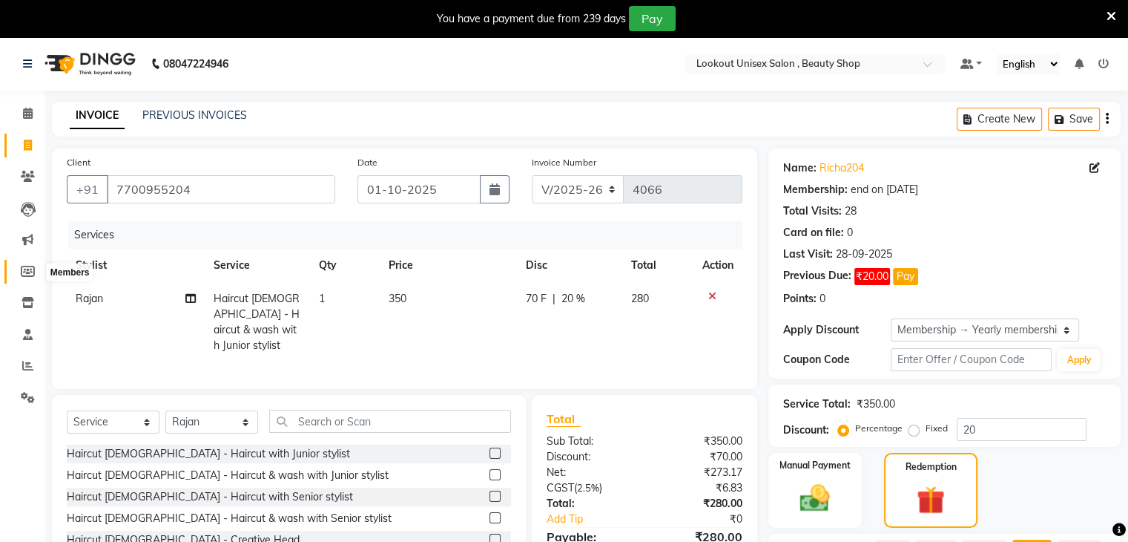
click at [27, 272] on icon at bounding box center [28, 271] width 14 height 11
select select
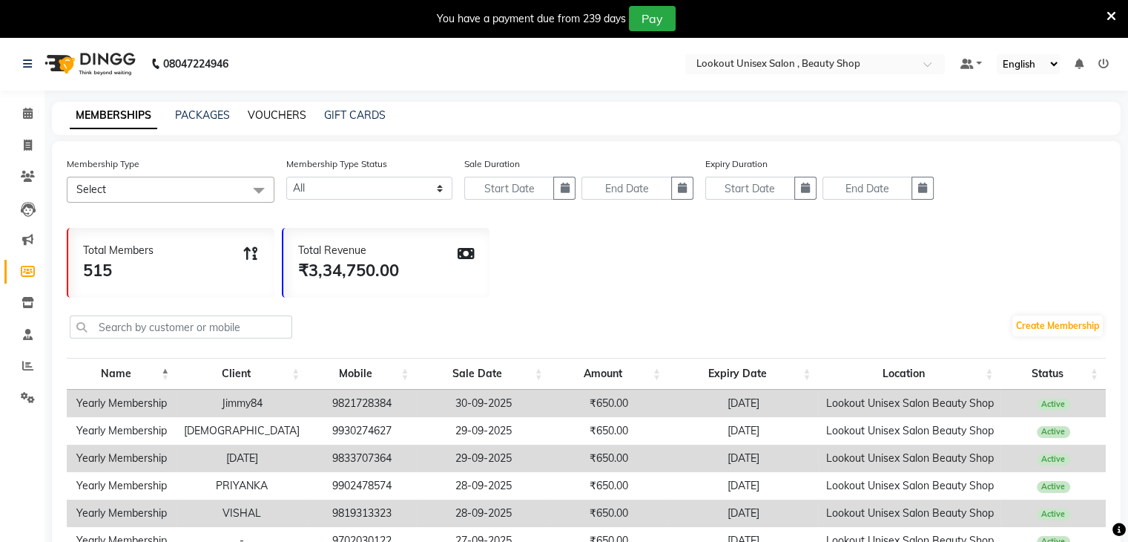
click at [272, 116] on link "VOUCHERS" at bounding box center [277, 114] width 59 height 13
select select
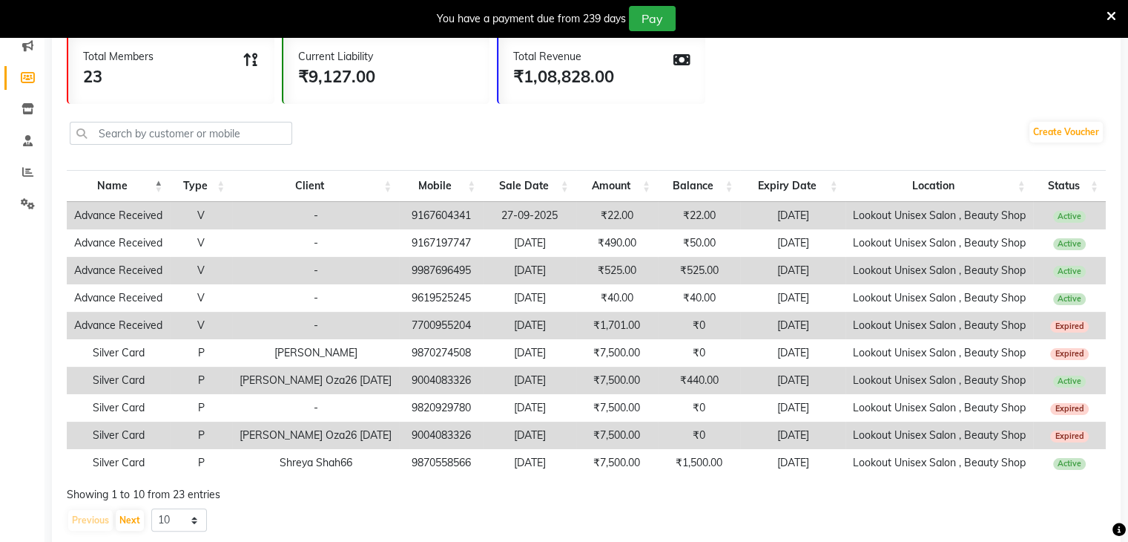
scroll to position [196, 0]
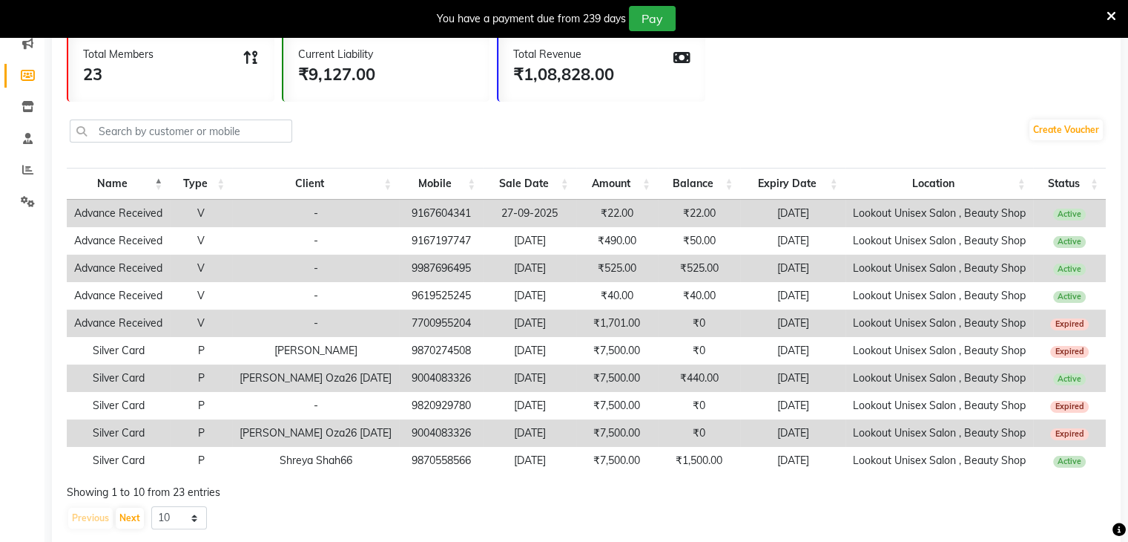
click at [404, 375] on td "9004083326" at bounding box center [441, 377] width 84 height 27
copy td "9004083326"
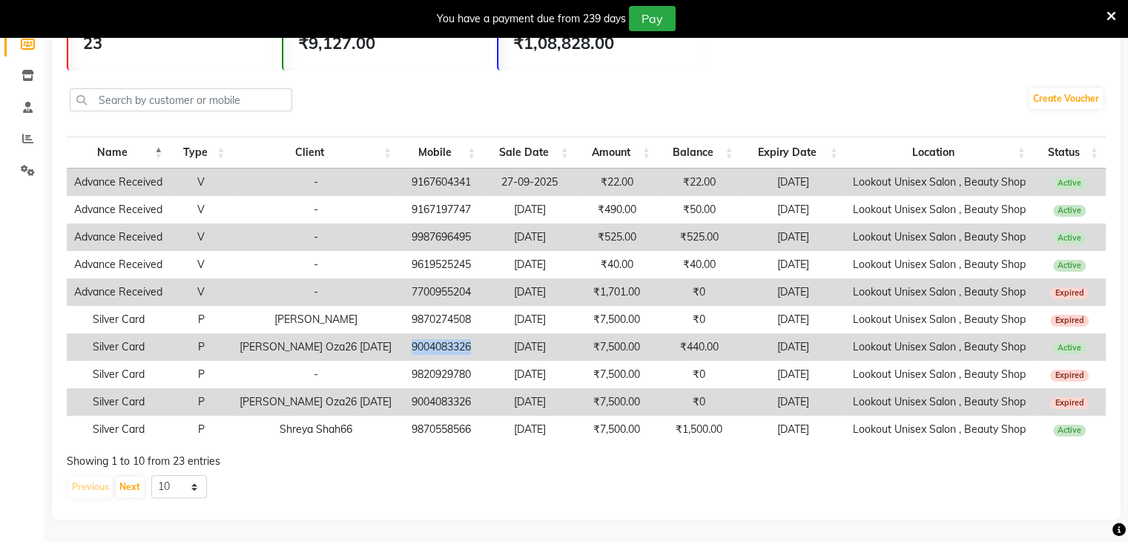
scroll to position [0, 0]
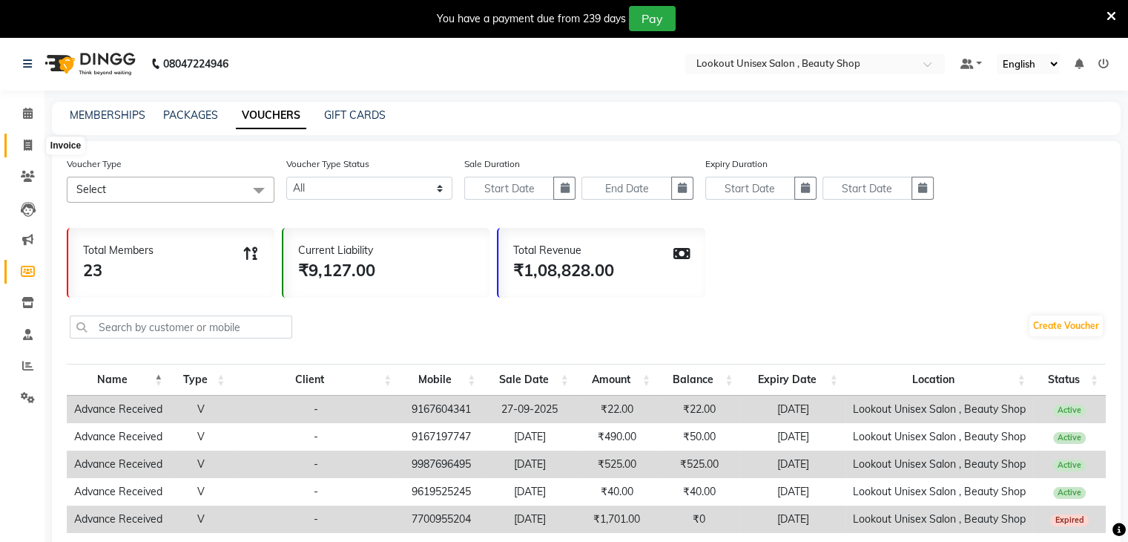
click at [18, 146] on span at bounding box center [28, 145] width 26 height 17
select select "service"
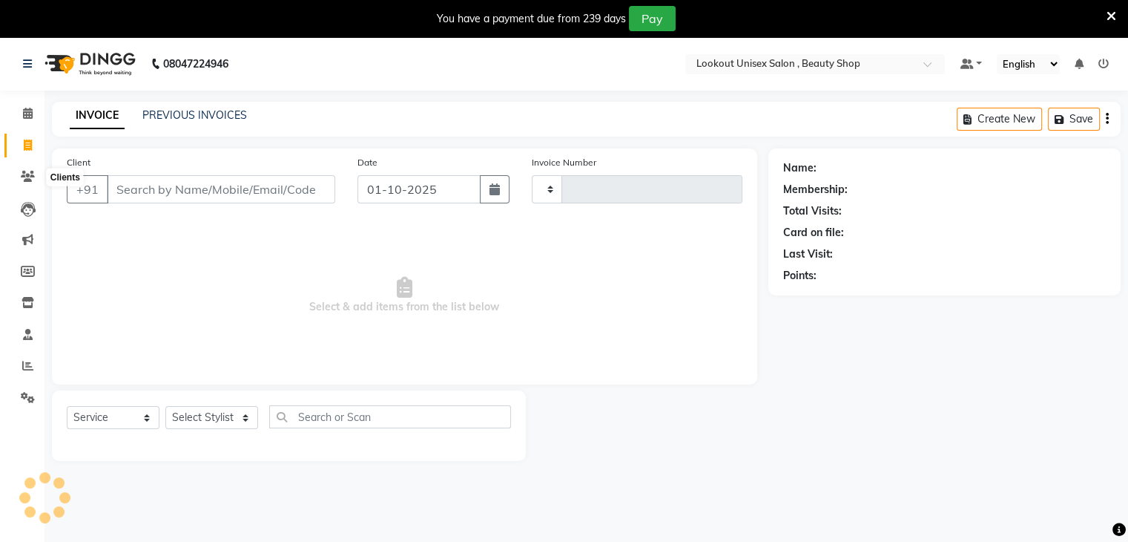
scroll to position [37, 0]
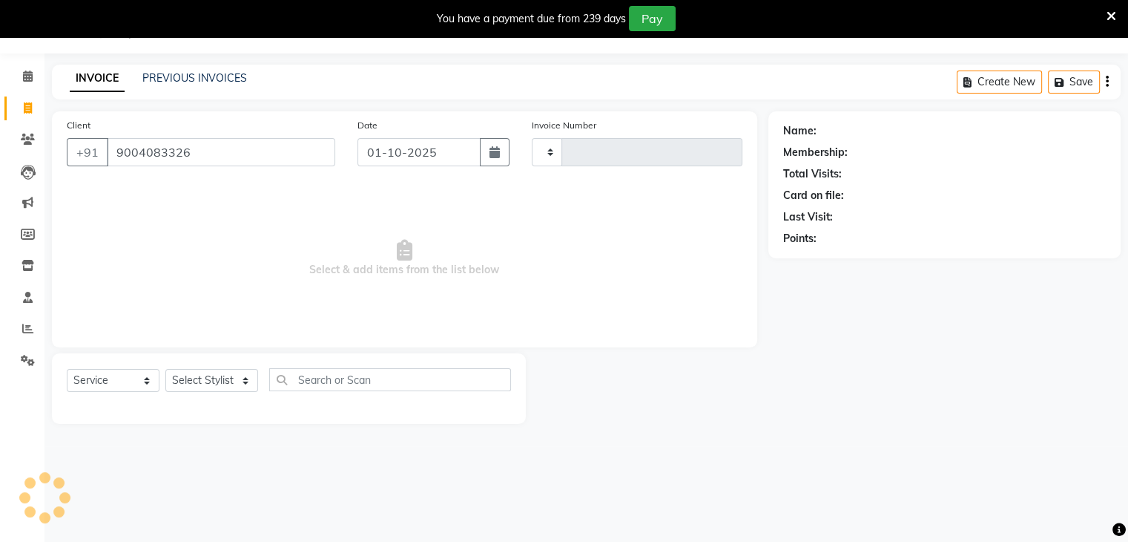
type input "9004083326"
type input "4066"
select select "7658"
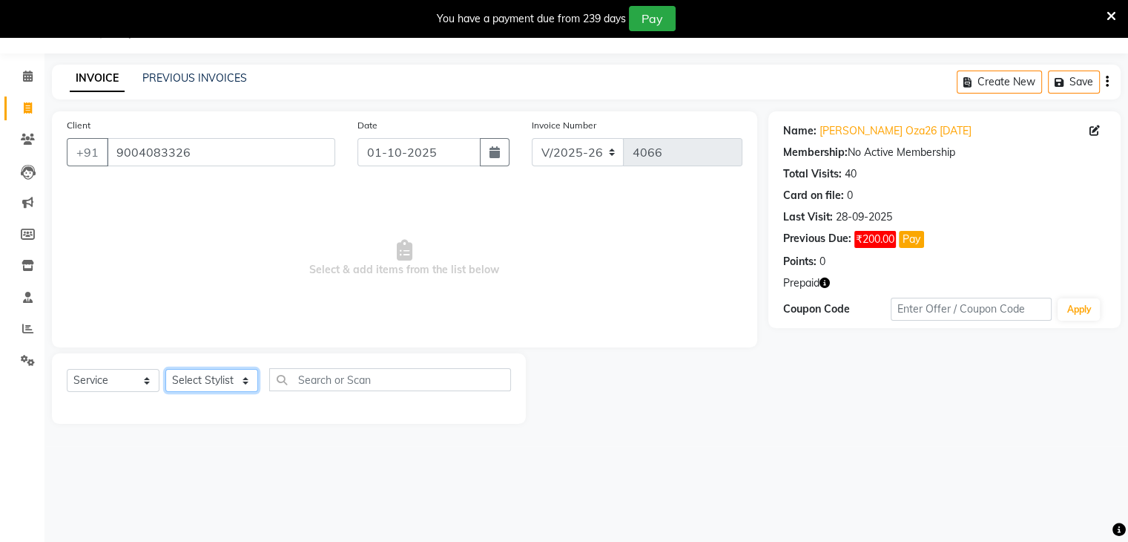
click at [207, 385] on select "Select Stylist Abid Arti CHANDANI Dhaval Sir Disha Hussain Indrajeet Jyoti Mahe…" at bounding box center [211, 380] width 93 height 23
click at [165, 369] on select "Select Stylist Abid Arti CHANDANI Dhaval Sir Disha Hussain Indrajeet Jyoti Mahe…" at bounding box center [211, 380] width 93 height 23
click at [192, 375] on select "Select Stylist Abid Arti CHANDANI Dhaval Sir Disha Hussain Indrajeet Jyoti Mahe…" at bounding box center [211, 380] width 93 height 23
select select "68253"
click at [165, 369] on select "Select Stylist Abid Arti CHANDANI Dhaval Sir Disha Hussain Indrajeet Jyoti Mahe…" at bounding box center [211, 380] width 93 height 23
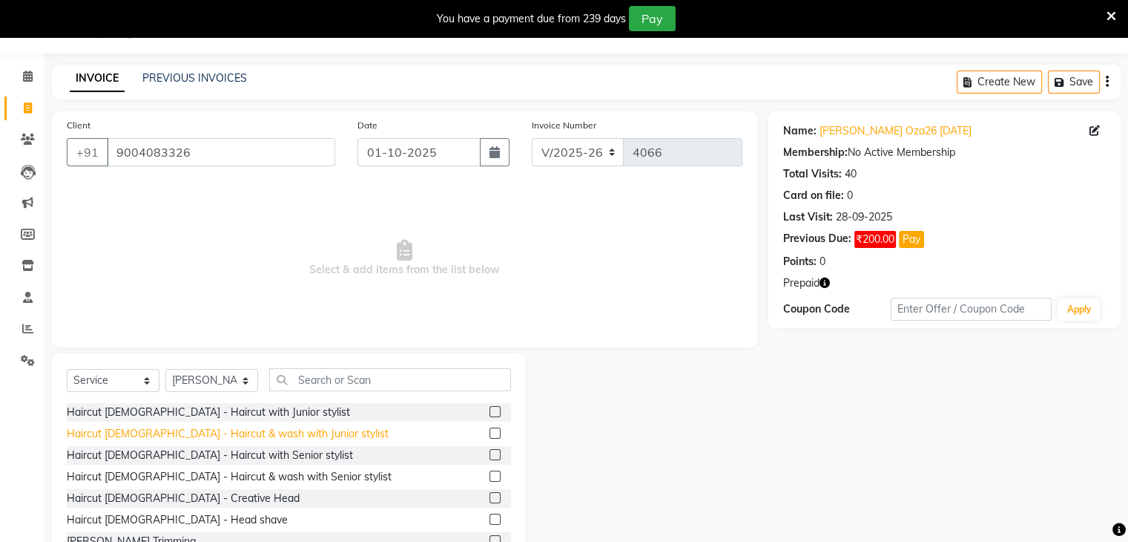
click at [165, 437] on div "Haircut Male - Haircut & wash with Junior stylist" at bounding box center [228, 434] width 322 height 16
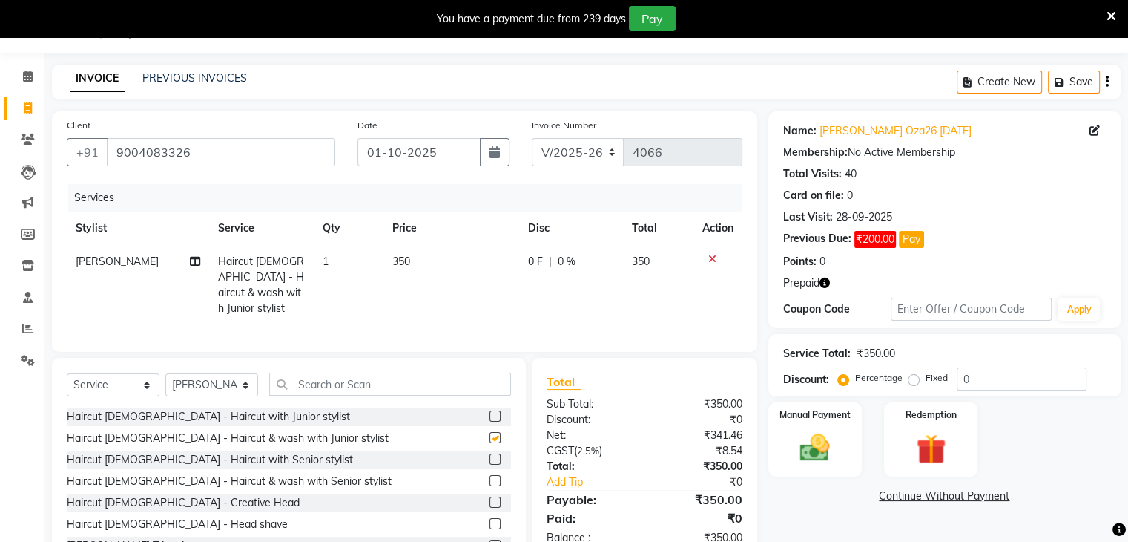
checkbox input "false"
click at [942, 461] on img at bounding box center [931, 449] width 50 height 38
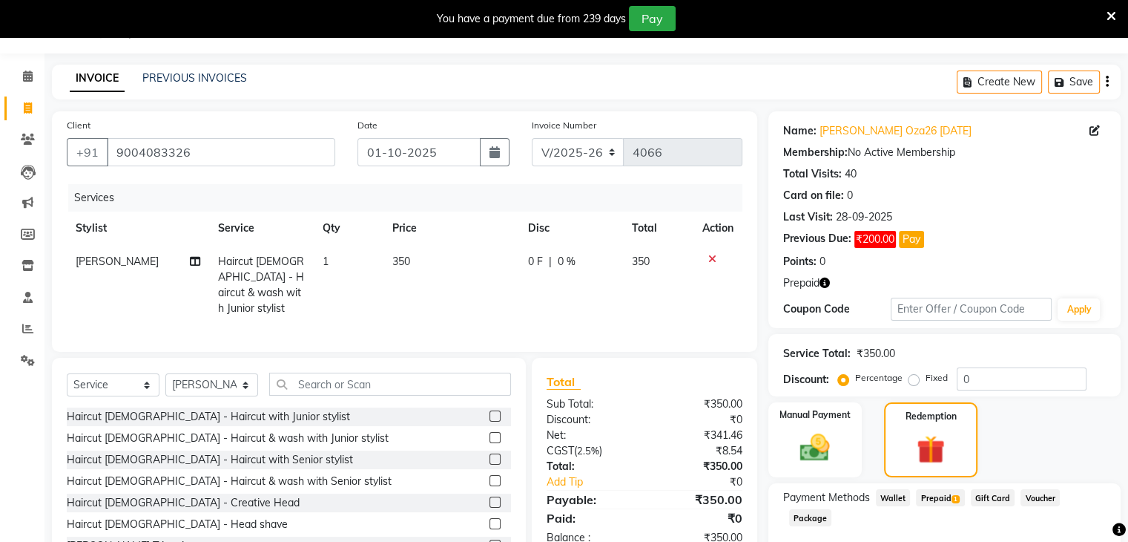
scroll to position [120, 0]
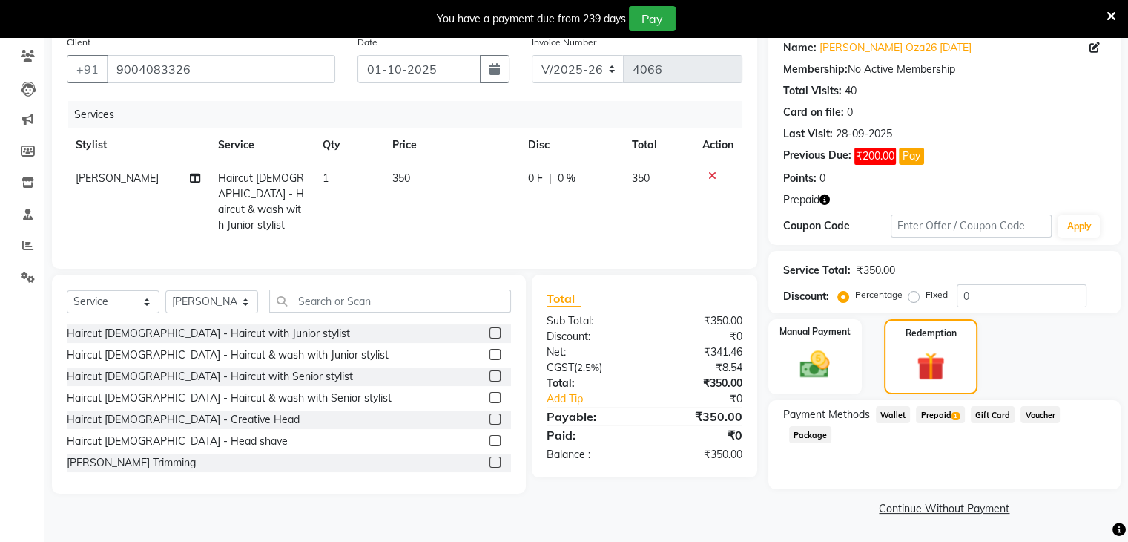
click at [941, 407] on span "Prepaid 1" at bounding box center [940, 414] width 48 height 17
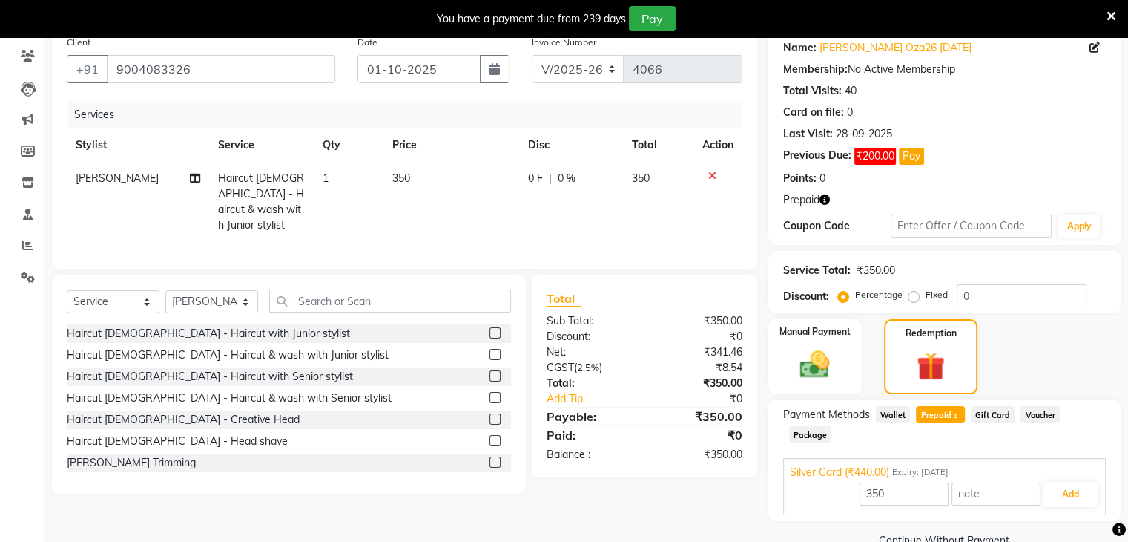
scroll to position [0, 0]
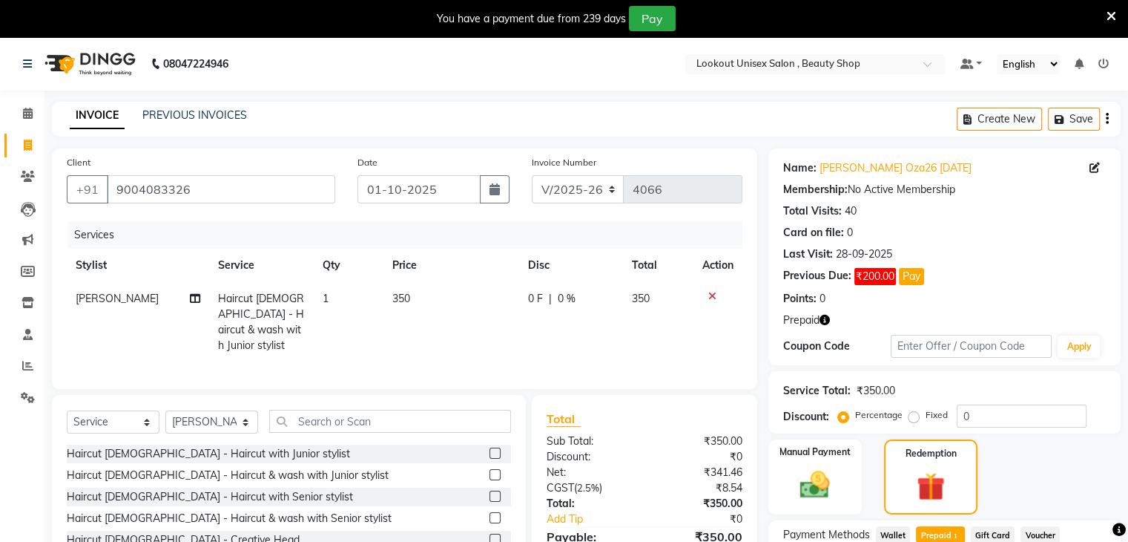
select select
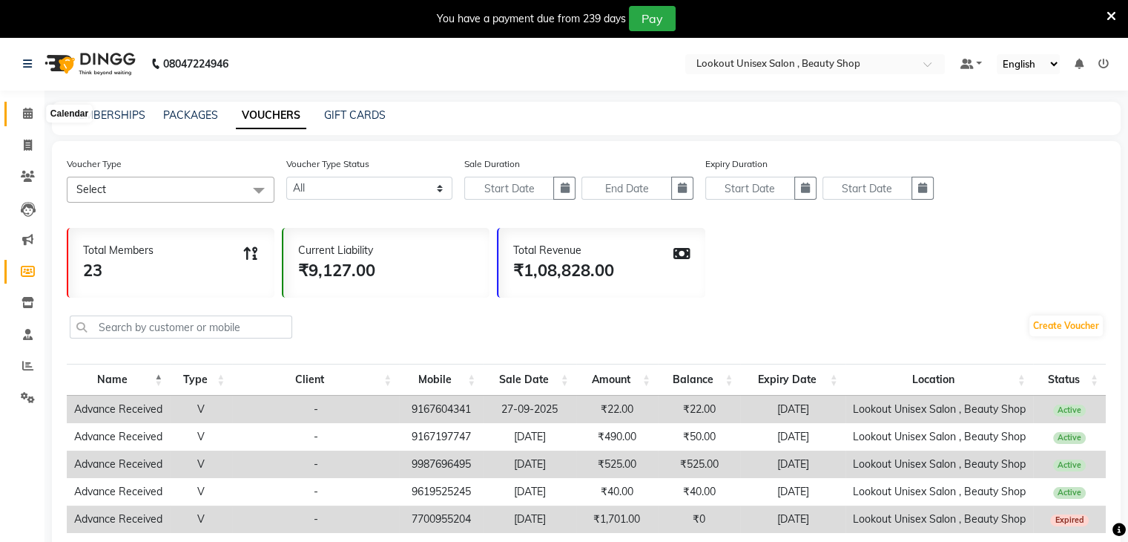
click at [27, 117] on icon at bounding box center [28, 113] width 10 height 11
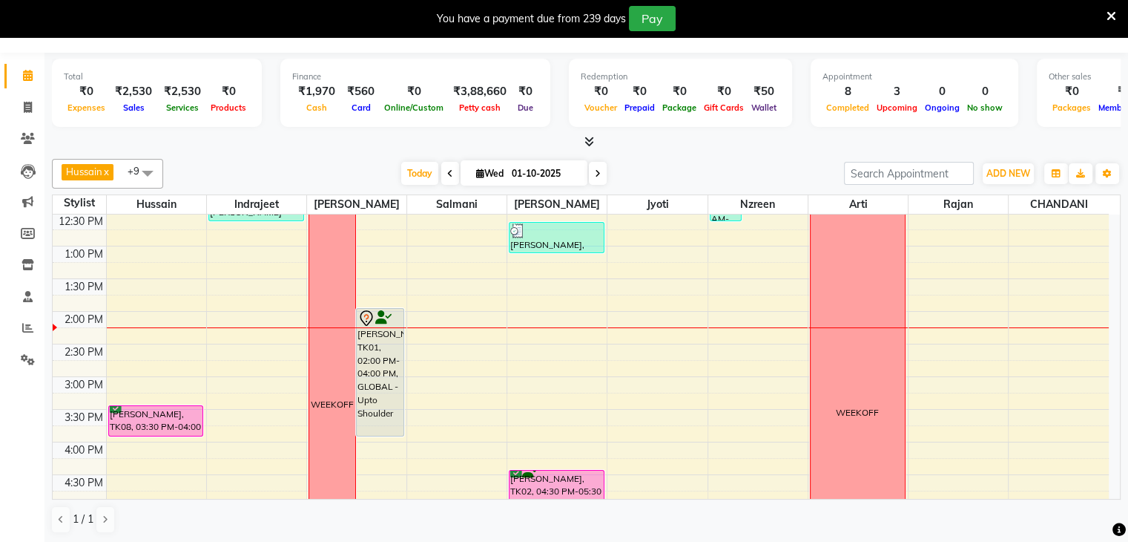
scroll to position [297, 0]
